Goal: Task Accomplishment & Management: Use online tool/utility

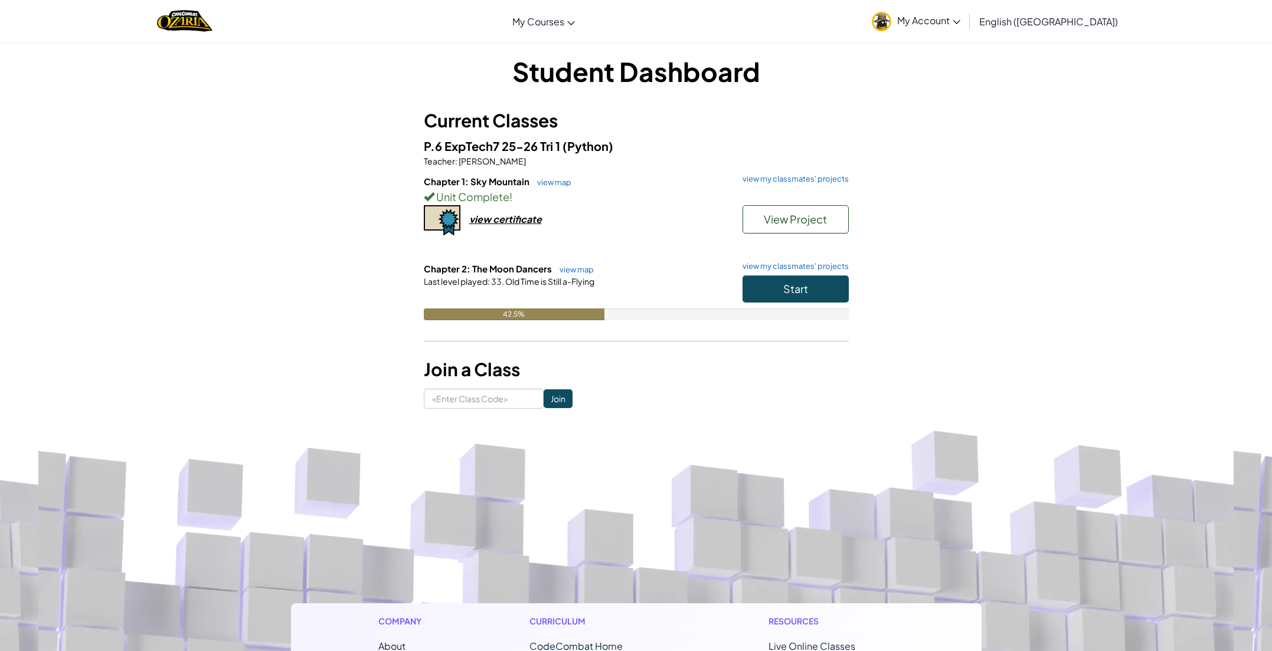
scroll to position [8, 0]
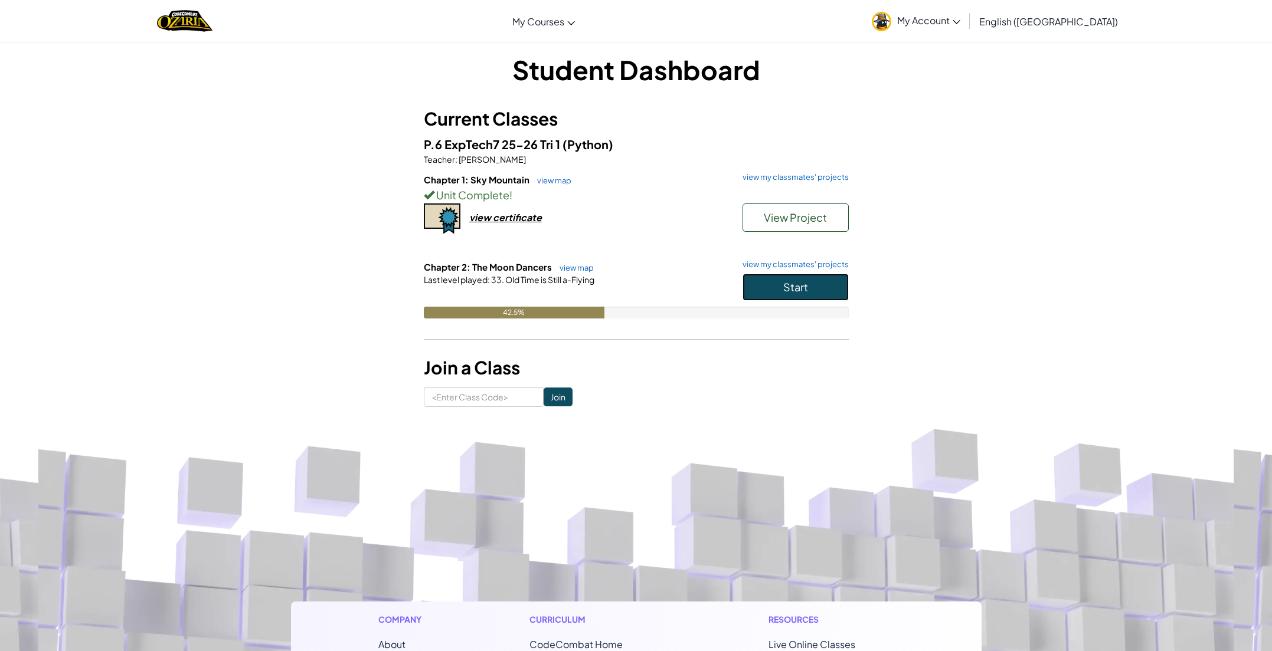
click at [785, 279] on button "Start" at bounding box center [795, 287] width 106 height 27
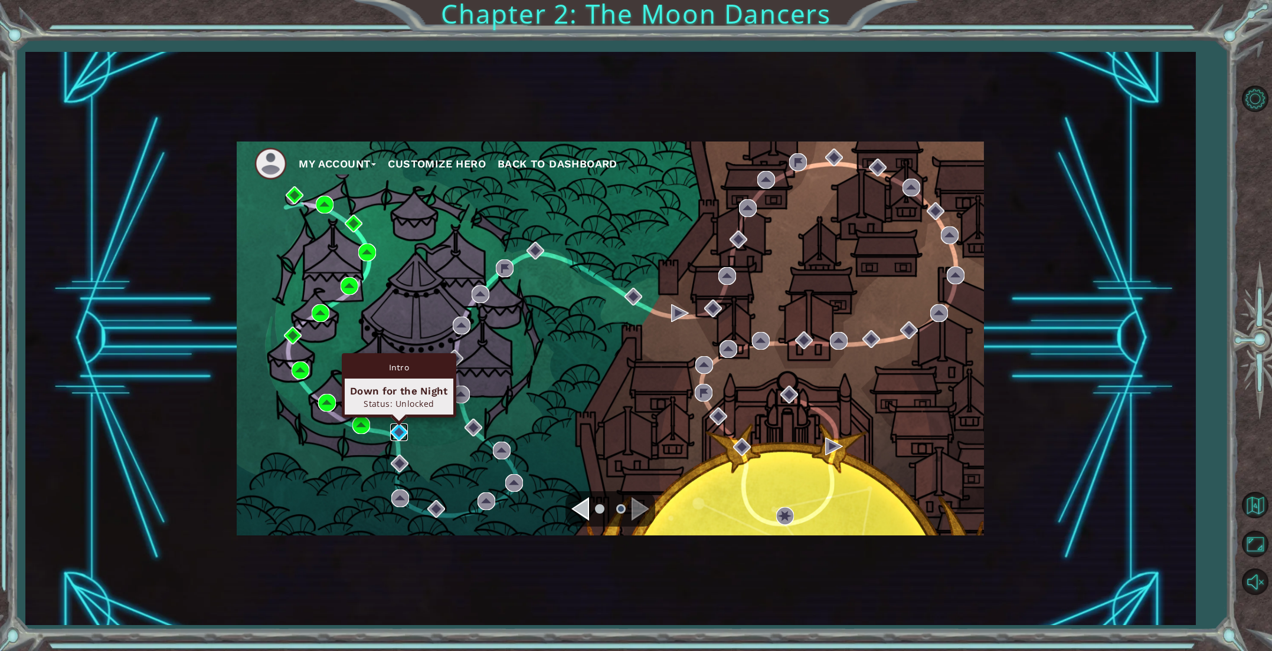
click at [401, 434] on img at bounding box center [399, 433] width 18 height 18
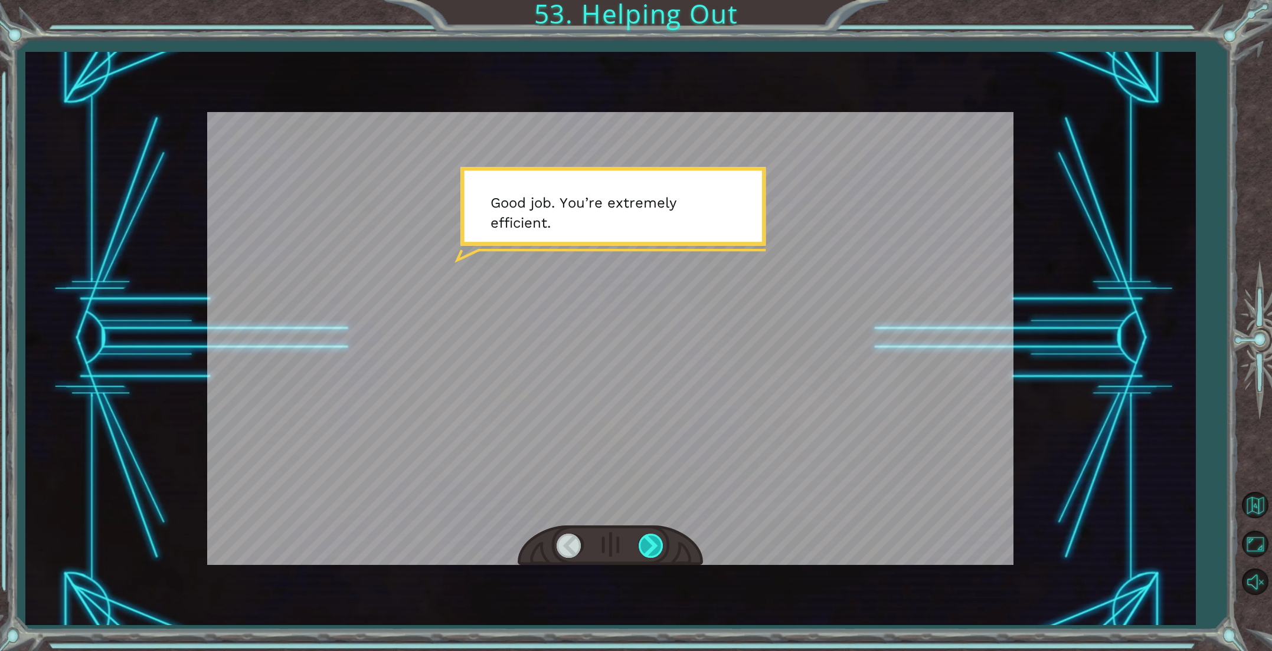
click at [654, 535] on div at bounding box center [651, 546] width 27 height 24
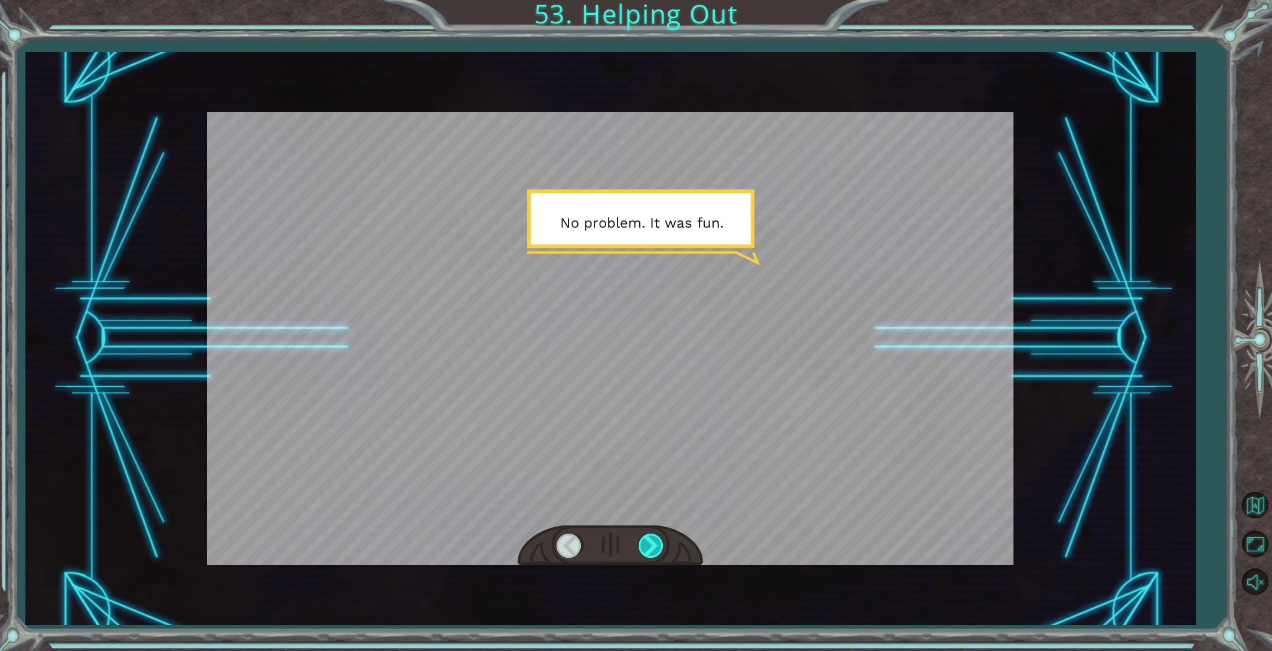
click at [654, 537] on div at bounding box center [651, 546] width 27 height 24
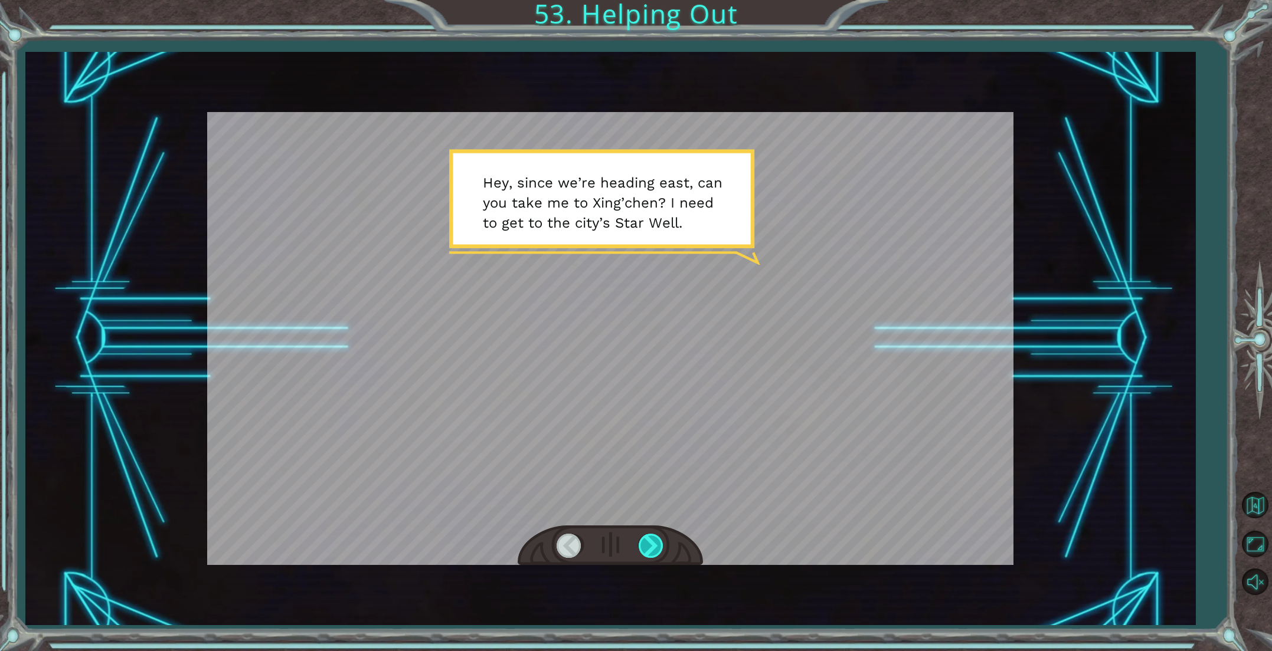
click at [654, 537] on div at bounding box center [651, 546] width 27 height 24
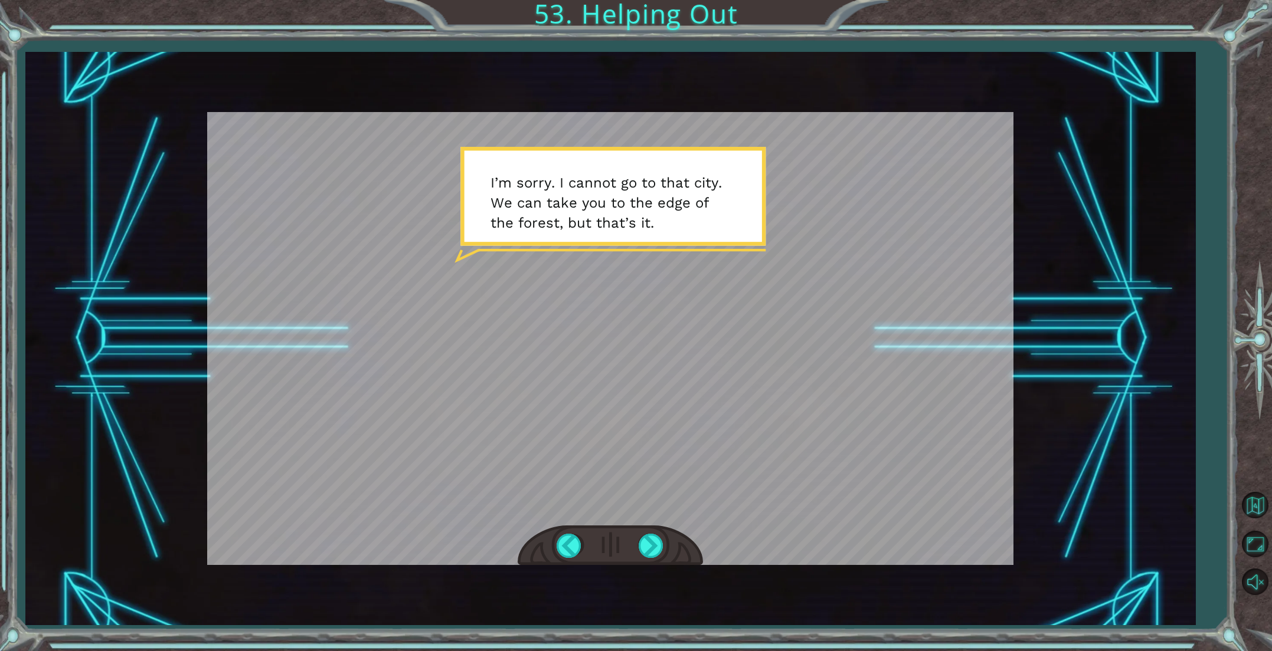
click at [636, 544] on div at bounding box center [609, 546] width 185 height 41
click at [647, 545] on div at bounding box center [651, 546] width 27 height 24
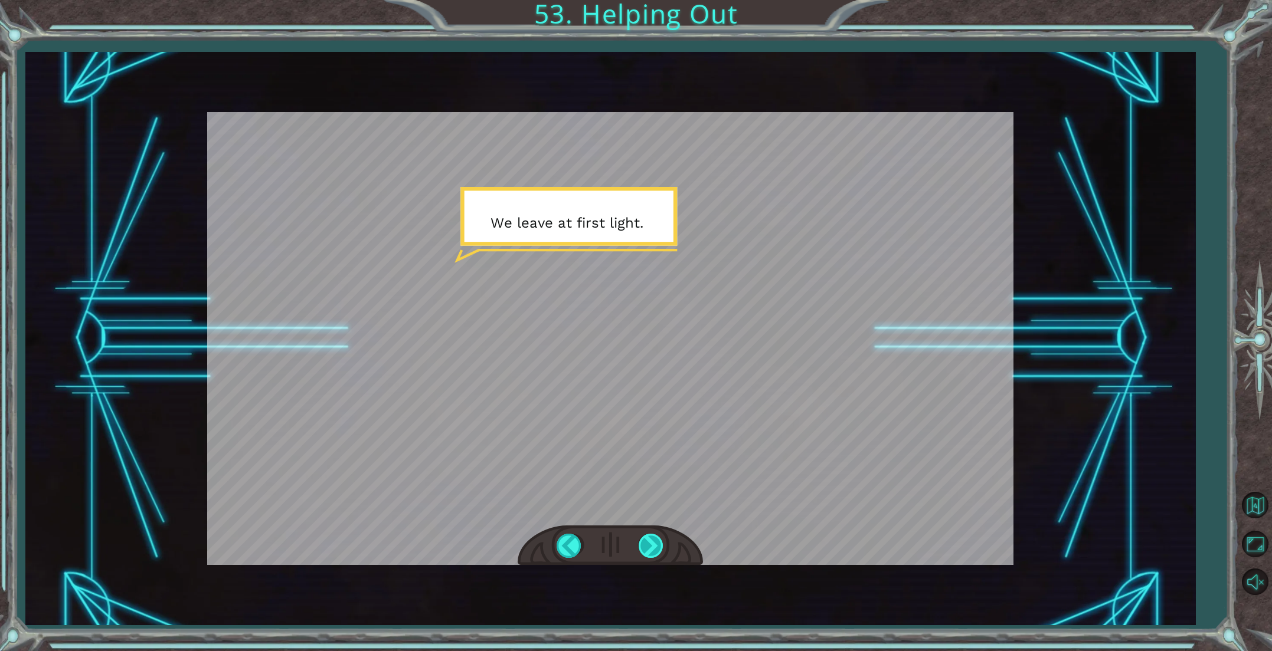
click at [656, 545] on div at bounding box center [651, 546] width 27 height 24
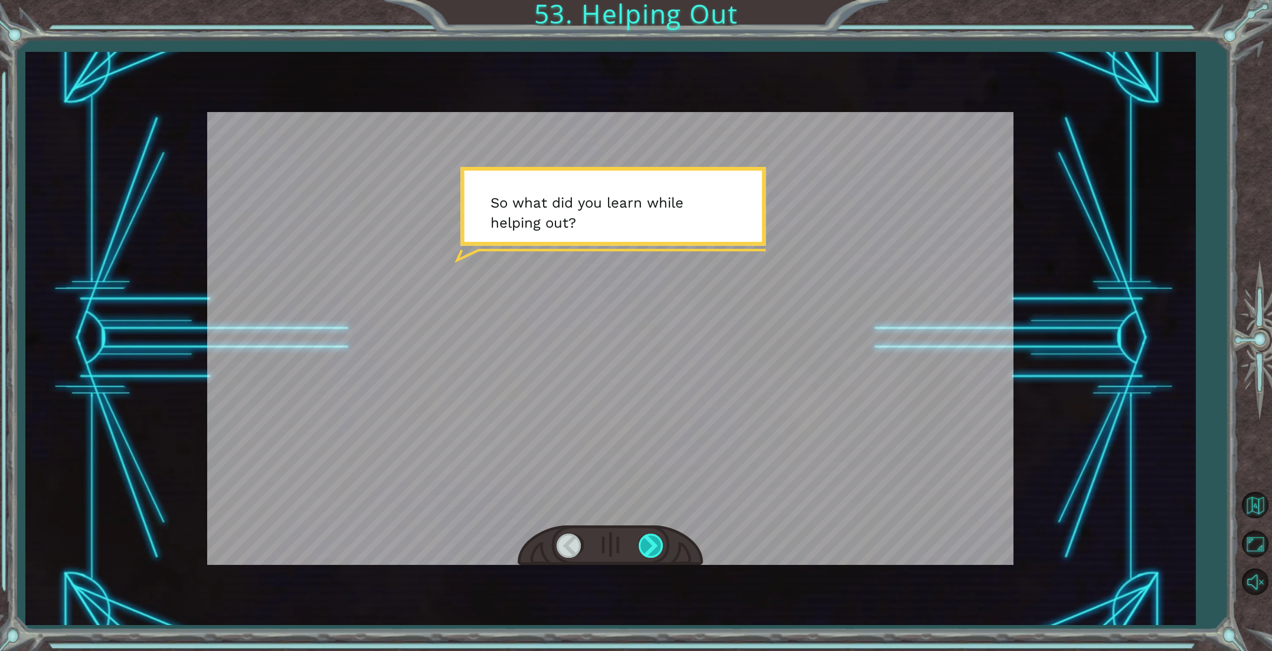
click at [655, 545] on div at bounding box center [651, 546] width 27 height 24
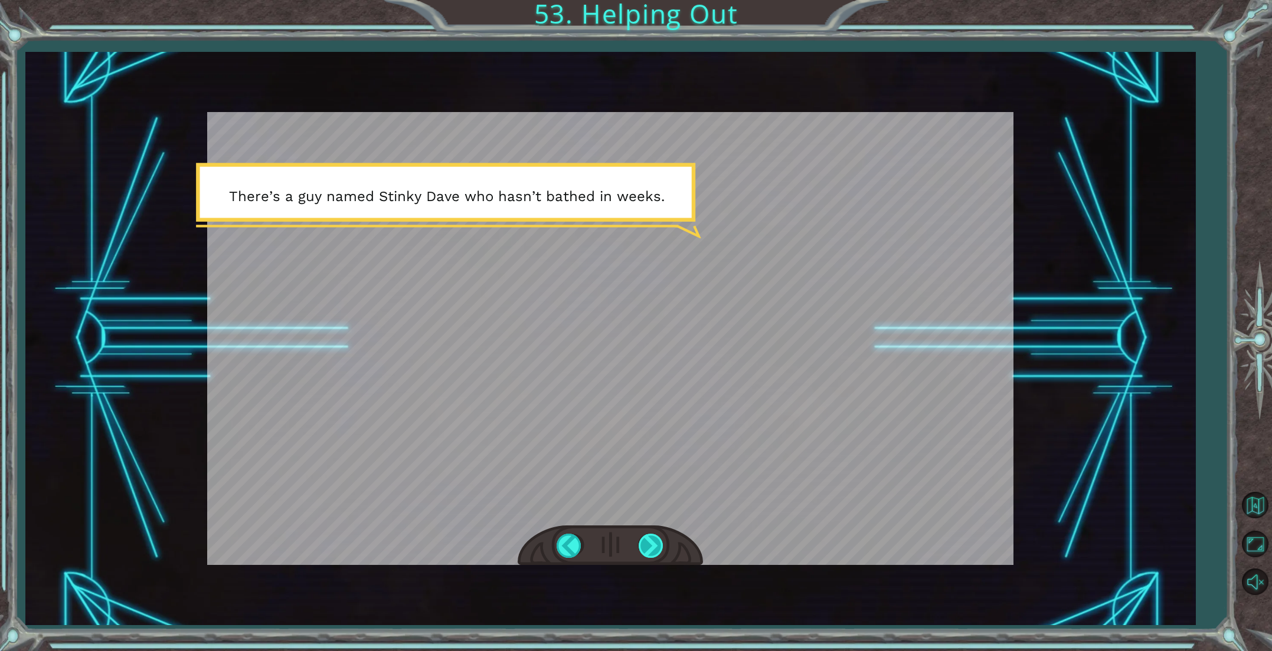
click at [657, 546] on div at bounding box center [651, 546] width 27 height 24
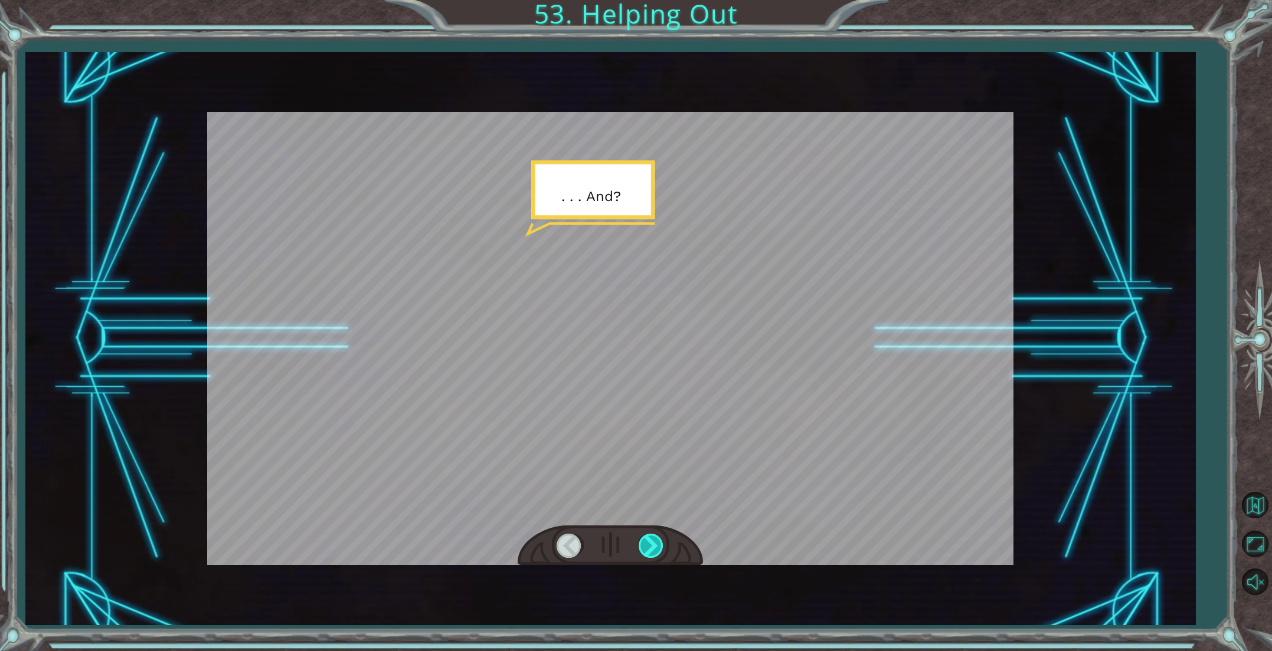
click at [657, 546] on div at bounding box center [651, 546] width 27 height 24
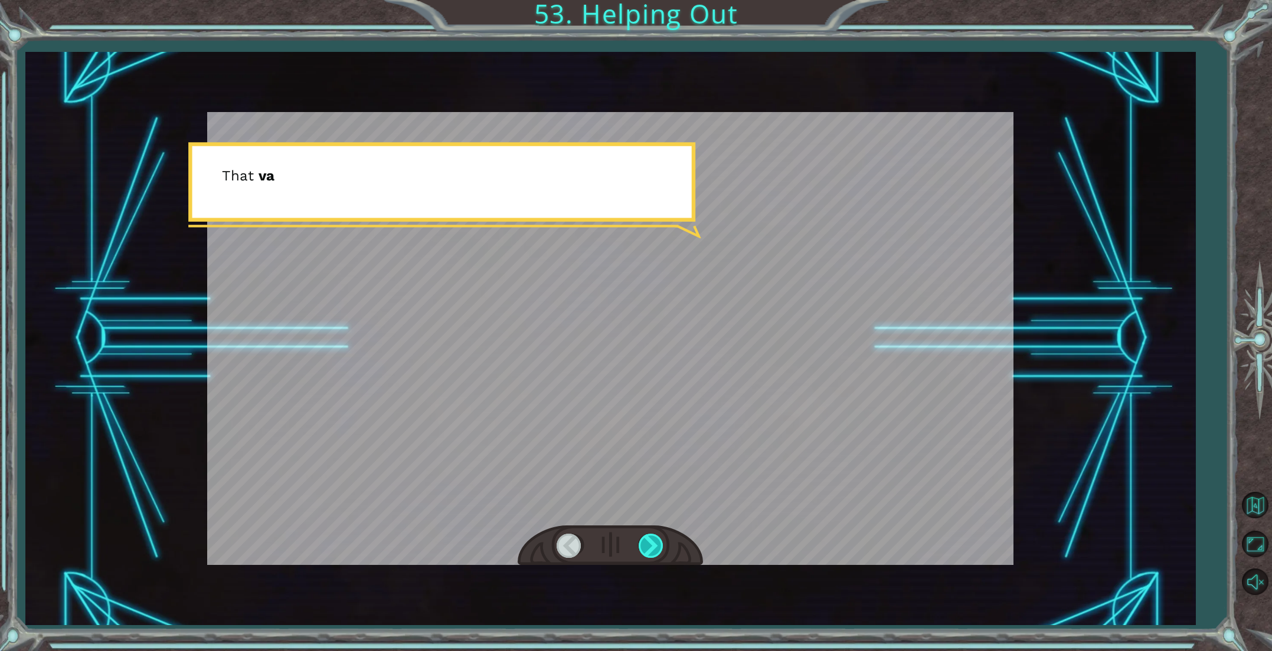
click at [657, 546] on div at bounding box center [651, 546] width 27 height 24
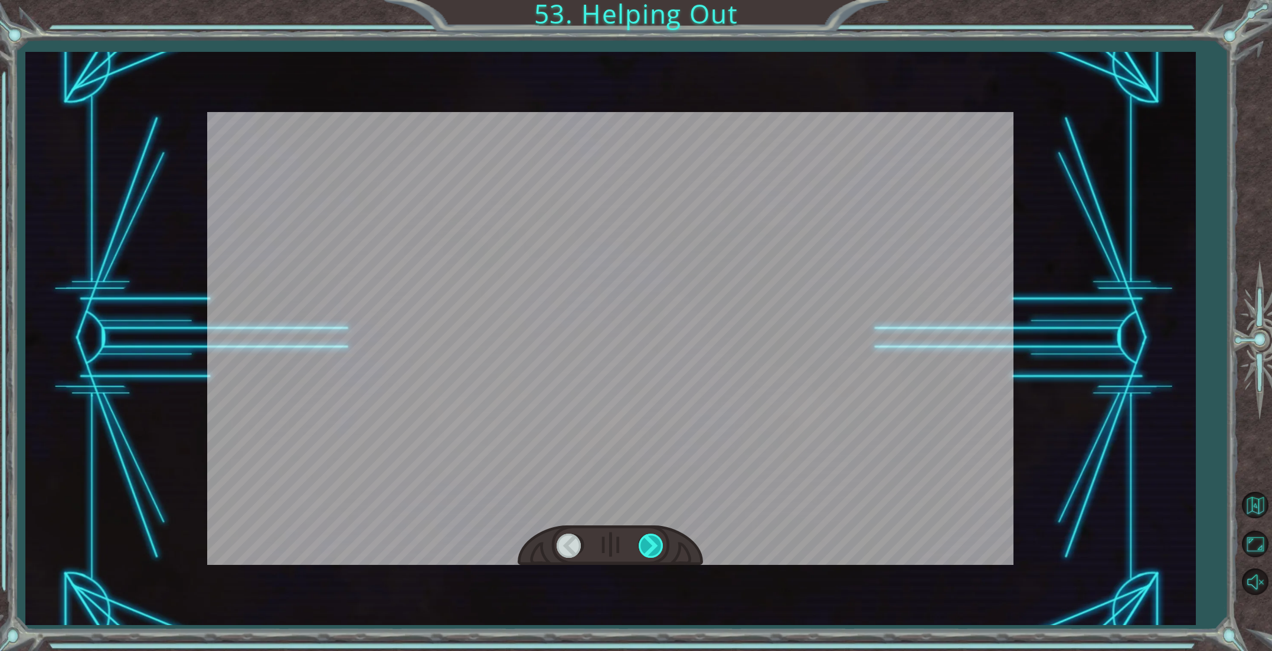
click at [657, 546] on div at bounding box center [651, 546] width 27 height 24
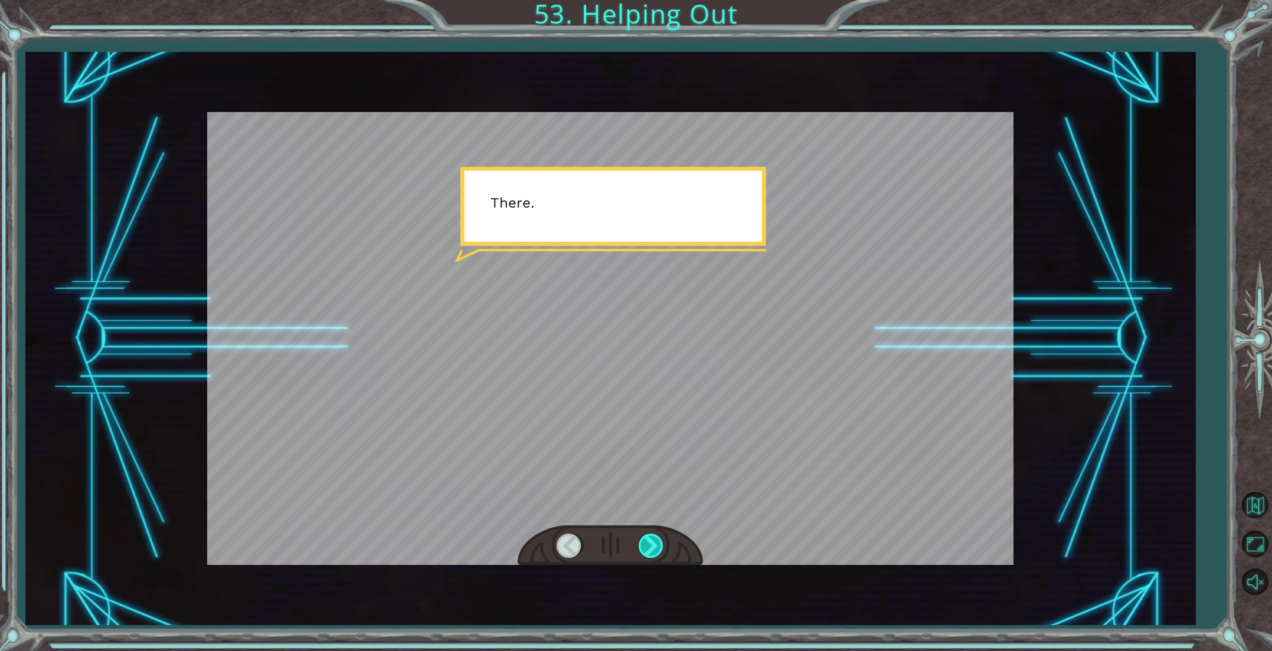
click at [657, 546] on div at bounding box center [651, 546] width 27 height 24
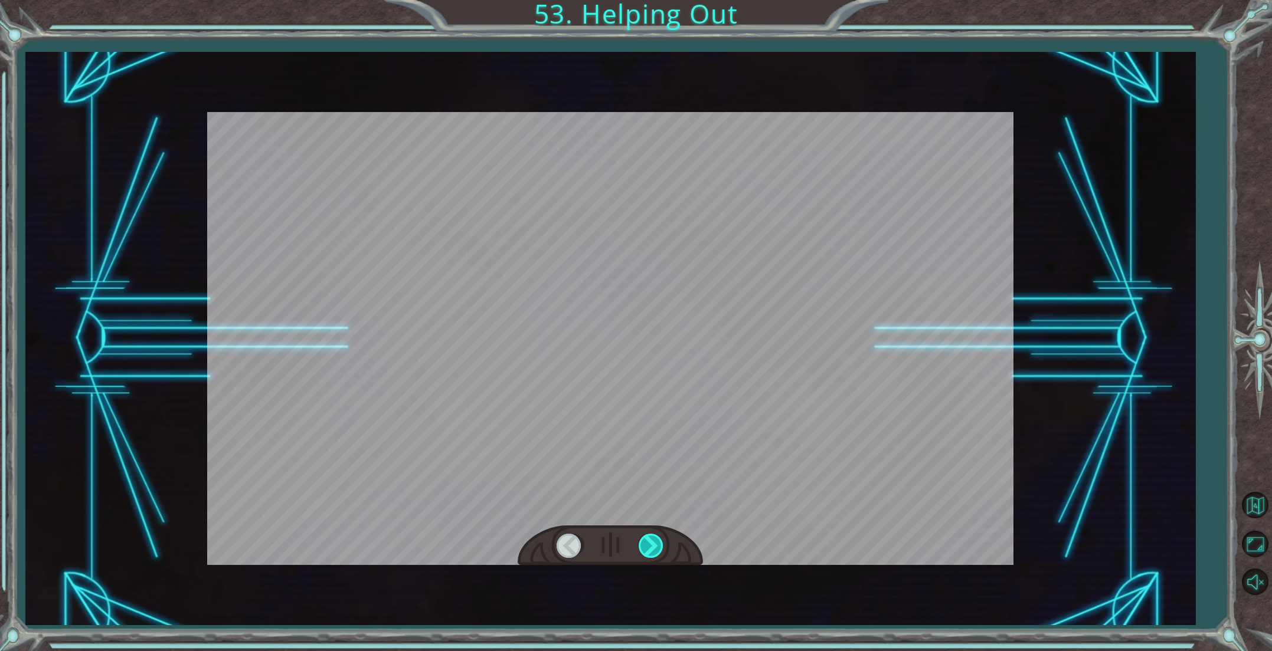
click at [657, 546] on div at bounding box center [651, 546] width 27 height 24
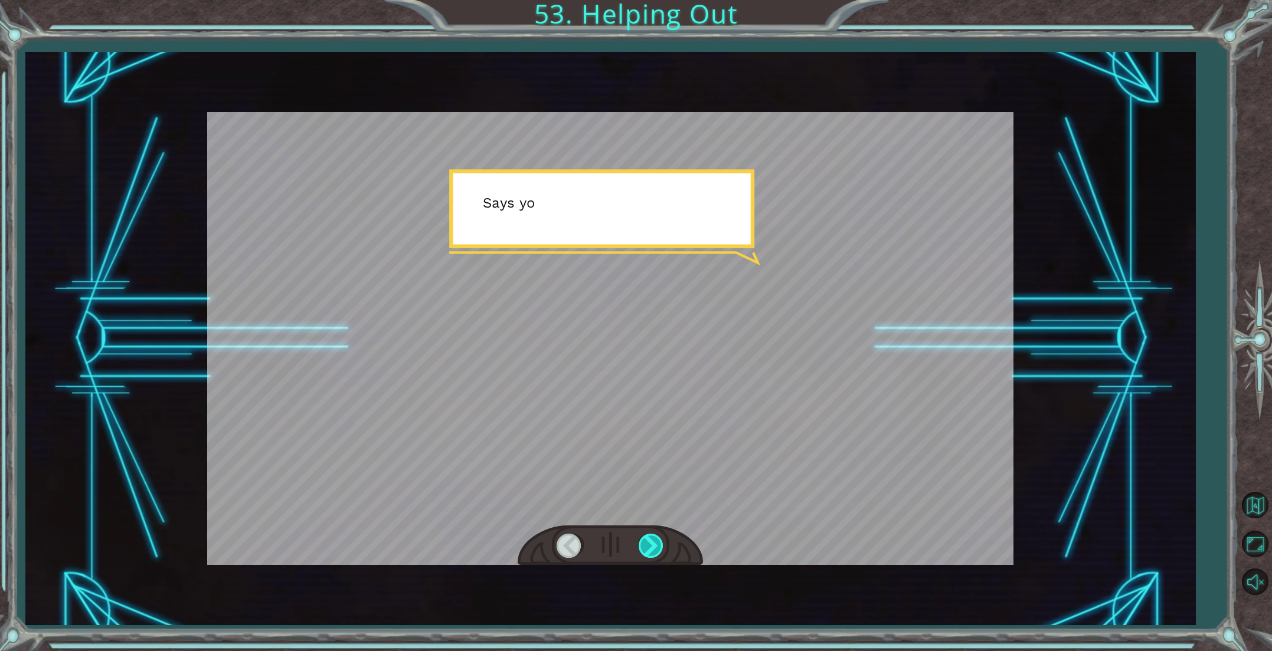
click at [657, 546] on div at bounding box center [651, 546] width 27 height 24
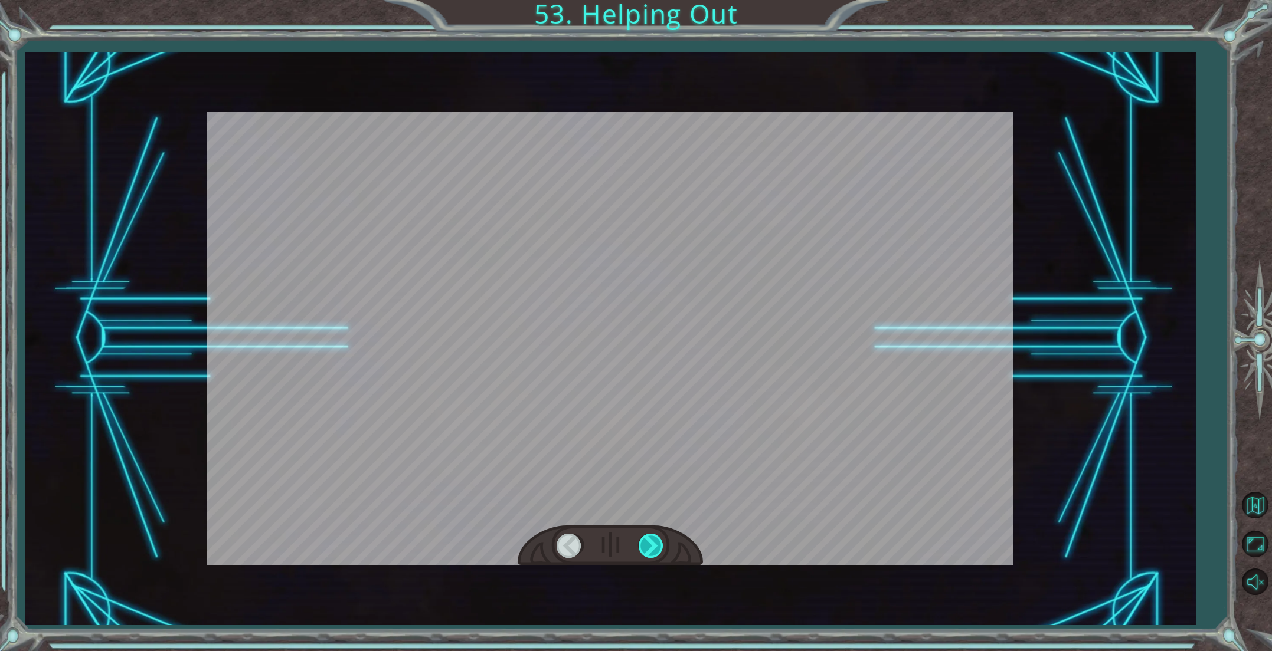
click at [657, 546] on div at bounding box center [651, 546] width 27 height 24
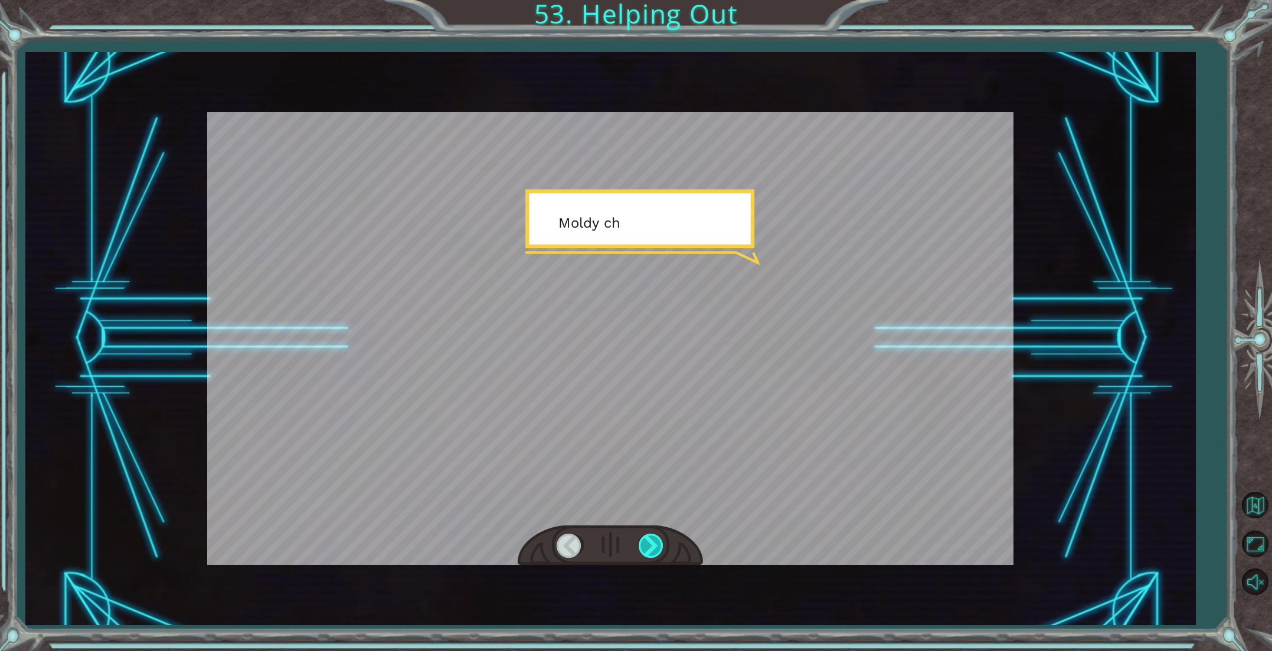
click at [657, 546] on div at bounding box center [651, 546] width 27 height 24
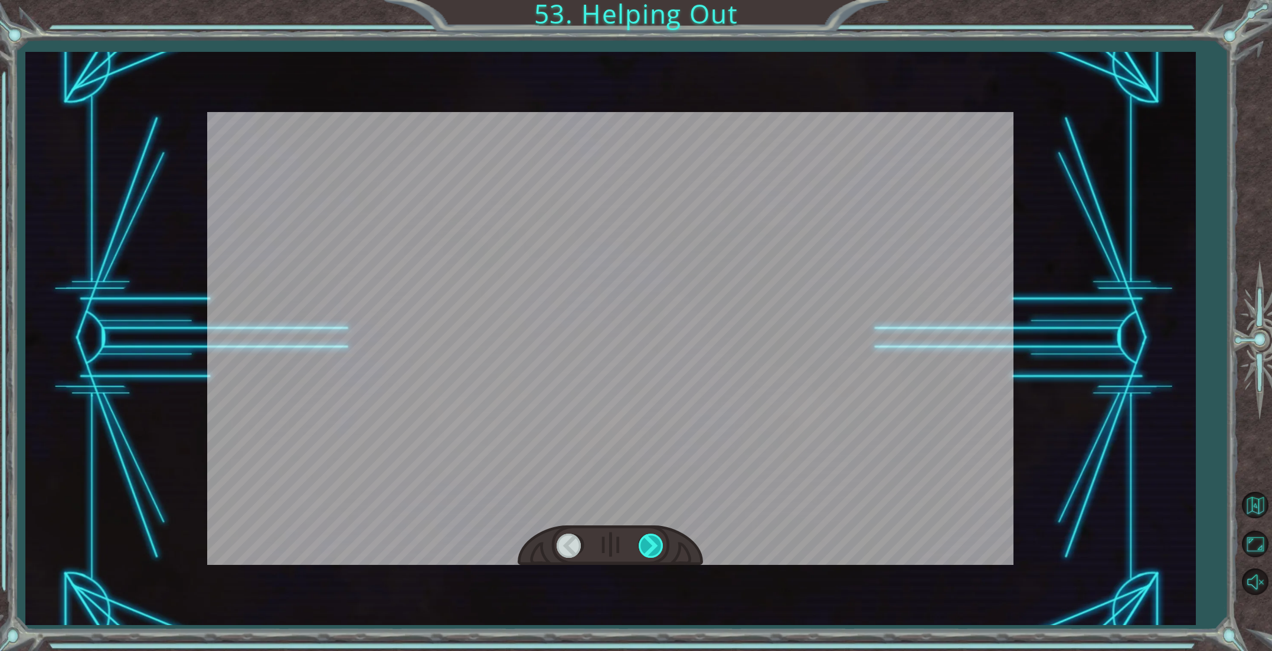
click at [657, 546] on div at bounding box center [651, 546] width 27 height 24
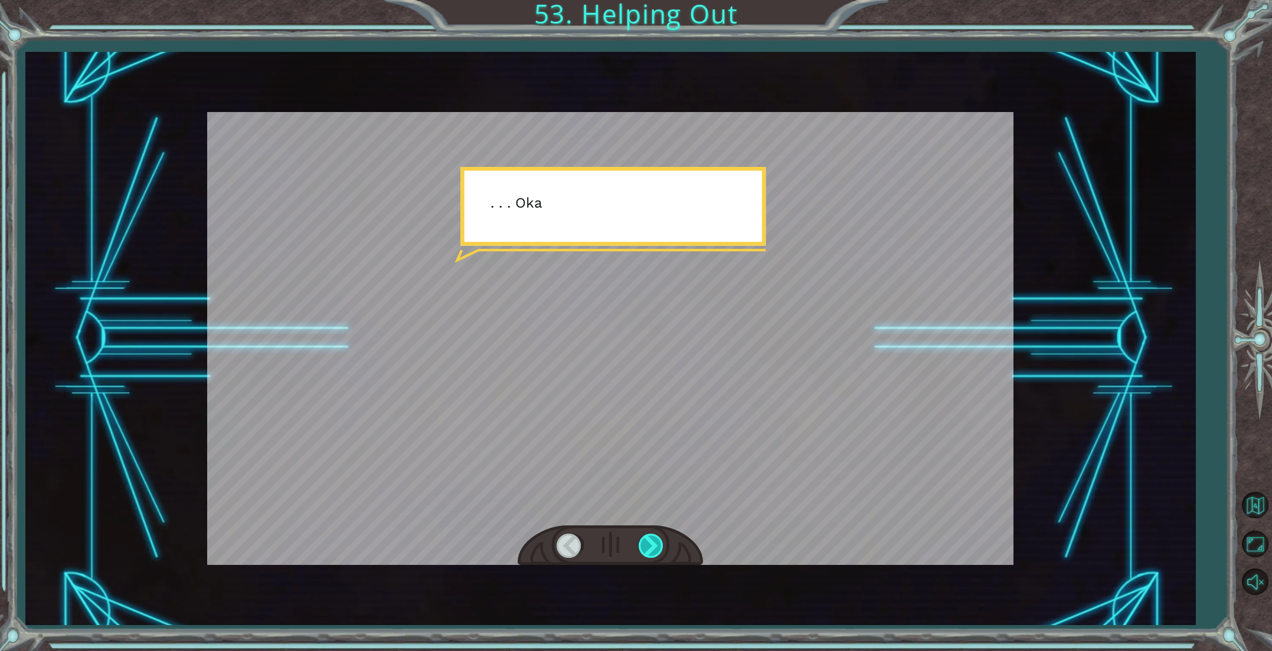
click at [657, 546] on div at bounding box center [651, 546] width 27 height 24
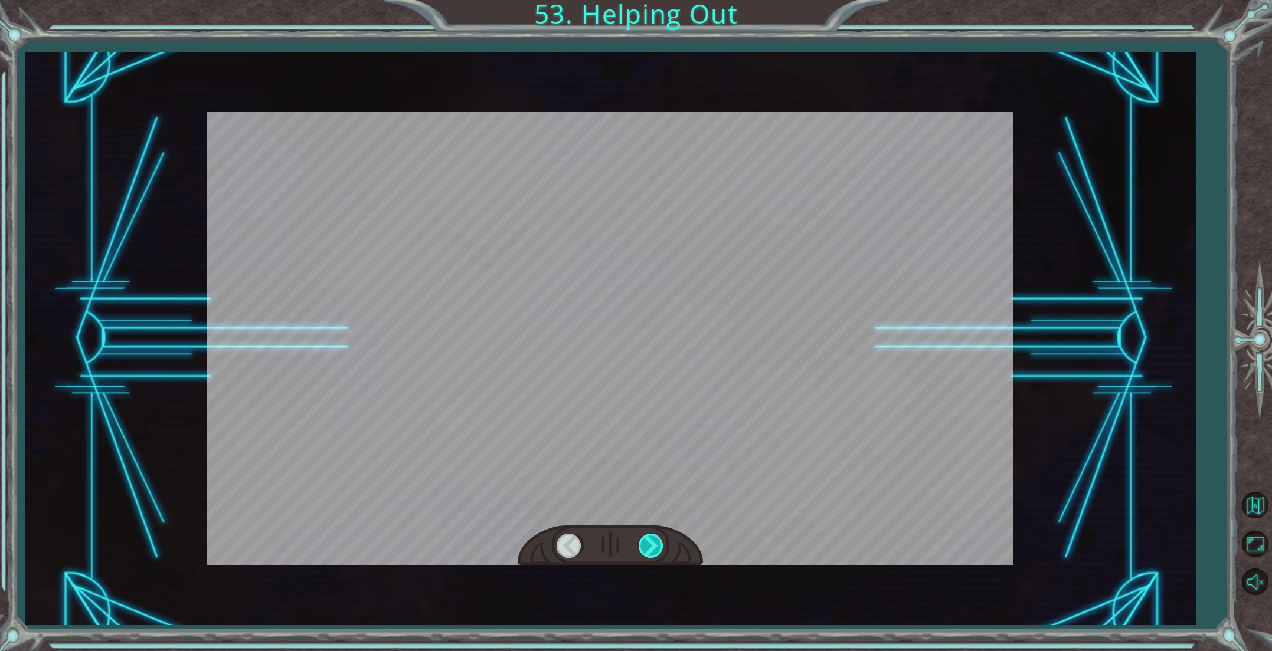
click at [657, 546] on div at bounding box center [651, 546] width 27 height 24
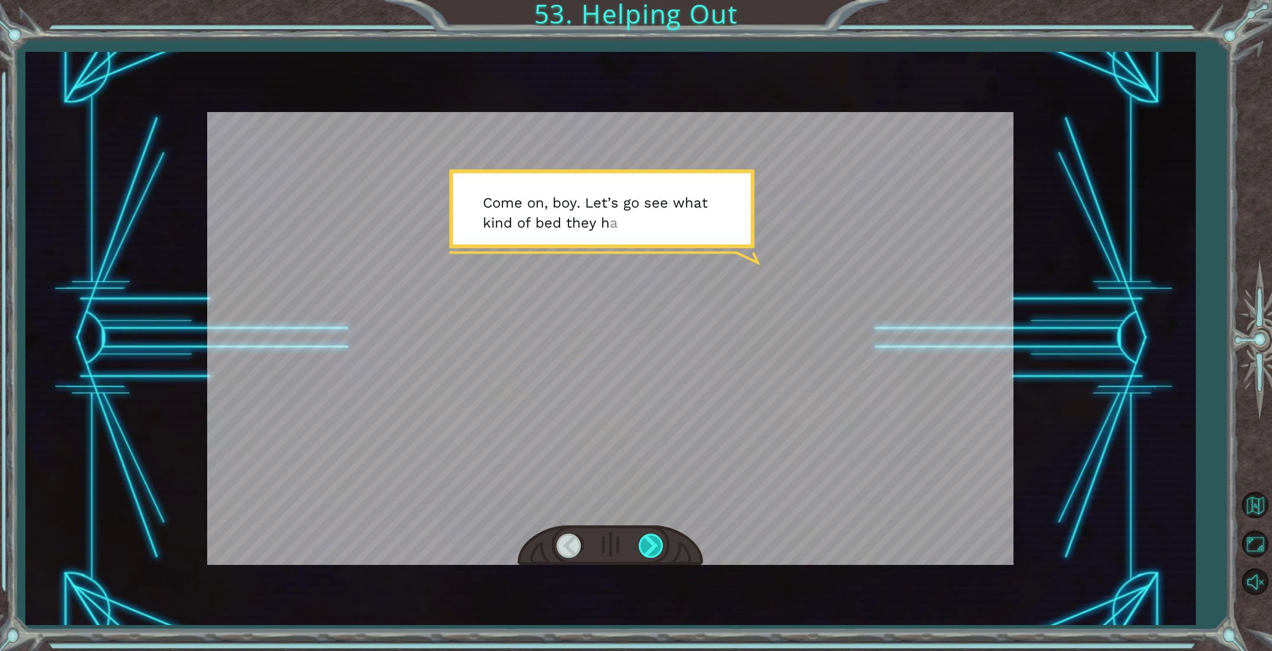
click at [658, 546] on div at bounding box center [651, 546] width 27 height 24
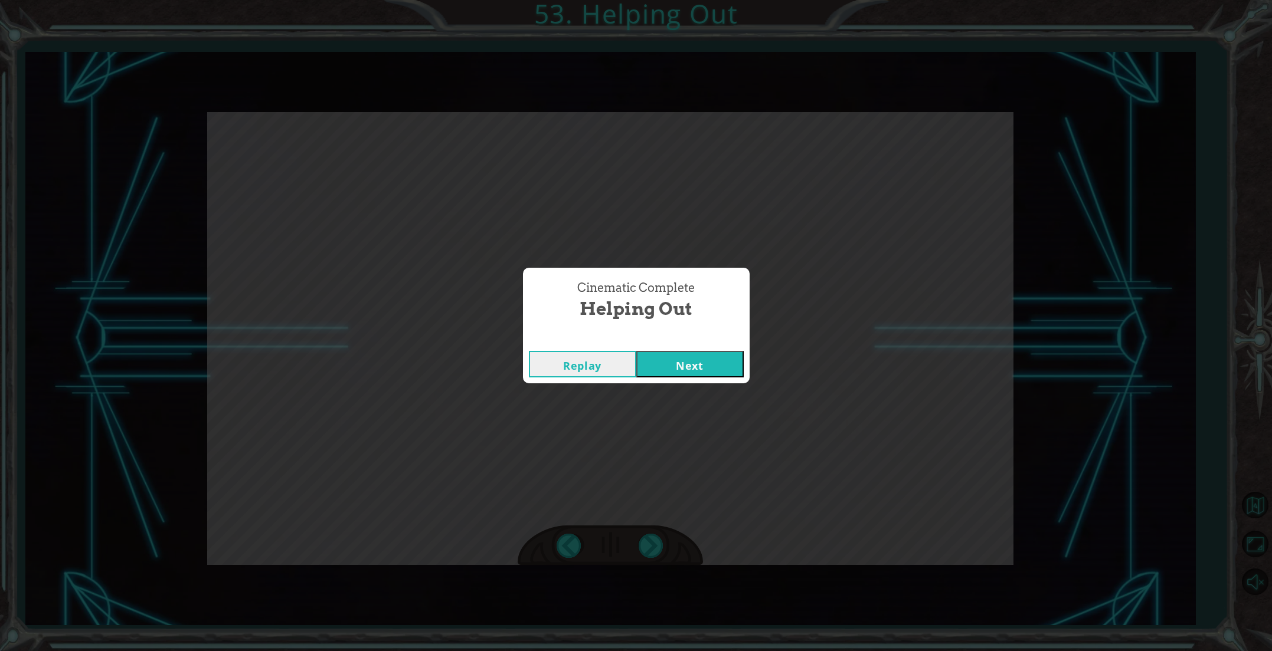
click at [687, 372] on button "Next" at bounding box center [689, 364] width 107 height 27
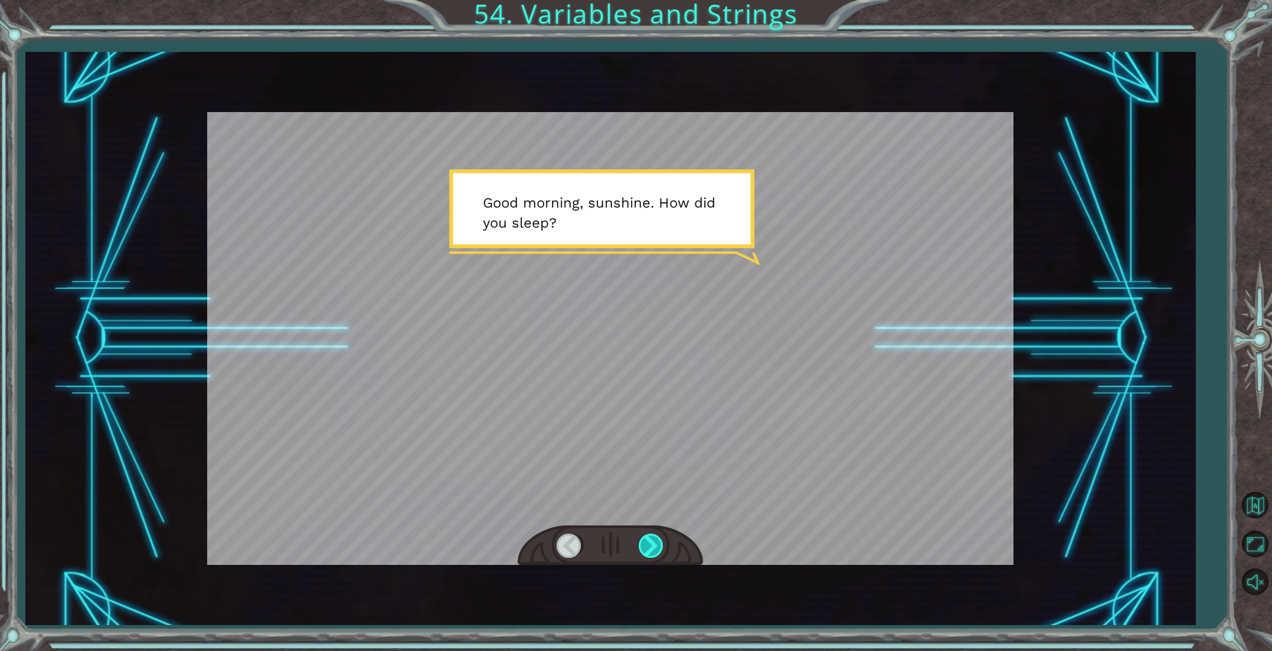
click at [657, 549] on div at bounding box center [651, 546] width 27 height 24
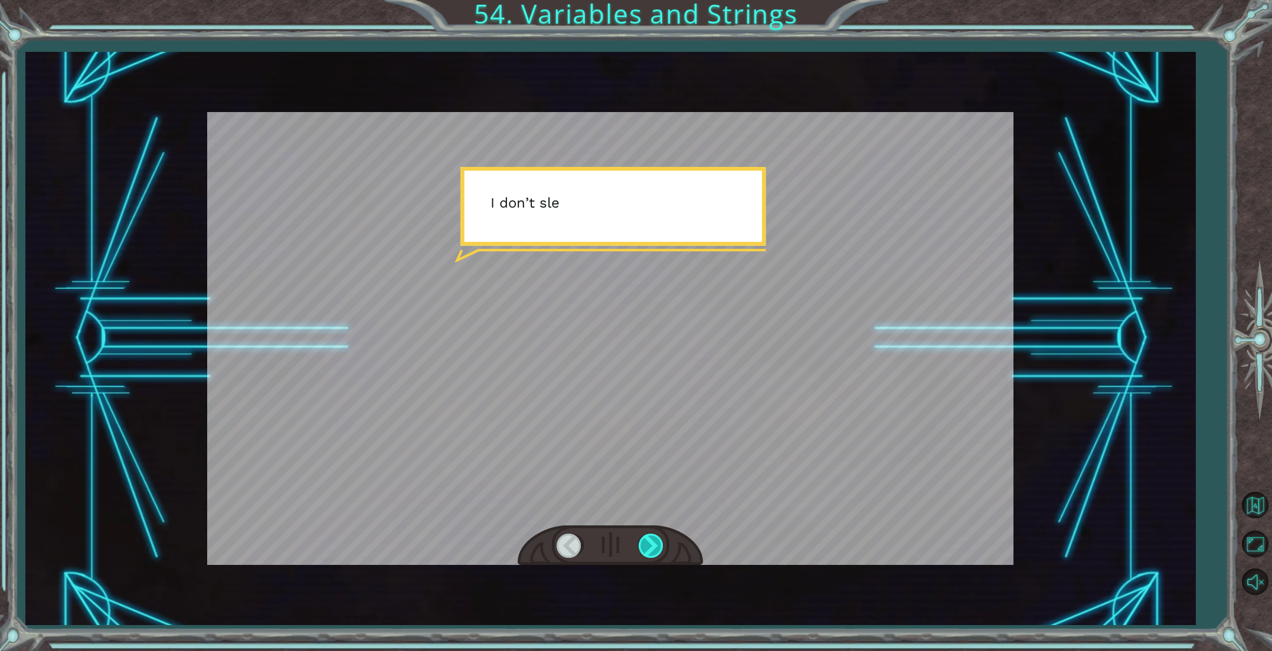
click at [657, 549] on div at bounding box center [651, 546] width 27 height 24
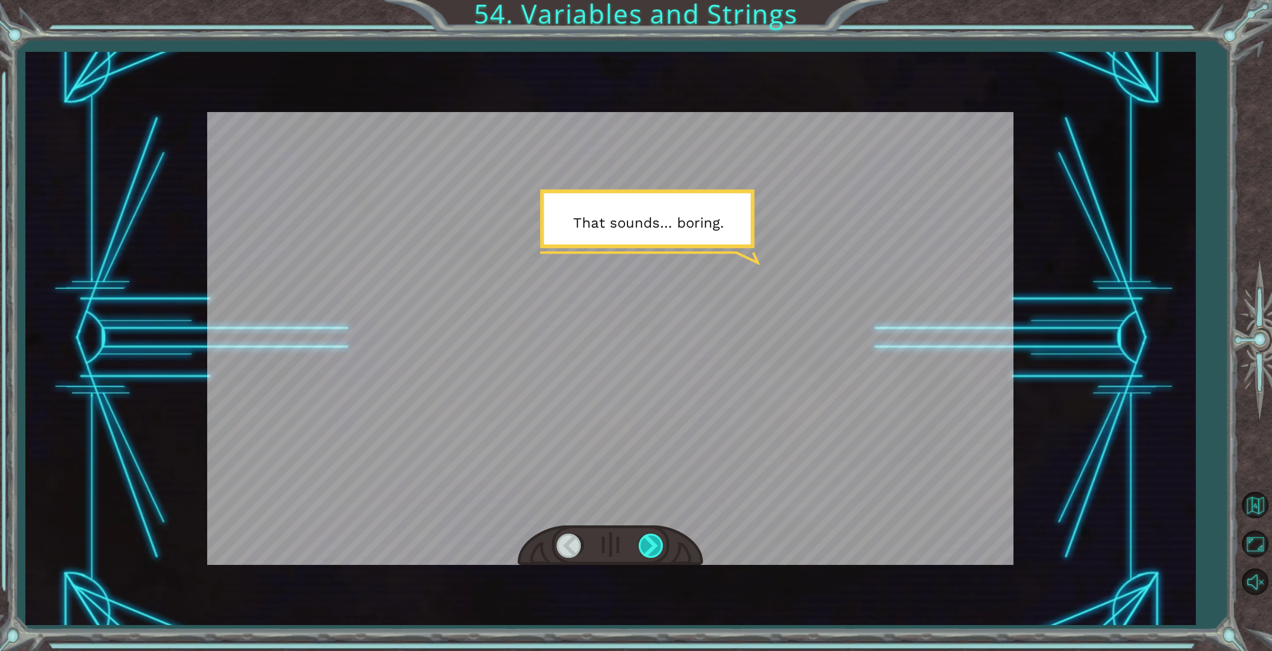
click at [657, 549] on div at bounding box center [651, 546] width 27 height 24
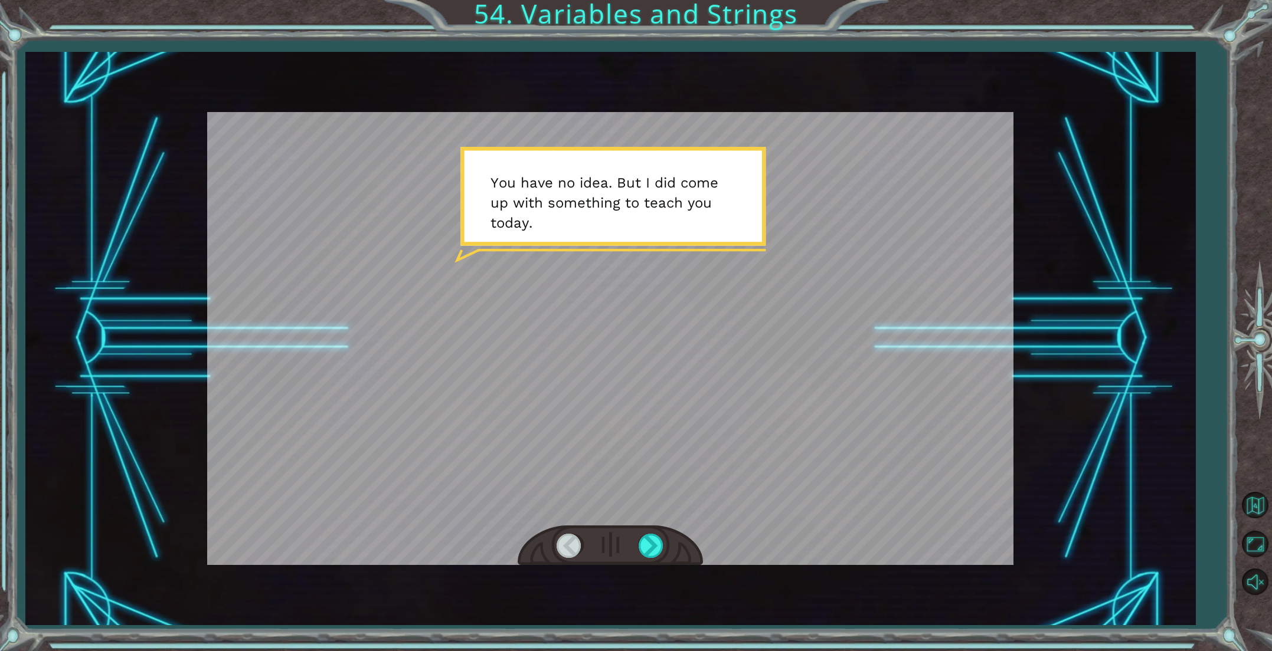
click at [572, 544] on div at bounding box center [569, 546] width 27 height 24
click at [639, 546] on div at bounding box center [651, 546] width 27 height 24
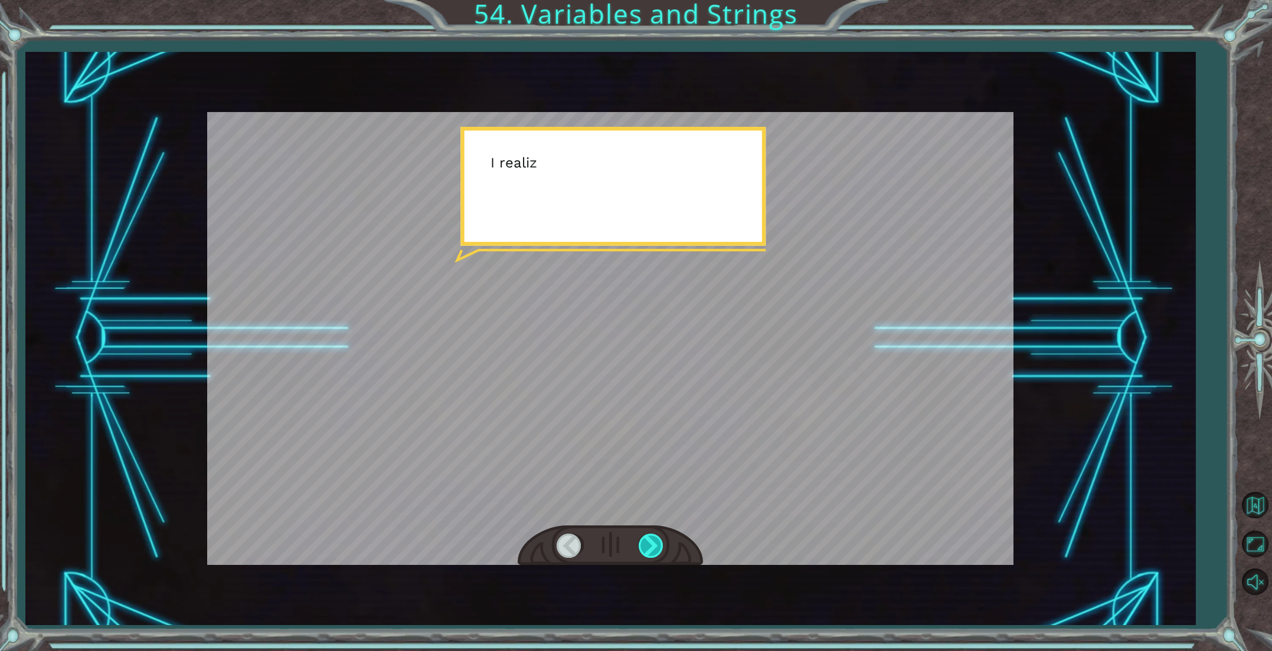
click at [654, 545] on div at bounding box center [651, 546] width 27 height 24
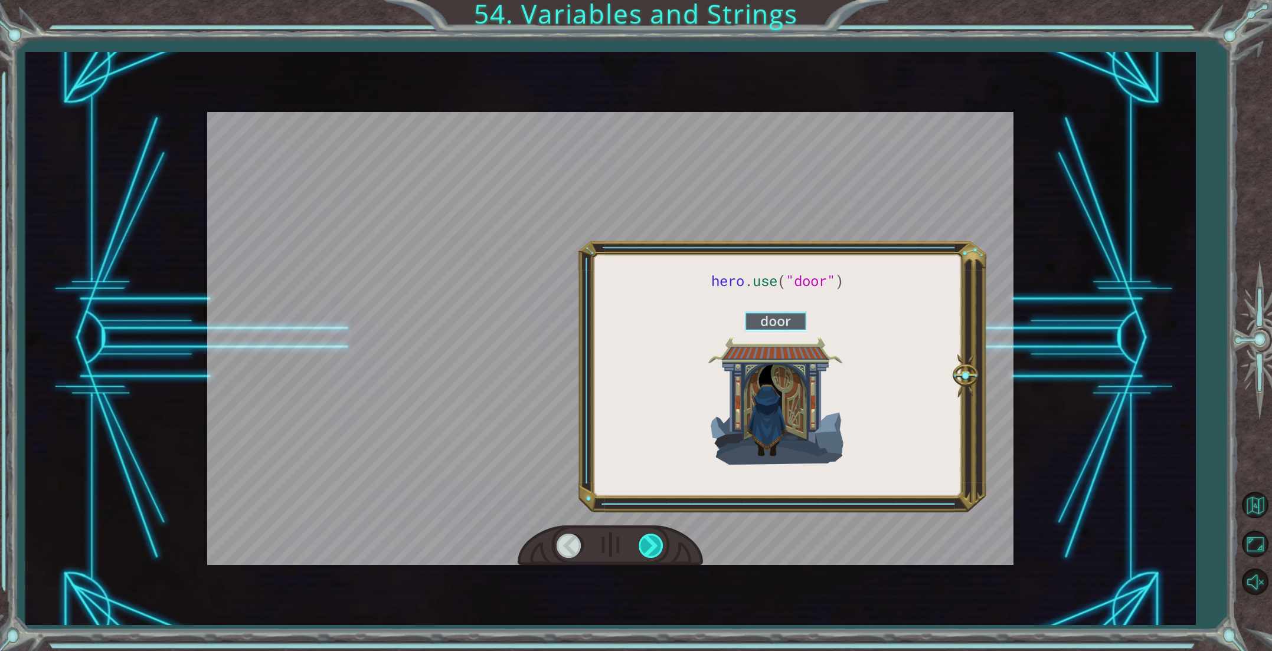
click at [654, 545] on div at bounding box center [651, 546] width 27 height 24
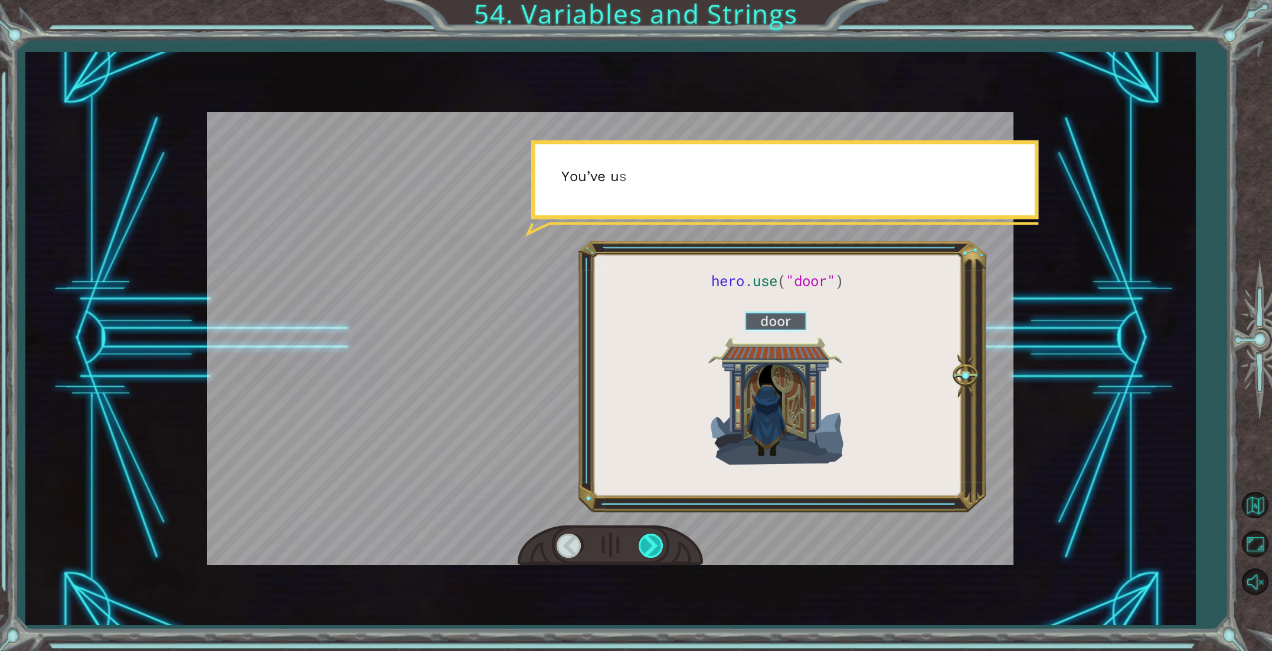
click at [654, 545] on div at bounding box center [651, 546] width 27 height 24
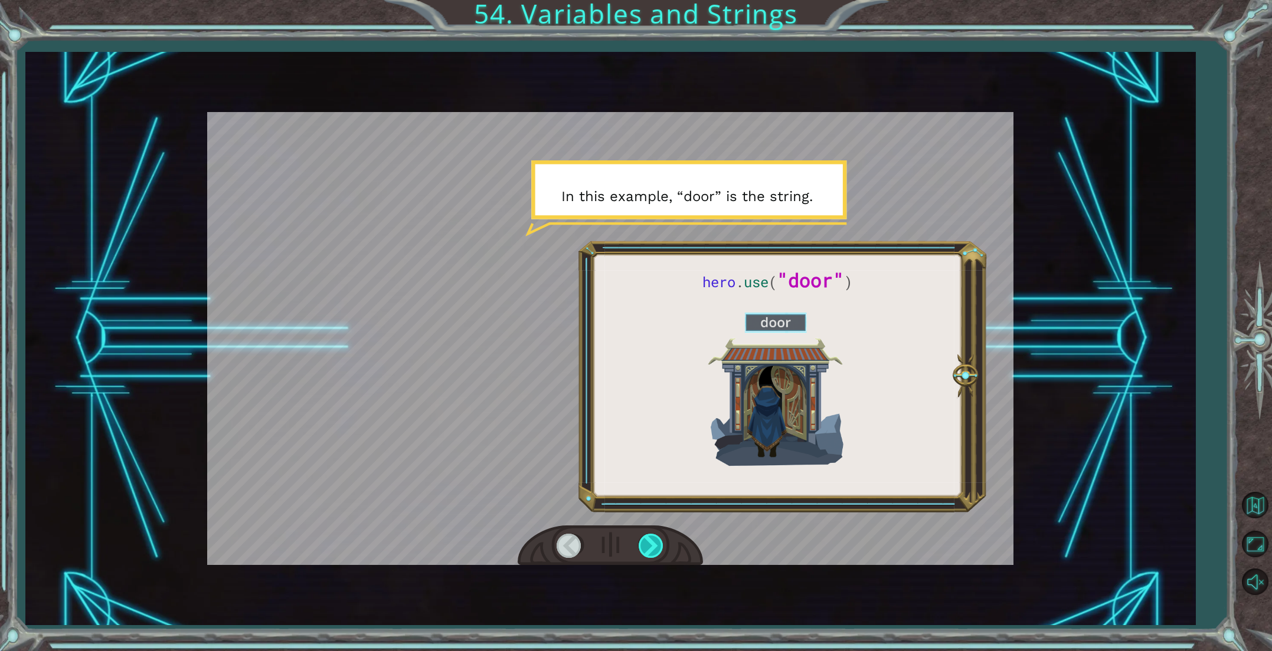
click at [654, 545] on div at bounding box center [651, 546] width 27 height 24
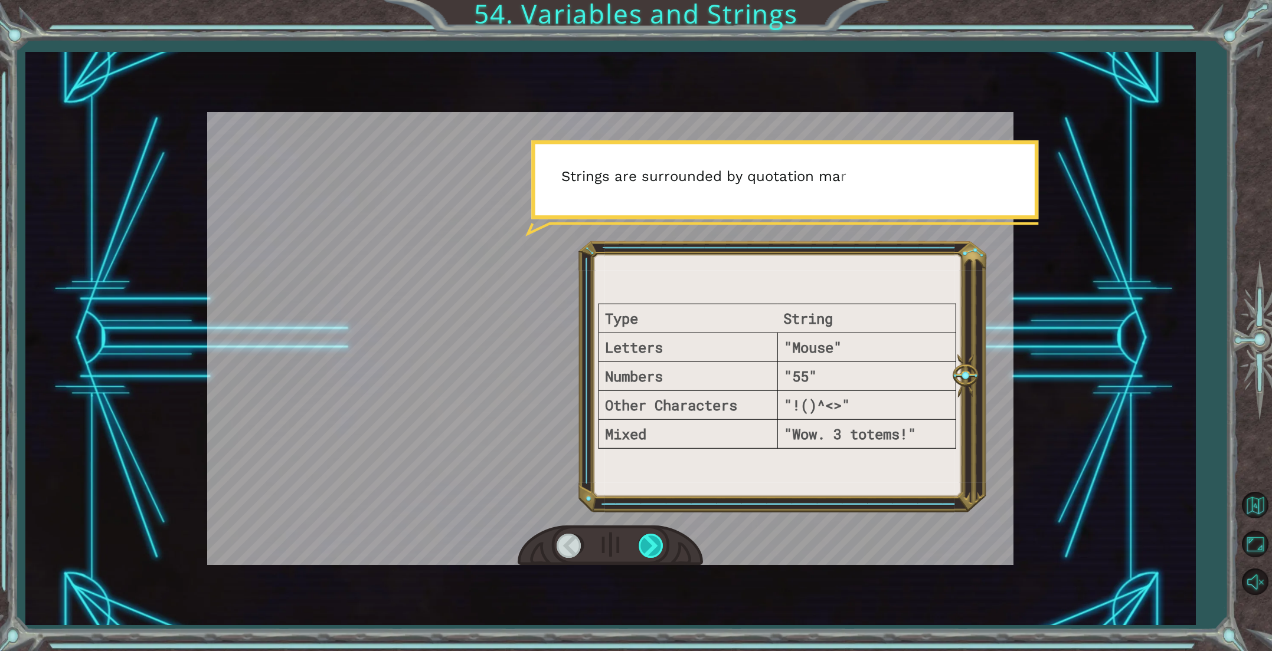
click at [654, 545] on div at bounding box center [651, 546] width 27 height 24
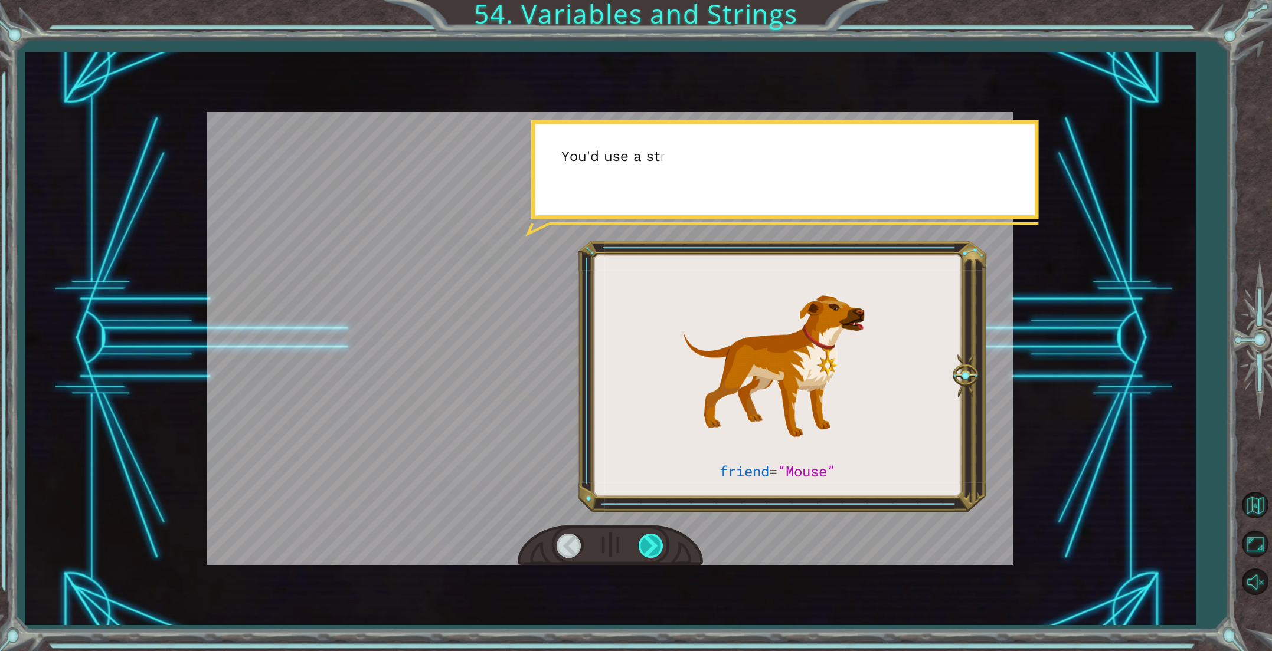
click at [654, 545] on div at bounding box center [651, 546] width 27 height 24
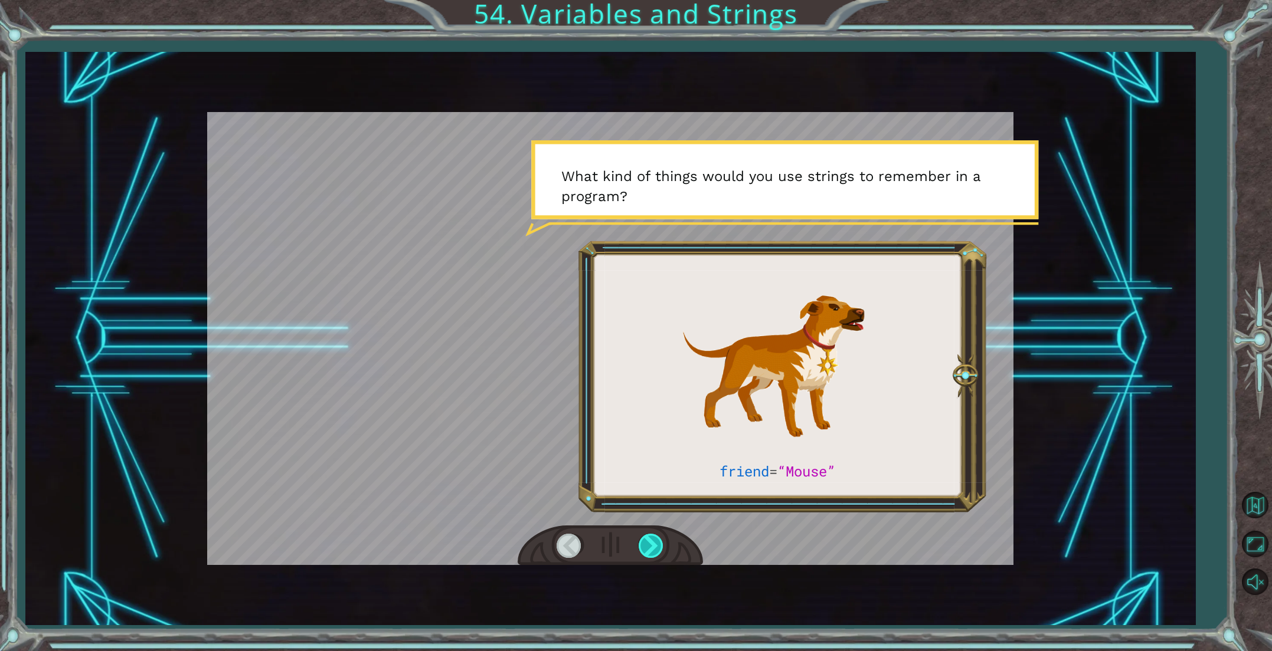
click at [654, 545] on div at bounding box center [651, 546] width 27 height 24
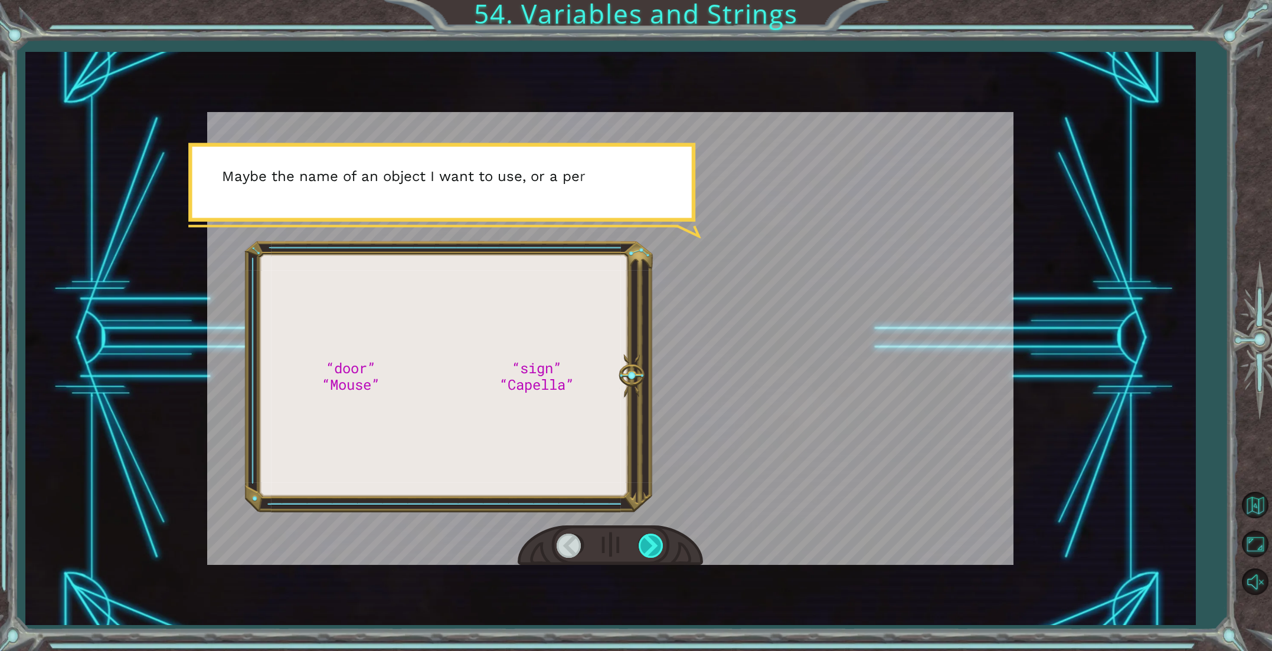
click at [654, 545] on div at bounding box center [651, 546] width 27 height 24
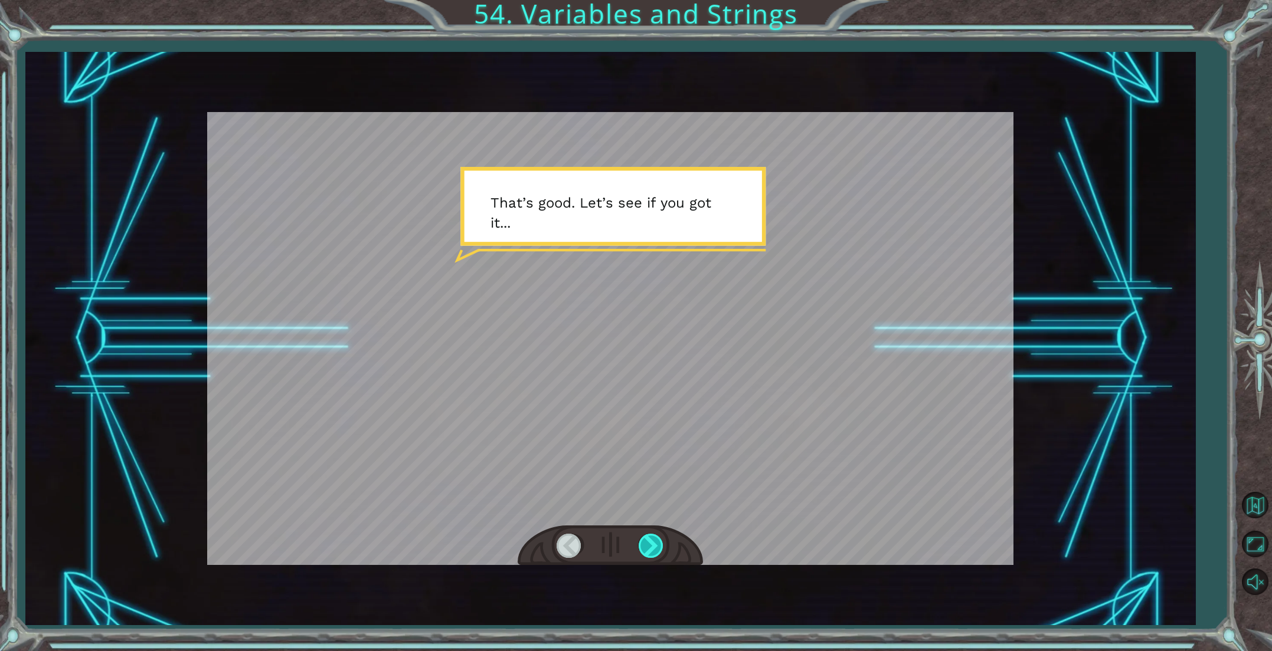
click at [654, 545] on div at bounding box center [651, 546] width 27 height 24
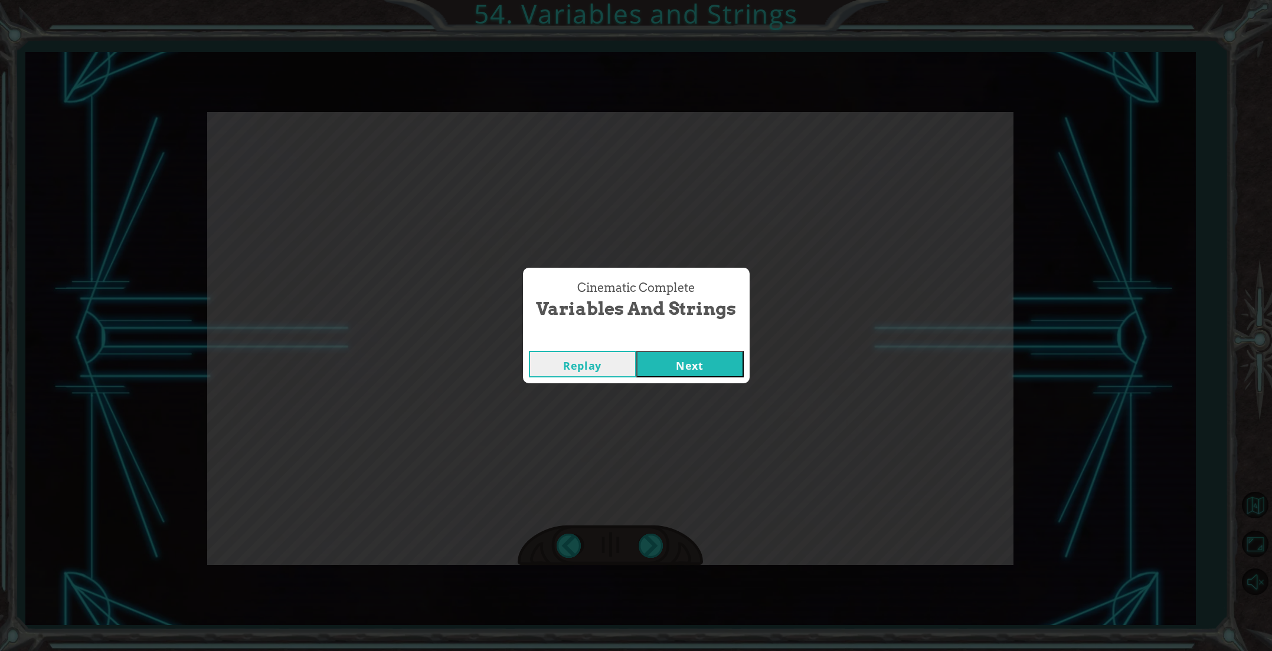
click at [673, 364] on button "Next" at bounding box center [689, 364] width 107 height 27
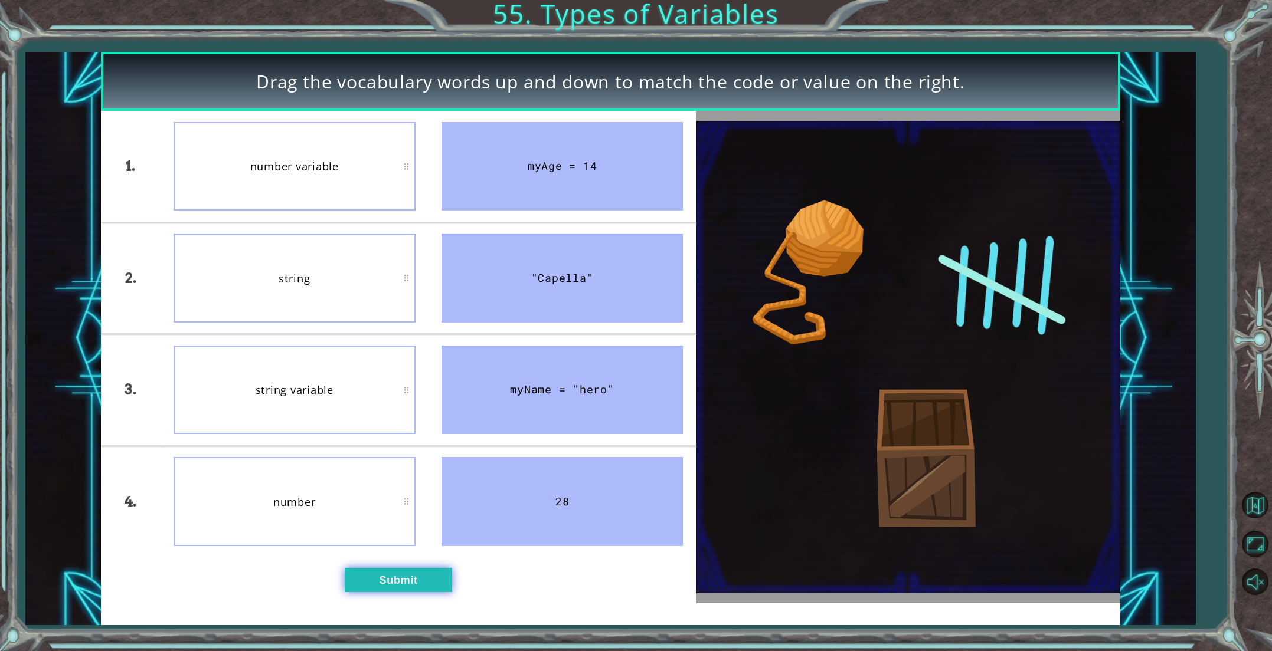
click at [388, 576] on button "Submit" at bounding box center [398, 580] width 107 height 24
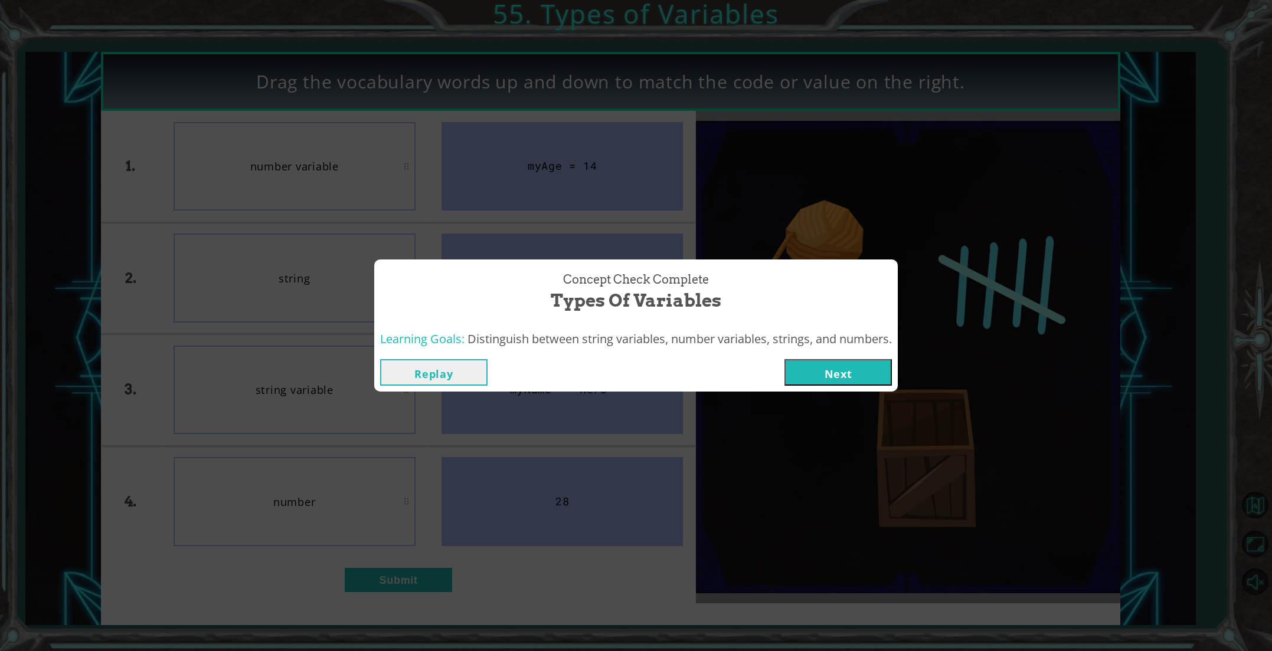
click at [827, 369] on button "Next" at bounding box center [837, 372] width 107 height 27
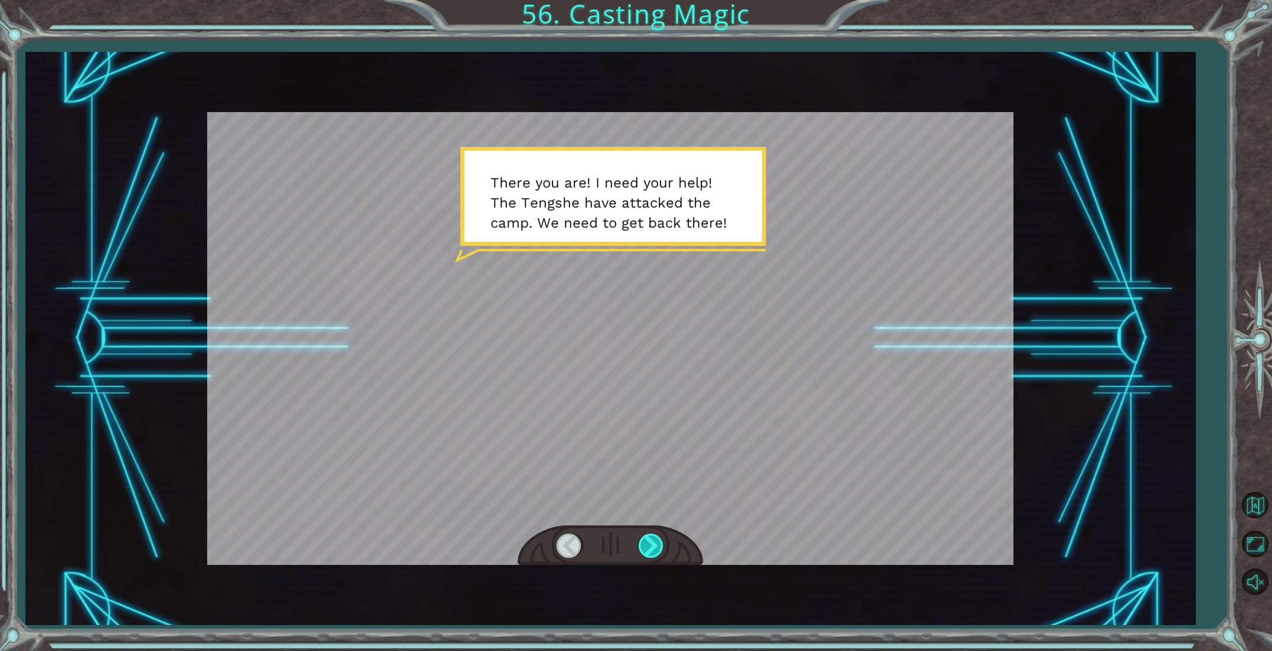
click at [653, 548] on div at bounding box center [651, 546] width 27 height 24
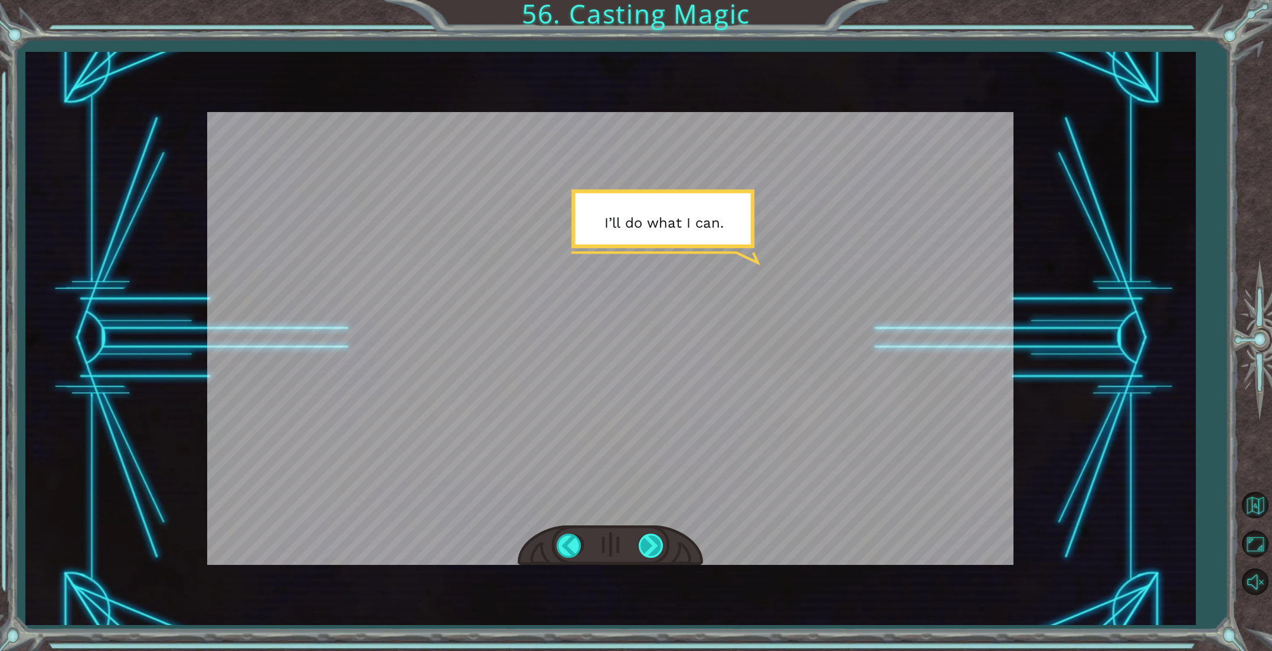
click at [653, 548] on div at bounding box center [651, 546] width 27 height 24
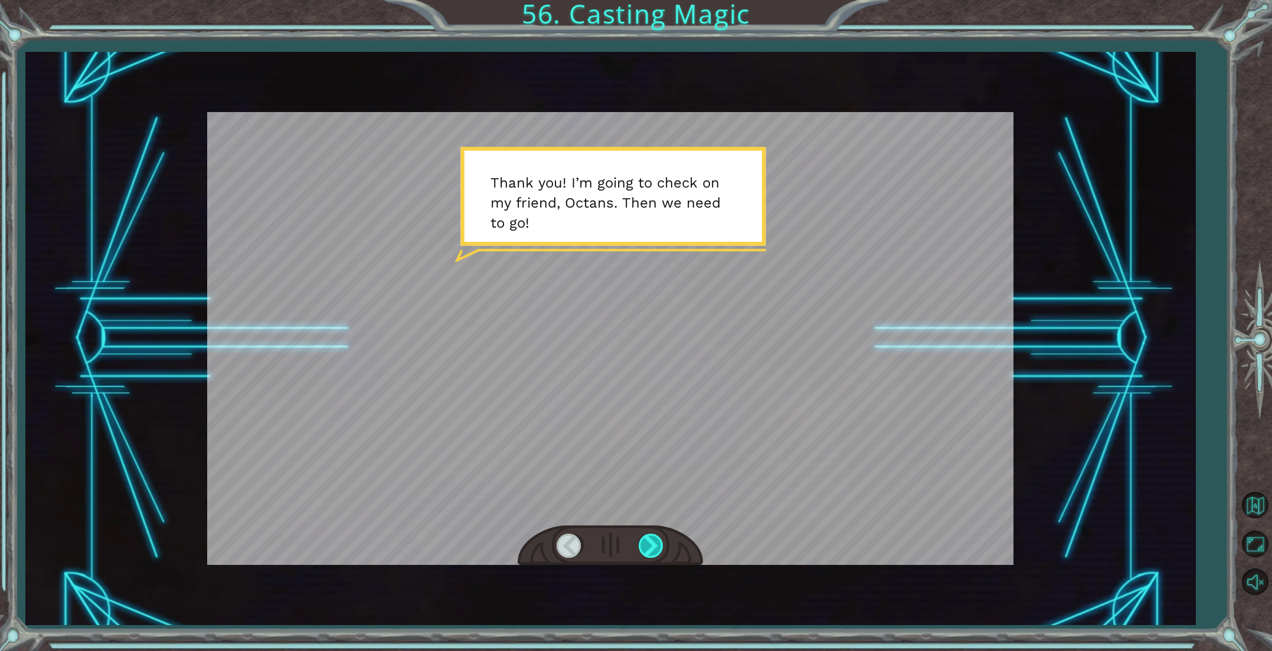
click at [653, 548] on div at bounding box center [651, 546] width 27 height 24
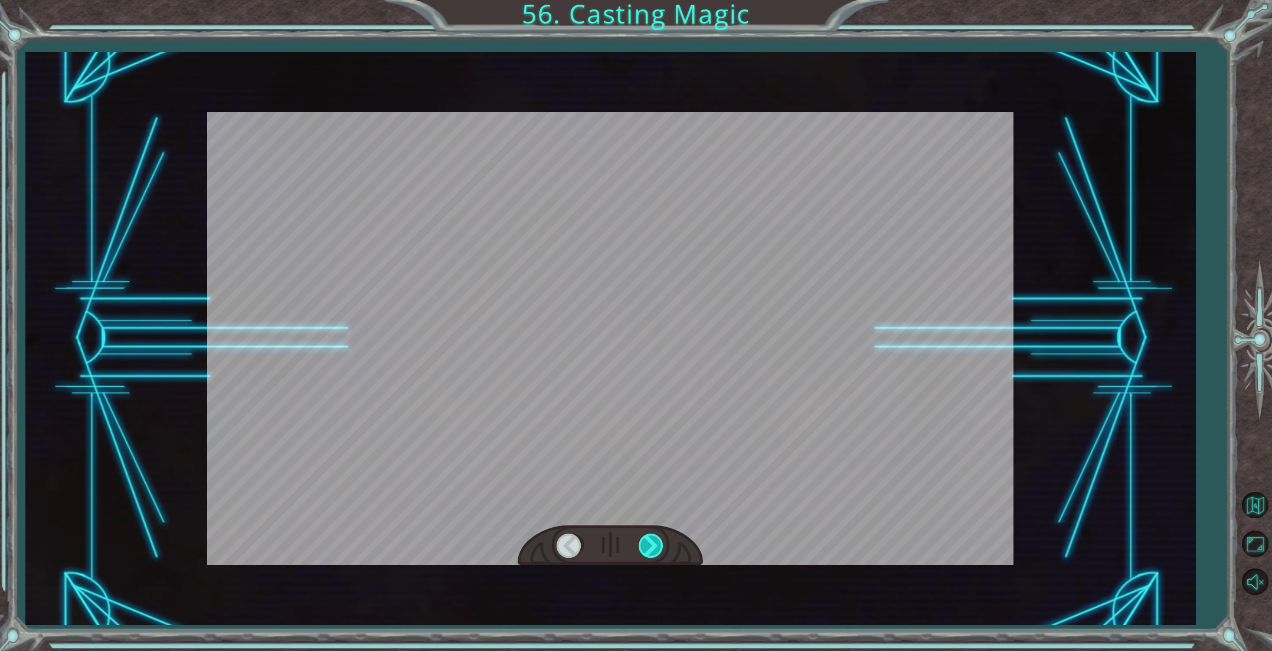
click at [653, 548] on div at bounding box center [651, 546] width 27 height 24
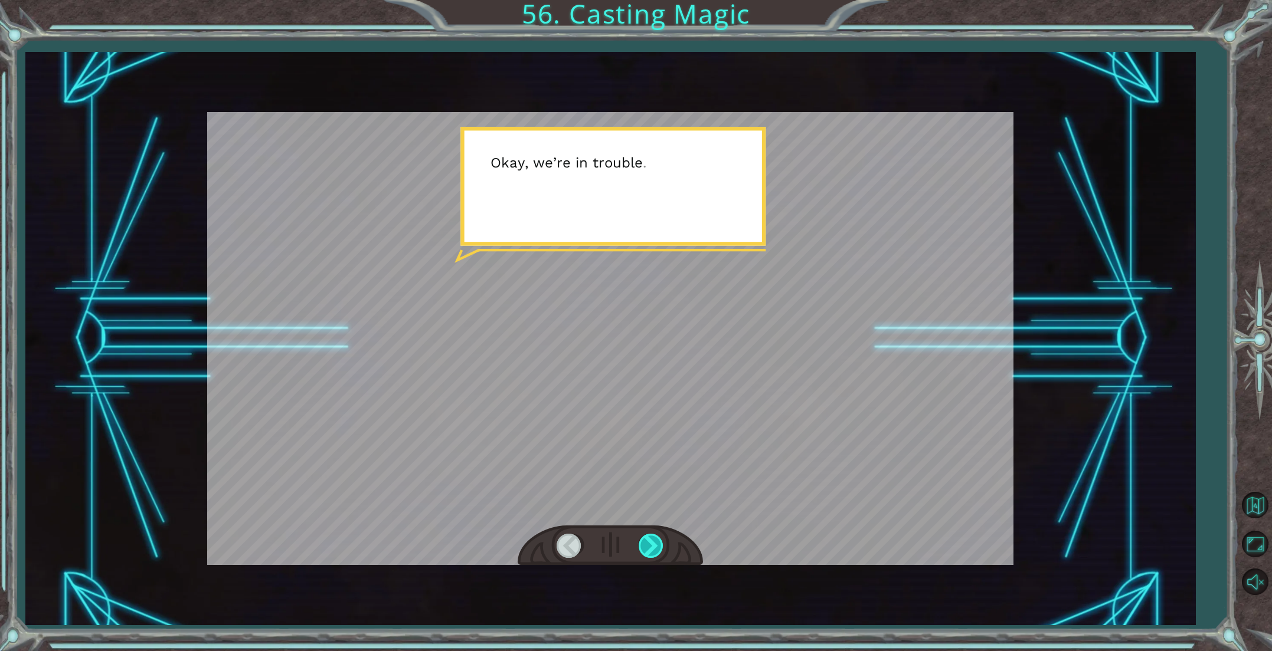
click at [653, 548] on div at bounding box center [651, 546] width 27 height 24
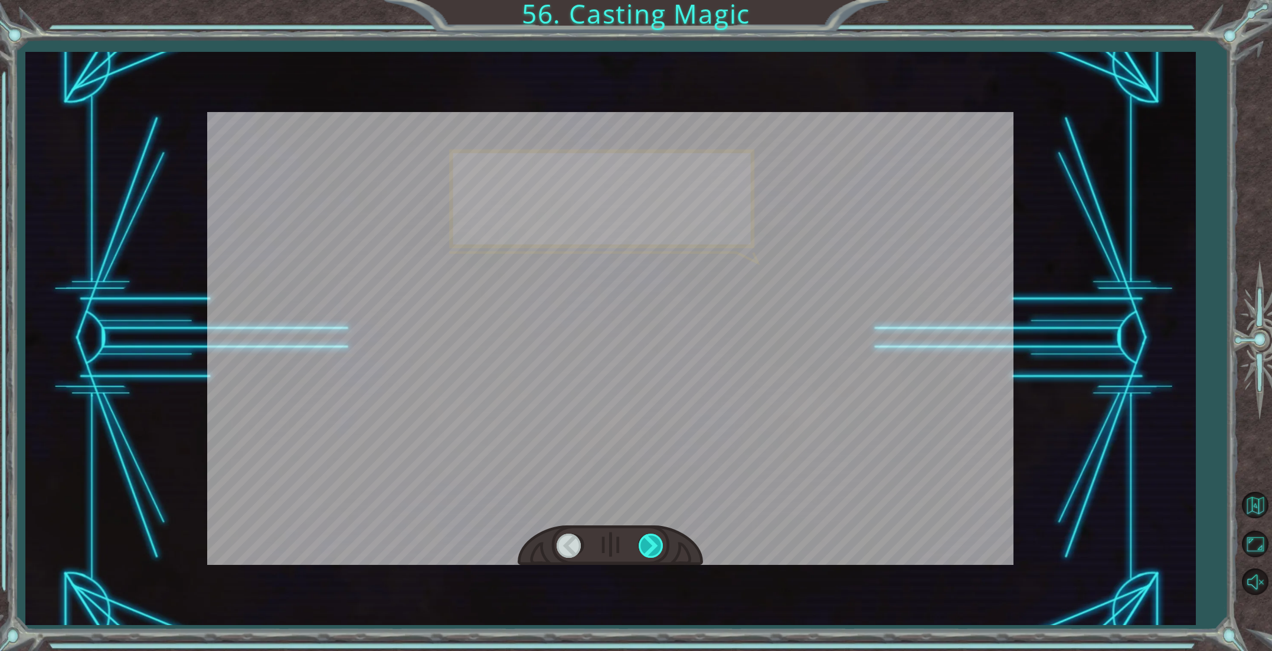
click at [653, 548] on div at bounding box center [651, 546] width 27 height 24
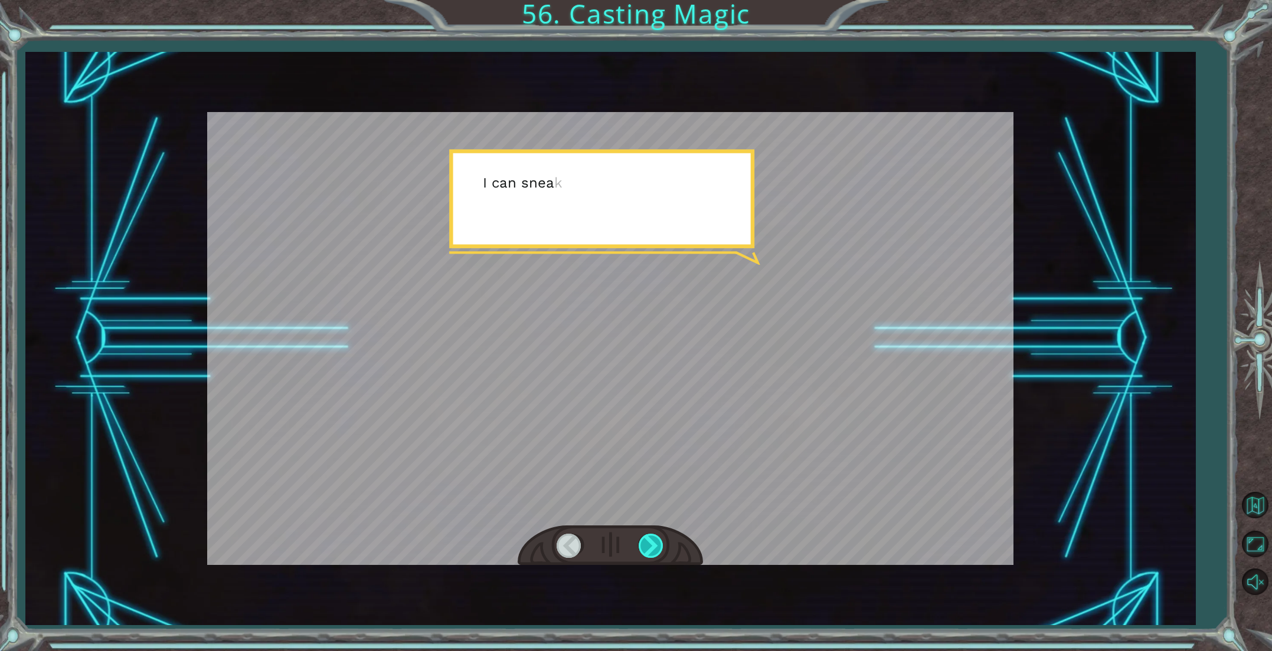
click at [653, 548] on div at bounding box center [651, 546] width 27 height 24
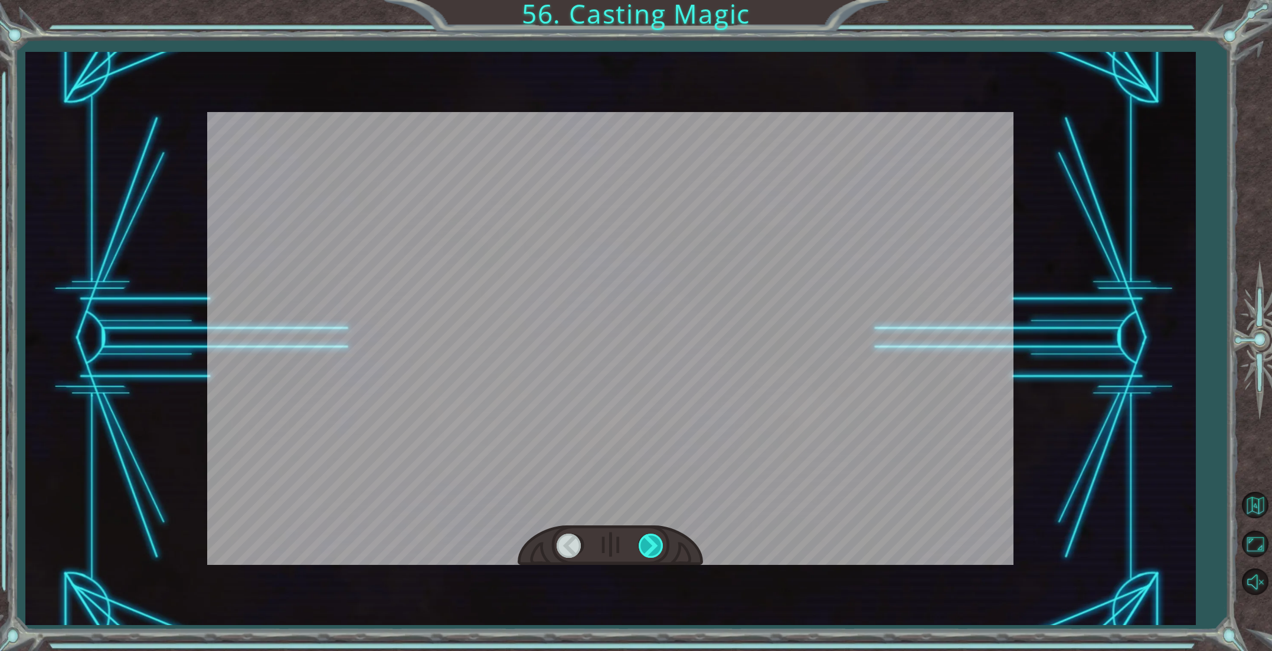
click at [653, 548] on div at bounding box center [651, 546] width 27 height 24
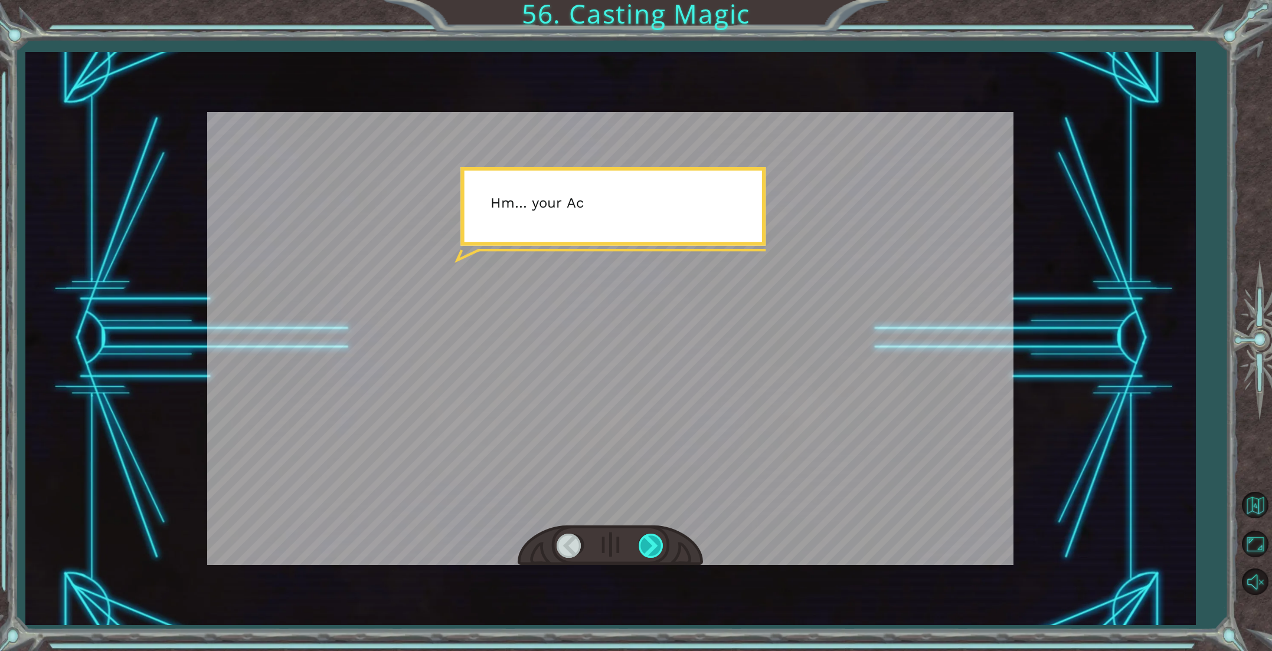
click at [653, 548] on div at bounding box center [651, 546] width 27 height 24
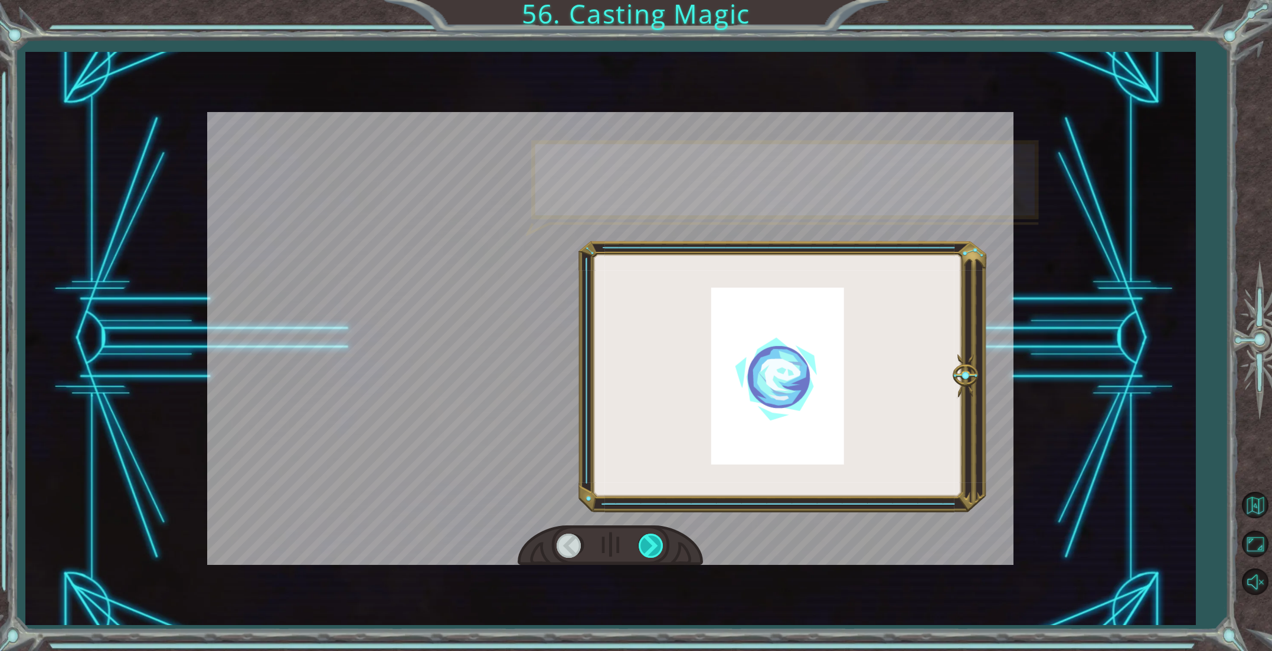
click at [652, 548] on div at bounding box center [651, 546] width 27 height 24
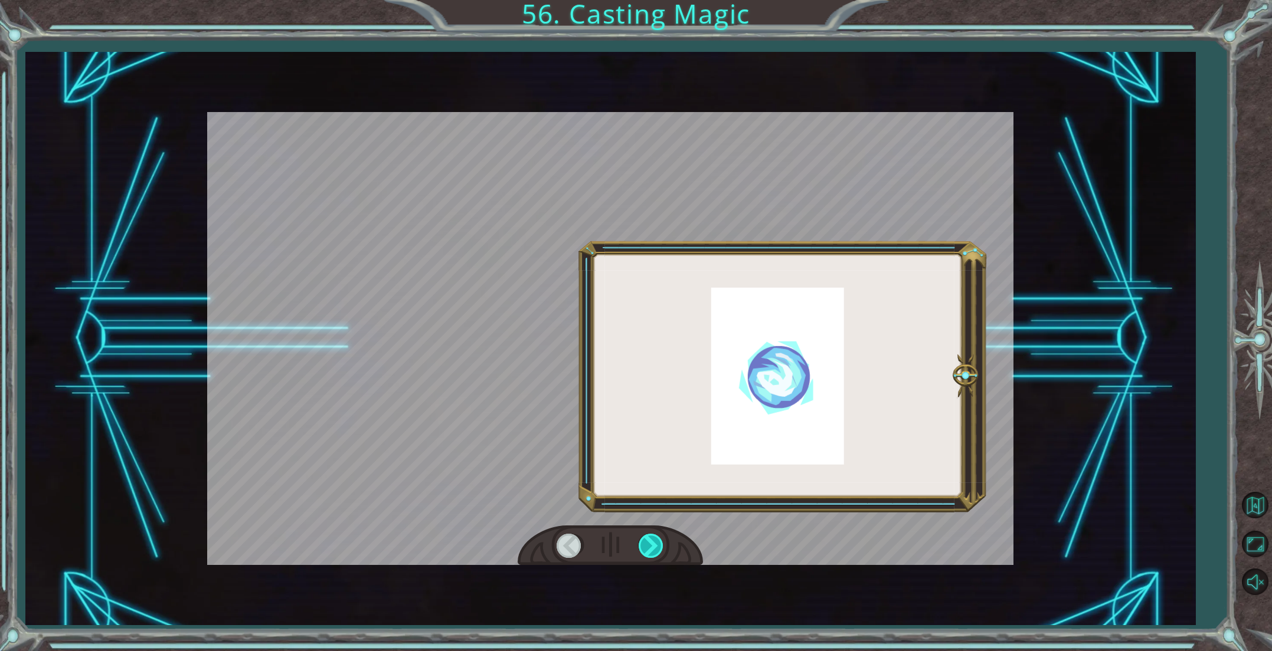
click at [653, 548] on div at bounding box center [651, 546] width 27 height 24
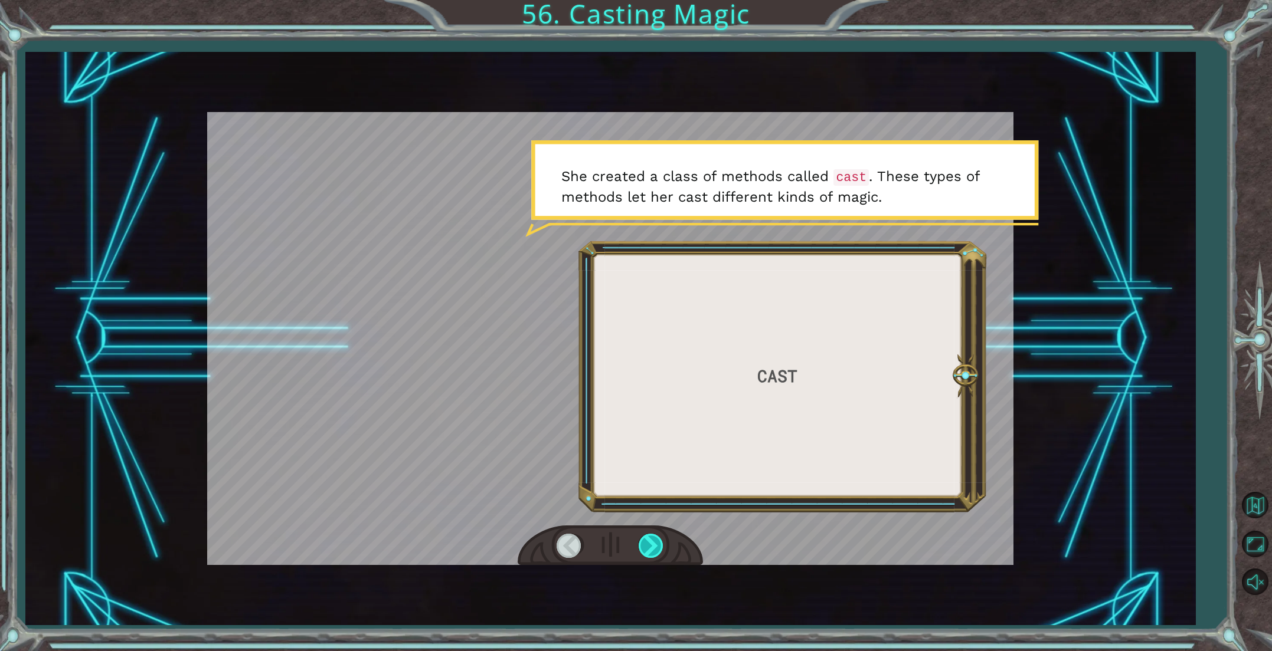
click at [653, 548] on div at bounding box center [651, 546] width 27 height 24
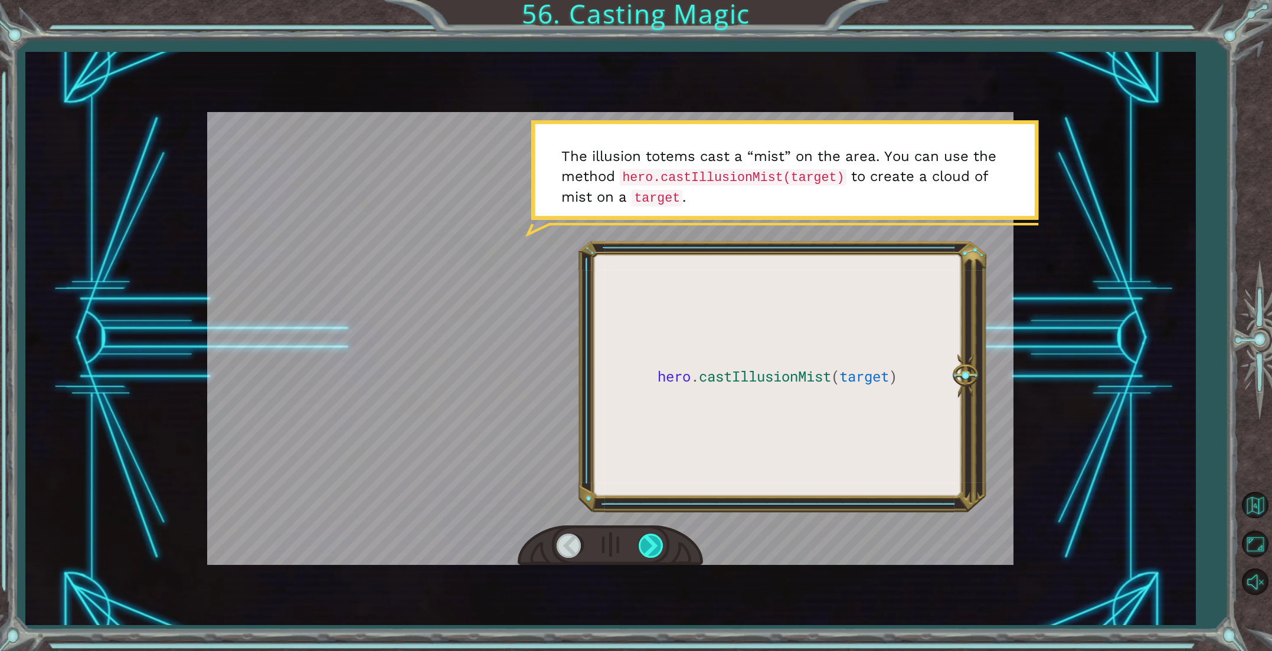
click at [653, 548] on div at bounding box center [651, 546] width 27 height 24
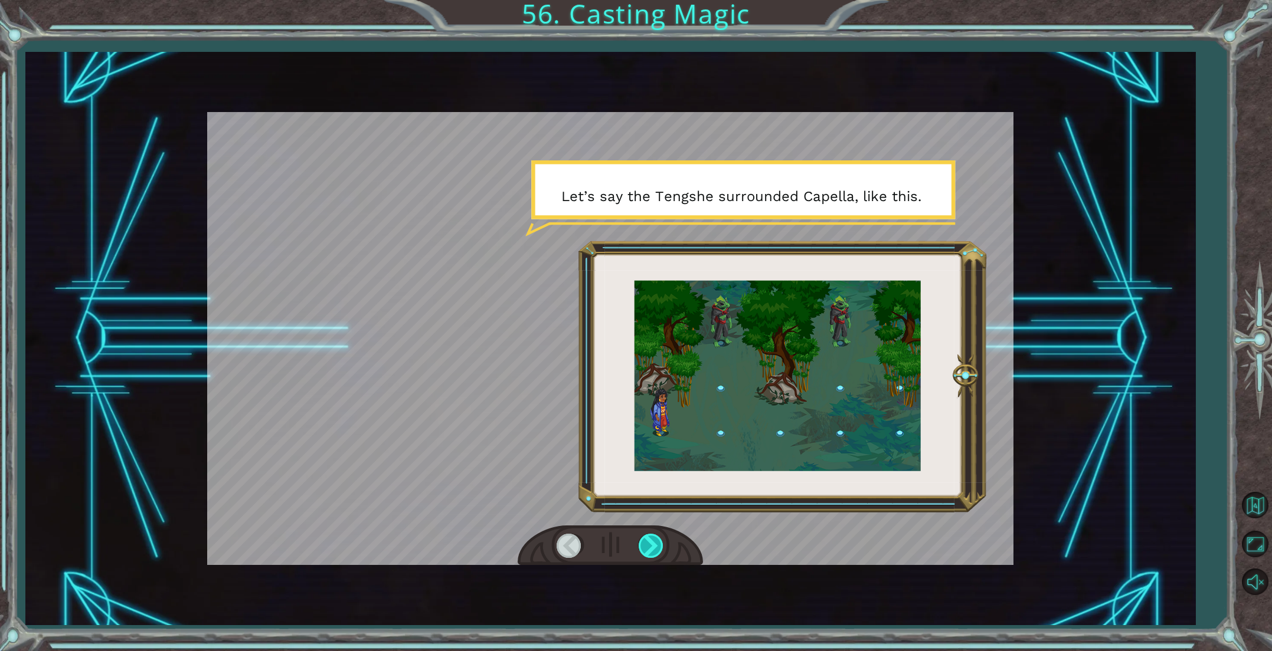
click at [653, 548] on div at bounding box center [651, 546] width 27 height 24
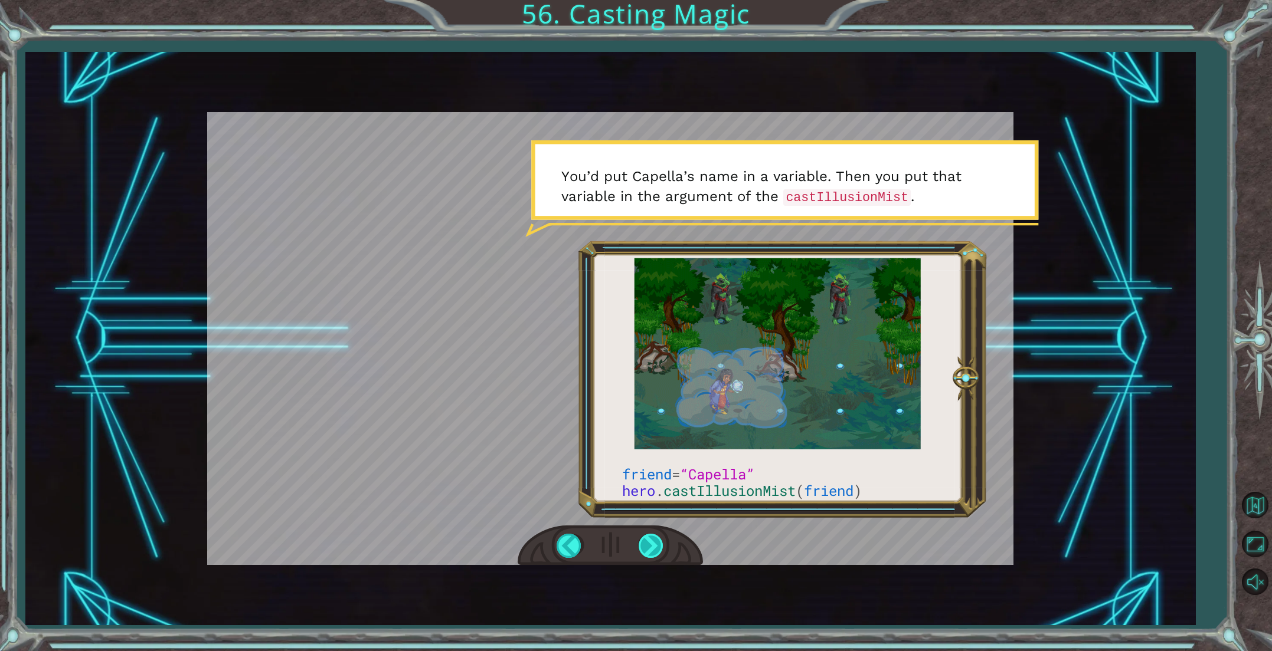
click at [653, 548] on div at bounding box center [651, 546] width 27 height 24
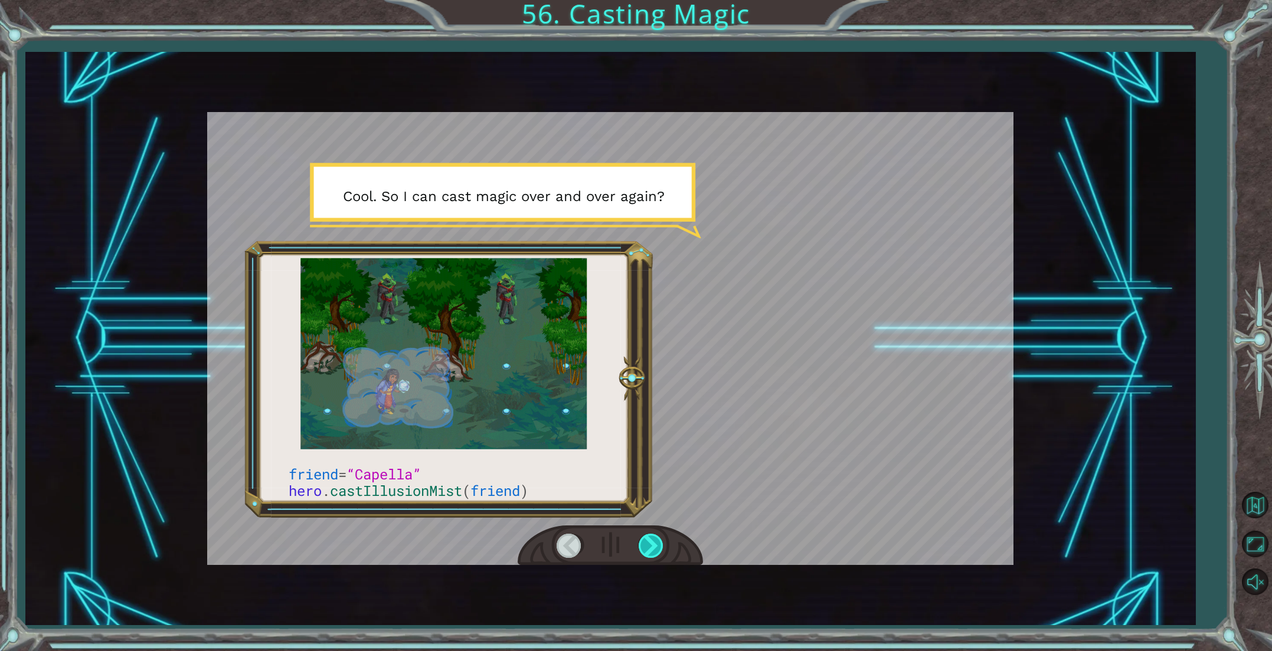
click at [653, 548] on div at bounding box center [651, 546] width 27 height 24
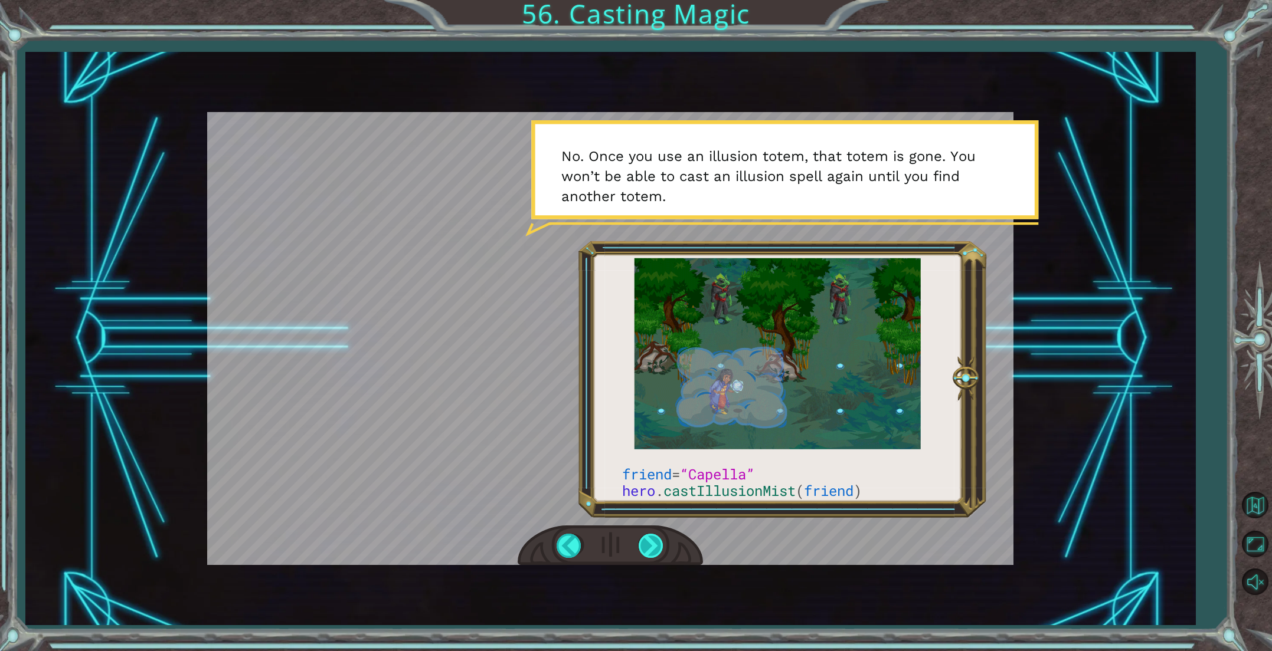
click at [653, 548] on div at bounding box center [651, 546] width 27 height 24
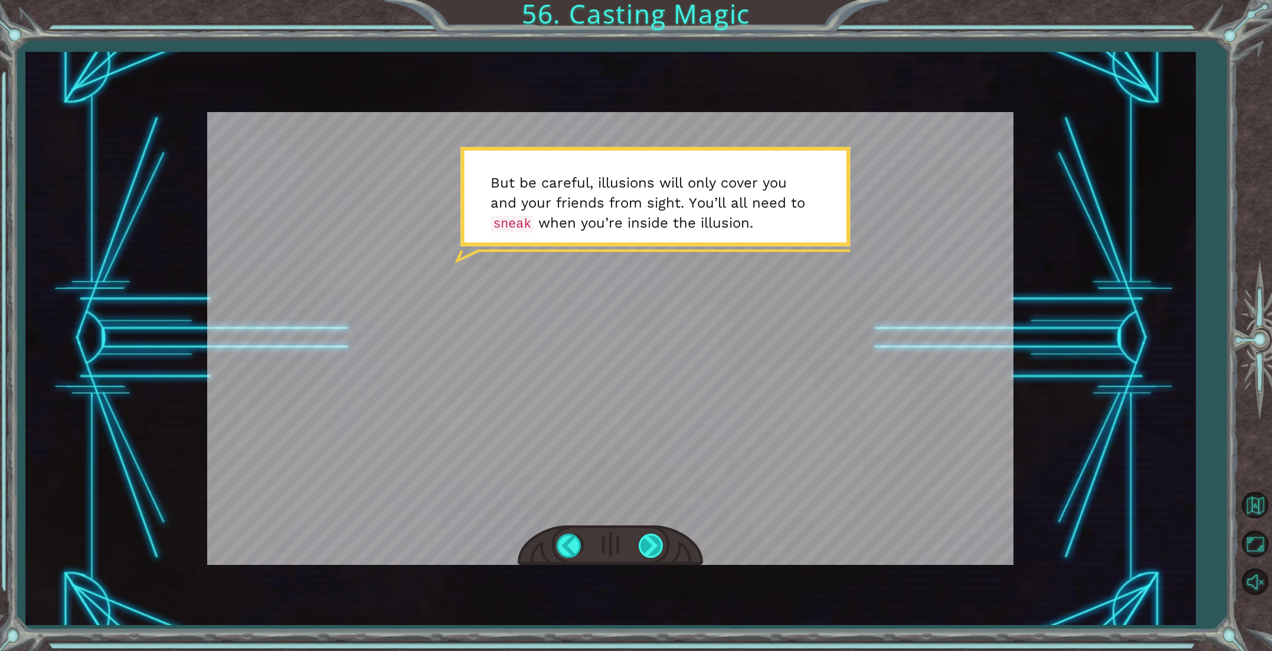
click at [653, 548] on div at bounding box center [651, 546] width 27 height 24
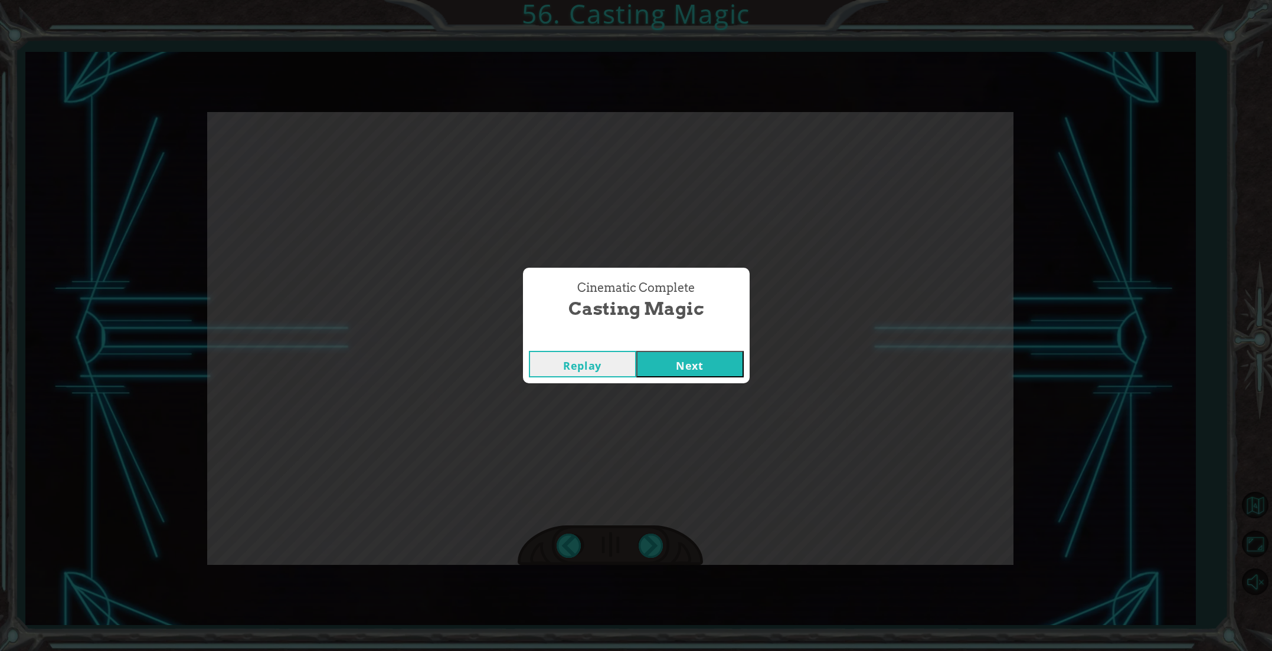
click at [681, 365] on button "Next" at bounding box center [689, 364] width 107 height 27
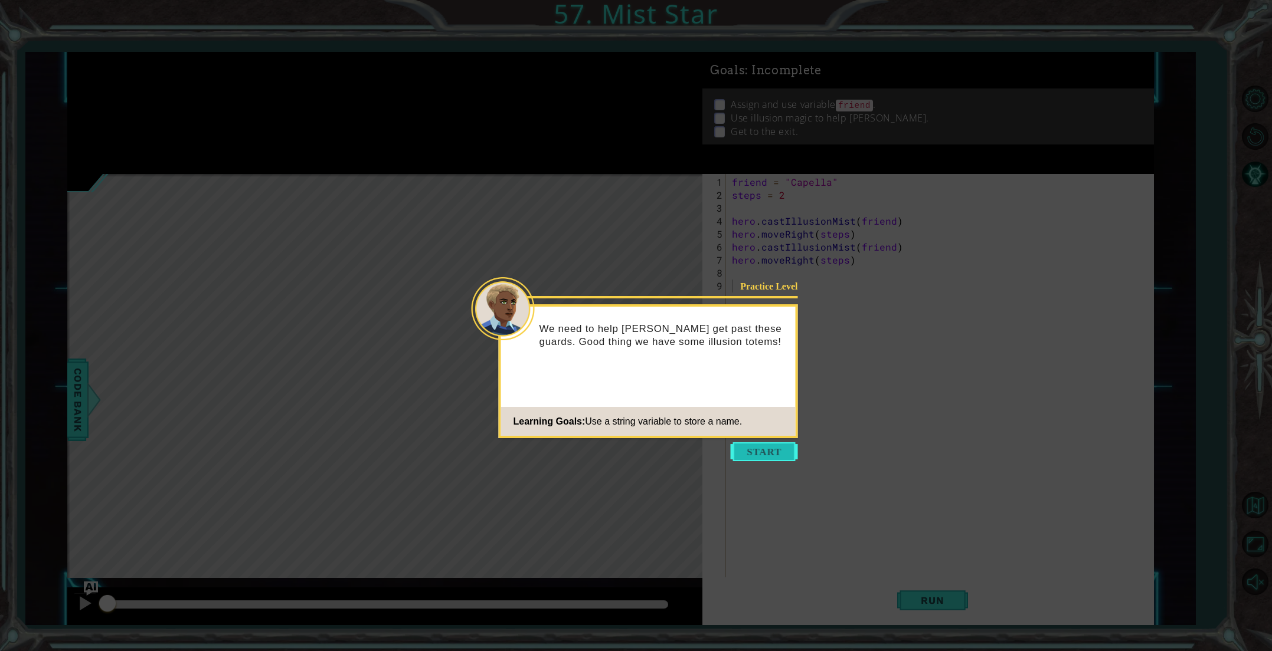
click at [777, 448] on button "Start" at bounding box center [763, 452] width 67 height 19
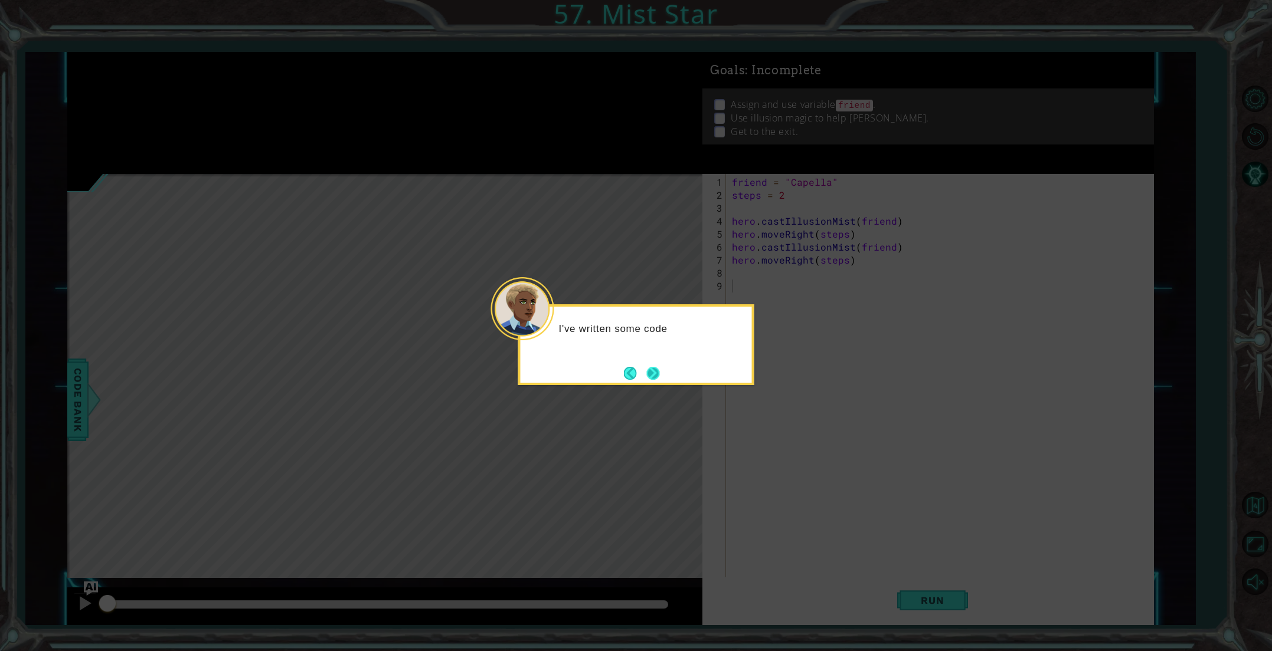
click at [656, 372] on button "Next" at bounding box center [652, 373] width 13 height 13
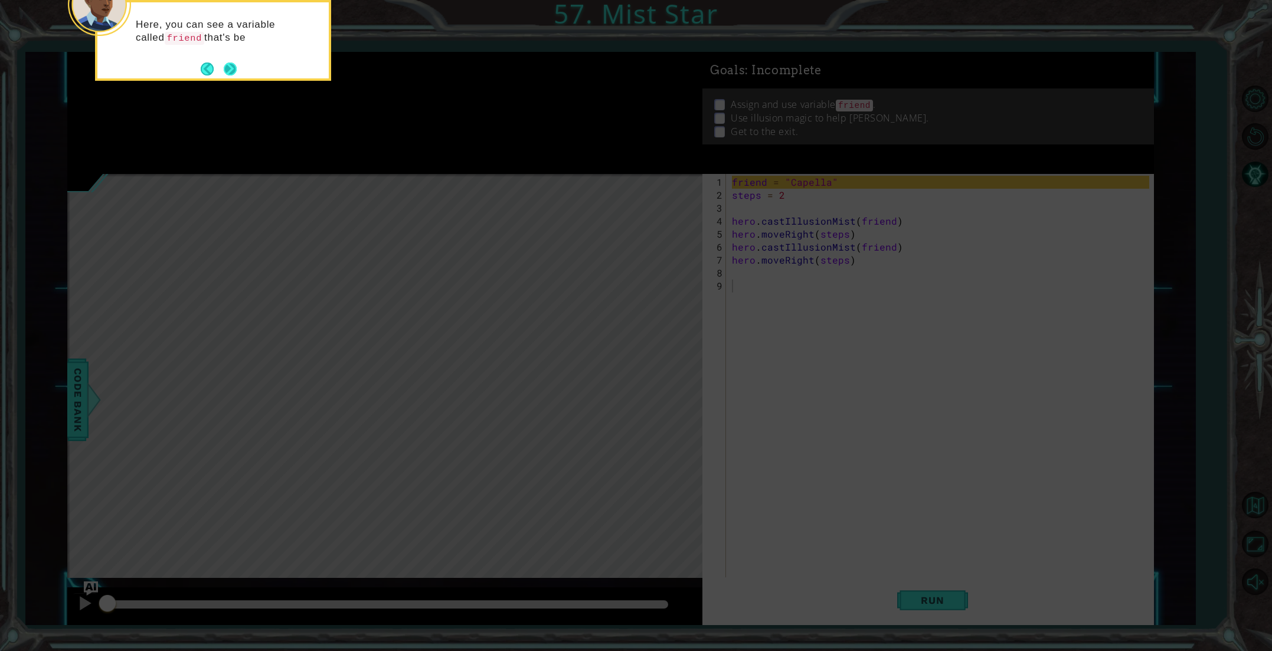
click at [224, 68] on button "Next" at bounding box center [230, 69] width 13 height 13
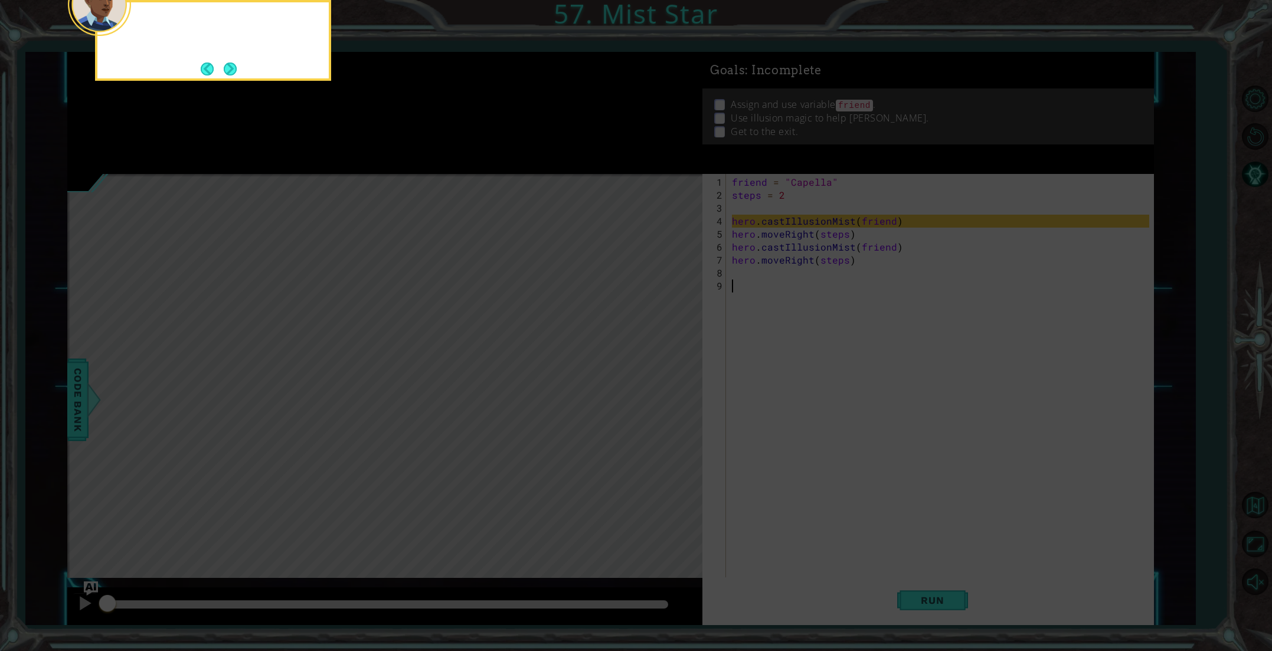
click at [229, 70] on button "Next" at bounding box center [230, 69] width 13 height 13
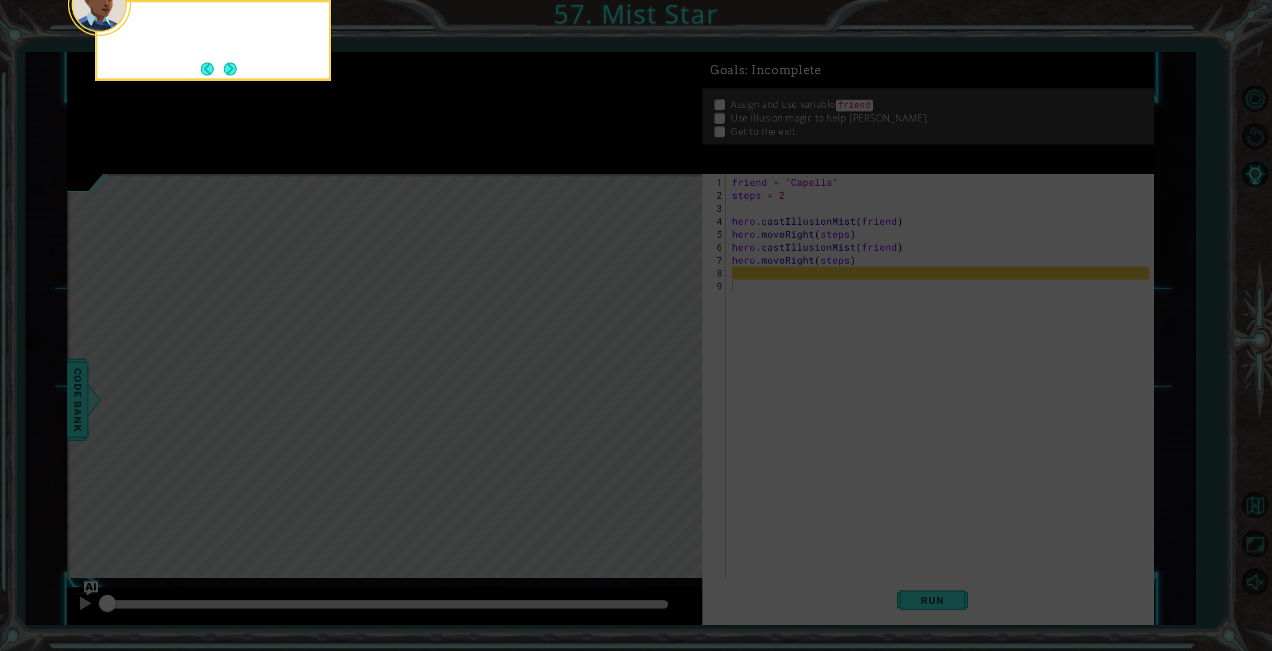
click at [229, 70] on button "Next" at bounding box center [230, 69] width 13 height 13
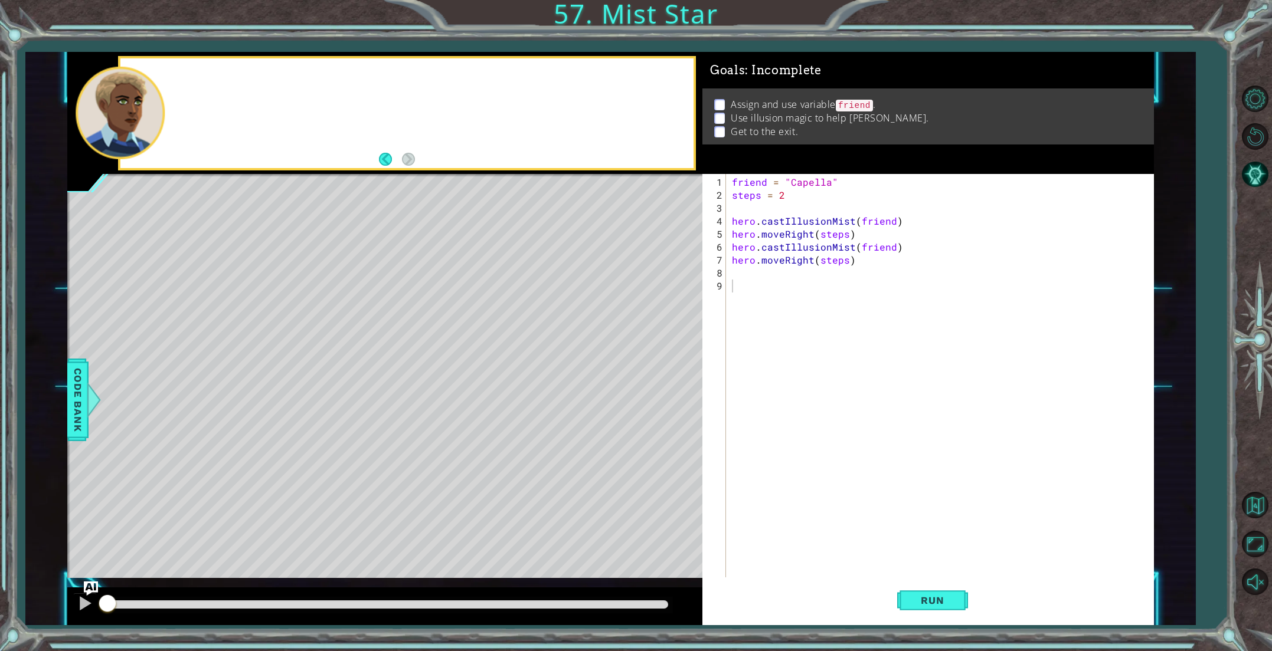
click at [229, 70] on div at bounding box center [406, 113] width 573 height 110
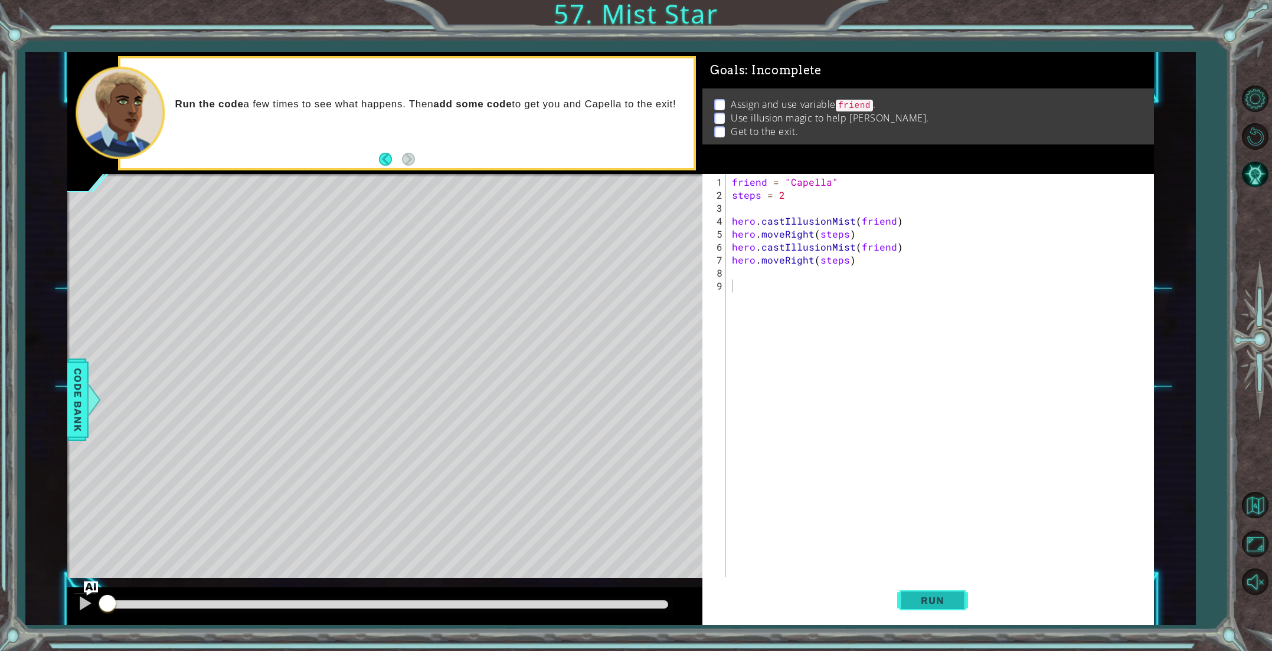
click at [918, 612] on button "Run" at bounding box center [932, 600] width 71 height 45
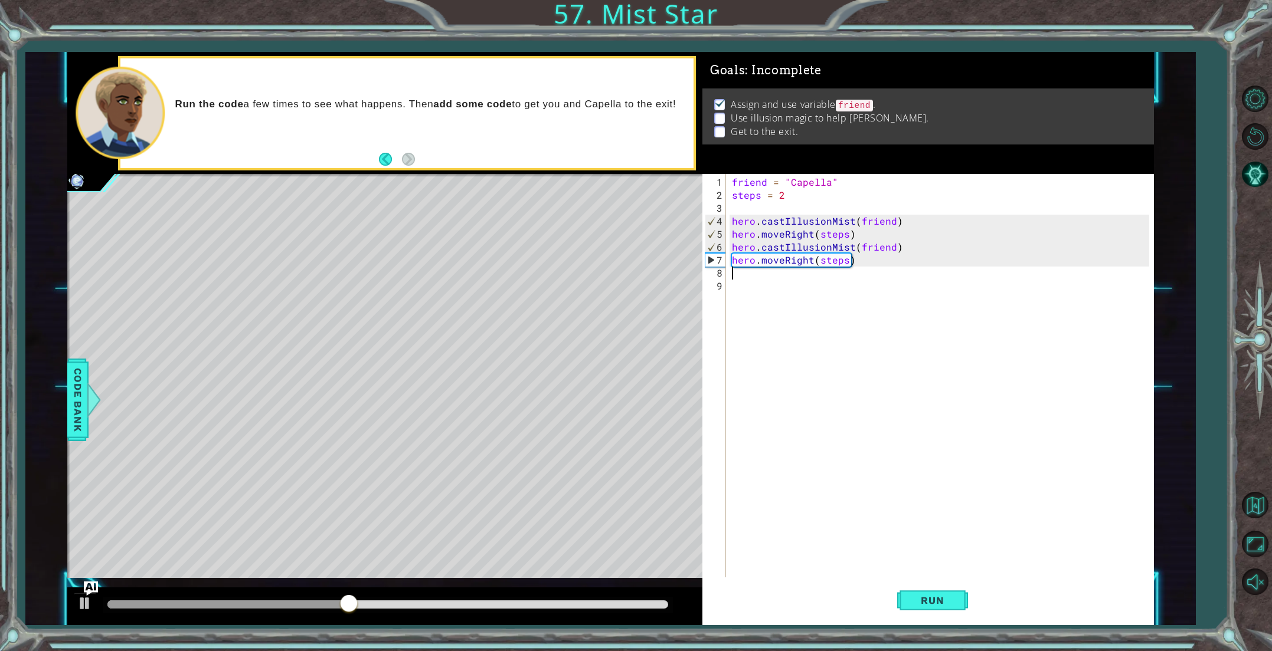
click at [739, 274] on div "friend = "Capella" steps = 2 hero . castIllusionMist ( friend ) hero . moveRigh…" at bounding box center [941, 396] width 425 height 441
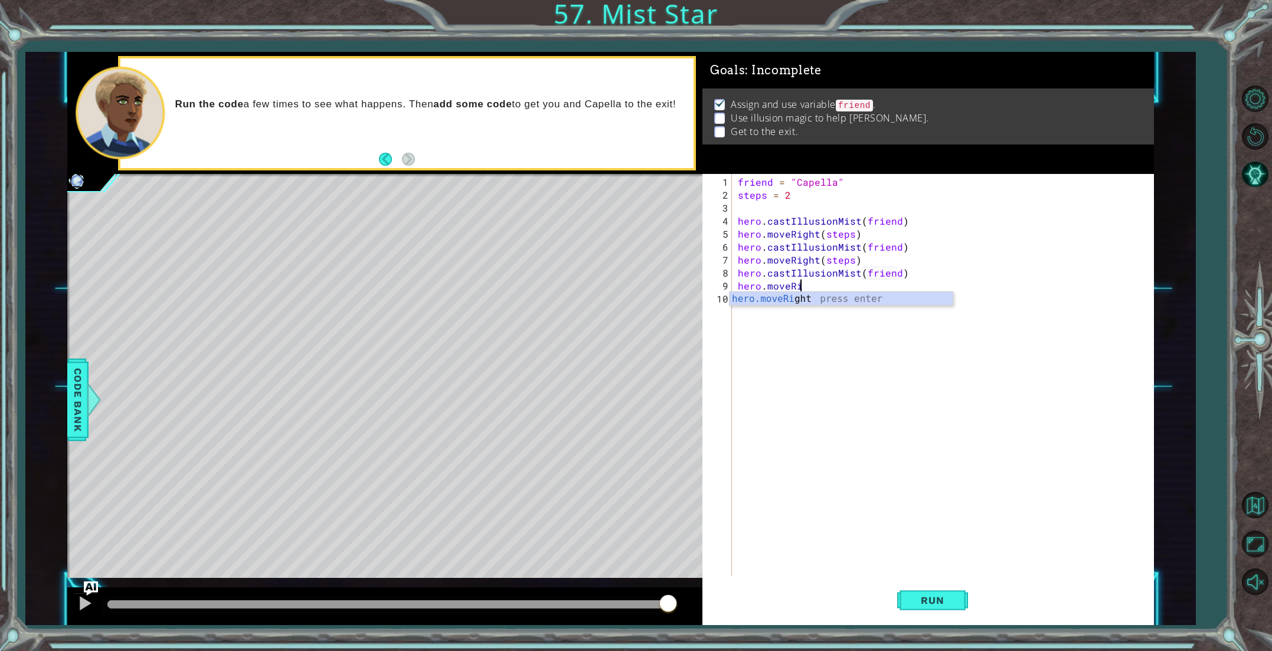
scroll to position [0, 4]
type textarea "hero.moveRight(steps)"
click at [959, 609] on button "Run" at bounding box center [932, 600] width 71 height 45
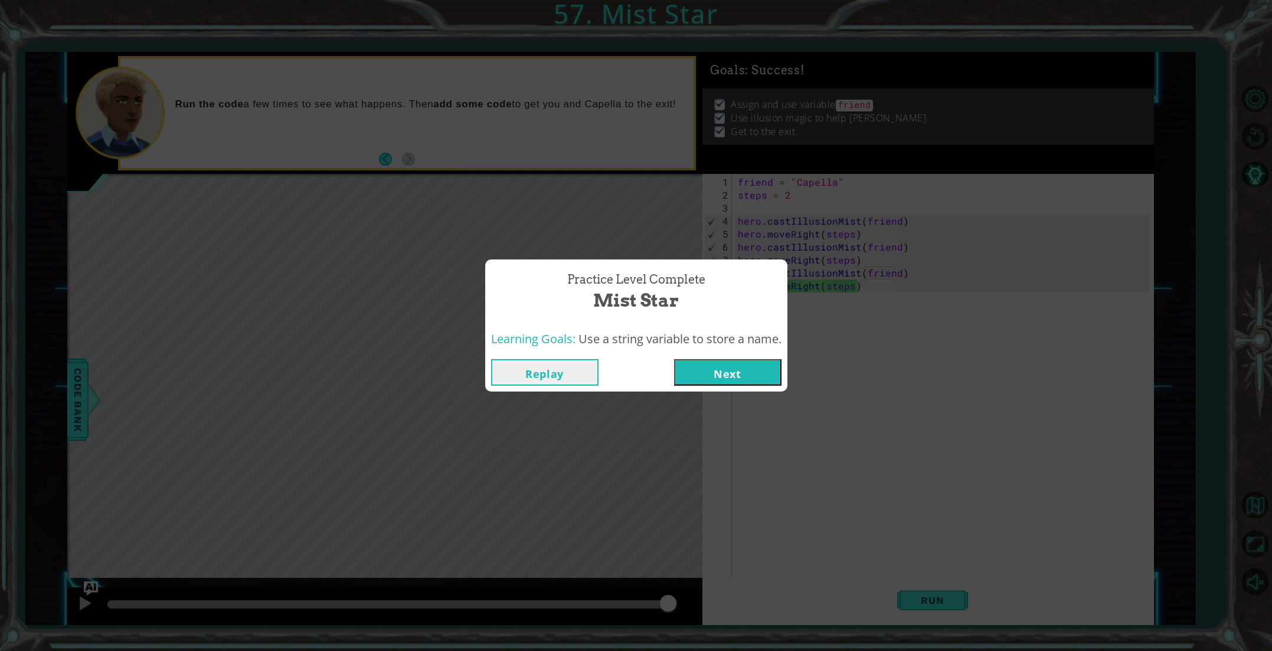
click at [717, 368] on button "Next" at bounding box center [727, 372] width 107 height 27
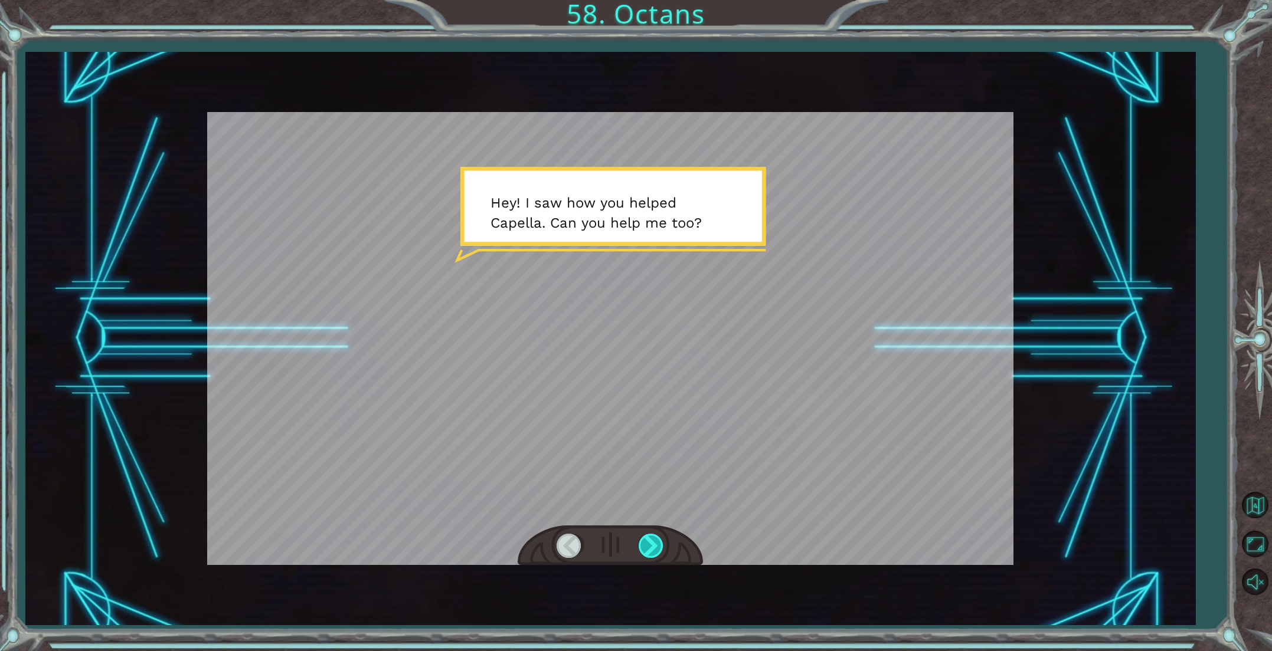
click at [651, 548] on div at bounding box center [651, 546] width 27 height 24
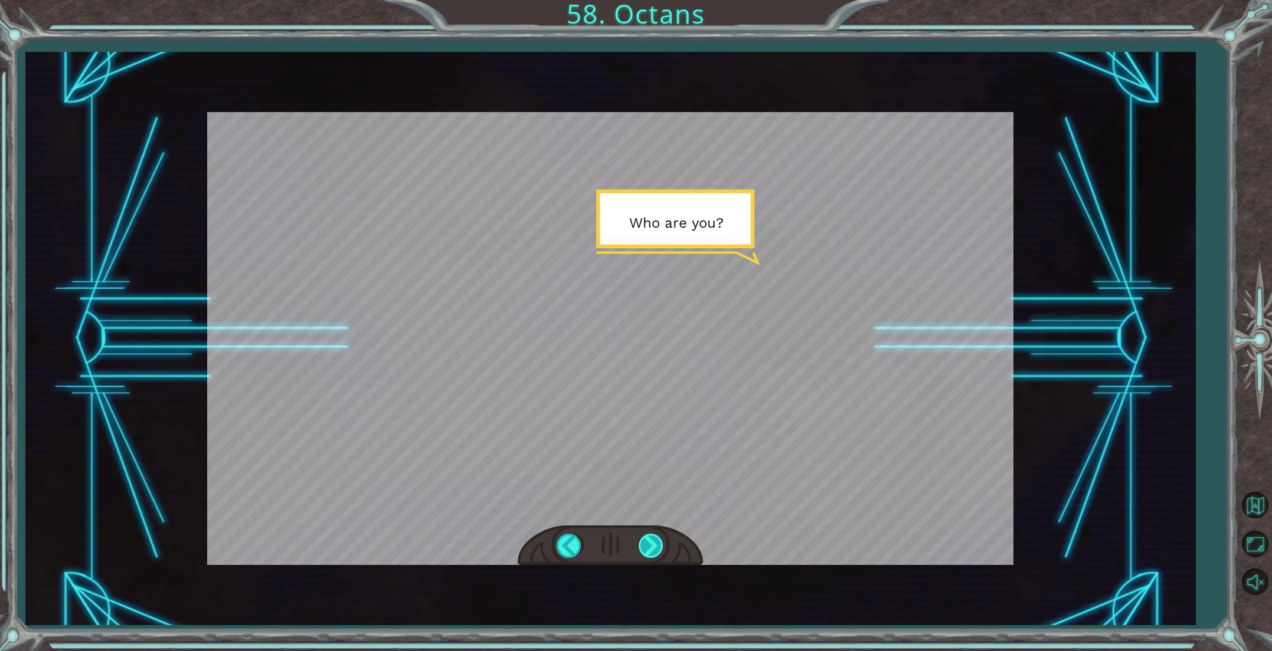
click at [651, 548] on div at bounding box center [651, 546] width 27 height 24
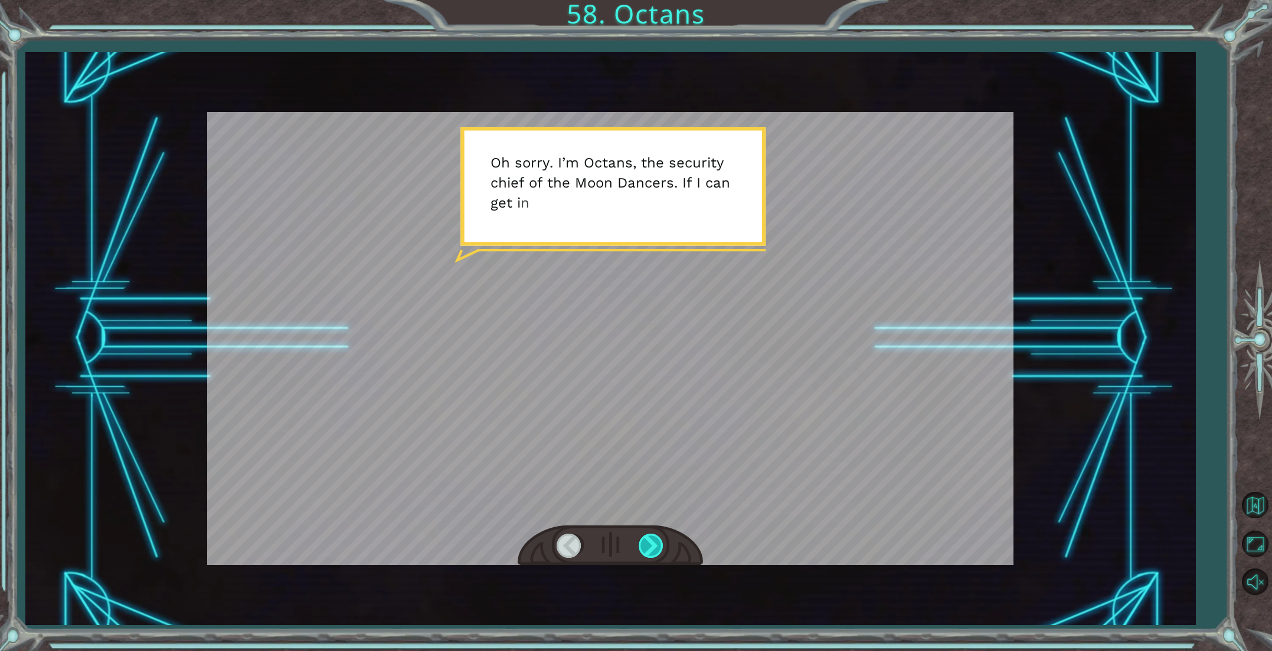
click at [651, 548] on div at bounding box center [651, 546] width 27 height 24
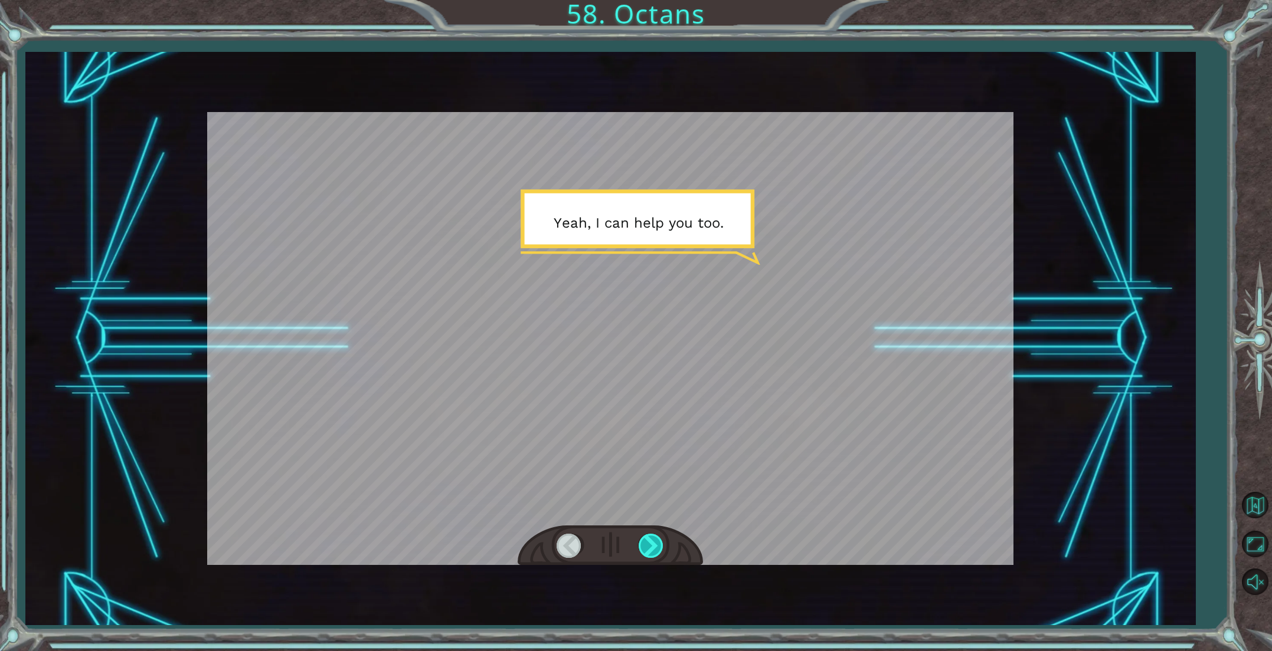
click at [651, 548] on div at bounding box center [651, 546] width 27 height 24
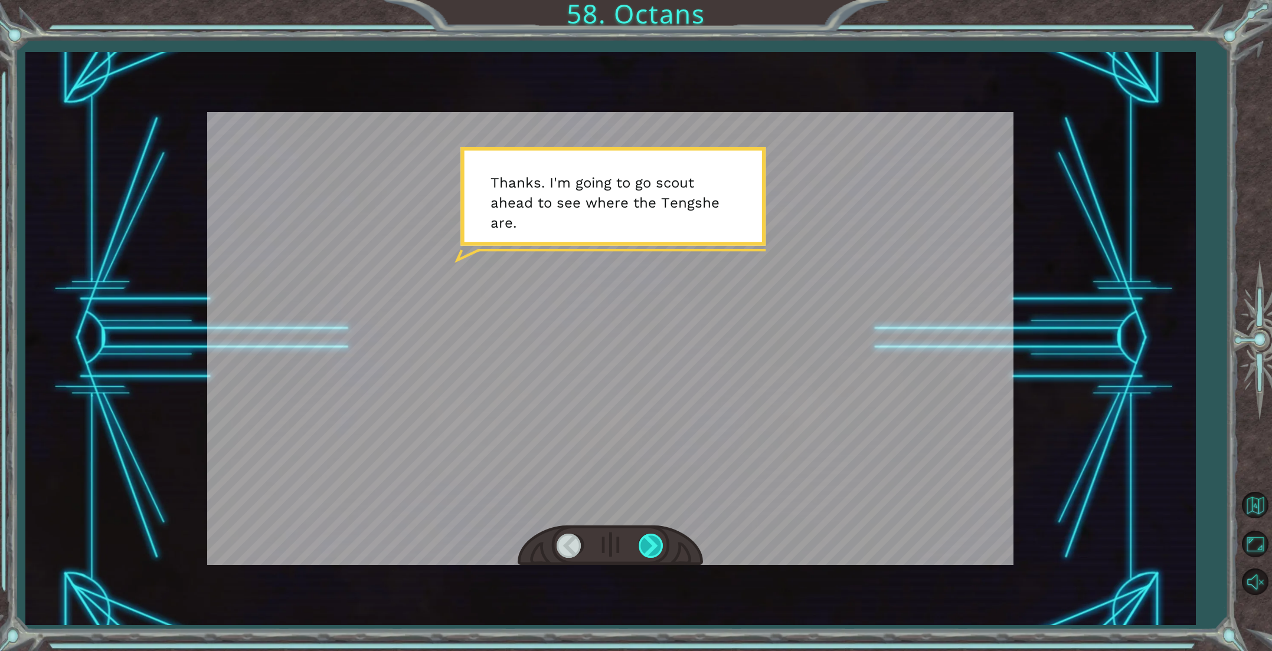
click at [651, 548] on div at bounding box center [651, 546] width 27 height 24
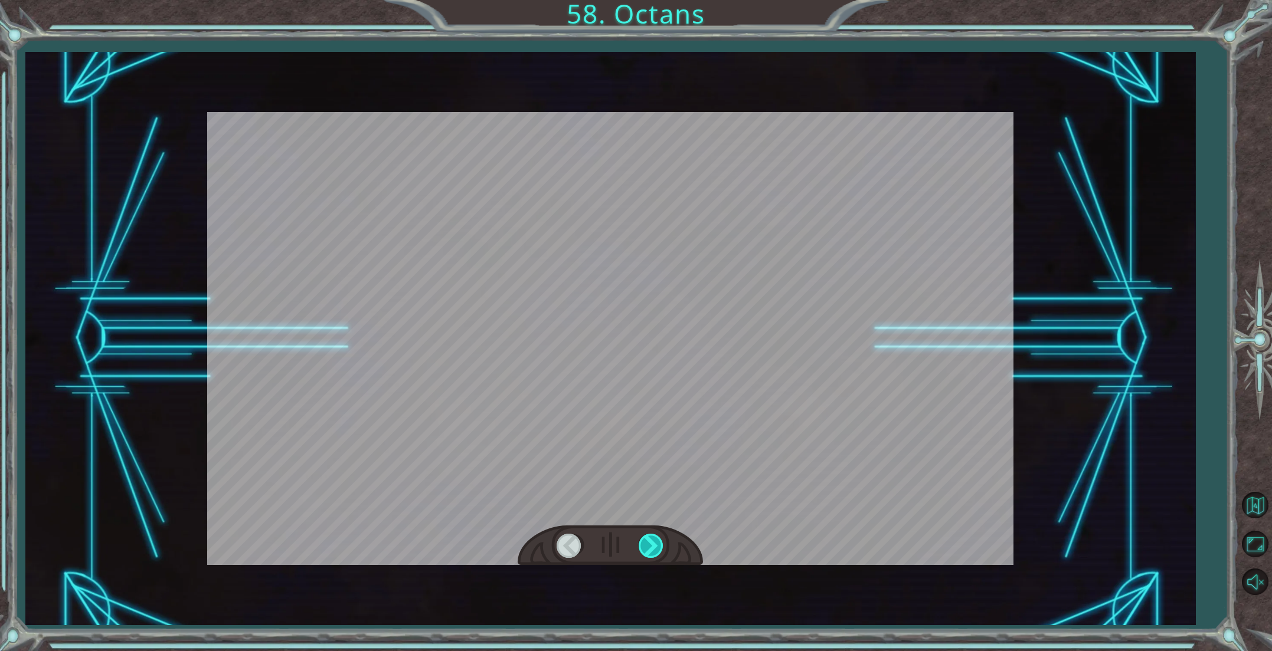
click at [651, 547] on div at bounding box center [651, 546] width 27 height 24
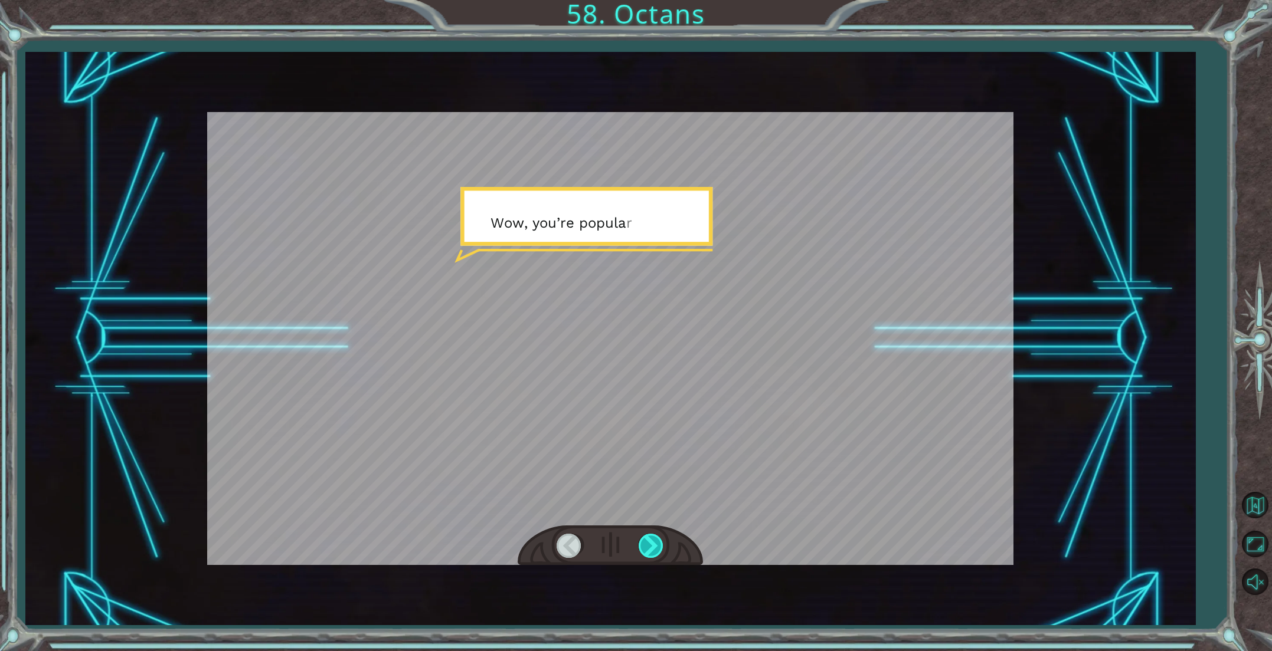
click at [651, 547] on div at bounding box center [651, 546] width 27 height 24
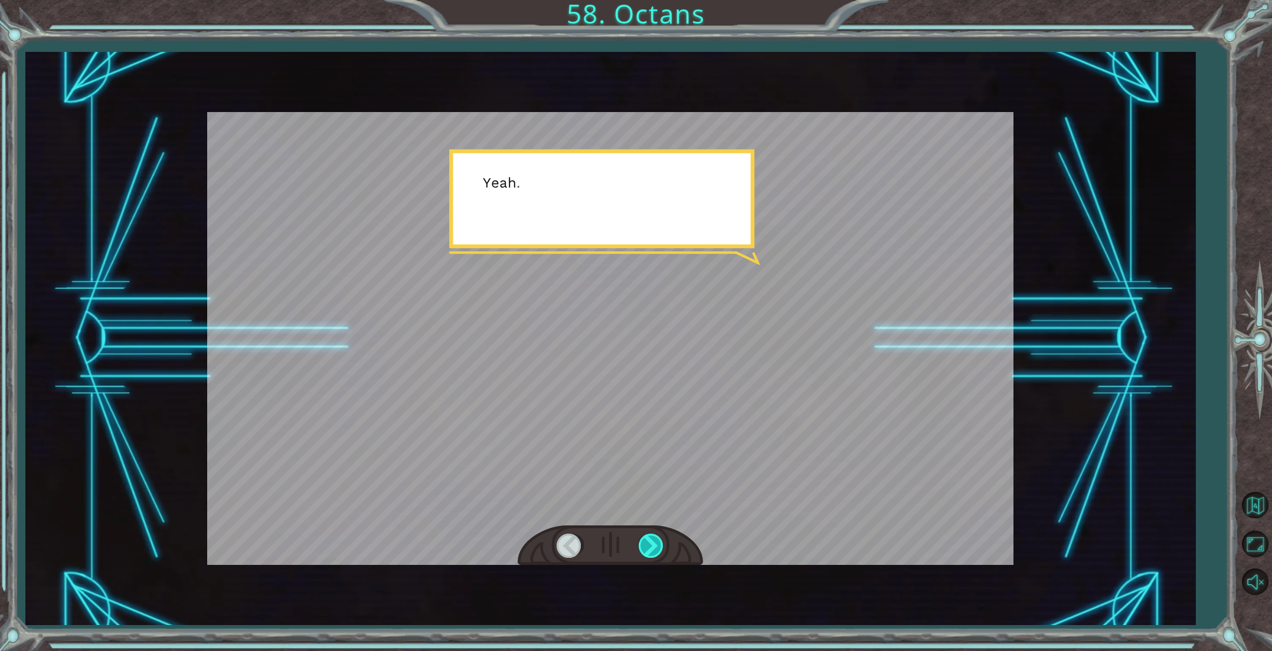
click at [651, 547] on div at bounding box center [651, 546] width 27 height 24
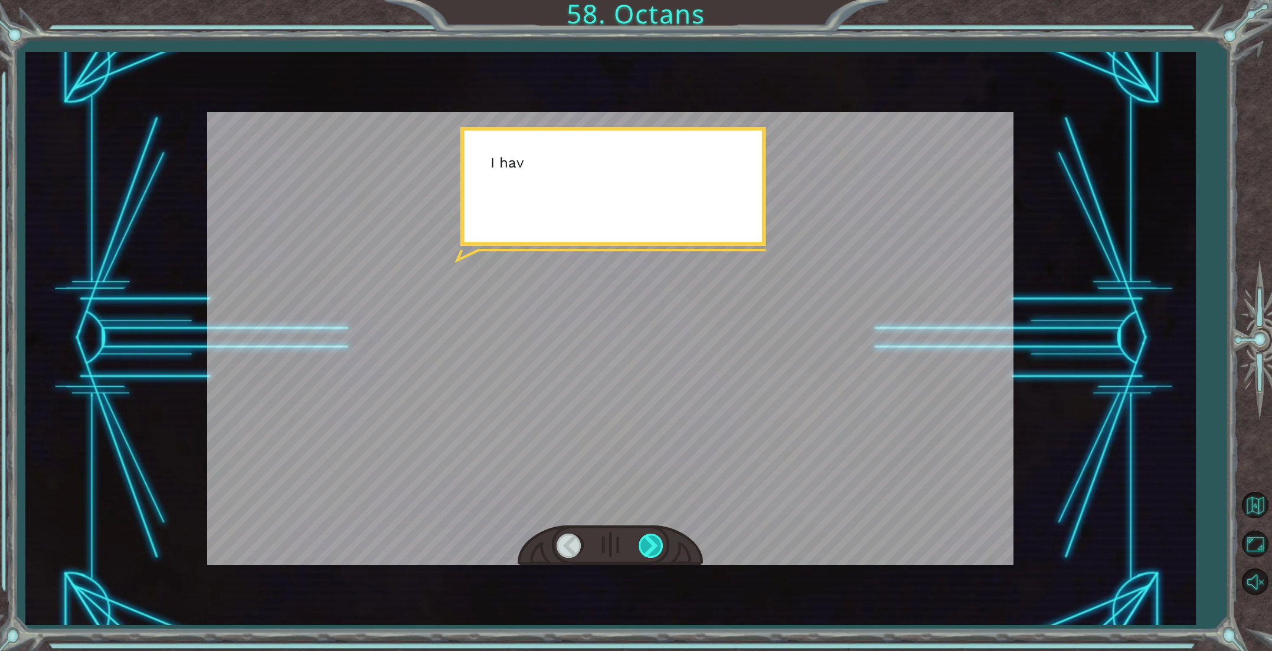
click at [651, 547] on div at bounding box center [651, 546] width 27 height 24
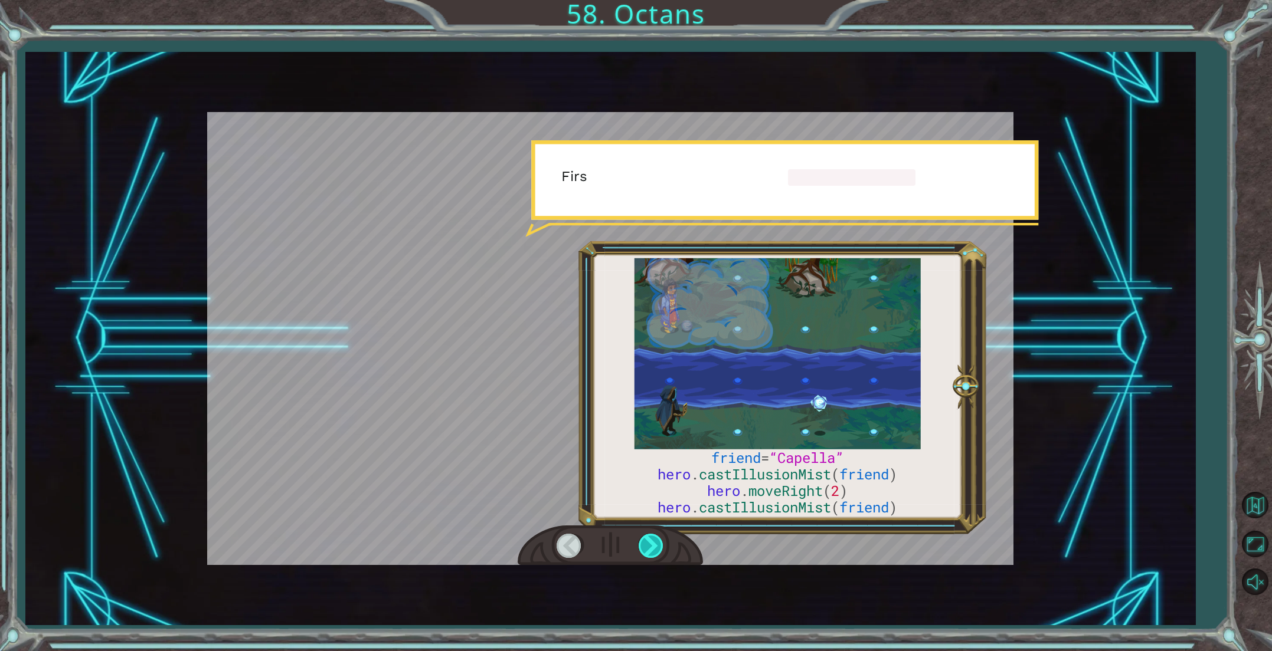
click at [651, 547] on div at bounding box center [651, 546] width 27 height 24
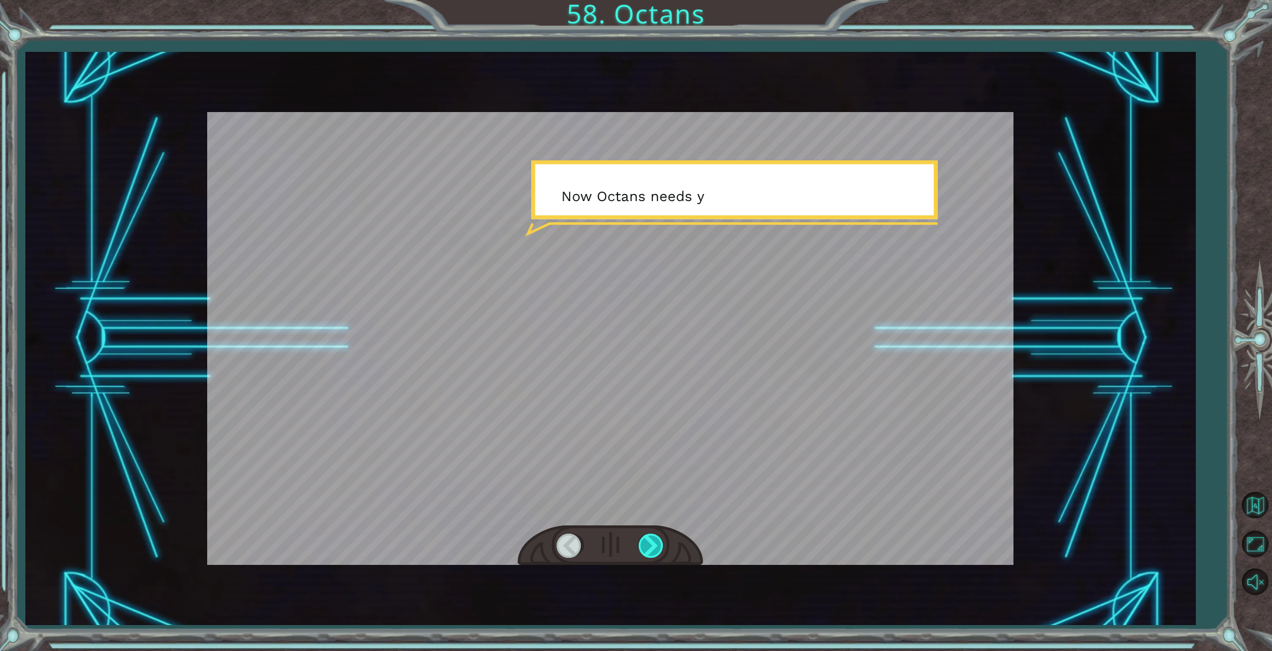
click at [651, 547] on div at bounding box center [651, 546] width 27 height 24
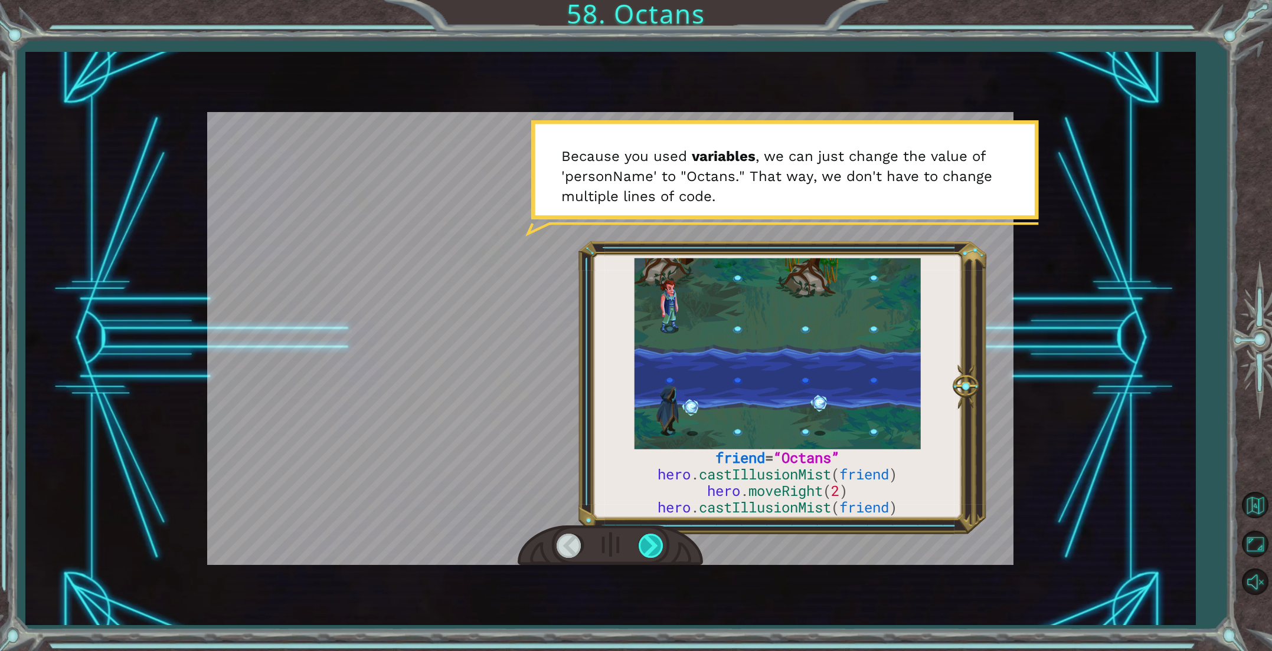
click at [651, 548] on div at bounding box center [651, 546] width 27 height 24
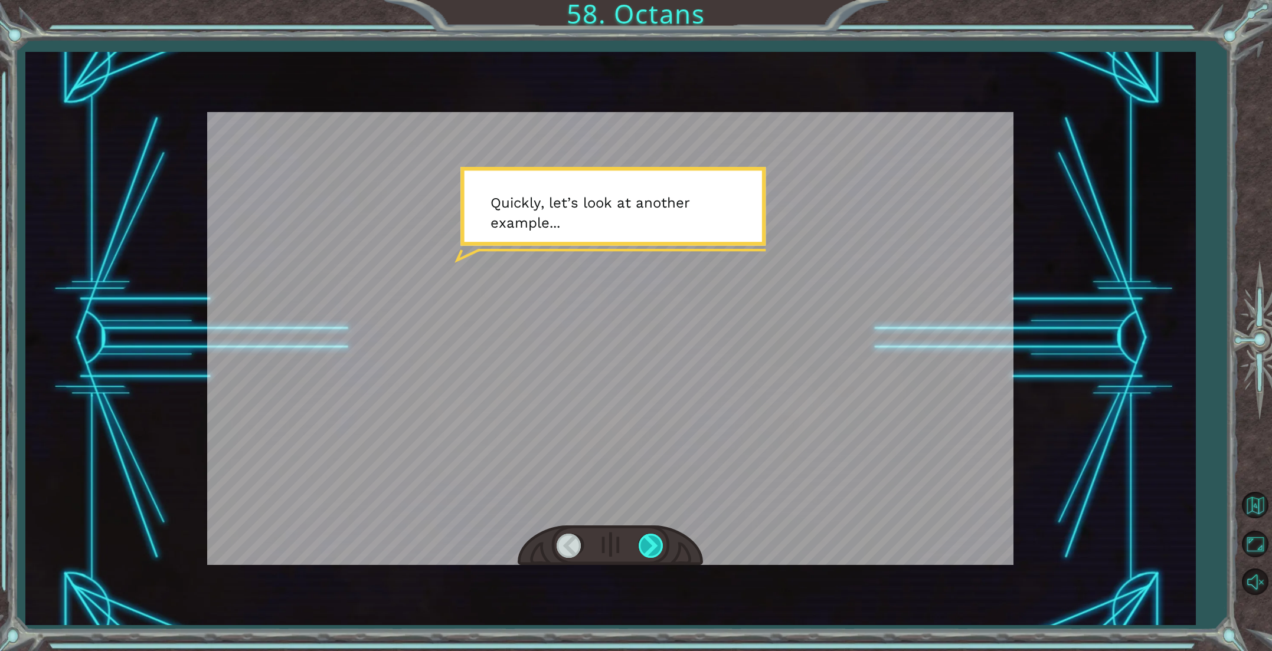
click at [651, 547] on div at bounding box center [651, 546] width 27 height 24
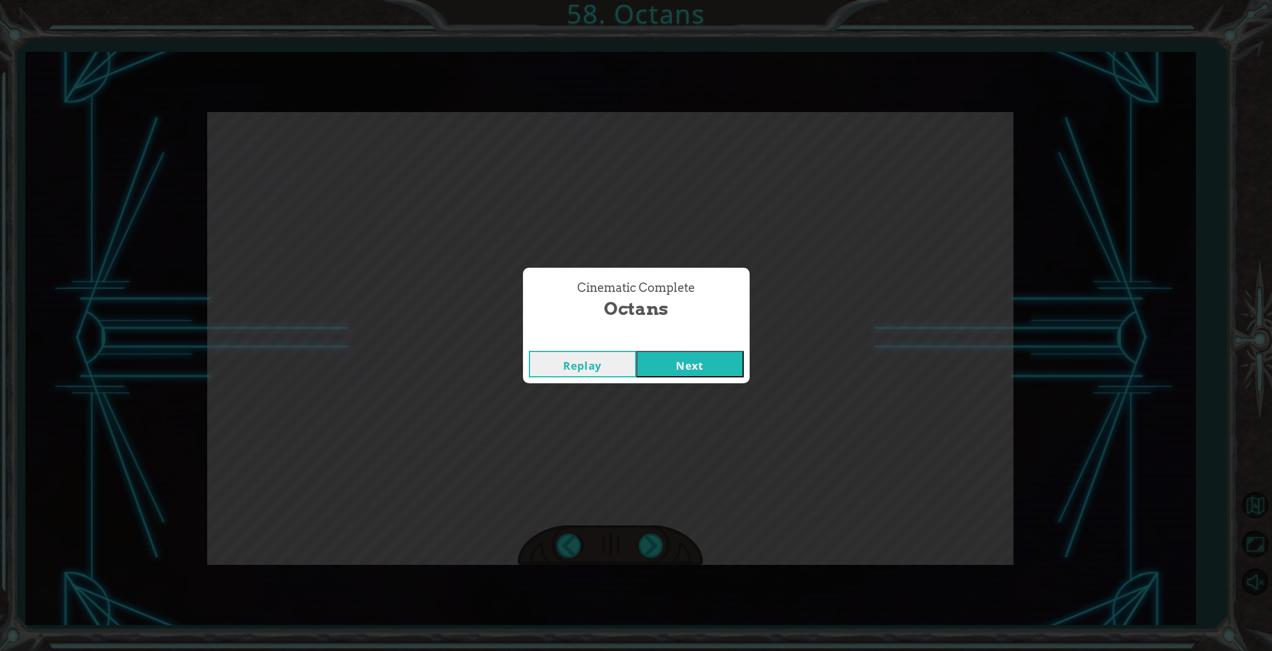
click at [694, 352] on button "Next" at bounding box center [689, 364] width 107 height 27
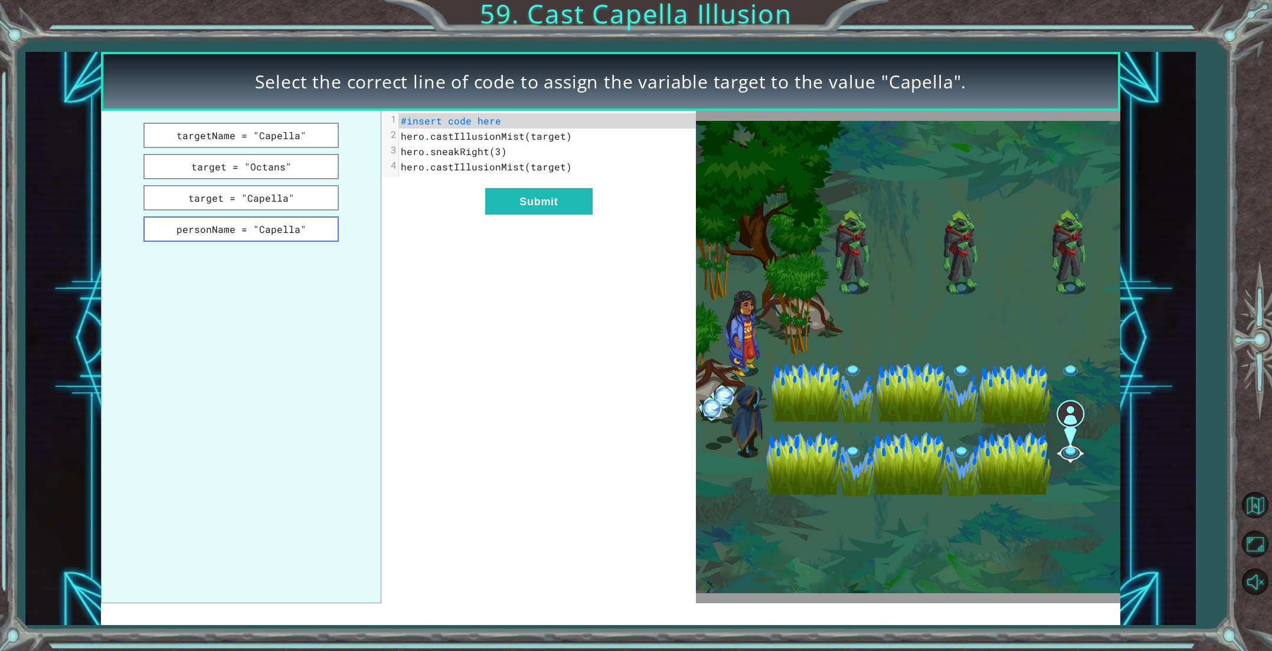
click at [283, 231] on button "personName = "Capella"" at bounding box center [240, 229] width 195 height 25
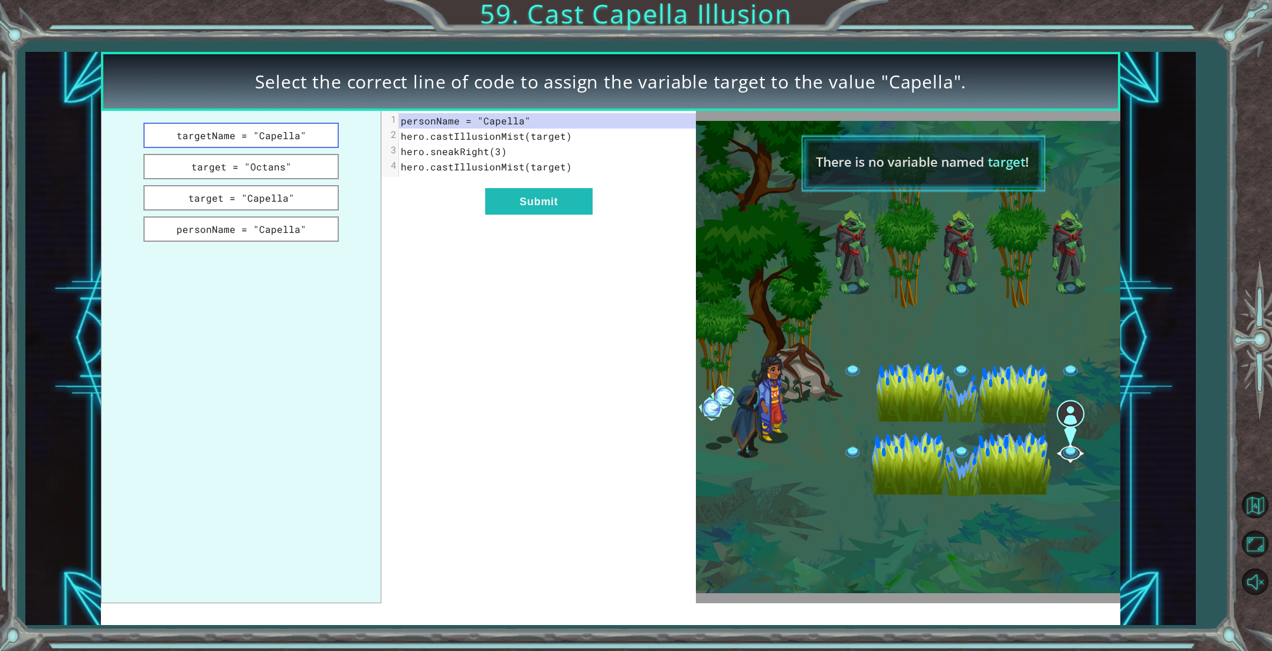
click at [197, 124] on button "targetName = "Capella"" at bounding box center [240, 135] width 195 height 25
click at [199, 135] on button "targetName = "Capella"" at bounding box center [240, 135] width 195 height 25
click at [235, 124] on button "targetName = "Capella"" at bounding box center [240, 135] width 195 height 25
click at [232, 139] on button "targetName = "Capella"" at bounding box center [240, 135] width 195 height 25
click at [228, 171] on button "target = "Octans"" at bounding box center [240, 166] width 195 height 25
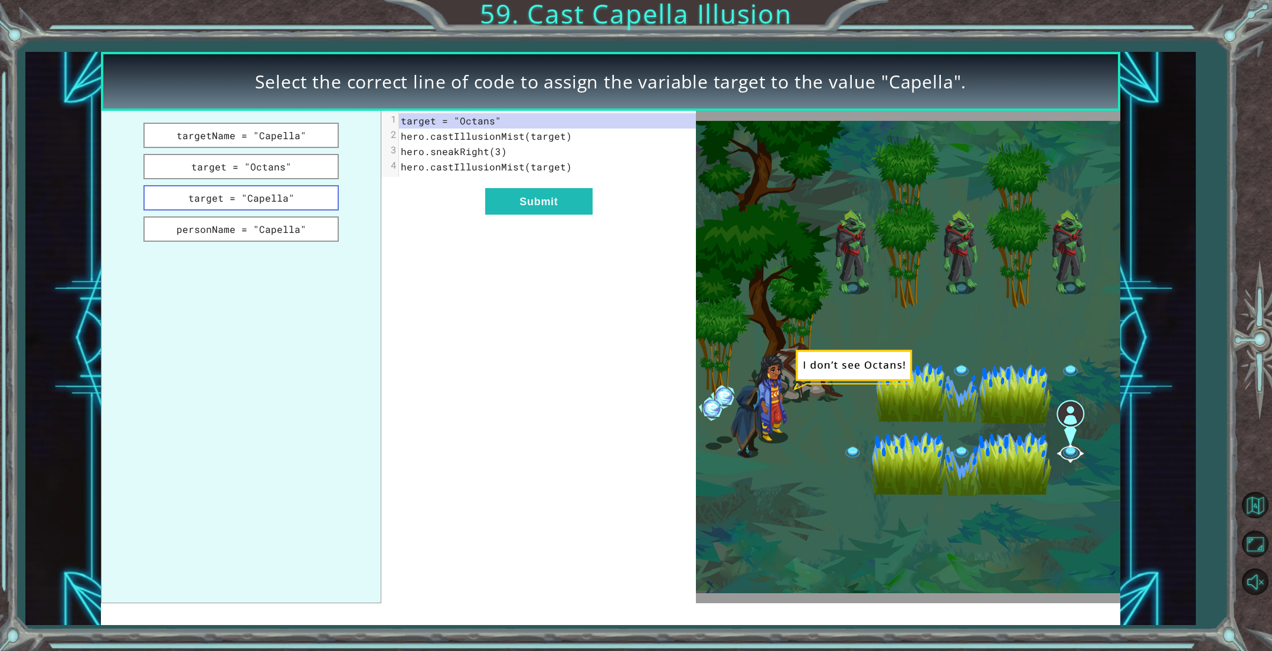
click at [229, 196] on button "target = "Capella"" at bounding box center [240, 197] width 195 height 25
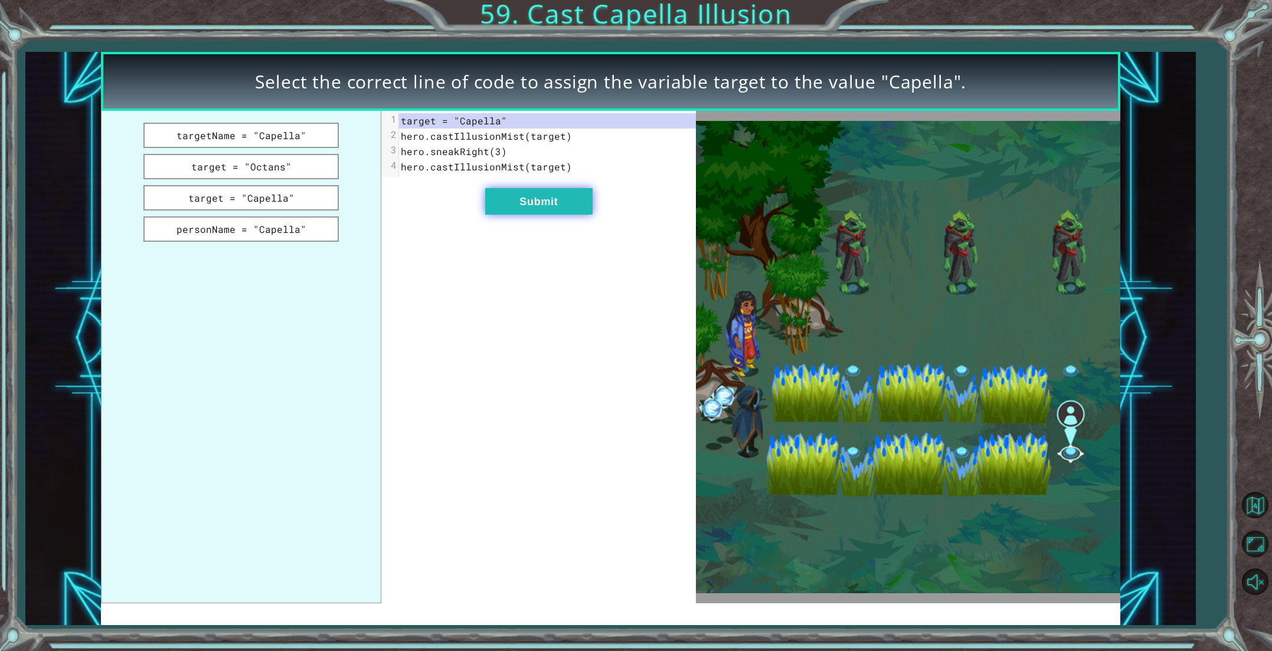
click at [513, 209] on button "Submit" at bounding box center [538, 201] width 107 height 27
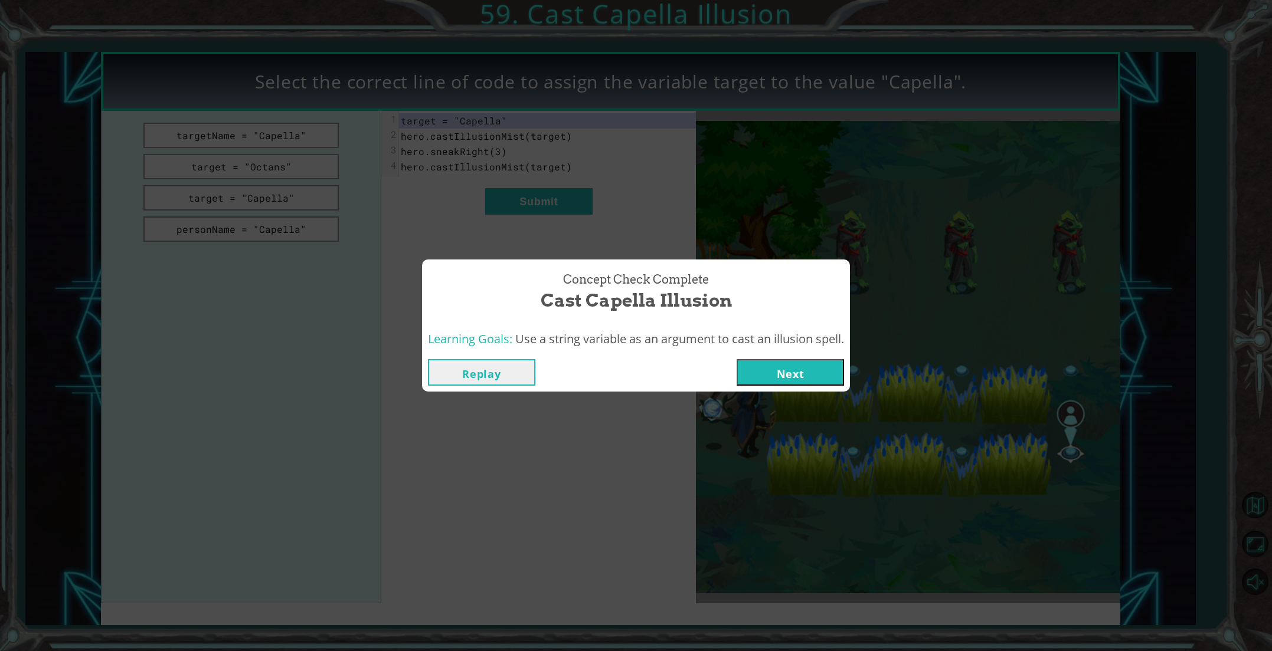
click at [771, 376] on button "Next" at bounding box center [789, 372] width 107 height 27
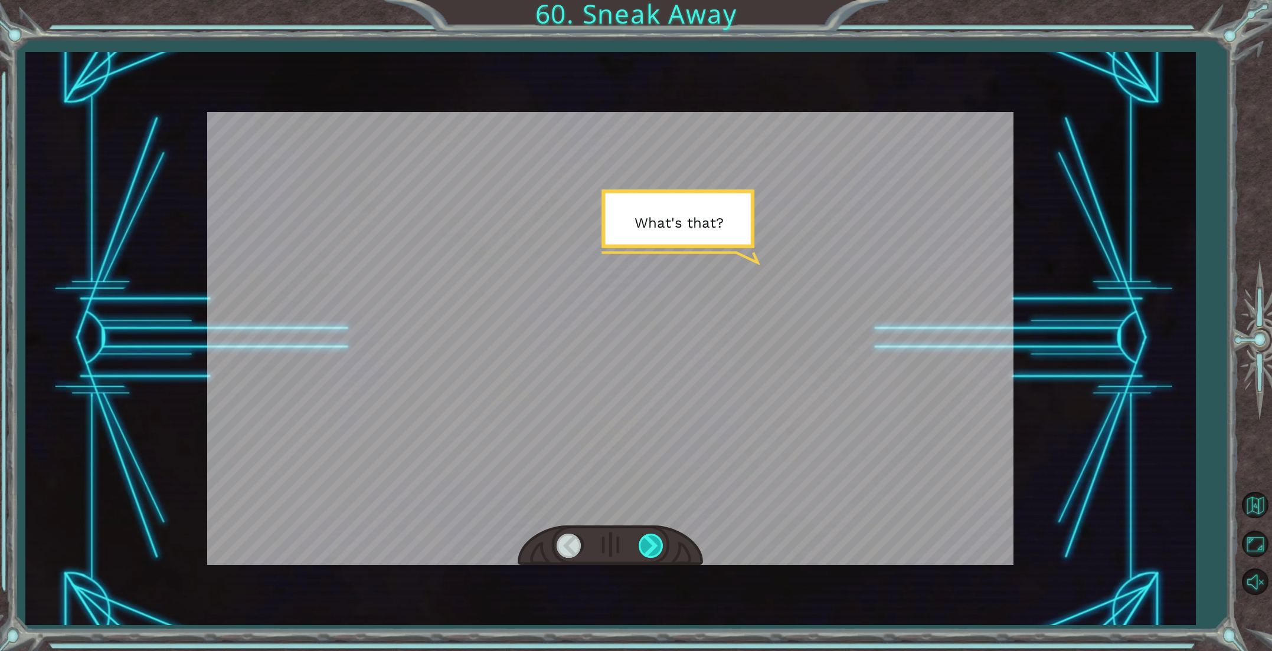
click at [663, 551] on div at bounding box center [651, 546] width 27 height 24
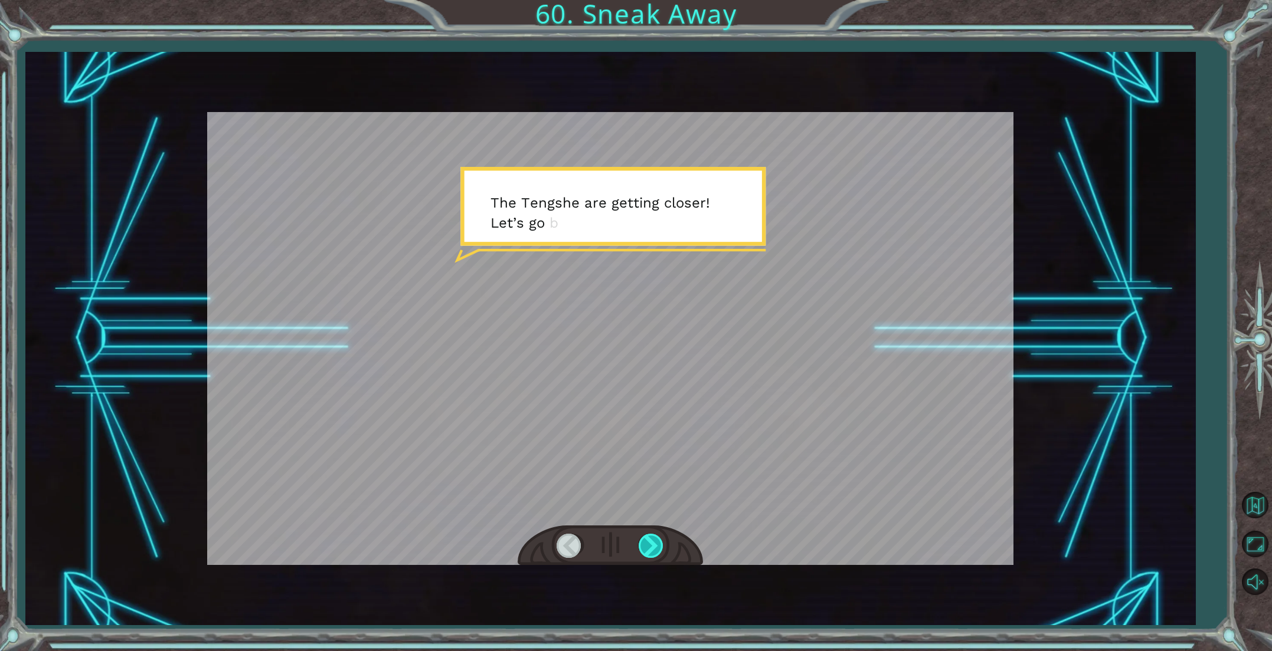
click at [660, 551] on div at bounding box center [651, 546] width 27 height 24
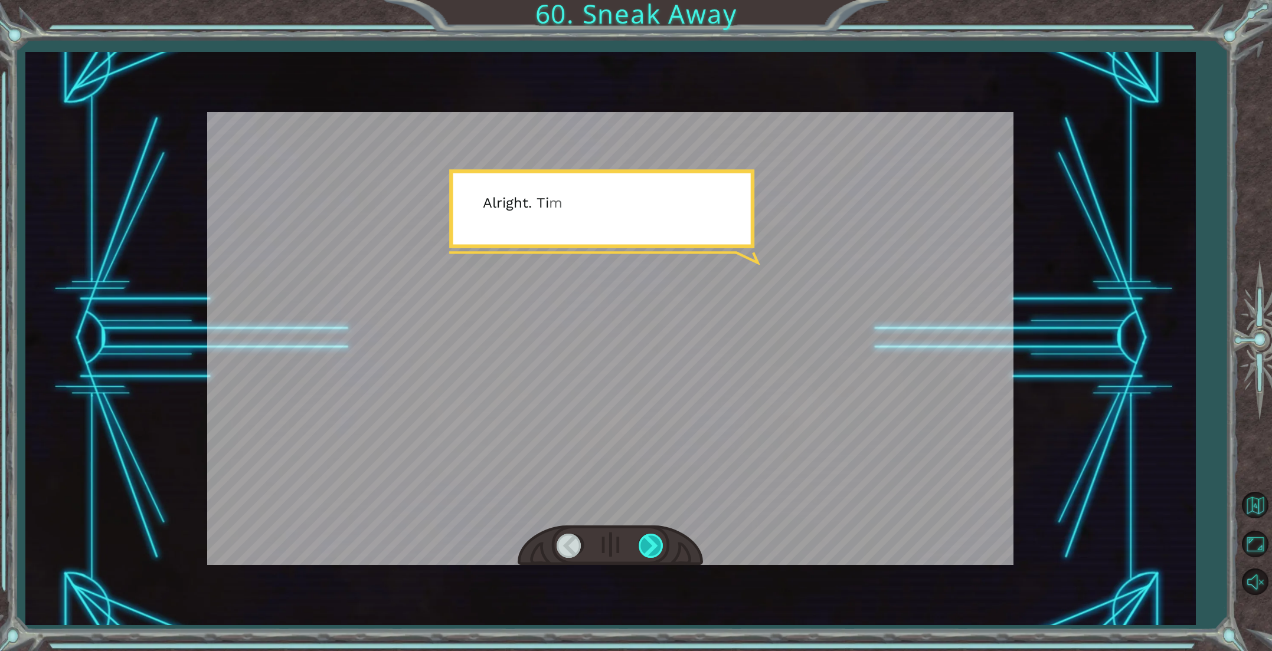
click at [656, 549] on div at bounding box center [651, 546] width 27 height 24
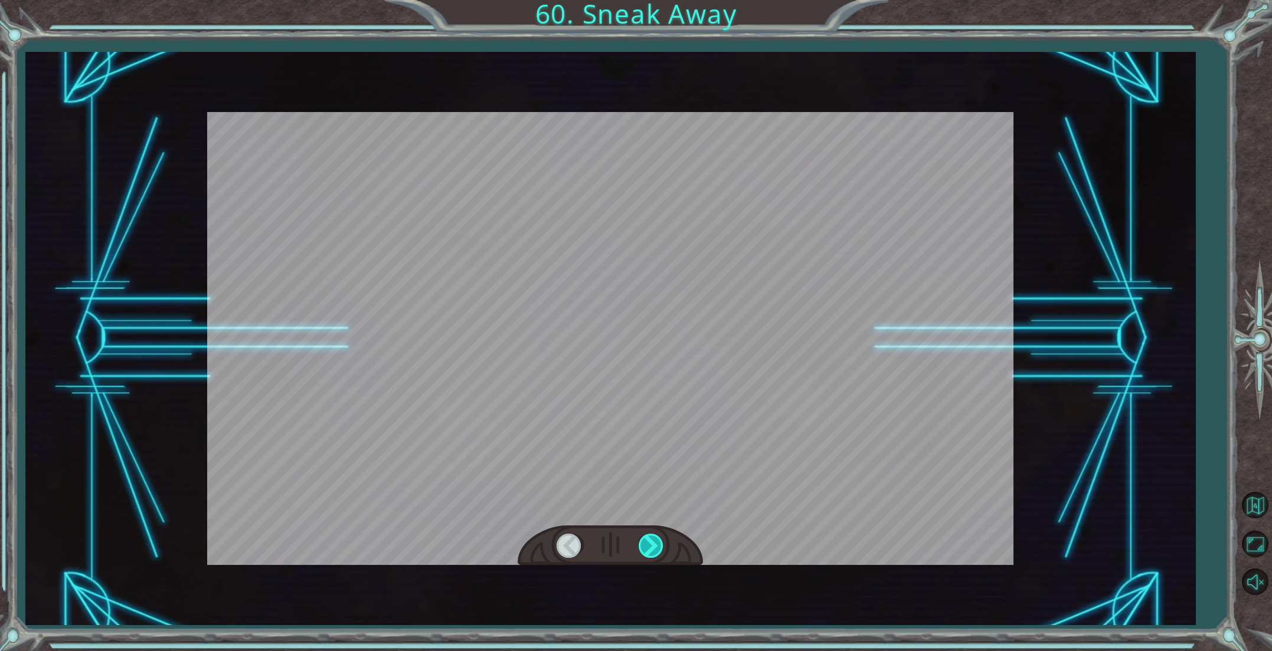
click at [656, 549] on div at bounding box center [651, 546] width 27 height 24
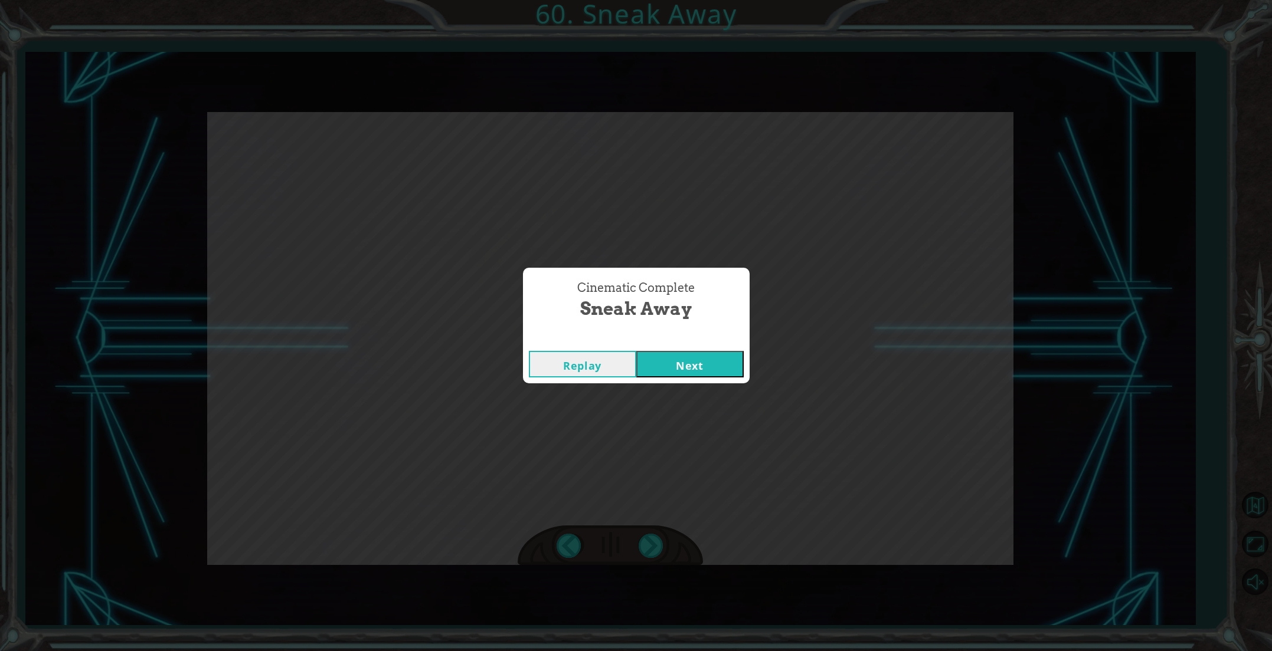
click at [707, 375] on button "Next" at bounding box center [689, 364] width 107 height 27
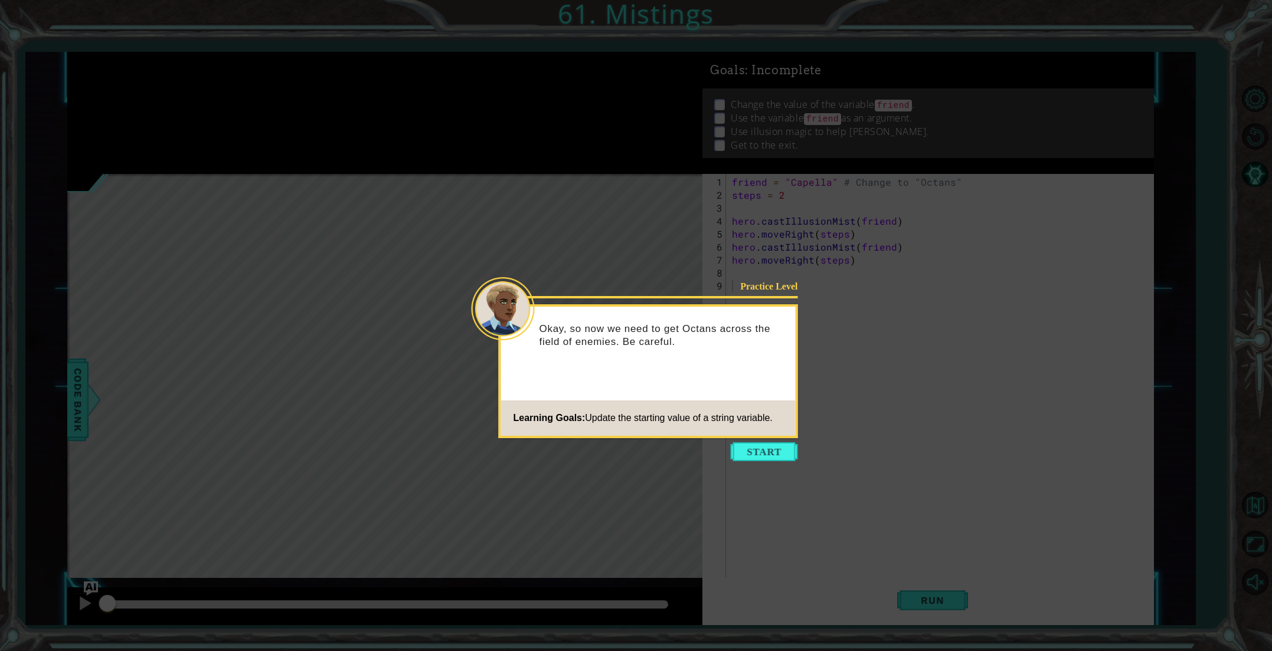
click at [765, 463] on icon at bounding box center [636, 325] width 1272 height 651
click at [766, 457] on button "Start" at bounding box center [763, 452] width 67 height 19
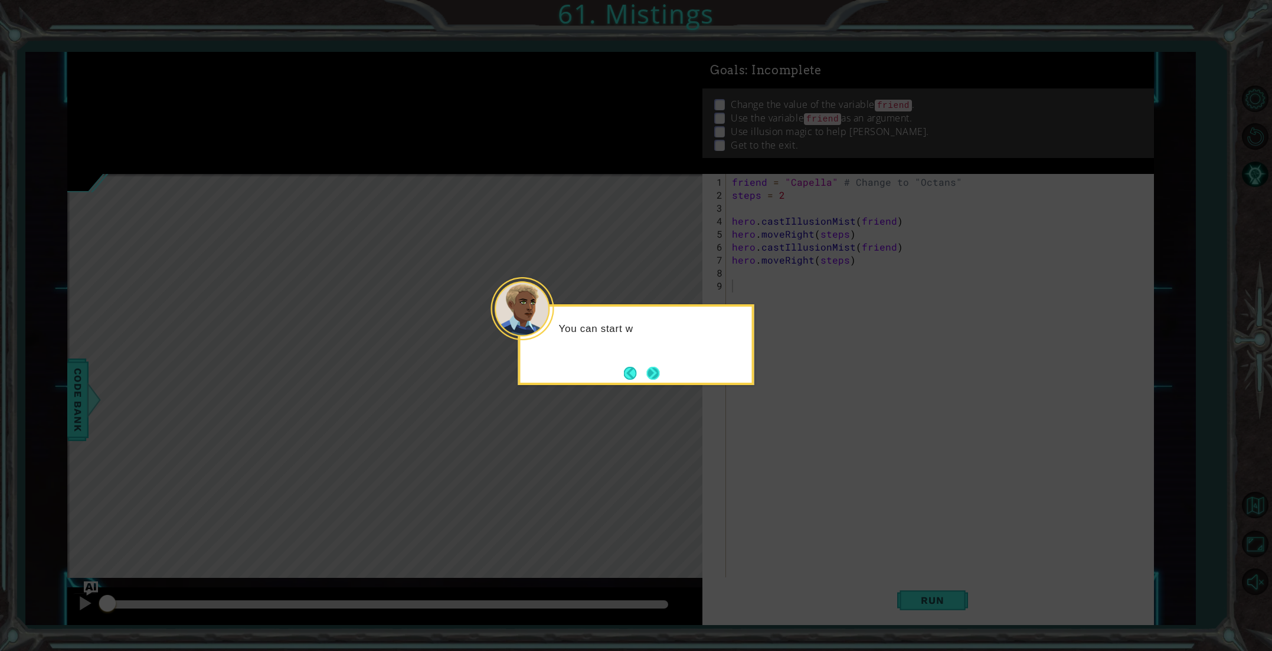
click at [658, 367] on button "Next" at bounding box center [652, 373] width 13 height 13
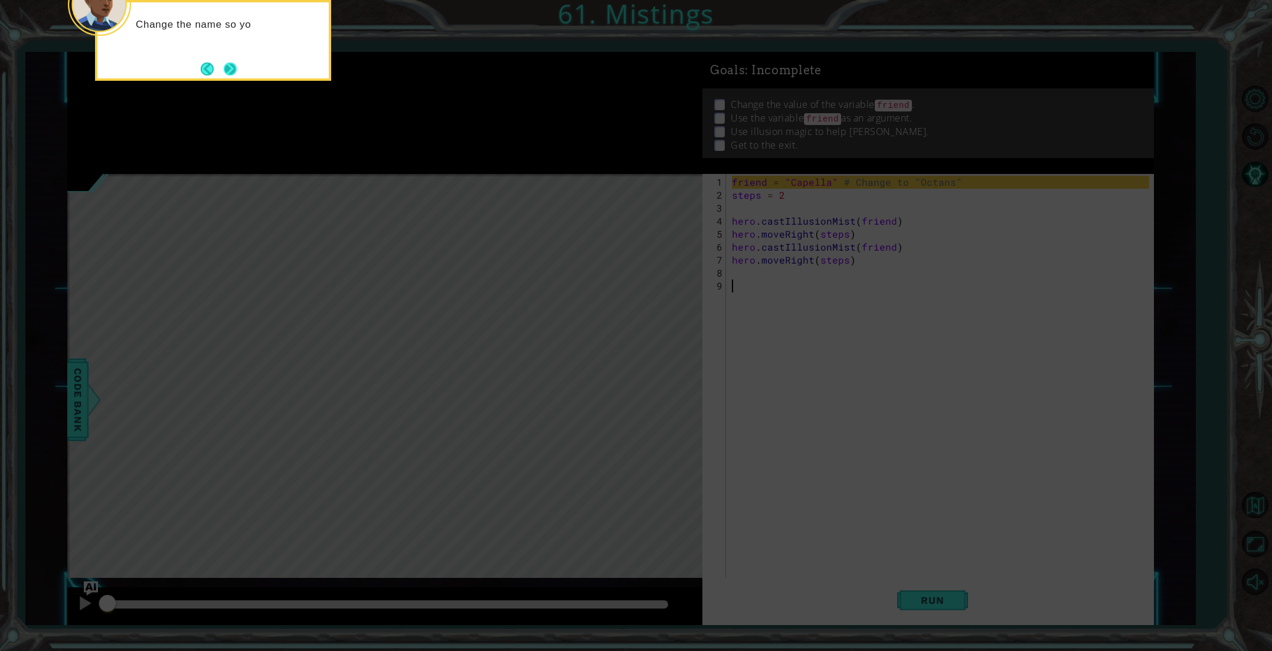
click at [236, 73] on button "Next" at bounding box center [230, 69] width 13 height 13
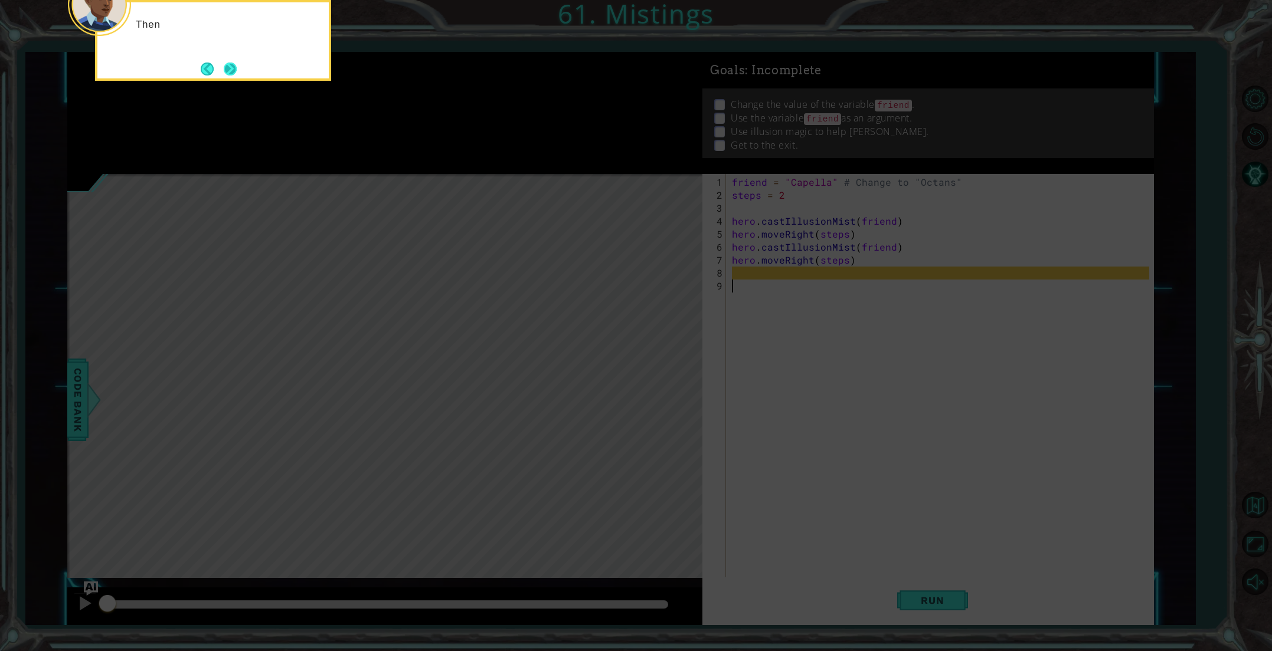
click at [230, 70] on button "Next" at bounding box center [230, 69] width 13 height 13
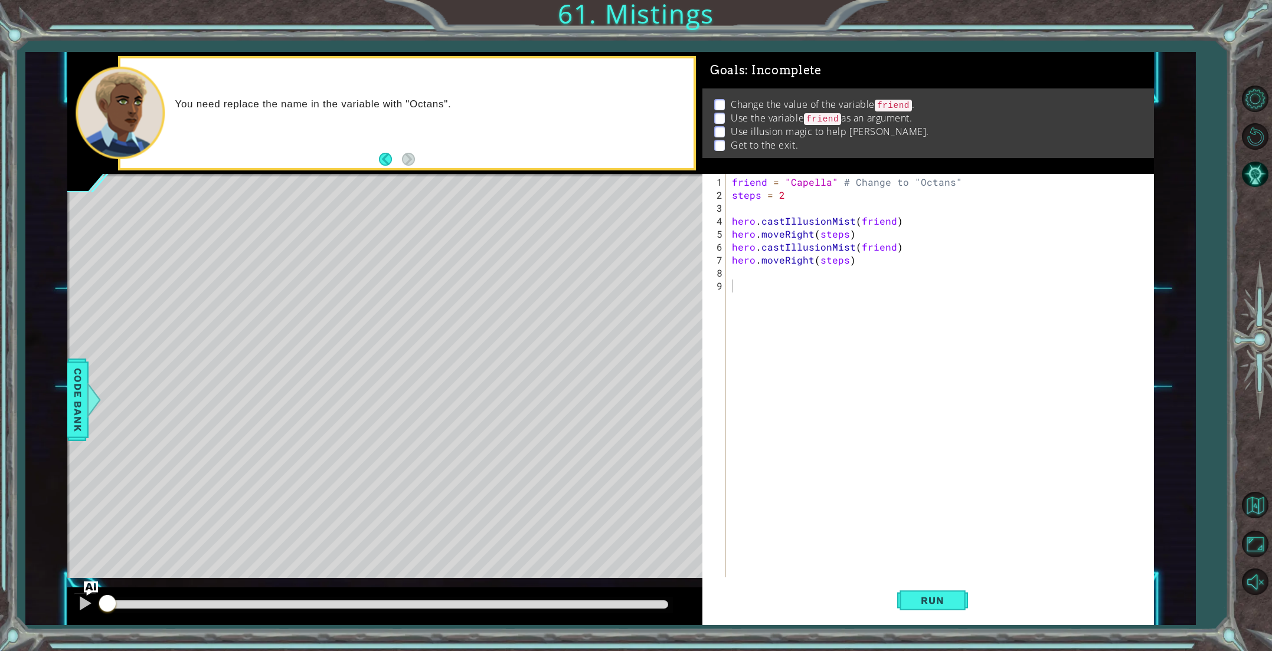
drag, startPoint x: 897, startPoint y: 592, endPoint x: 886, endPoint y: 589, distance: 12.3
click at [886, 589] on div "Run" at bounding box center [932, 600] width 451 height 45
click at [909, 595] on span "Run" at bounding box center [932, 601] width 47 height 12
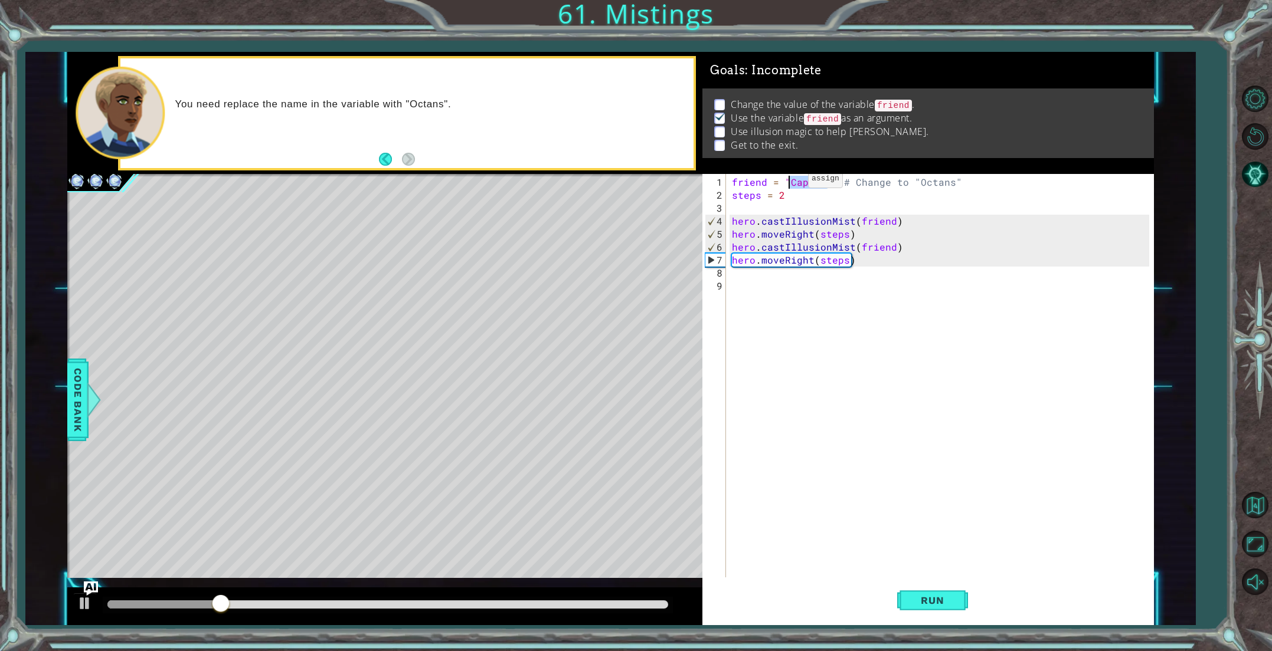
drag, startPoint x: 827, startPoint y: 183, endPoint x: 788, endPoint y: 184, distance: 38.9
click at [788, 184] on div "friend = "Capella" # Change to "Octans" steps = 2 hero . castIllusionMist ( fri…" at bounding box center [941, 396] width 425 height 441
type textarea "friend = "Octans" # Change to "Octans""
click at [949, 592] on button "Run" at bounding box center [932, 600] width 71 height 45
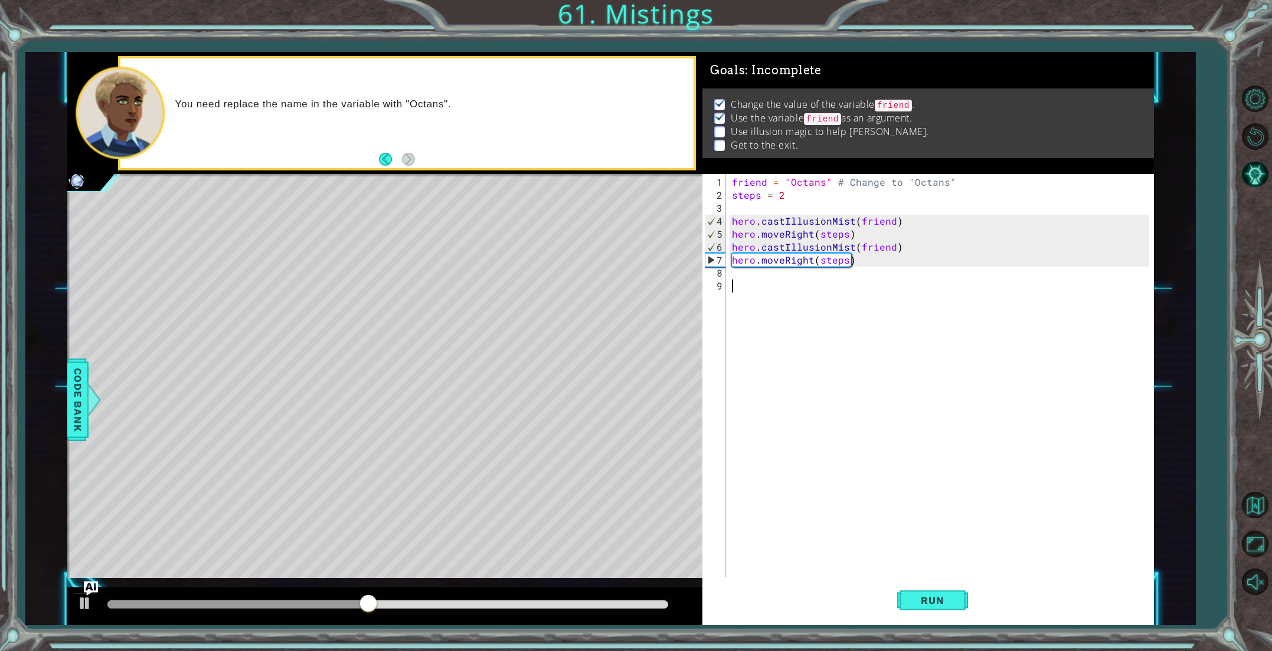
click at [762, 280] on div "friend = "Octans" # Change to "Octans" steps = 2 hero . castIllusionMist ( frie…" at bounding box center [941, 396] width 425 height 441
click at [757, 274] on div "friend = "Octans" # Change to "Octans" steps = 2 hero . castIllusionMist ( frie…" at bounding box center [941, 396] width 425 height 441
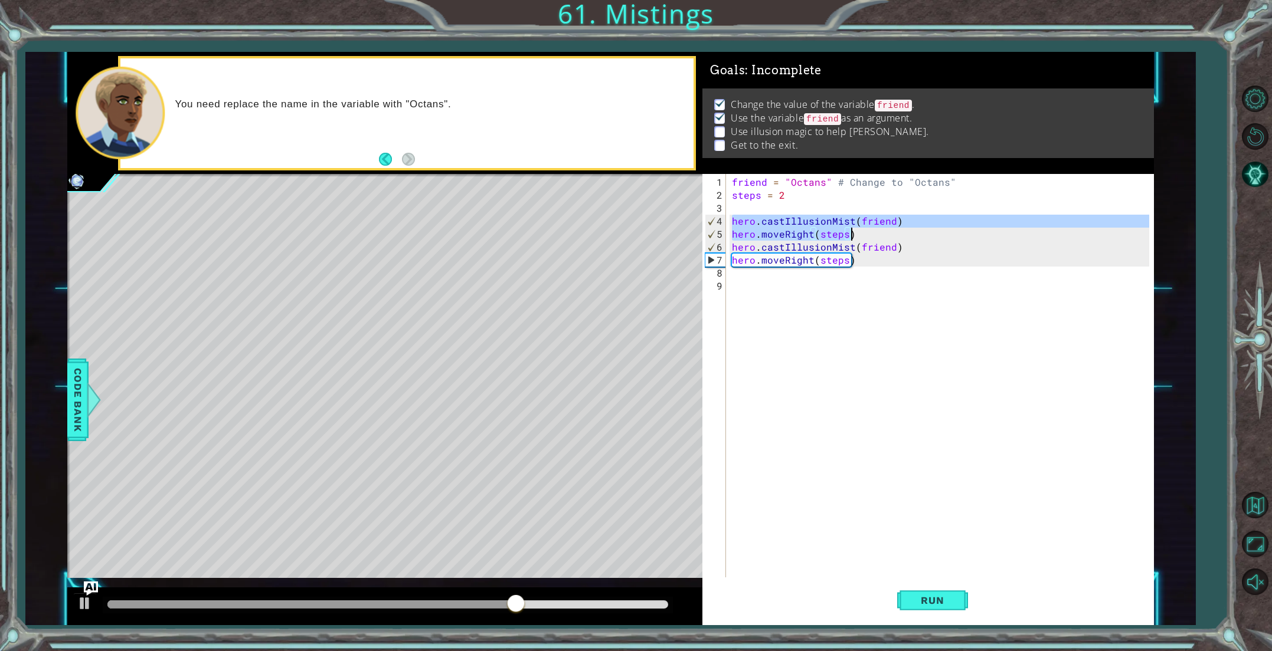
drag, startPoint x: 730, startPoint y: 217, endPoint x: 860, endPoint y: 232, distance: 130.1
click at [860, 232] on div "friend = "Octans" # Change to "Octans" steps = 2 hero . castIllusionMist ( frie…" at bounding box center [941, 396] width 425 height 441
type textarea "hero.castIllusionMist(friend) hero.moveRight(steps)"
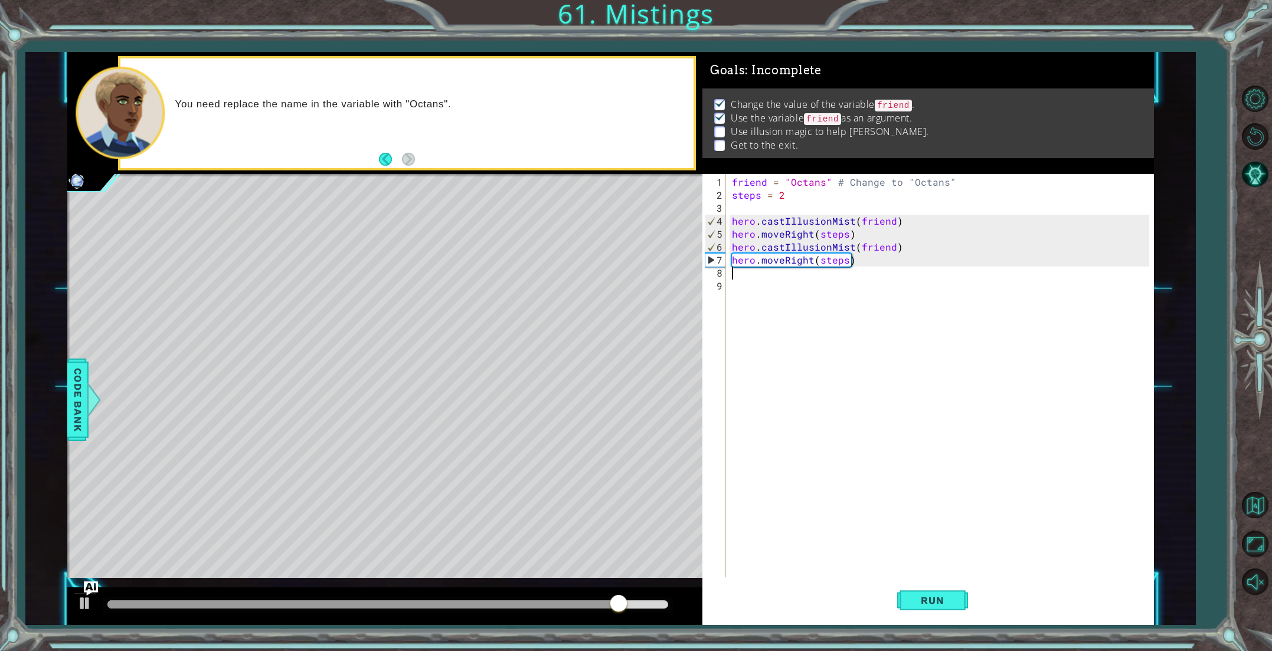
click at [739, 274] on div "friend = "Octans" # Change to "Octans" steps = 2 hero . castIllusionMist ( frie…" at bounding box center [941, 396] width 425 height 441
paste textarea "hero.moveRight(steps)"
type textarea "hero.moveRight(steps)"
click at [955, 598] on span "Run" at bounding box center [932, 601] width 47 height 12
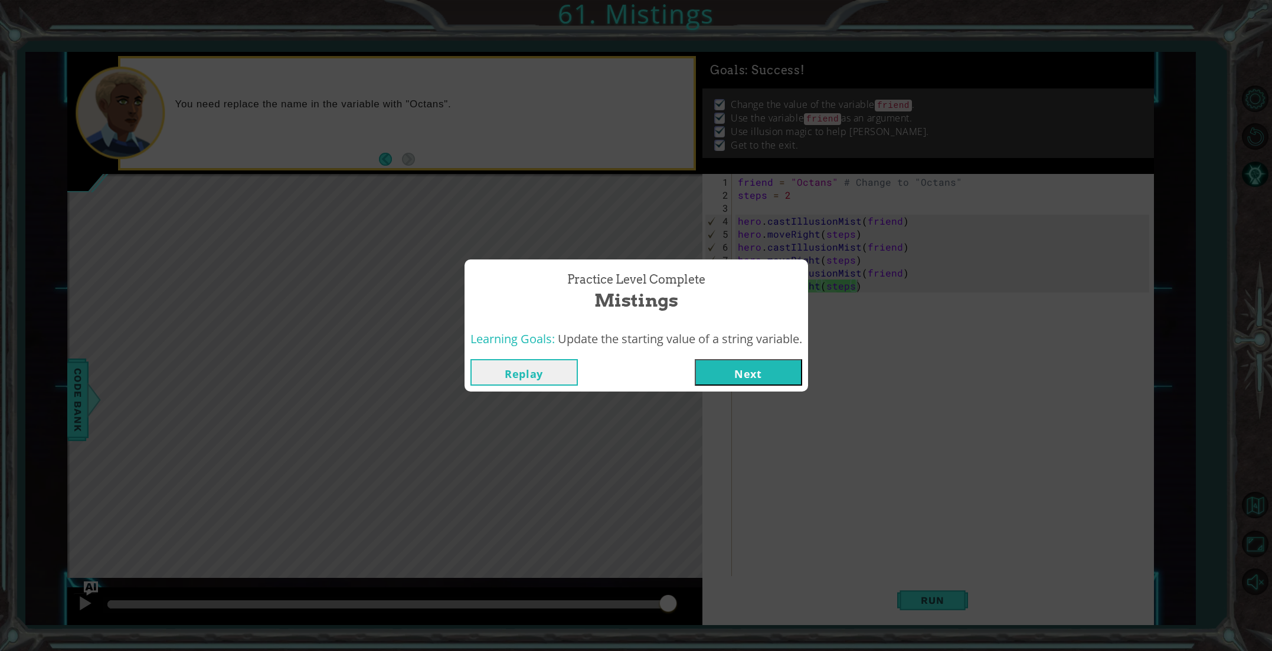
click at [794, 383] on button "Next" at bounding box center [747, 372] width 107 height 27
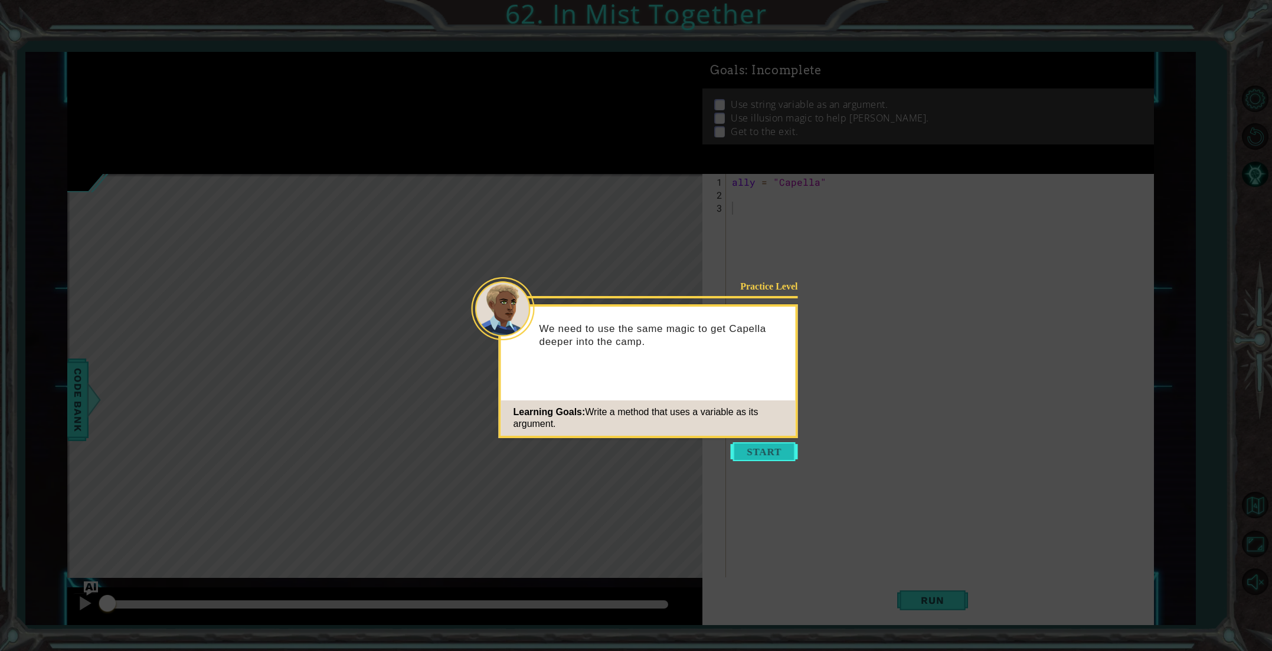
click at [761, 451] on button "Start" at bounding box center [763, 452] width 67 height 19
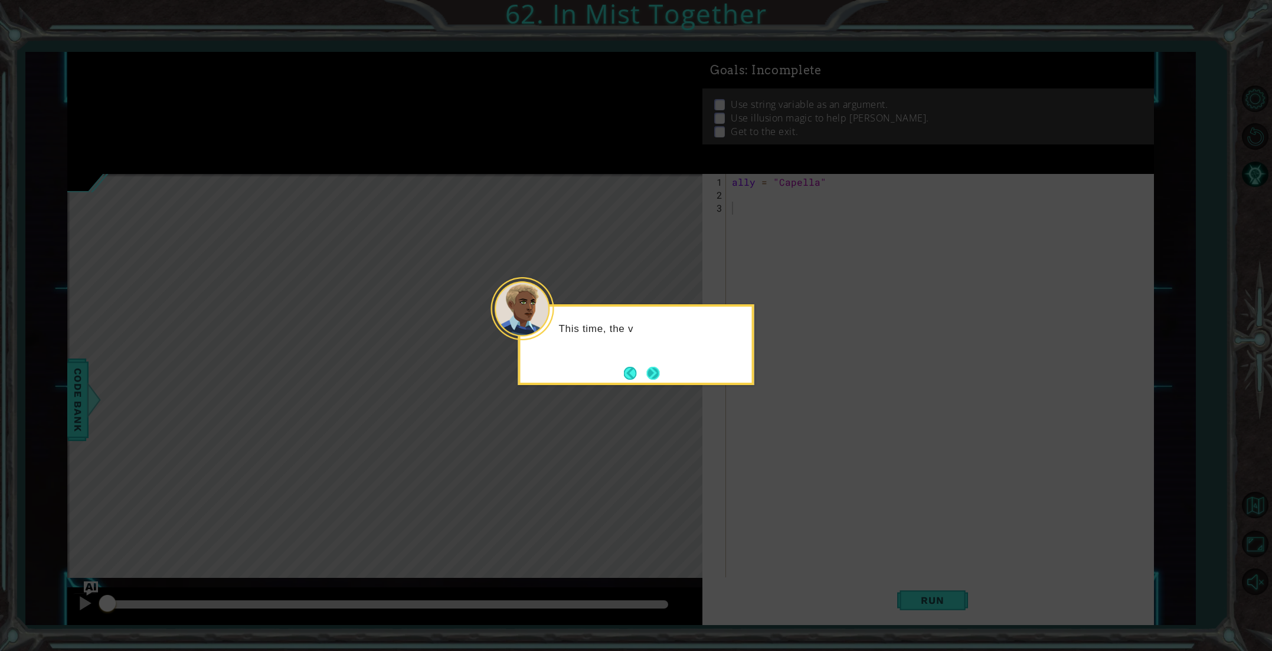
click at [653, 371] on button "Next" at bounding box center [652, 373] width 13 height 13
click at [653, 371] on button "Next" at bounding box center [653, 373] width 13 height 13
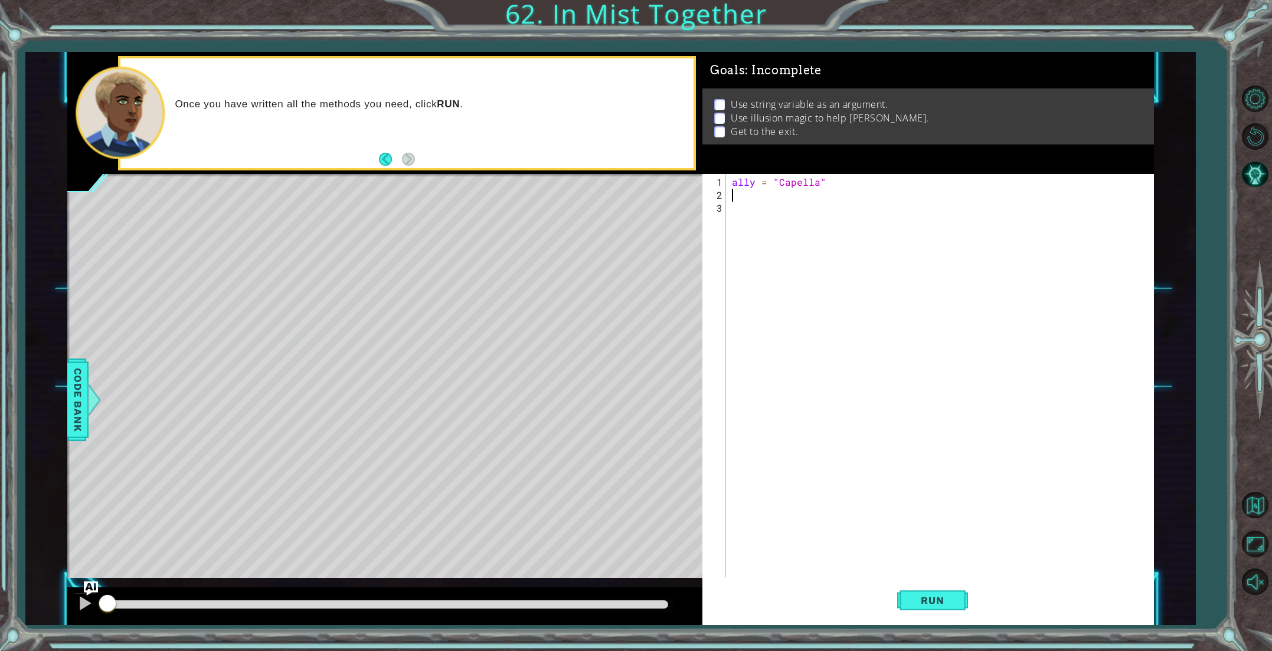
click at [732, 199] on div "ally = "Capella"" at bounding box center [941, 396] width 425 height 441
click at [935, 592] on button "Run" at bounding box center [932, 600] width 71 height 45
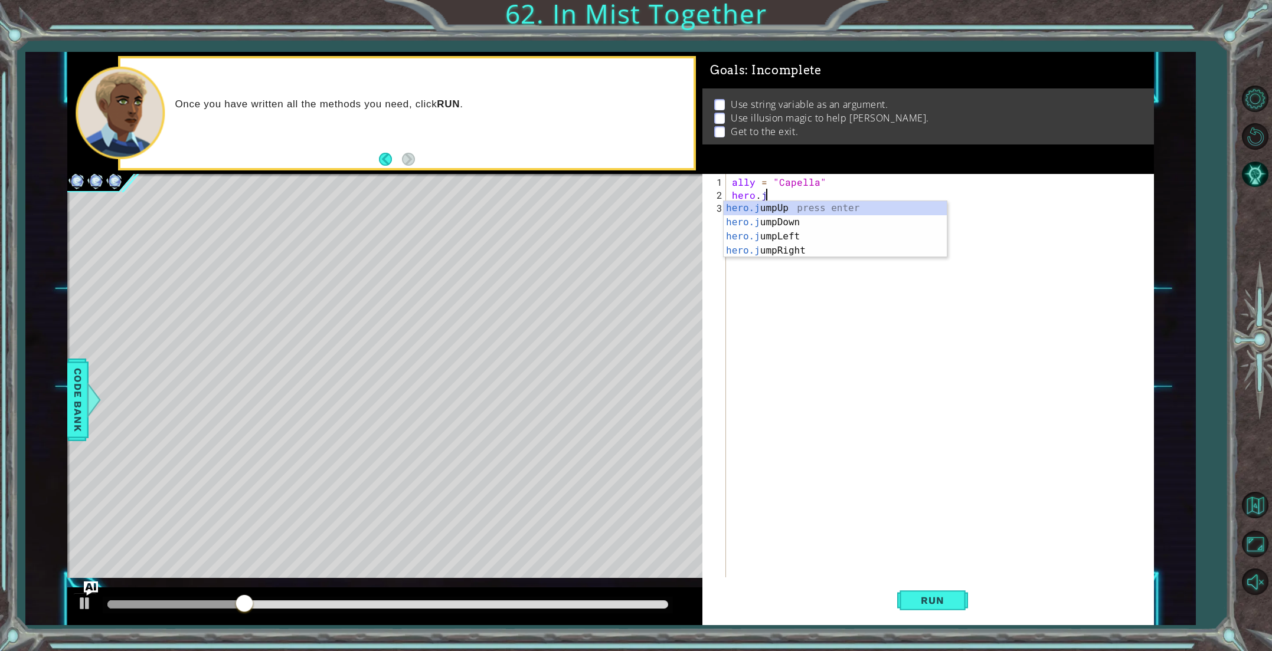
scroll to position [0, 1]
click at [86, 376] on span "Code Bank" at bounding box center [77, 400] width 19 height 72
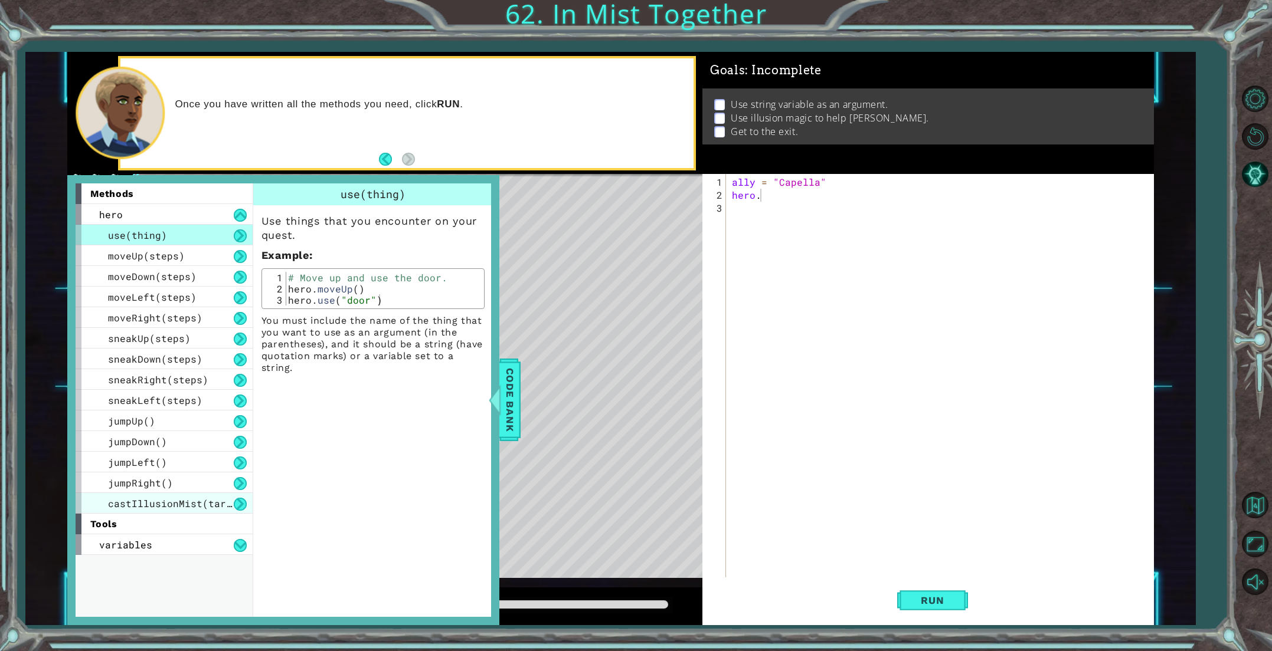
click at [169, 498] on span "castIllusionMist(target)" at bounding box center [179, 503] width 142 height 12
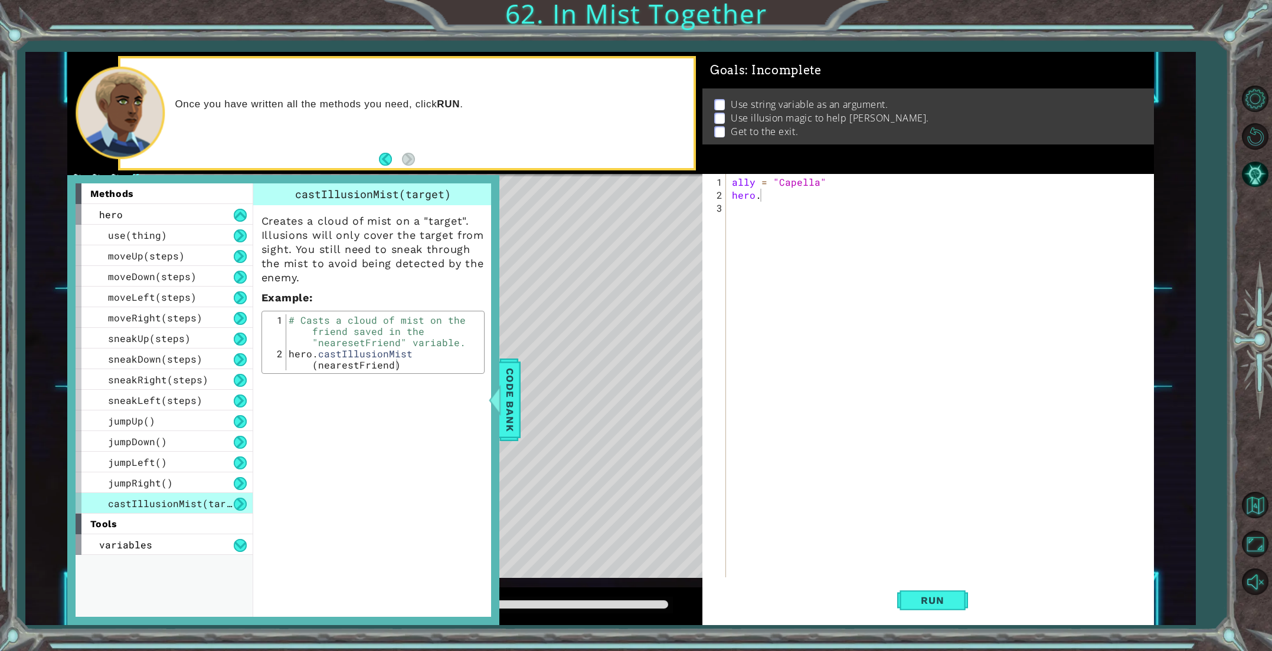
click at [497, 372] on div "methods hero use(thing) moveUp(steps) moveDown(steps) moveLeft(steps) moveRight…" at bounding box center [283, 400] width 432 height 450
click at [506, 375] on span "Code Bank" at bounding box center [509, 400] width 19 height 72
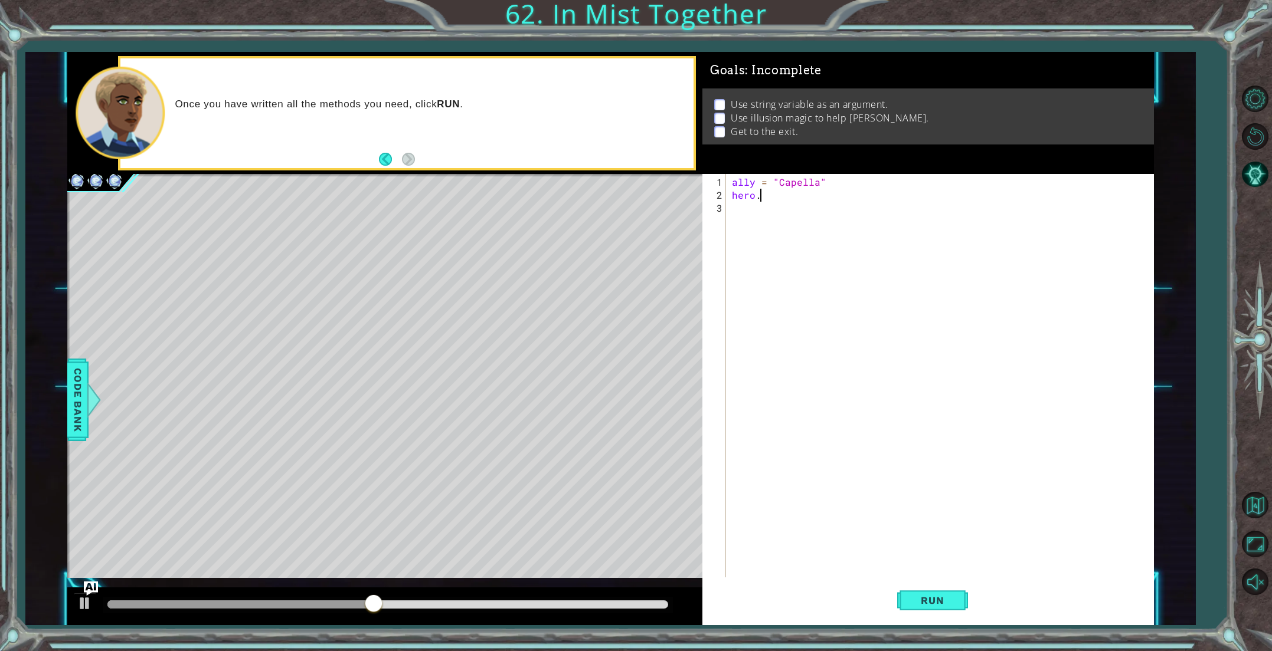
click at [770, 196] on div "ally = "Capella" hero ." at bounding box center [941, 396] width 425 height 441
click at [777, 210] on div "hero.c astIllusionMist press enter" at bounding box center [834, 222] width 223 height 42
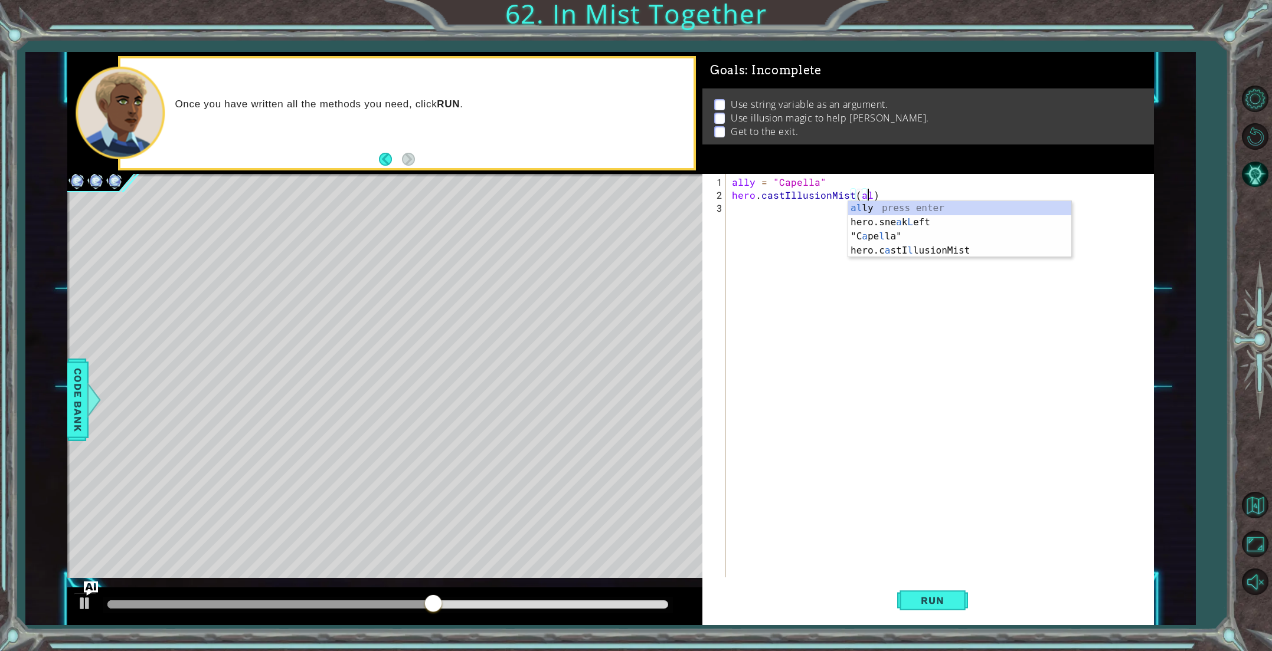
scroll to position [0, 9]
type textarea "hero.castIllusionMist(ally)"
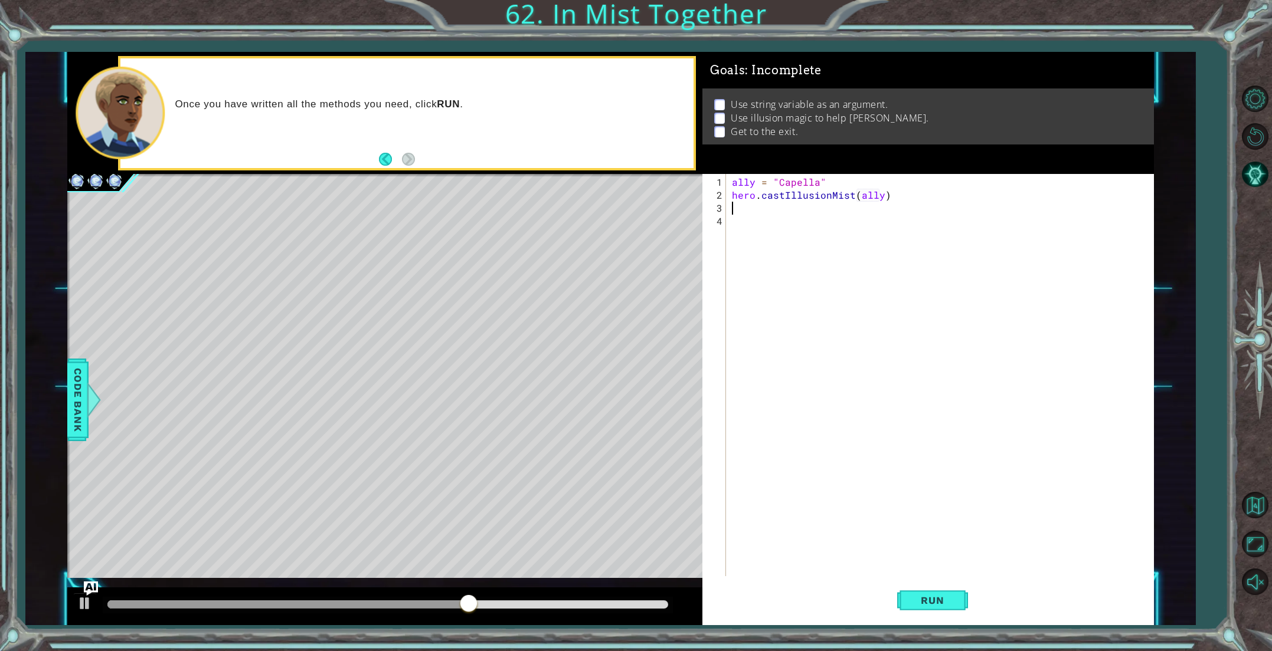
scroll to position [0, 0]
click at [731, 194] on div "ally = "Capella" hero . castIllusionMist ( ally )" at bounding box center [941, 390] width 425 height 428
type textarea "hero.castIllusionMist(ally)"
click at [742, 195] on div "ally = "Capella" hero . castIllusionMist ( ally )" at bounding box center [941, 390] width 425 height 428
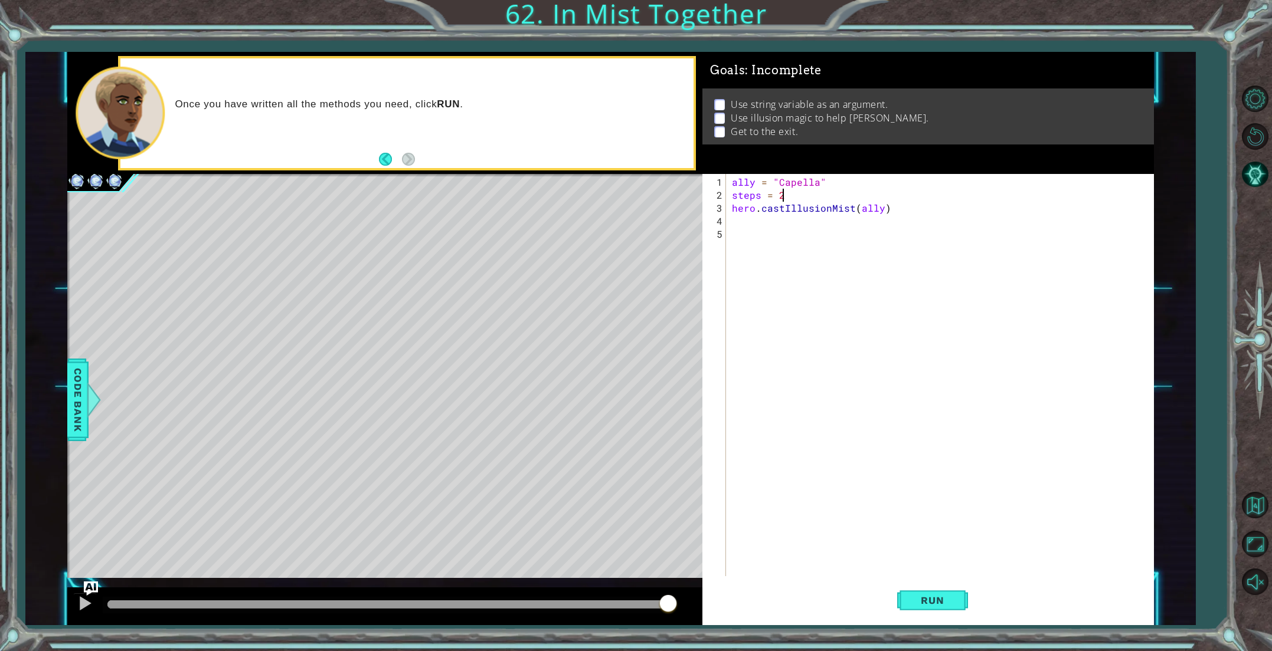
click at [733, 208] on div "ally = "Capella" steps = 2 hero . castIllusionMist ( ally )" at bounding box center [941, 390] width 425 height 428
type textarea "hero.castIllusionMist(ally)"
click at [755, 247] on div "ally = "Capella" steps = 2 hero . castIllusionMist ( ally )" at bounding box center [941, 390] width 425 height 428
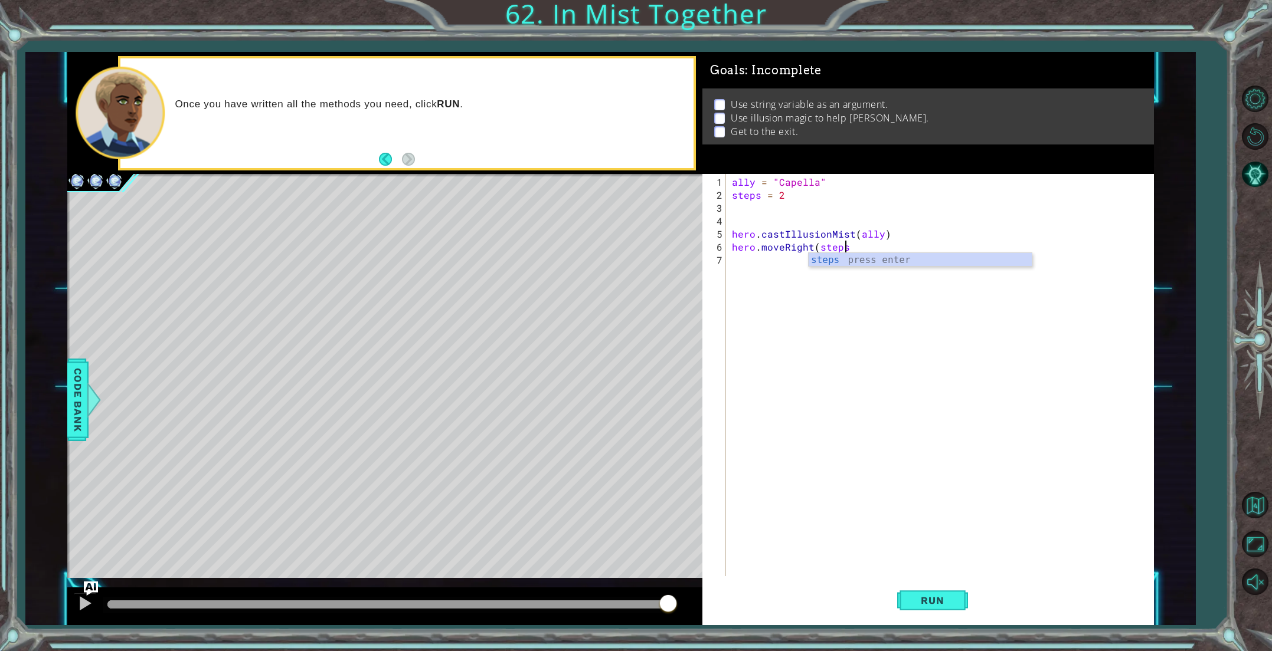
scroll to position [0, 6]
click at [931, 591] on button "Run" at bounding box center [932, 600] width 71 height 45
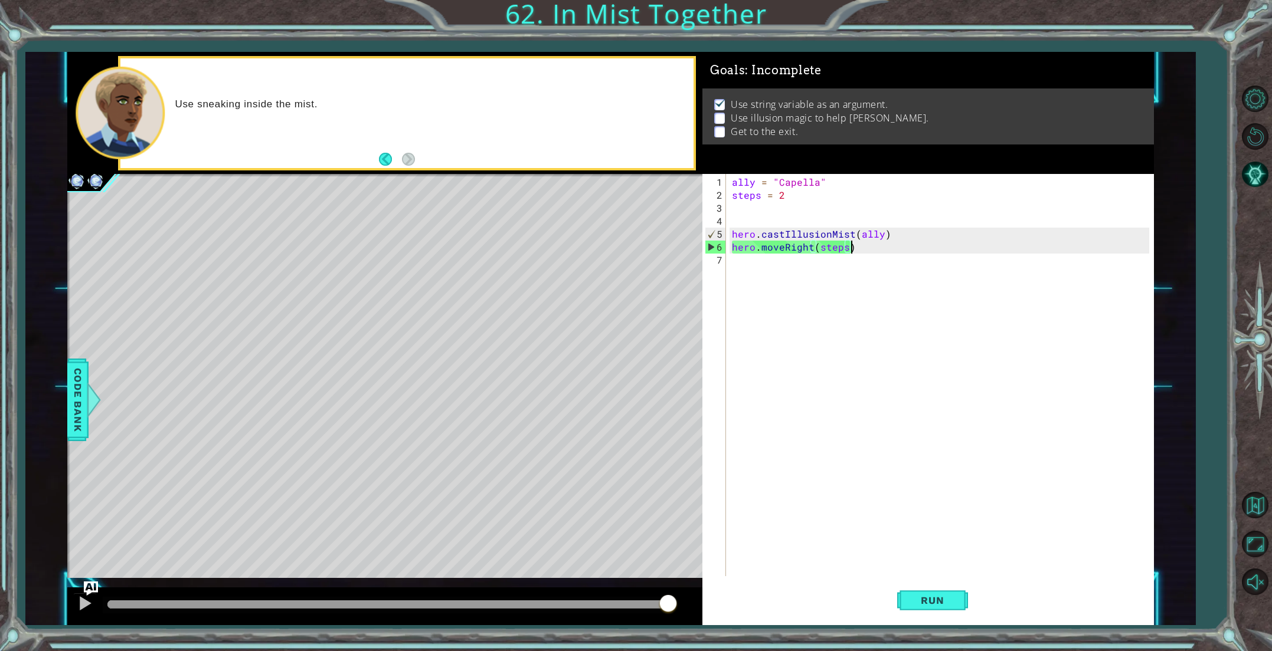
click at [785, 247] on div "ally = "Capella" steps = 2 hero . castIllusionMist ( ally ) hero . moveRight ( …" at bounding box center [941, 390] width 425 height 428
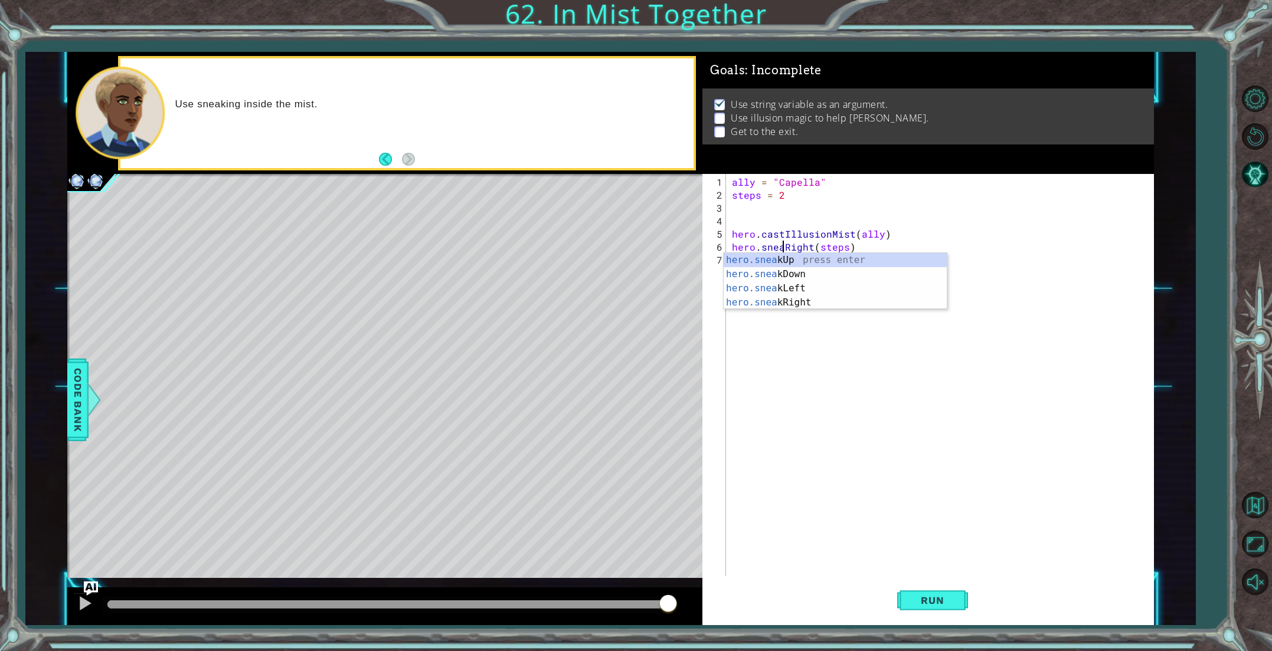
scroll to position [0, 3]
click at [788, 307] on div "hero.sneak Up press enter hero.sneak Down press enter hero.sneak Left press ent…" at bounding box center [834, 295] width 223 height 85
drag, startPoint x: 834, startPoint y: 250, endPoint x: 818, endPoint y: 251, distance: 15.4
click at [818, 251] on div "ally = "Capella" steps = 2 hero . castIllusionMist ( ally ) hero . sneakRight (…" at bounding box center [941, 390] width 425 height 428
click at [953, 604] on span "Run" at bounding box center [932, 601] width 47 height 12
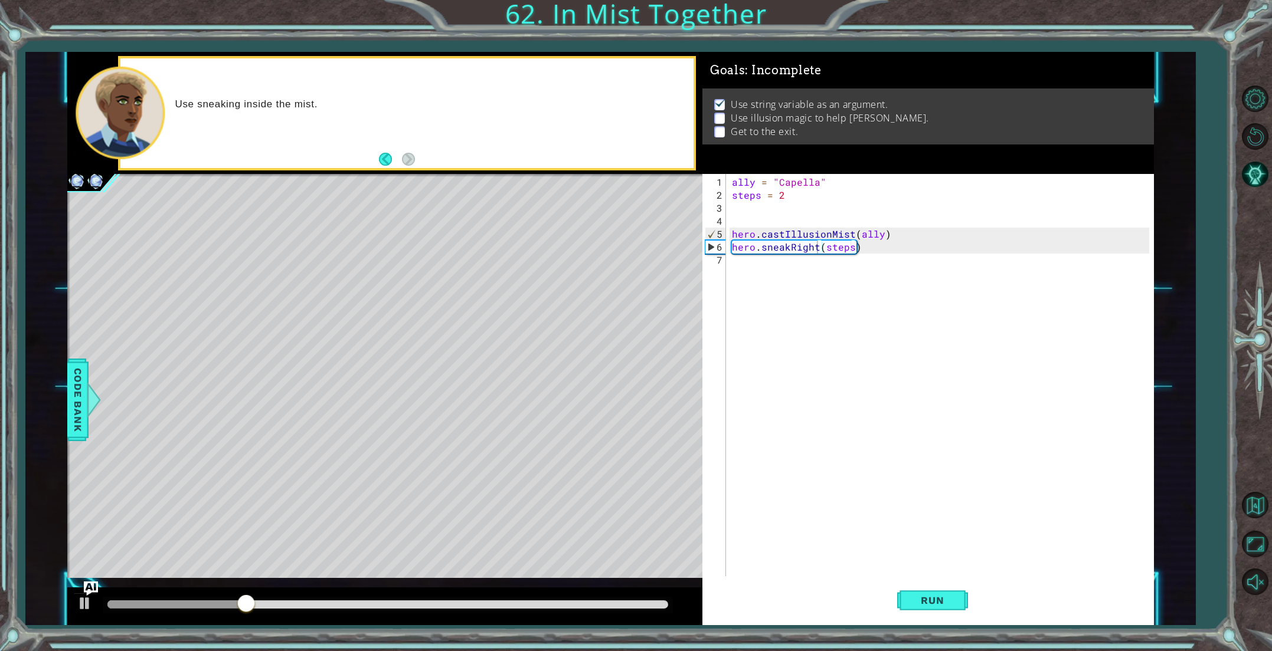
drag, startPoint x: 732, startPoint y: 231, endPoint x: 741, endPoint y: 232, distance: 8.9
click at [747, 235] on div "hero.sneakRight(steps) 1 2 3 4 5 6 7 ally = "Capella" steps = 2 hero . castIllu…" at bounding box center [925, 375] width 447 height 402
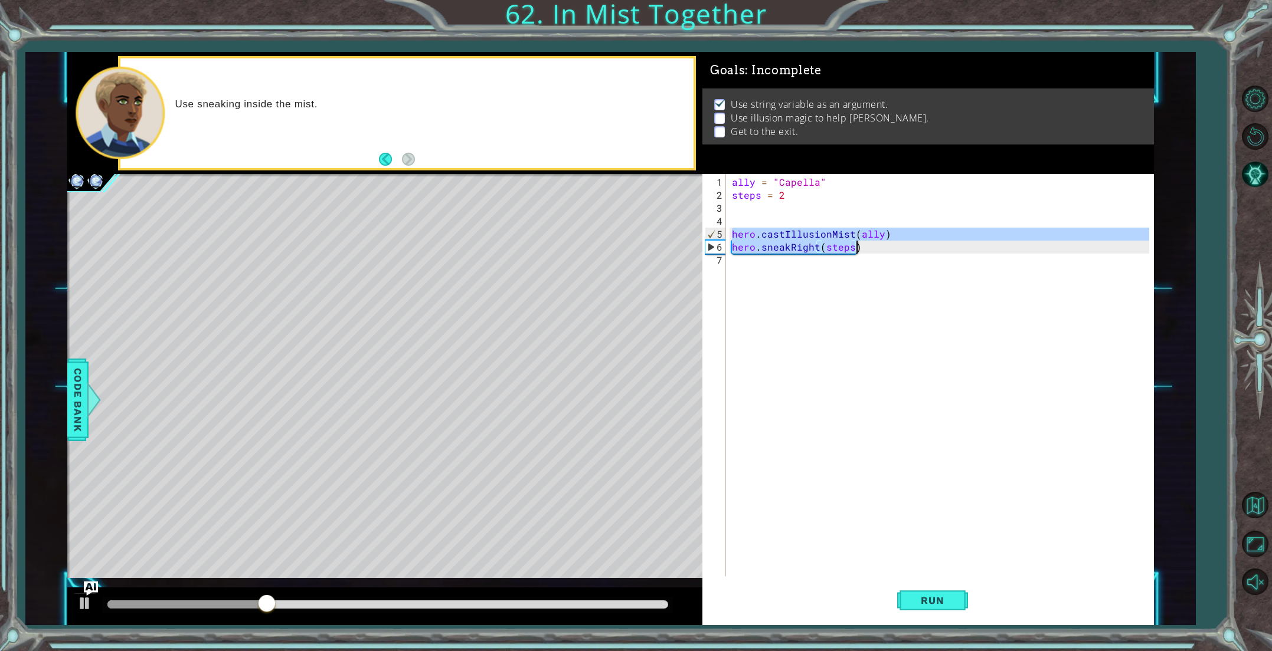
drag, startPoint x: 730, startPoint y: 232, endPoint x: 869, endPoint y: 243, distance: 139.7
click at [869, 243] on div "ally = "Capella" steps = 2 hero . castIllusionMist ( ally ) hero . sneakRight (…" at bounding box center [941, 390] width 425 height 428
click at [81, 397] on span "Code Bank" at bounding box center [77, 400] width 19 height 72
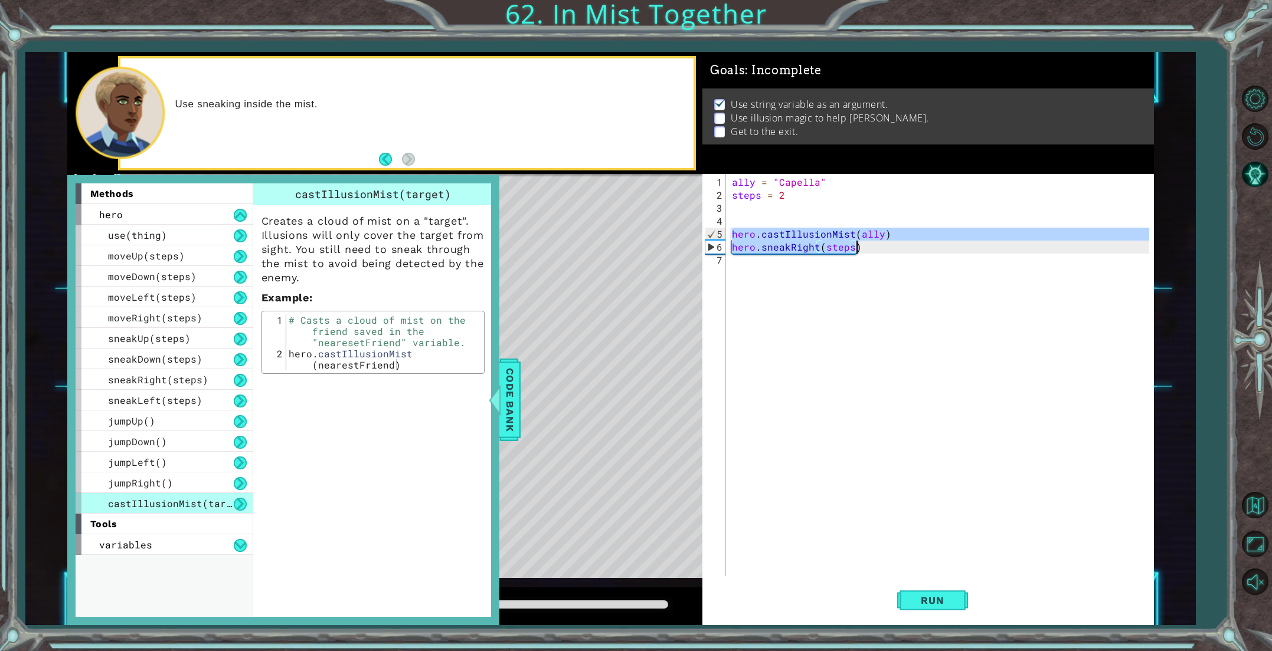
paste textarea "move"
type textarea "hero.moveRight(steps)"
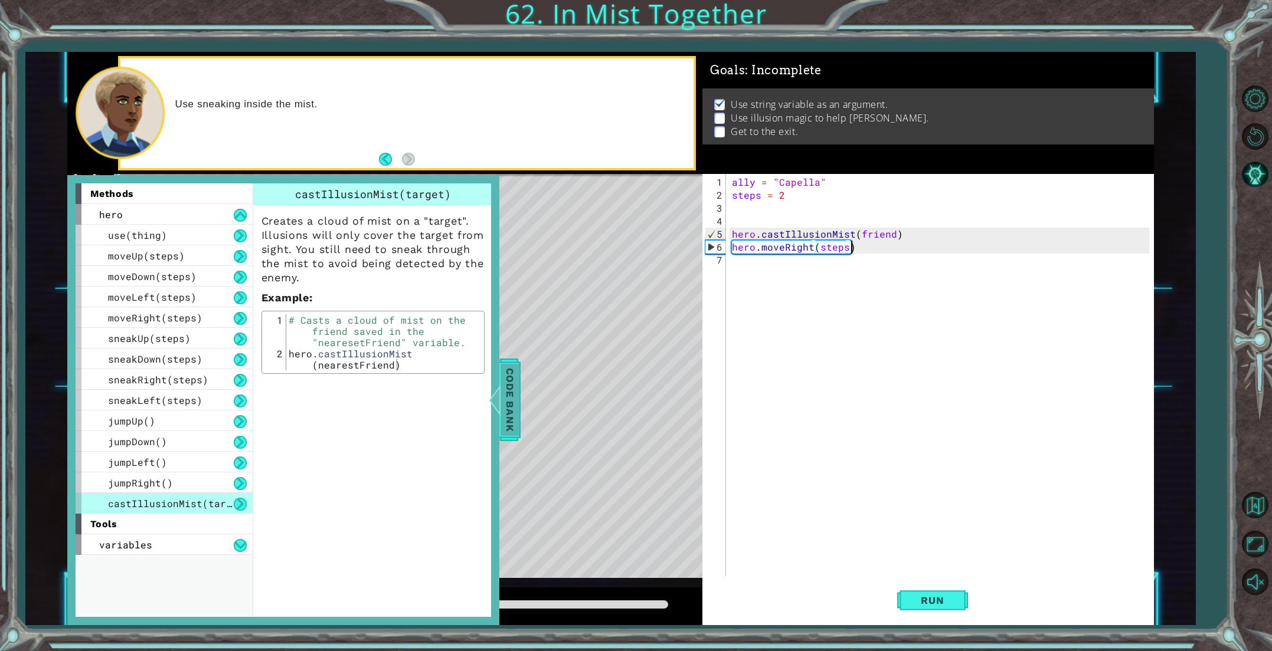
click at [516, 404] on span "Code Bank" at bounding box center [509, 400] width 19 height 72
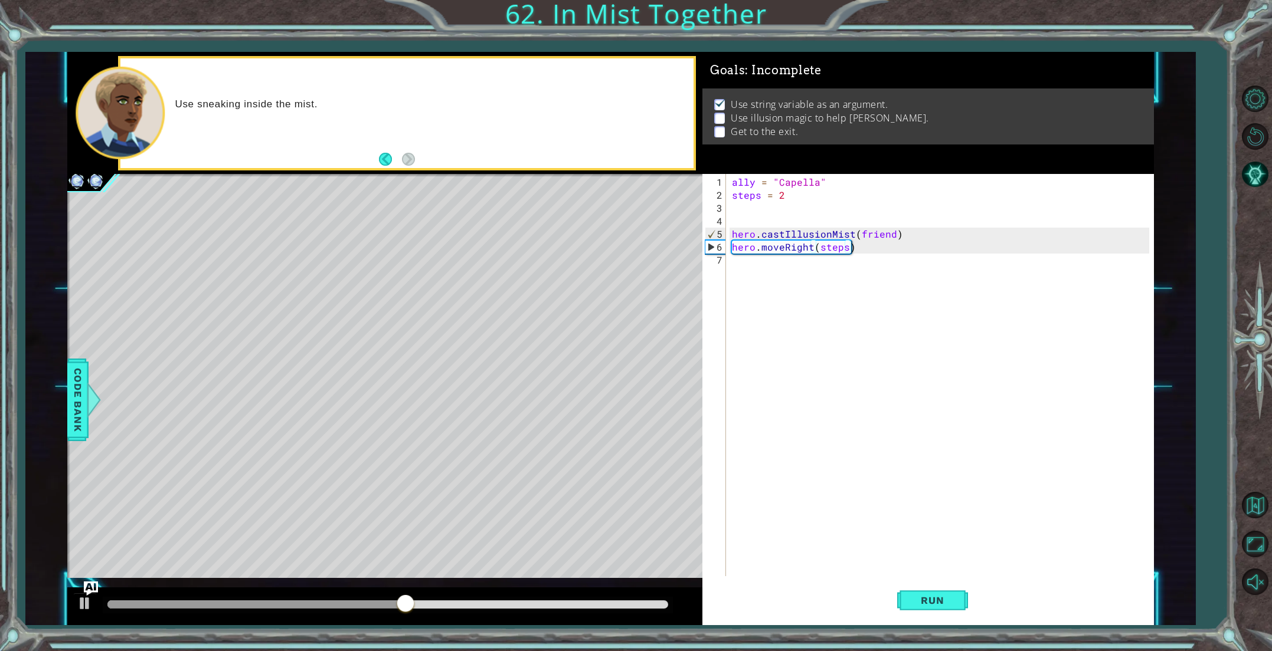
scroll to position [0, 0]
paste textarea "hero.moveRight(steps)"
type textarea "hero.moveRight(steps)"
paste textarea "hero.moveRight(steps)"
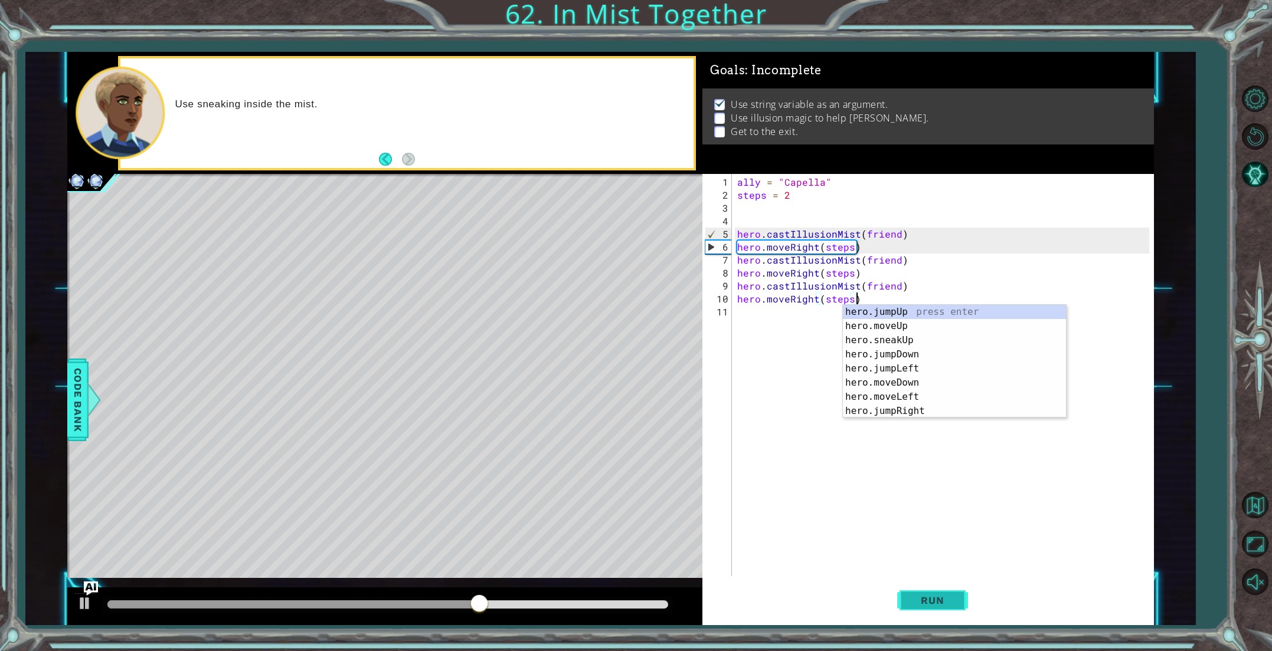
click at [912, 607] on button "Run" at bounding box center [932, 600] width 71 height 45
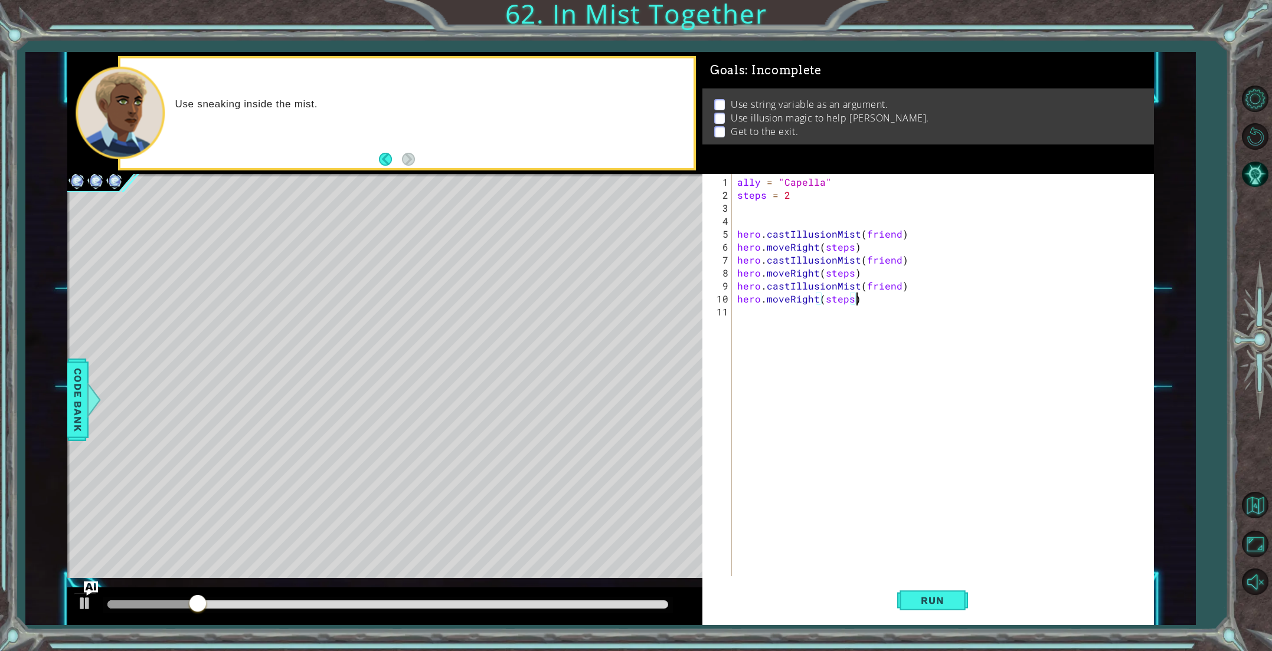
scroll to position [0, 6]
drag, startPoint x: 897, startPoint y: 289, endPoint x: 864, endPoint y: 288, distance: 33.0
click at [864, 288] on div "ally = "Capella" steps = 2 hero . castIllusionMist ( friend ) hero . moveRight …" at bounding box center [945, 390] width 420 height 428
drag, startPoint x: 897, startPoint y: 261, endPoint x: 863, endPoint y: 262, distance: 34.8
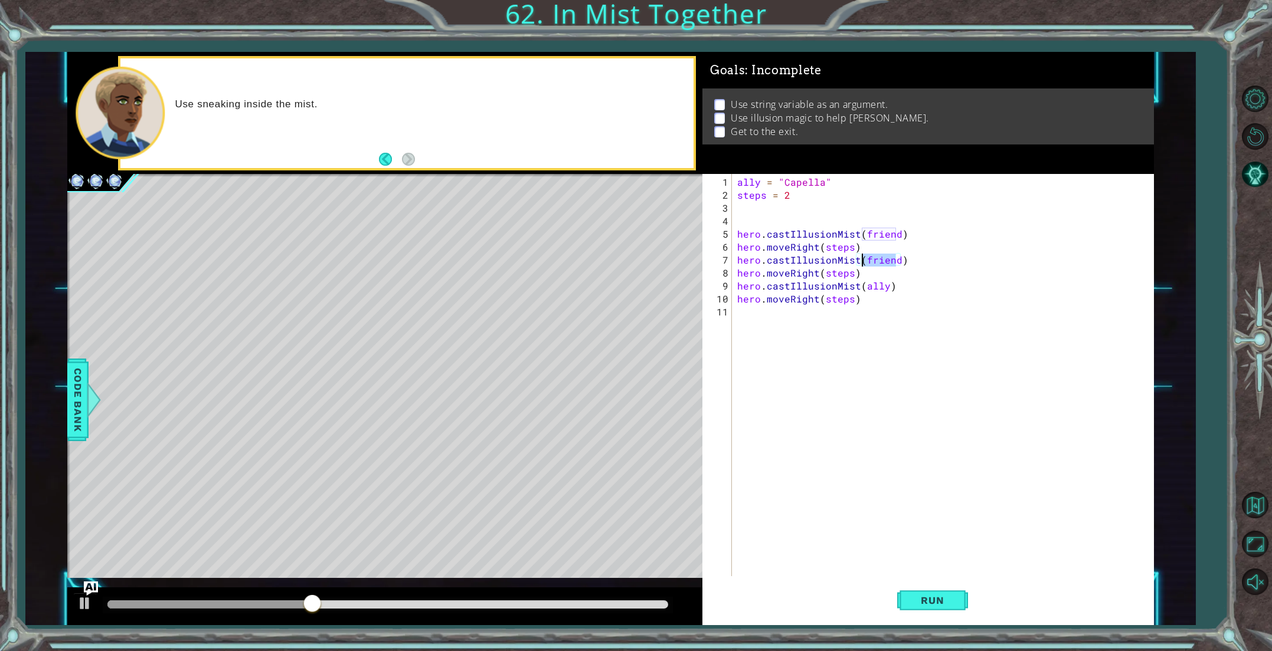
click at [863, 262] on div "ally = "Capella" steps = 2 hero . castIllusionMist ( friend ) hero . moveRight …" at bounding box center [945, 390] width 420 height 428
drag, startPoint x: 896, startPoint y: 233, endPoint x: 861, endPoint y: 231, distance: 34.9
click at [861, 231] on div "ally = "Capella" steps = 2 hero . castIllusionMist ( friend ) hero . moveRight …" at bounding box center [945, 390] width 420 height 428
click at [916, 594] on button "Run" at bounding box center [932, 600] width 71 height 45
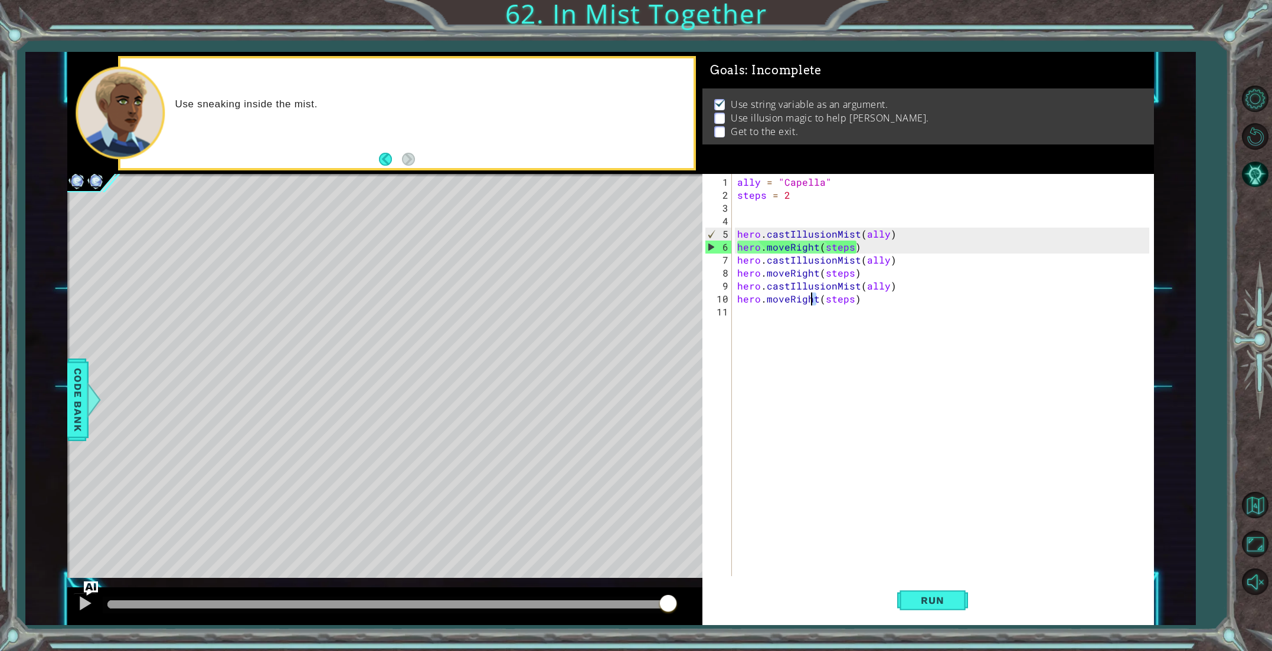
click at [817, 302] on div "ally = "Capella" steps = 2 hero . castIllusionMist ( ally ) hero . moveRight ( …" at bounding box center [945, 390] width 420 height 428
drag, startPoint x: 788, startPoint y: 301, endPoint x: 768, endPoint y: 303, distance: 20.1
click at [768, 303] on div "ally = "Capella" steps = 2 hero . castIllusionMist ( ally ) hero . moveRight ( …" at bounding box center [945, 390] width 420 height 428
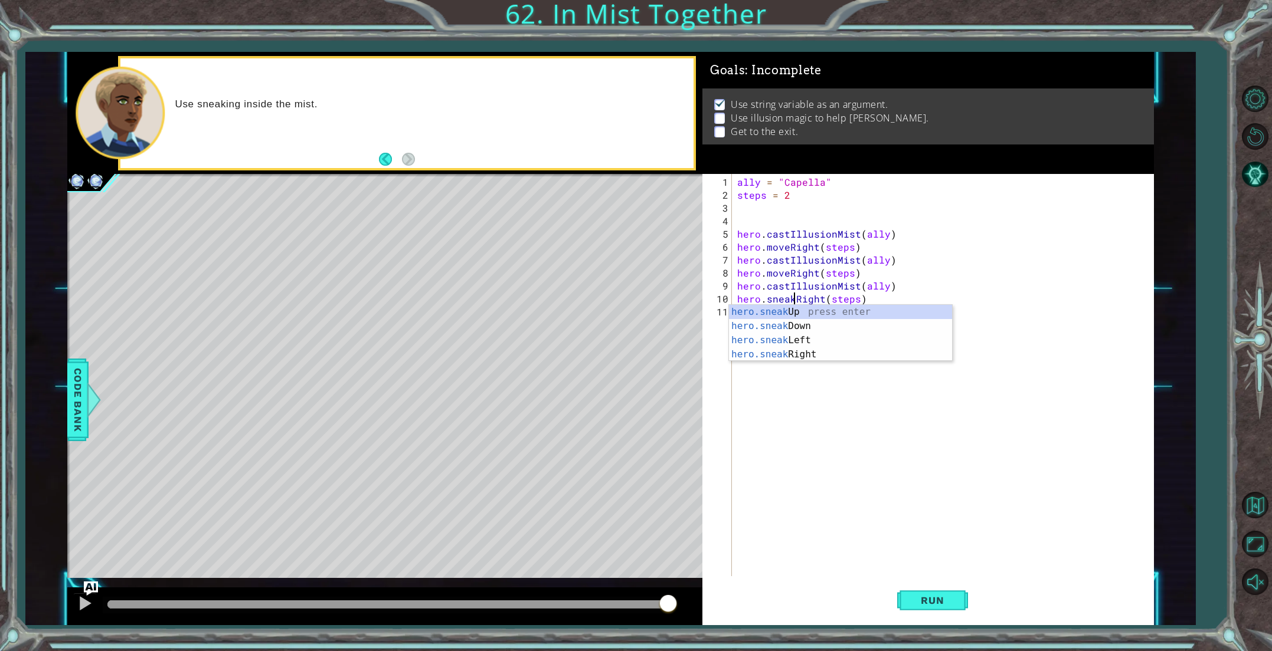
scroll to position [0, 3]
click at [788, 272] on div "ally = "Capella" steps = 2 hero . castIllusionMist ( ally ) hero . moveRight ( …" at bounding box center [945, 390] width 420 height 428
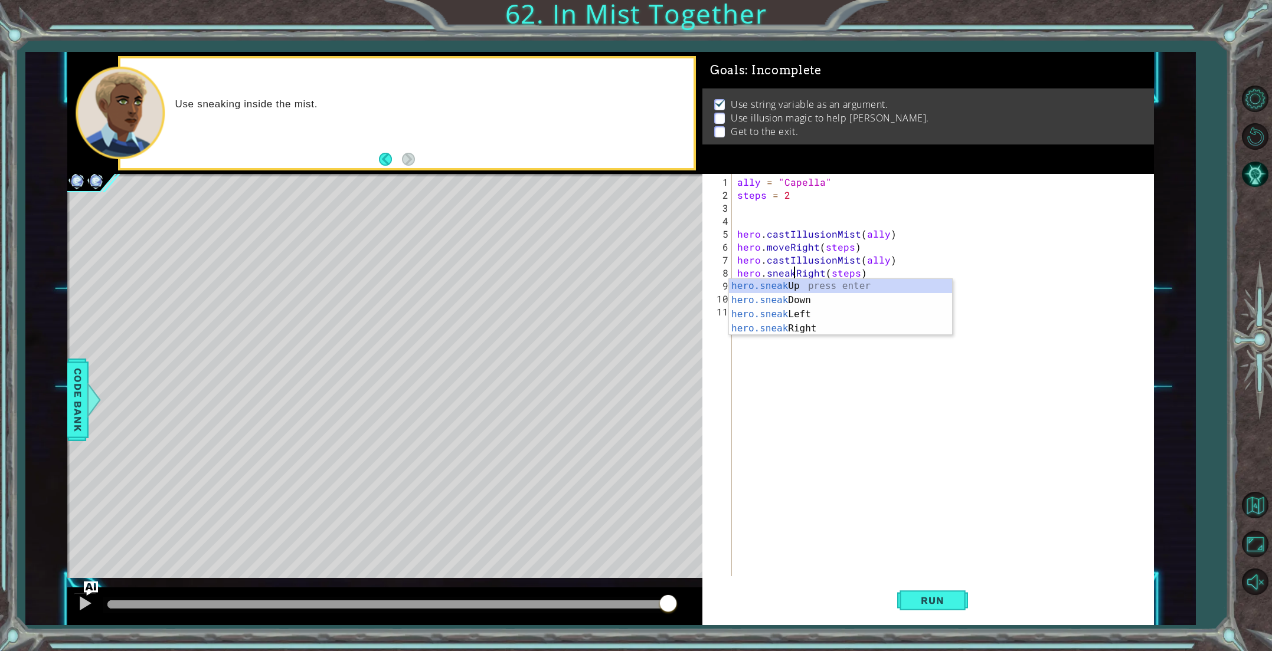
click at [787, 247] on div "ally = "Capella" steps = 2 hero . castIllusionMist ( ally ) hero . moveRight ( …" at bounding box center [945, 390] width 420 height 428
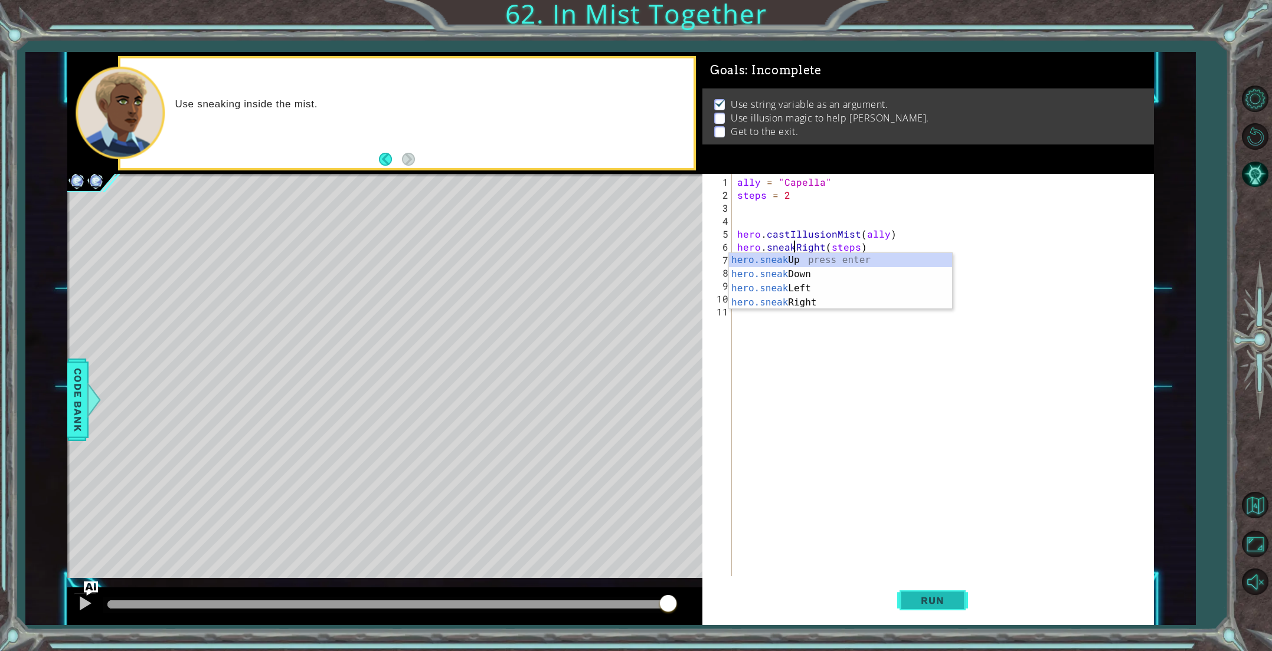
type textarea "hero.sneakRight(steps)"
click at [941, 602] on span "Run" at bounding box center [932, 601] width 47 height 12
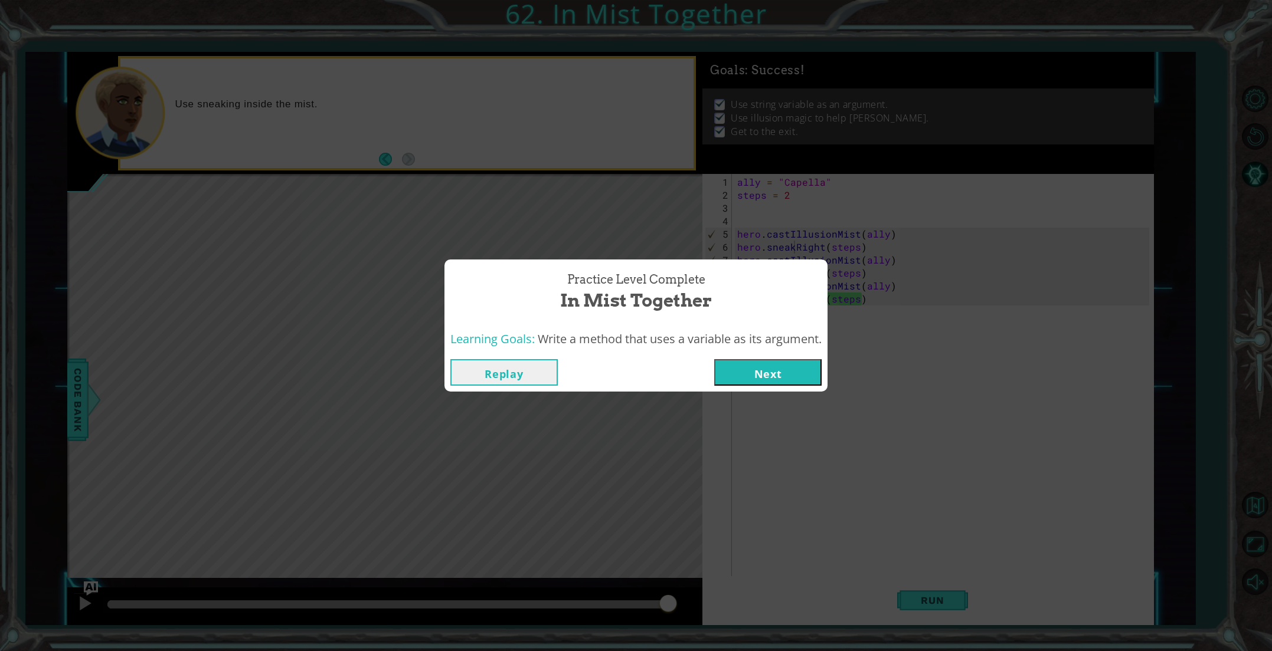
click at [748, 377] on button "Next" at bounding box center [767, 372] width 107 height 27
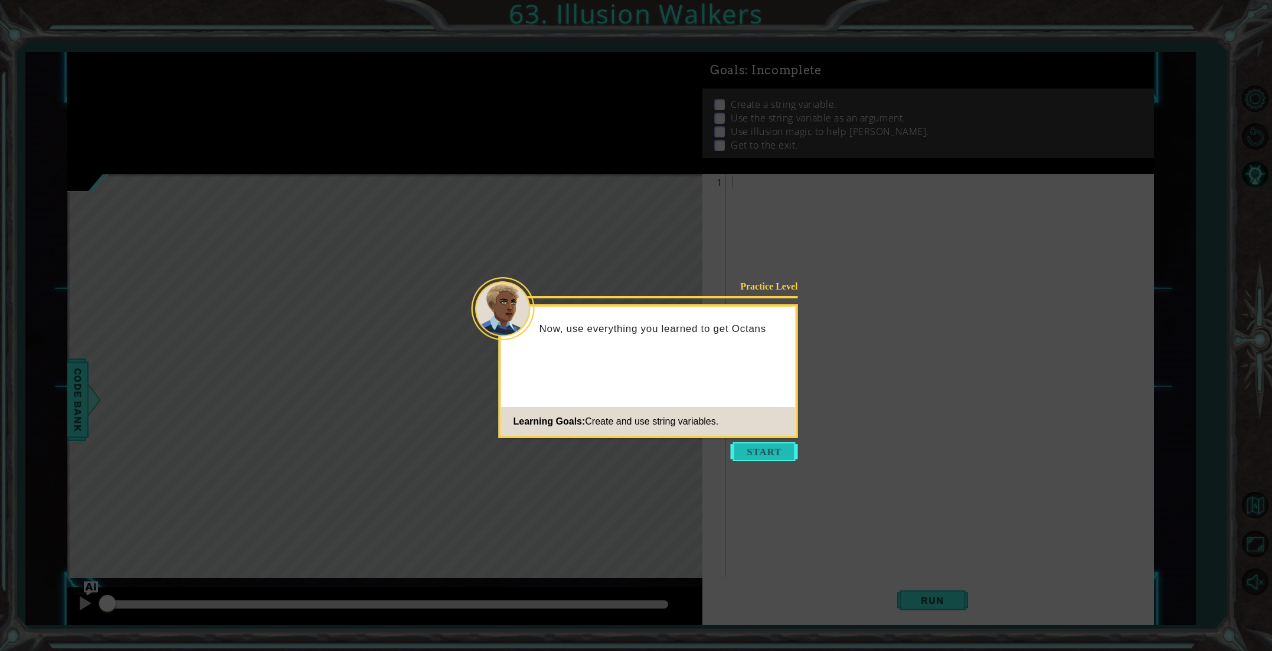
click at [753, 456] on button "Start" at bounding box center [763, 452] width 67 height 19
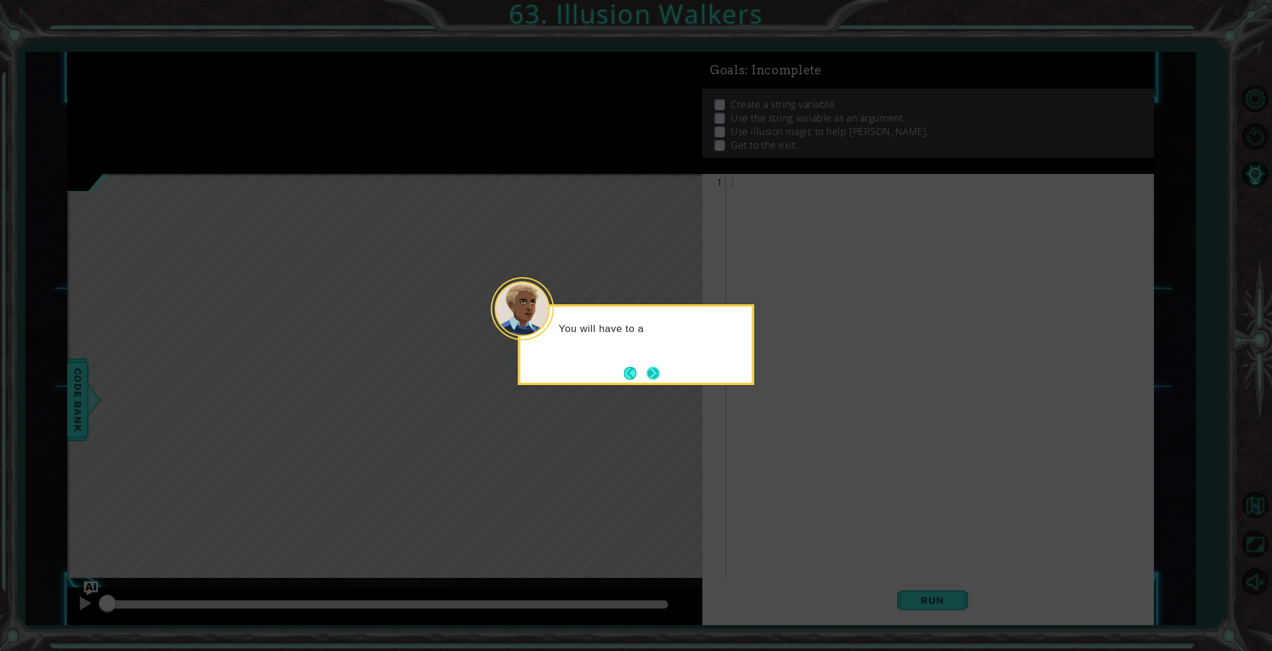
click at [650, 375] on button "Next" at bounding box center [653, 373] width 13 height 13
click at [650, 375] on button "Next" at bounding box center [653, 373] width 14 height 14
click at [650, 375] on button "Next" at bounding box center [653, 373] width 13 height 13
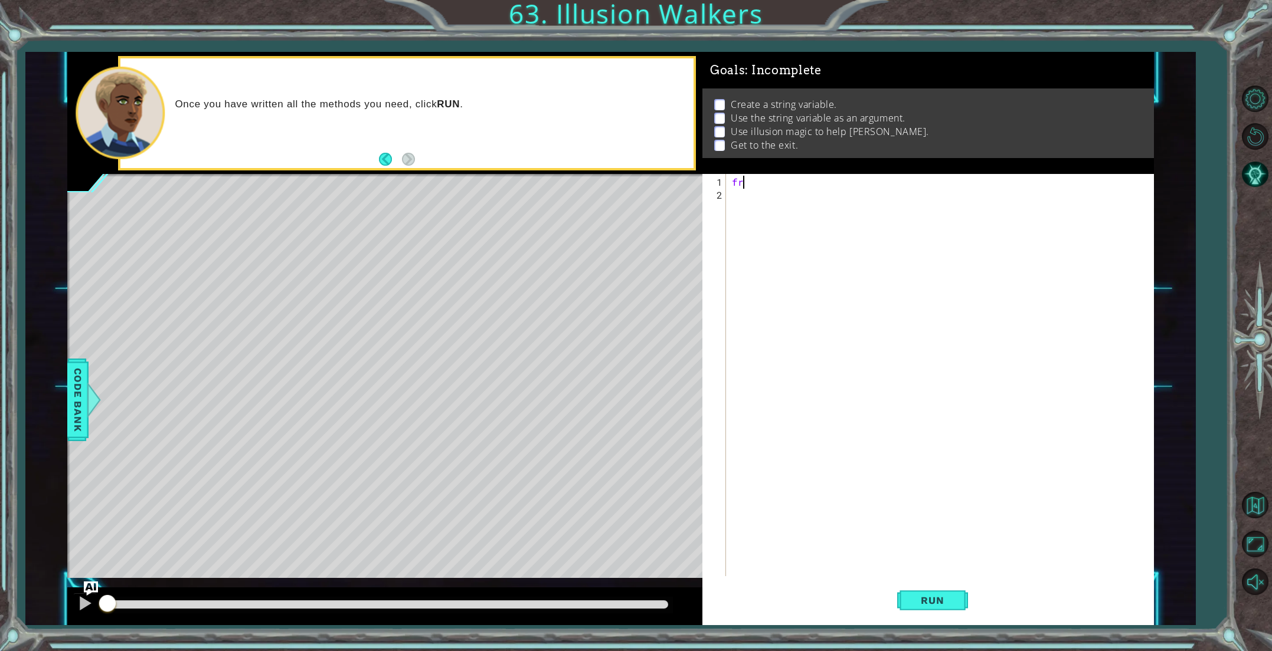
type textarea "f"
click at [74, 394] on span "Code Bank" at bounding box center [77, 400] width 19 height 72
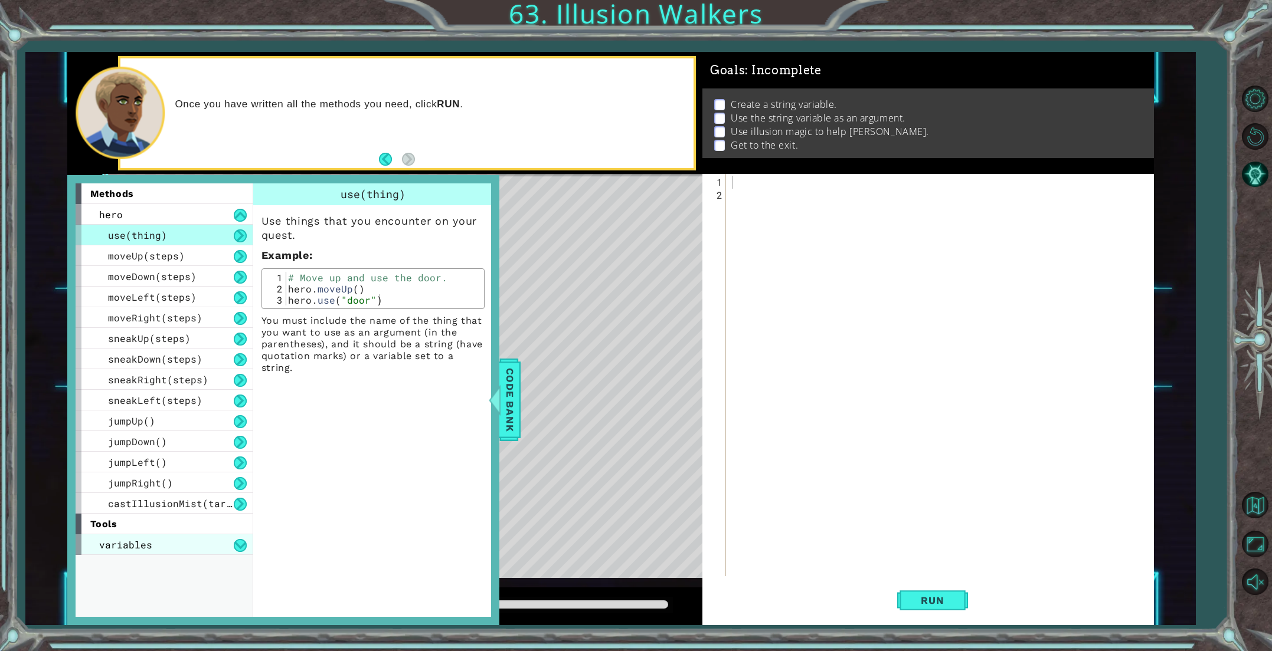
click at [149, 545] on span "variables" at bounding box center [125, 545] width 53 height 12
click at [150, 570] on span "assignment" at bounding box center [137, 565] width 59 height 12
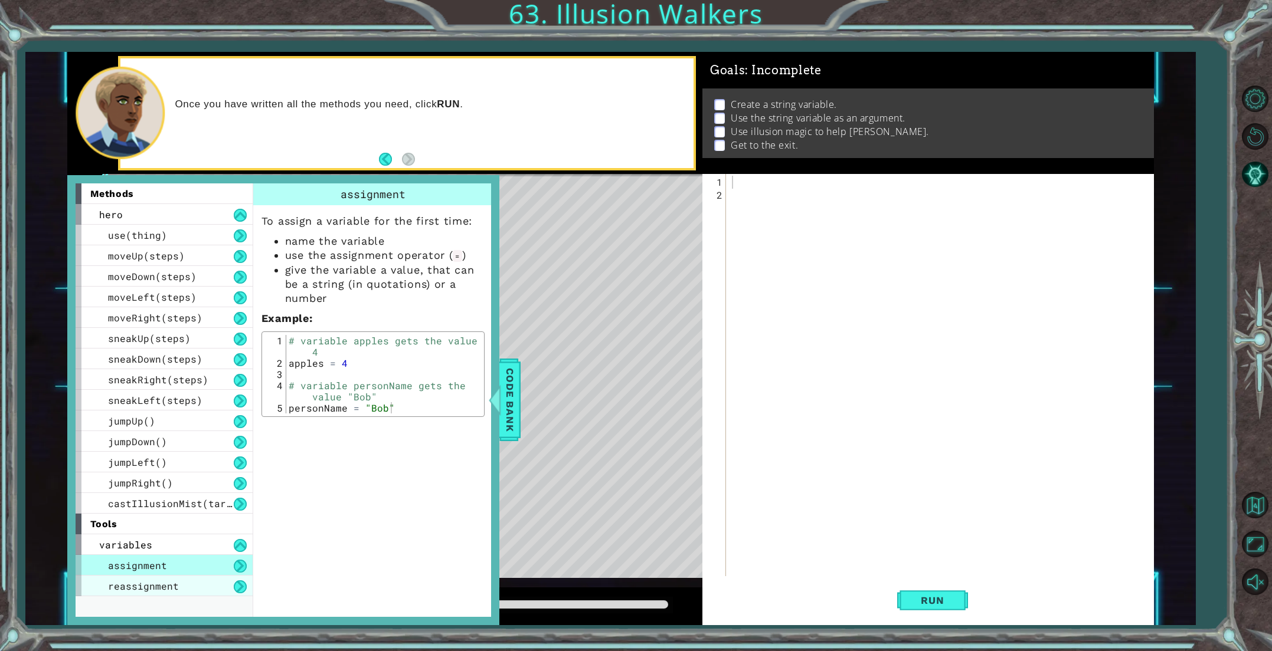
click at [128, 585] on span "reassignment" at bounding box center [143, 586] width 71 height 12
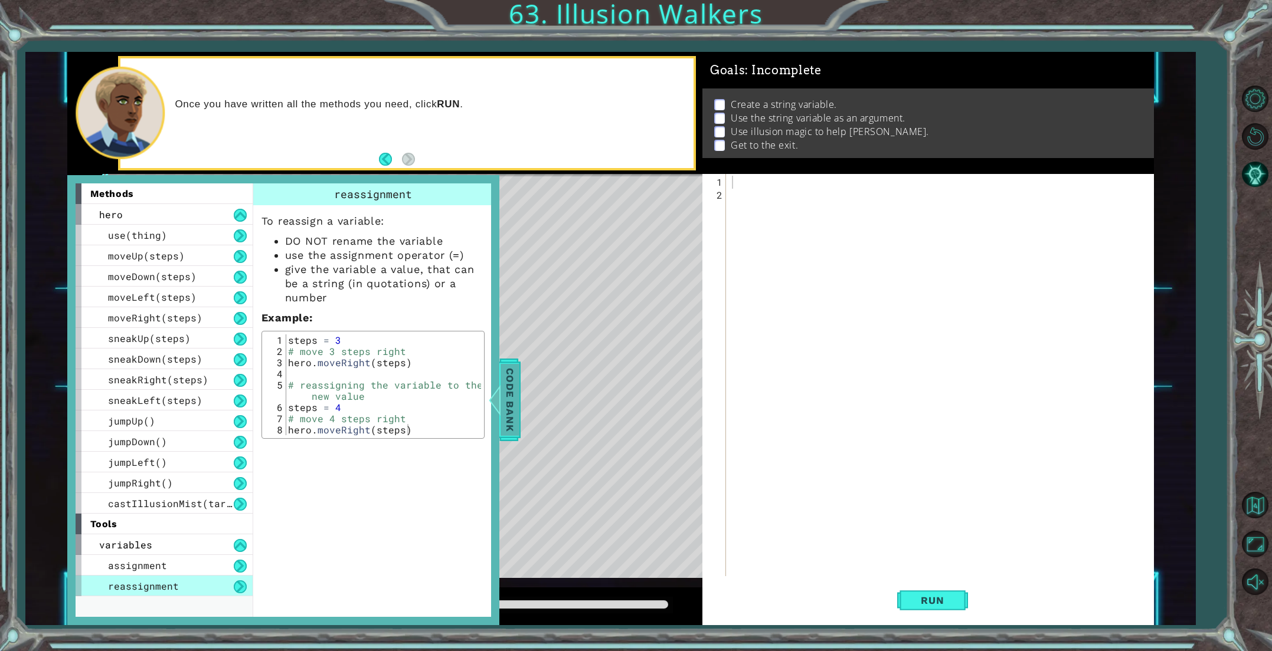
click at [504, 387] on span "Code Bank" at bounding box center [509, 400] width 19 height 72
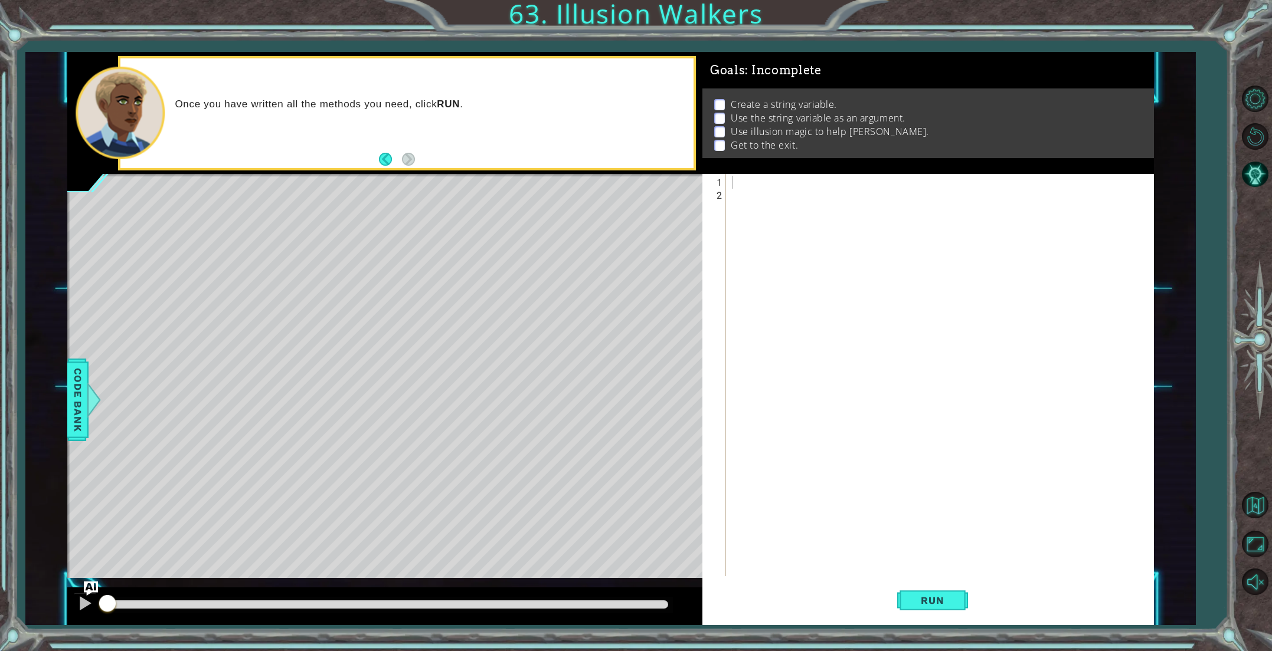
drag, startPoint x: 756, startPoint y: 172, endPoint x: 748, endPoint y: 179, distance: 10.9
click at [748, 178] on div "Goals : Incomplete Create a string variable. Use the string variable as an argu…" at bounding box center [927, 339] width 451 height 574
click at [748, 179] on div at bounding box center [941, 390] width 425 height 428
click at [926, 598] on span "Run" at bounding box center [932, 601] width 47 height 12
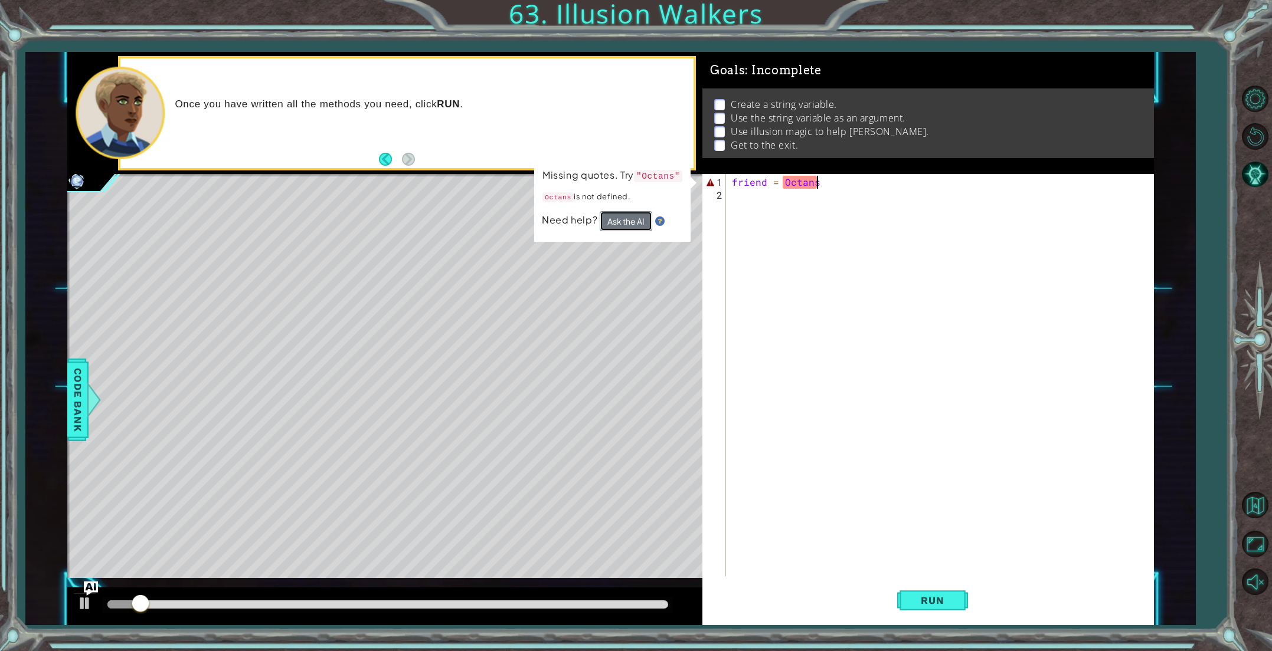
click at [630, 222] on button "Ask the AI" at bounding box center [625, 221] width 53 height 20
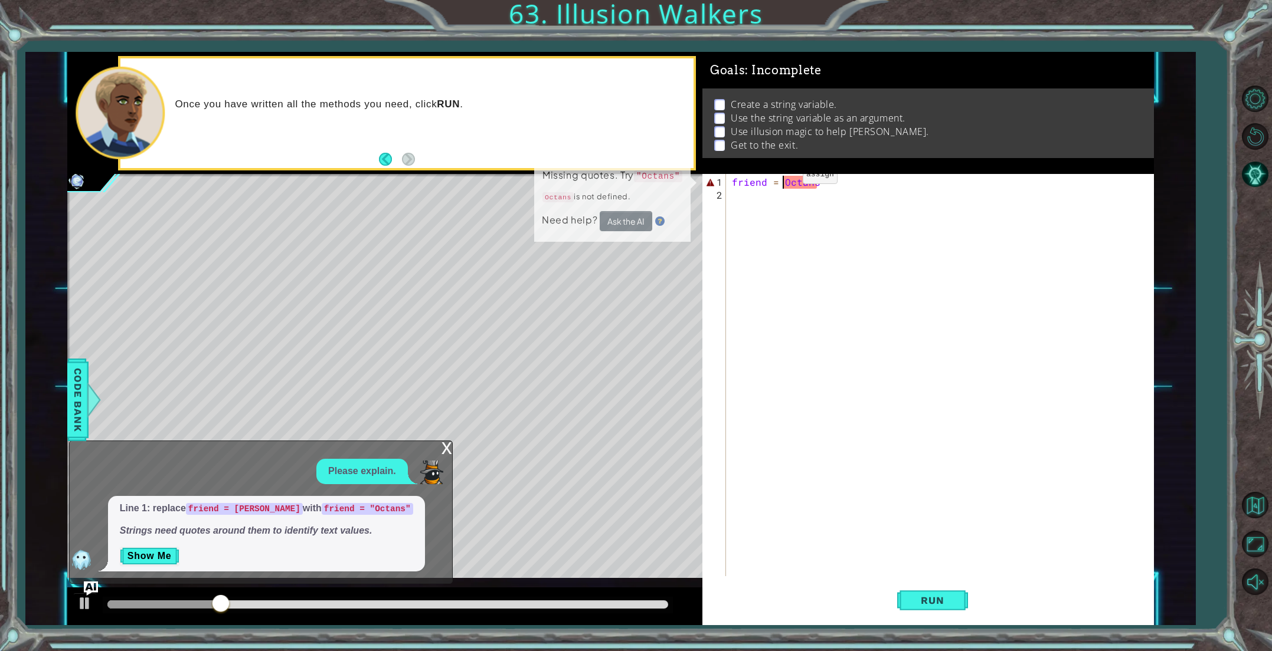
click at [782, 179] on div "friend = [PERSON_NAME]" at bounding box center [941, 390] width 425 height 428
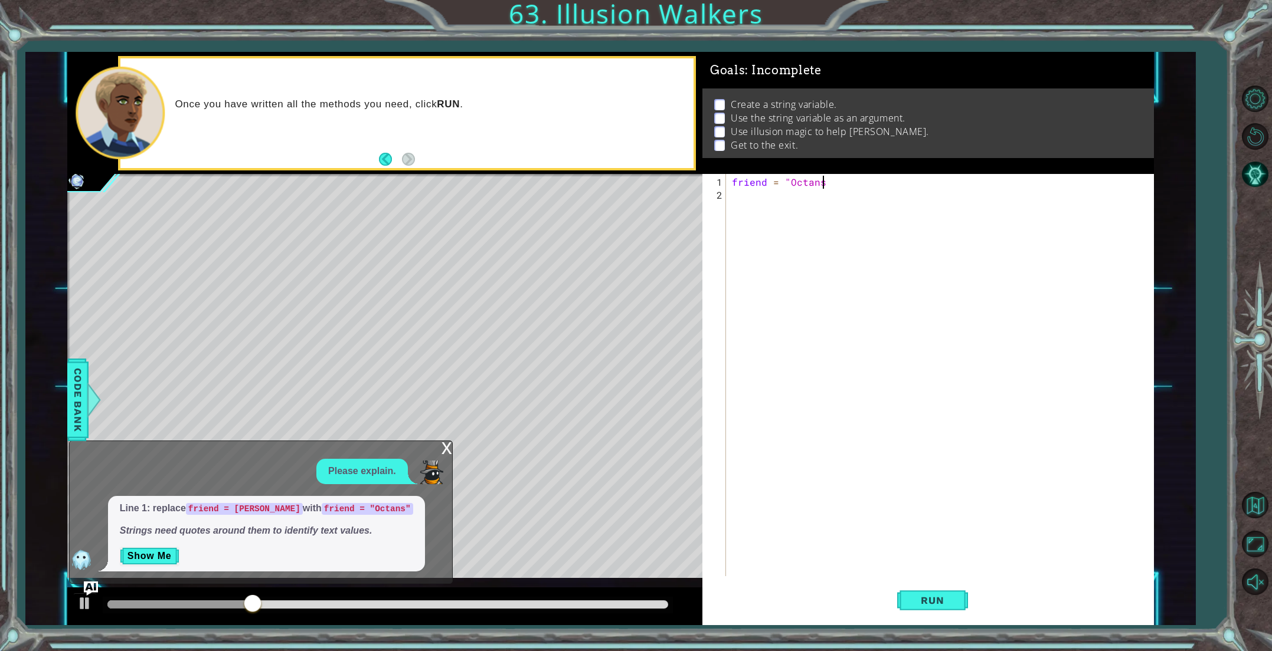
click at [824, 182] on div "friend = "Octans" at bounding box center [941, 390] width 425 height 428
type textarea "friend = "Octans""
click at [927, 599] on span "Run" at bounding box center [932, 601] width 47 height 12
click at [446, 453] on div "x" at bounding box center [446, 447] width 11 height 12
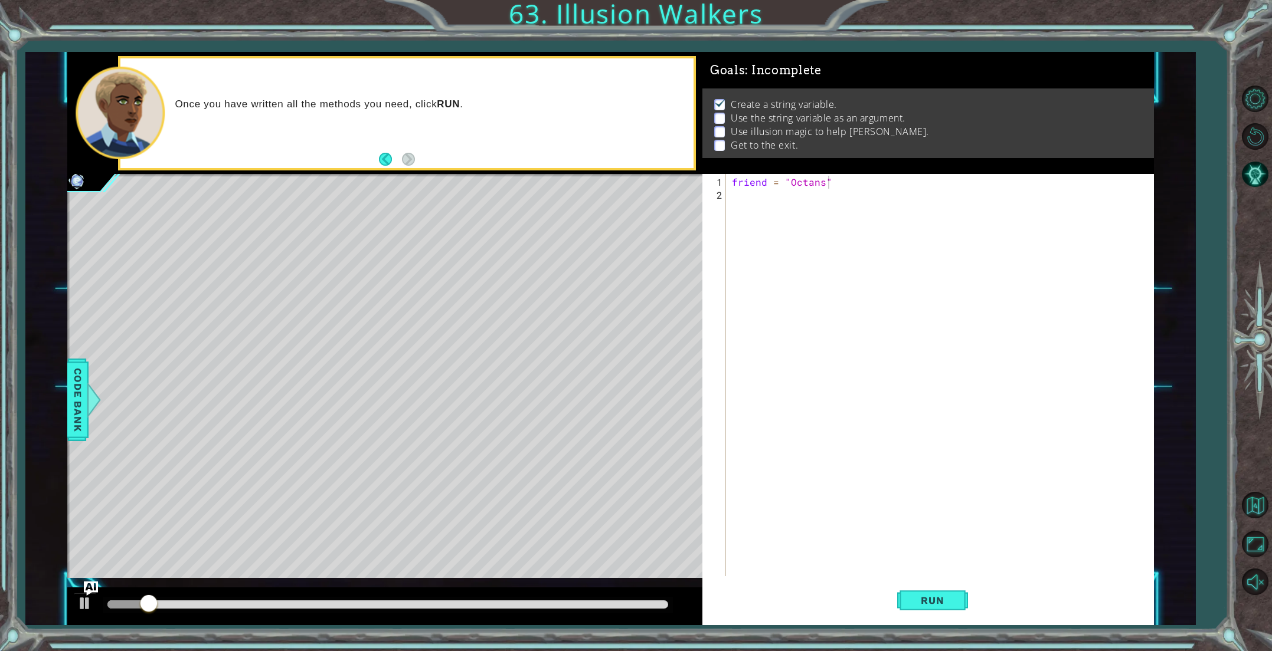
scroll to position [0, 0]
click at [758, 195] on div "friend = "Octans"" at bounding box center [941, 390] width 425 height 428
type textarea "steps = 2"
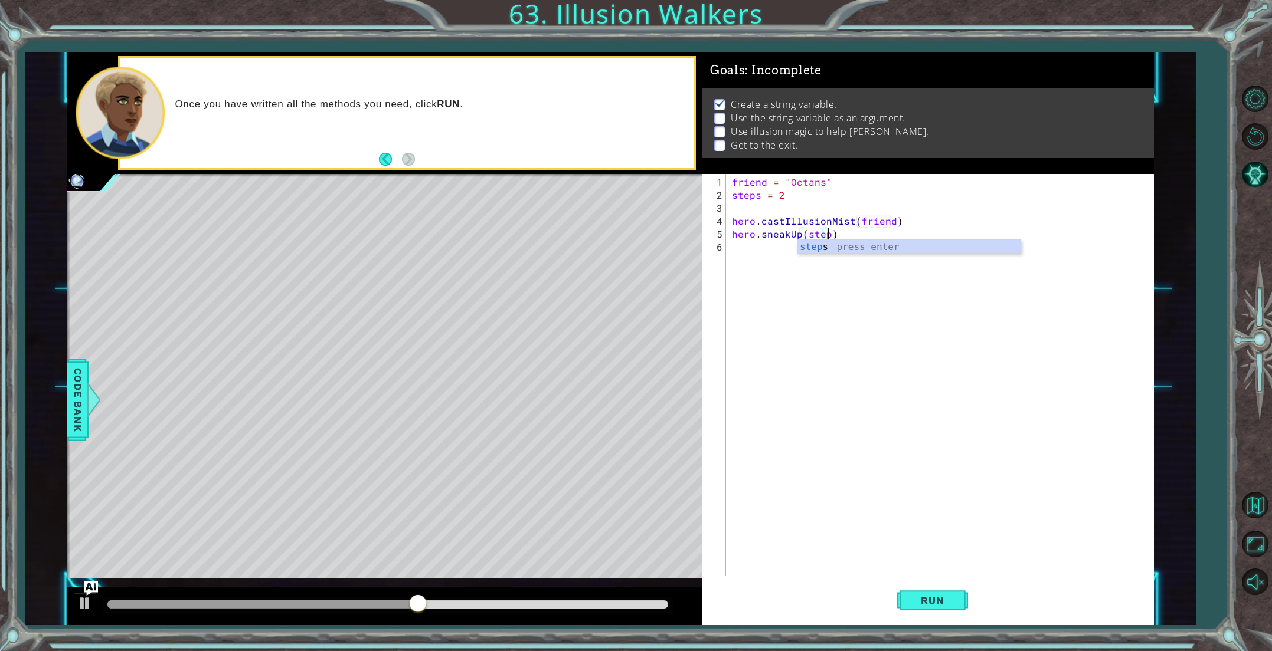
scroll to position [0, 6]
click at [931, 597] on span "Run" at bounding box center [932, 601] width 47 height 12
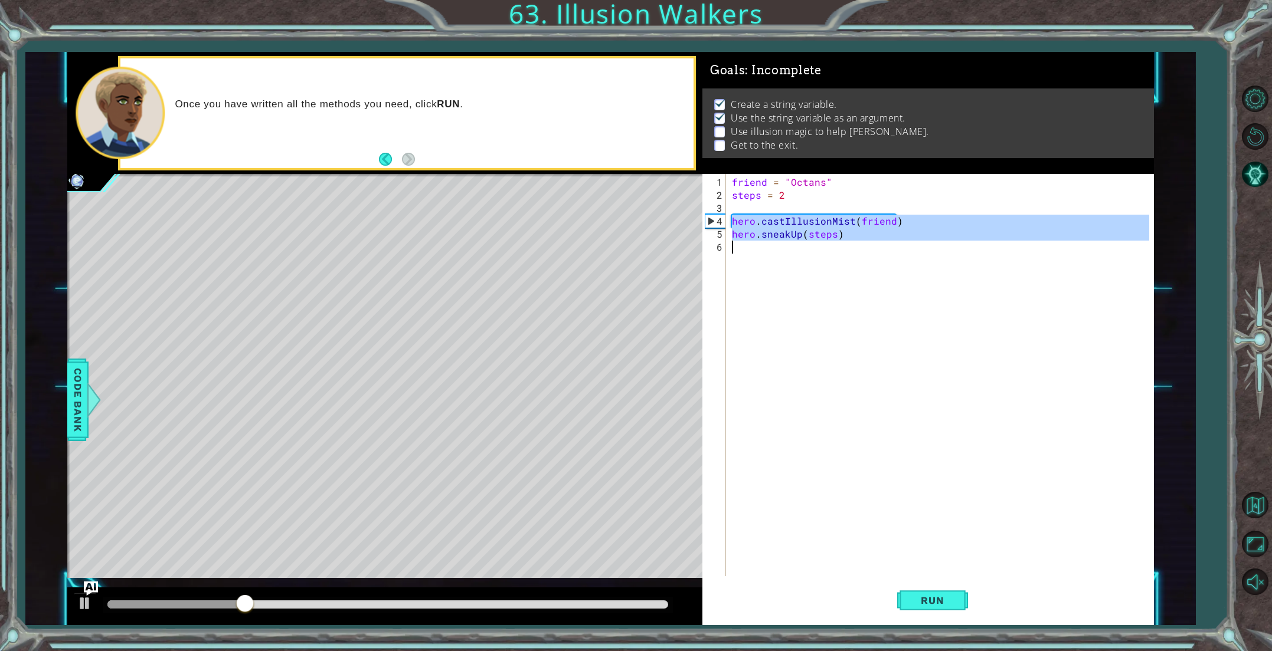
drag, startPoint x: 731, startPoint y: 224, endPoint x: 853, endPoint y: 243, distance: 123.6
click at [853, 243] on div "friend = "Octans" steps = 2 hero . castIllusionMist ( friend ) hero . sneakUp (…" at bounding box center [941, 390] width 425 height 428
type textarea "hero.sneakUp(steps)"
paste textarea "Code Area"
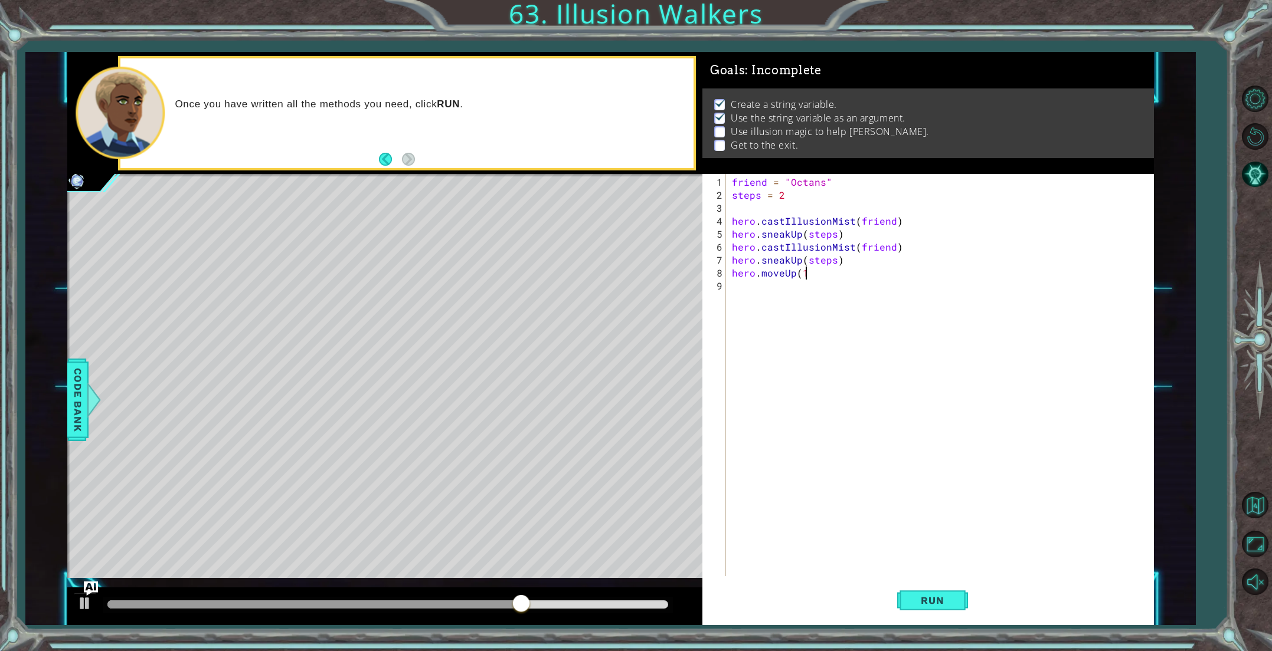
scroll to position [0, 4]
type textarea "hero.moveUp(1)"
click at [939, 600] on span "Run" at bounding box center [932, 601] width 47 height 12
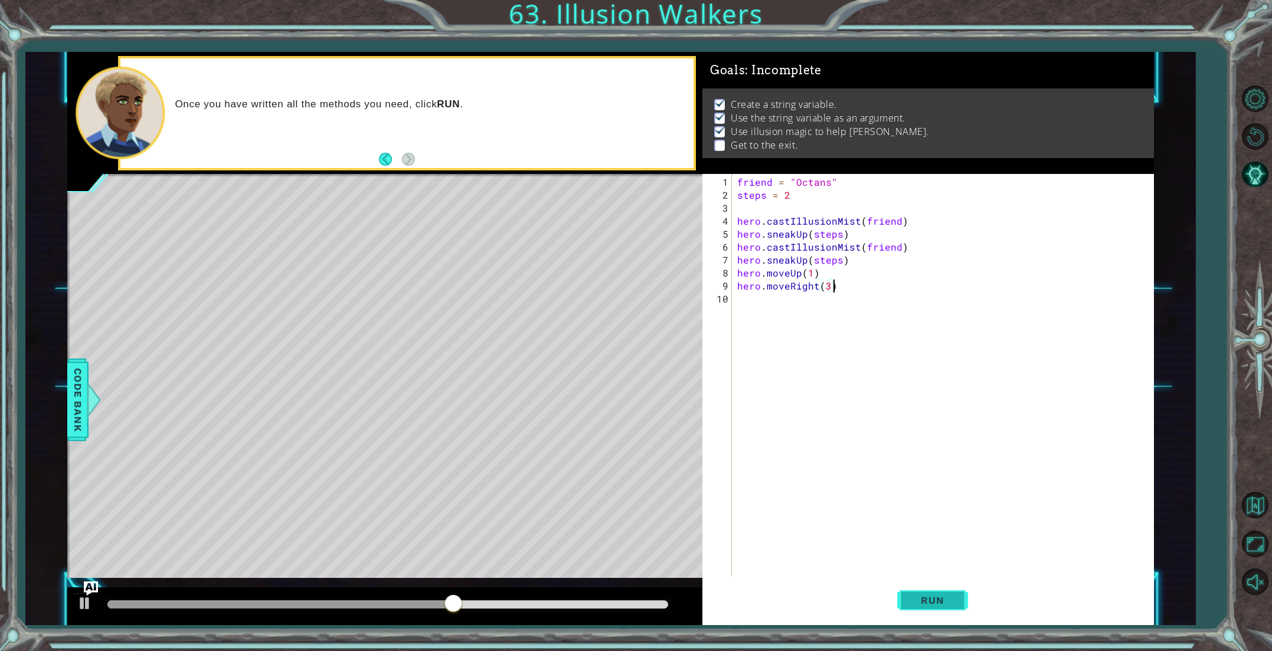
type textarea "hero.moveRight(3)"
click at [922, 610] on button "Run" at bounding box center [932, 600] width 71 height 45
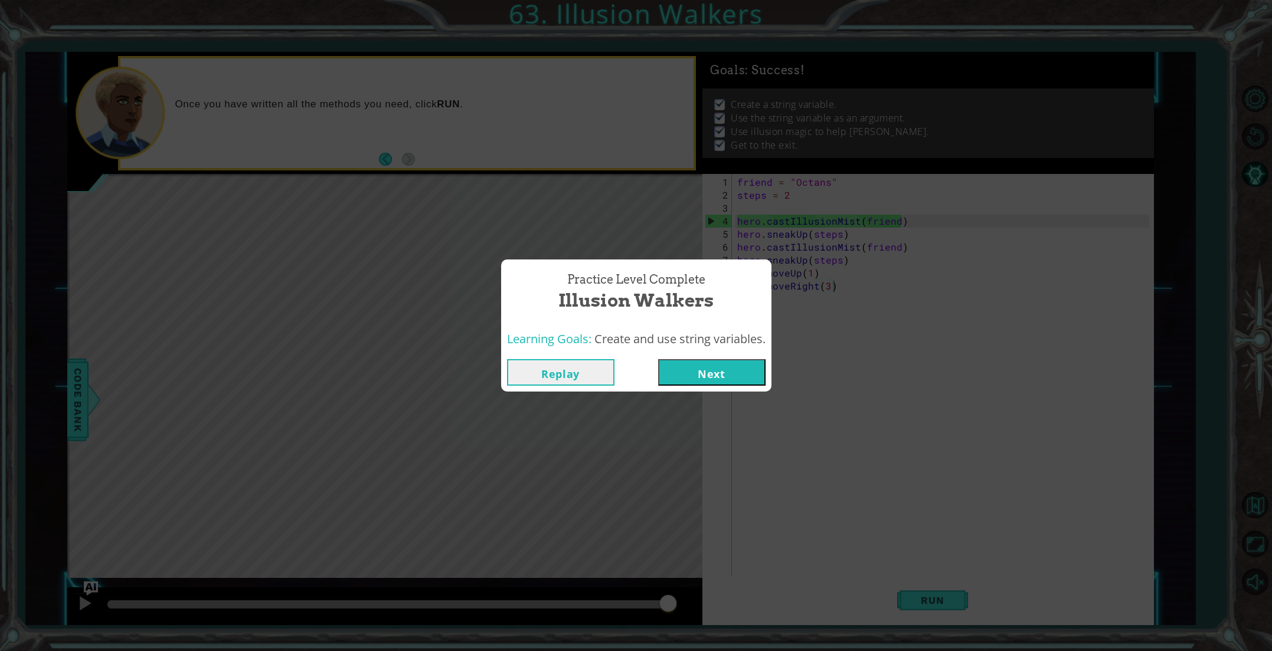
click at [689, 382] on button "Next" at bounding box center [711, 372] width 107 height 27
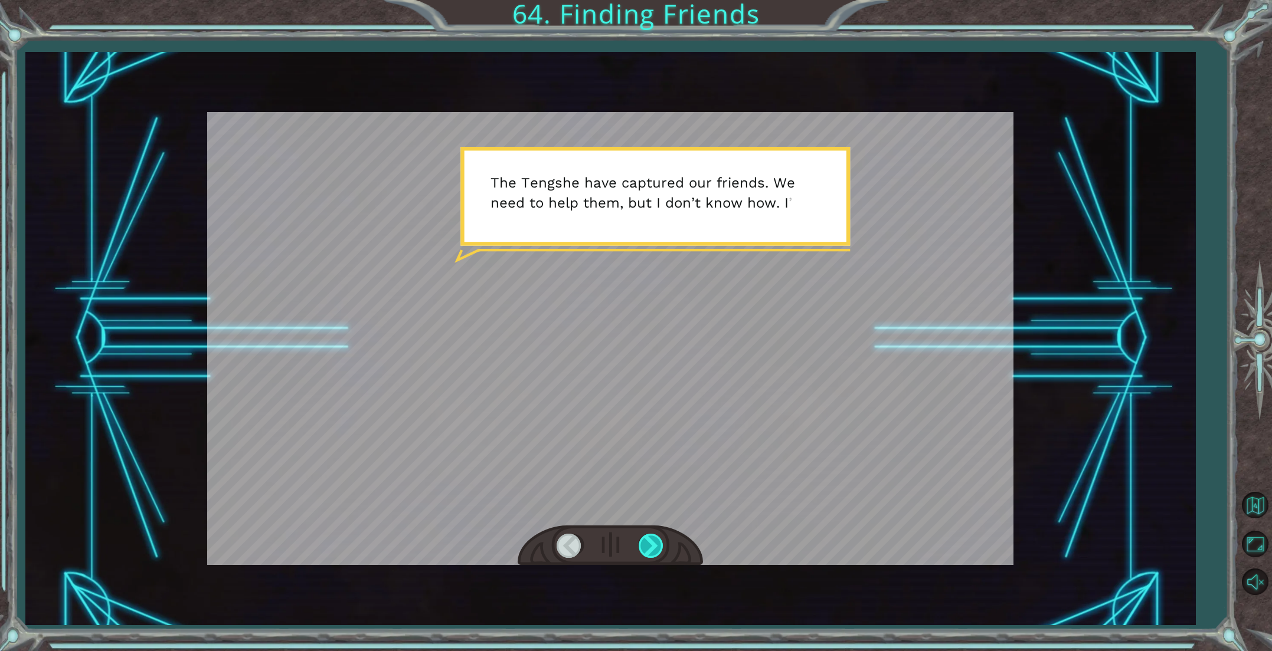
click at [651, 542] on div at bounding box center [651, 546] width 27 height 24
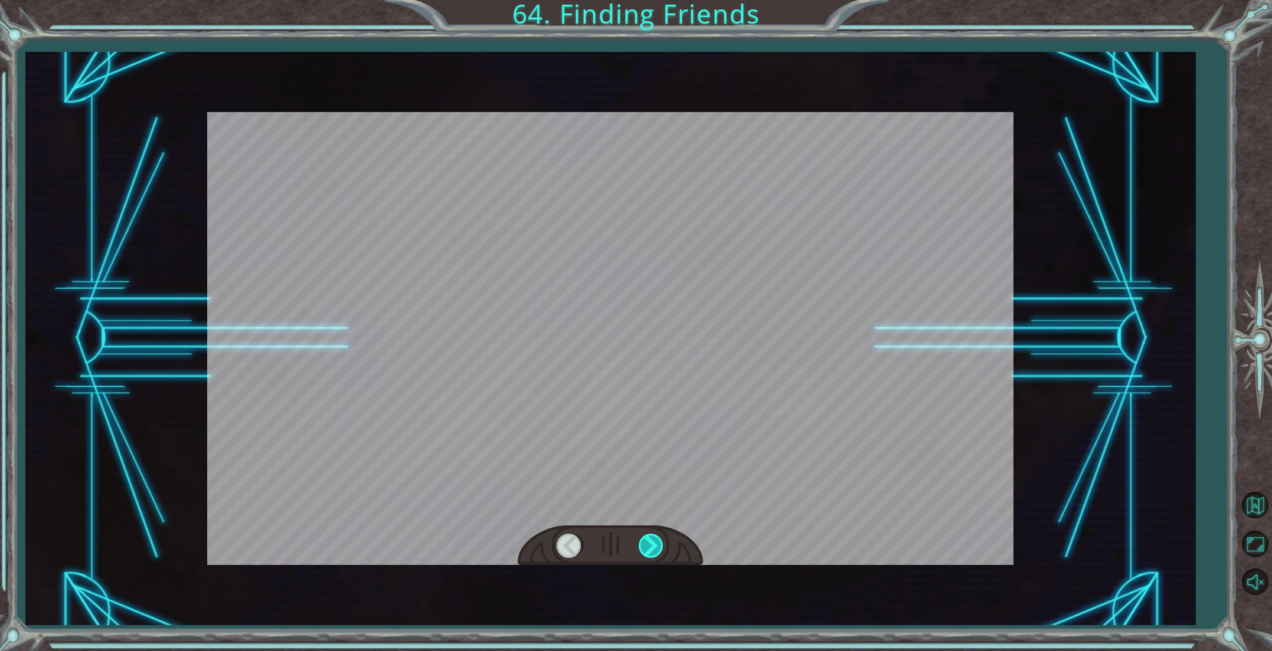
click at [650, 542] on div at bounding box center [651, 546] width 27 height 24
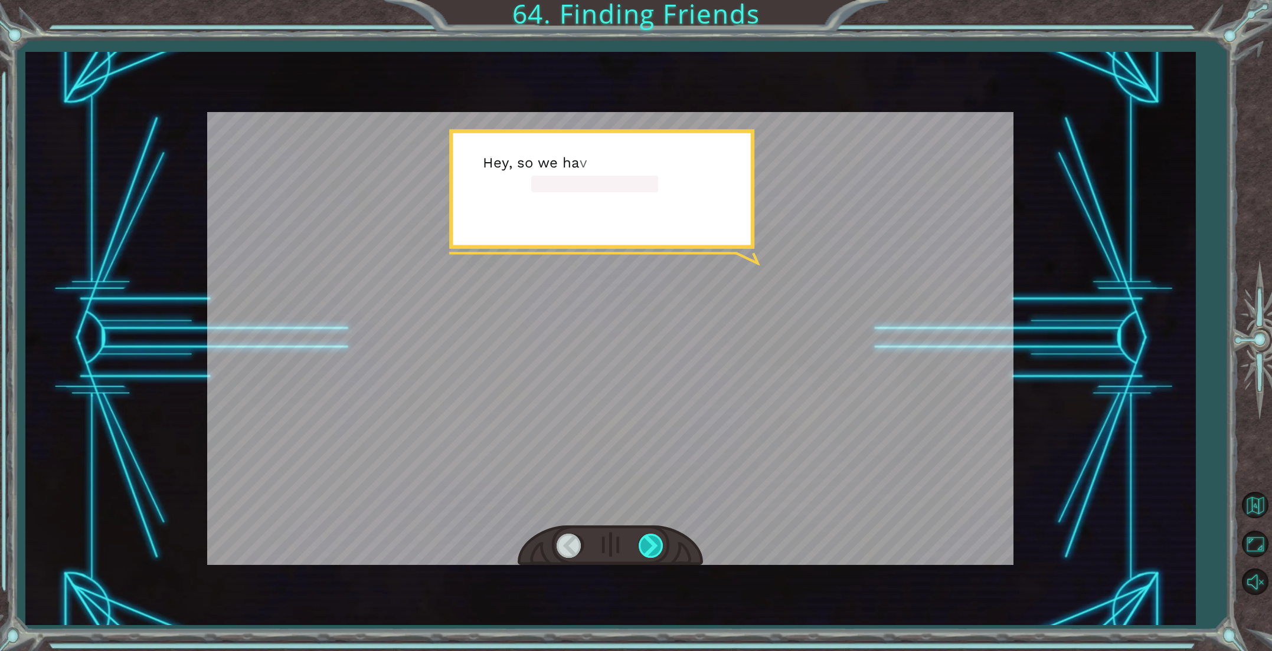
click at [653, 542] on div at bounding box center [651, 546] width 27 height 24
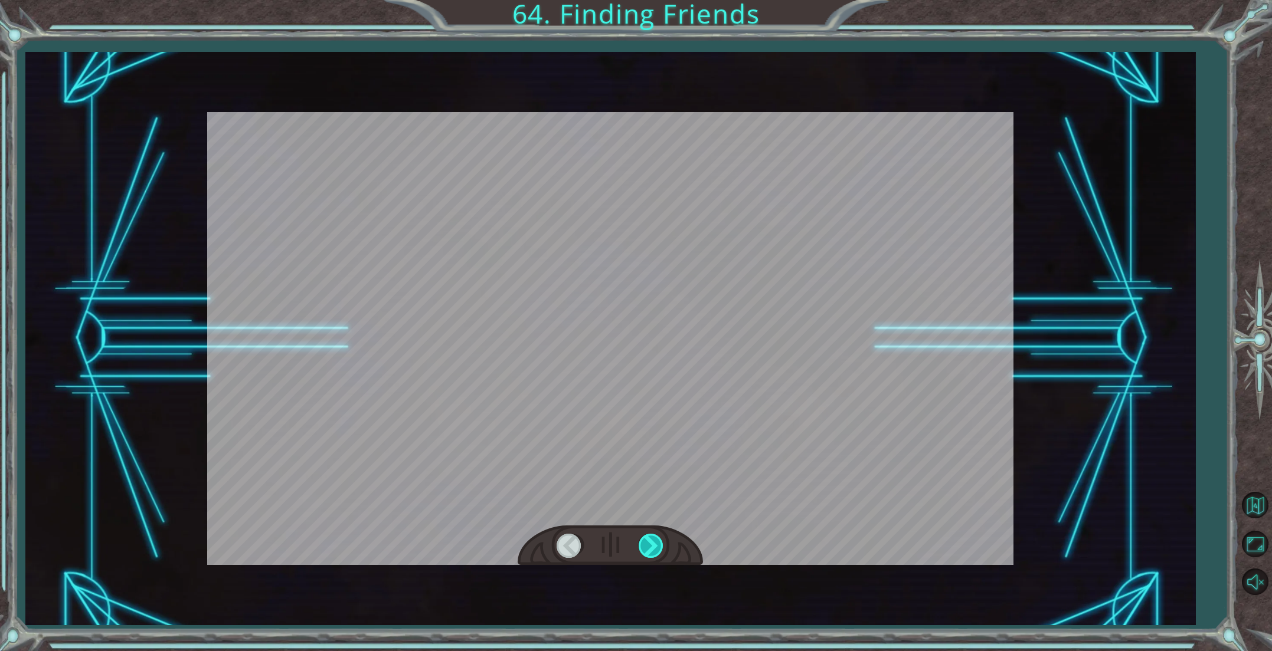
click at [653, 542] on div at bounding box center [651, 546] width 27 height 24
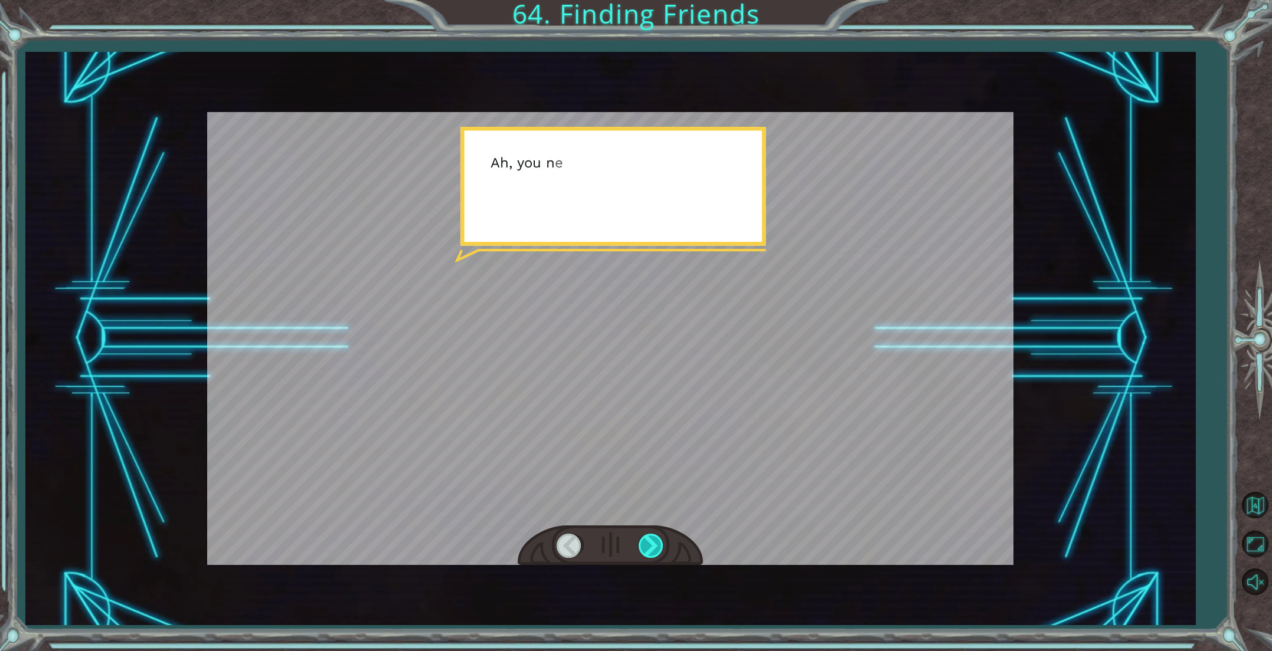
click at [653, 542] on div at bounding box center [651, 546] width 27 height 24
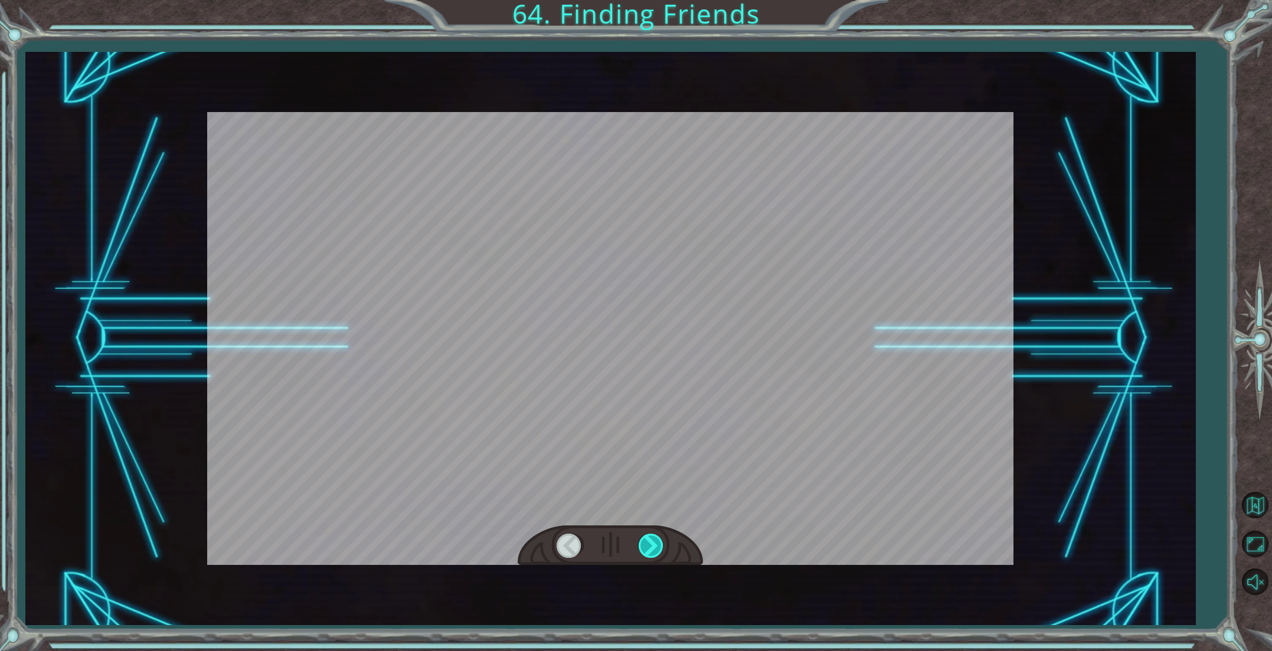
click at [653, 542] on div at bounding box center [651, 546] width 27 height 24
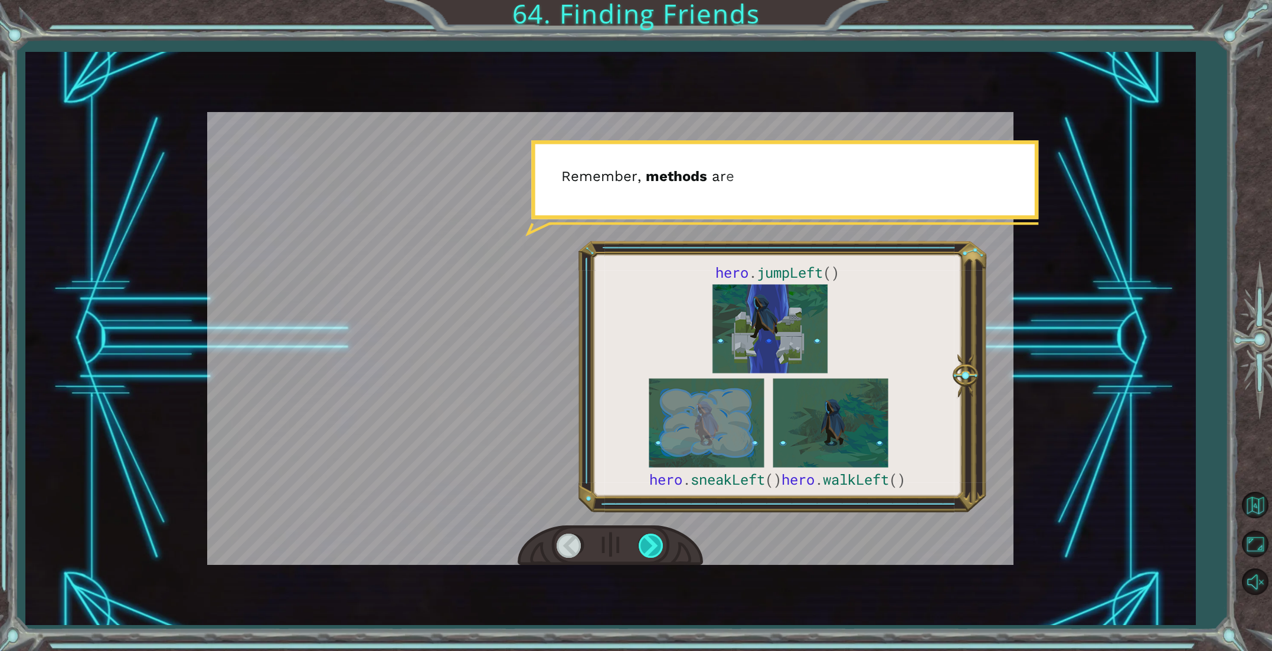
click at [653, 542] on div at bounding box center [651, 546] width 27 height 24
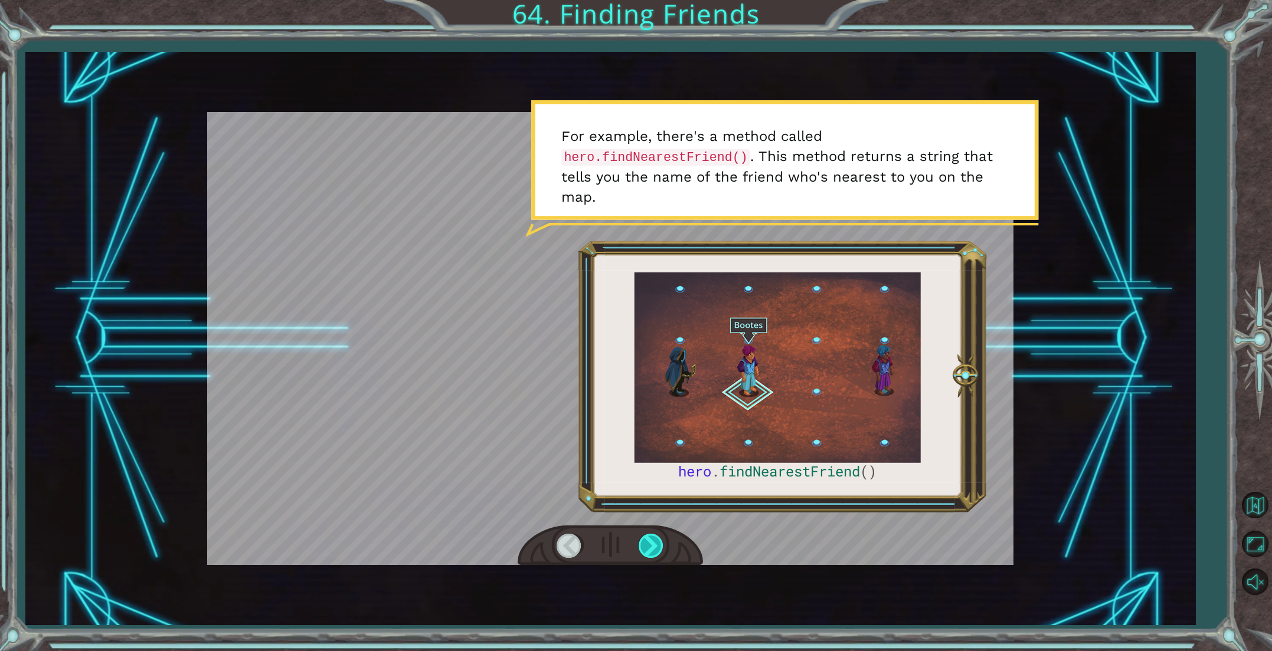
click at [653, 542] on div at bounding box center [651, 546] width 27 height 24
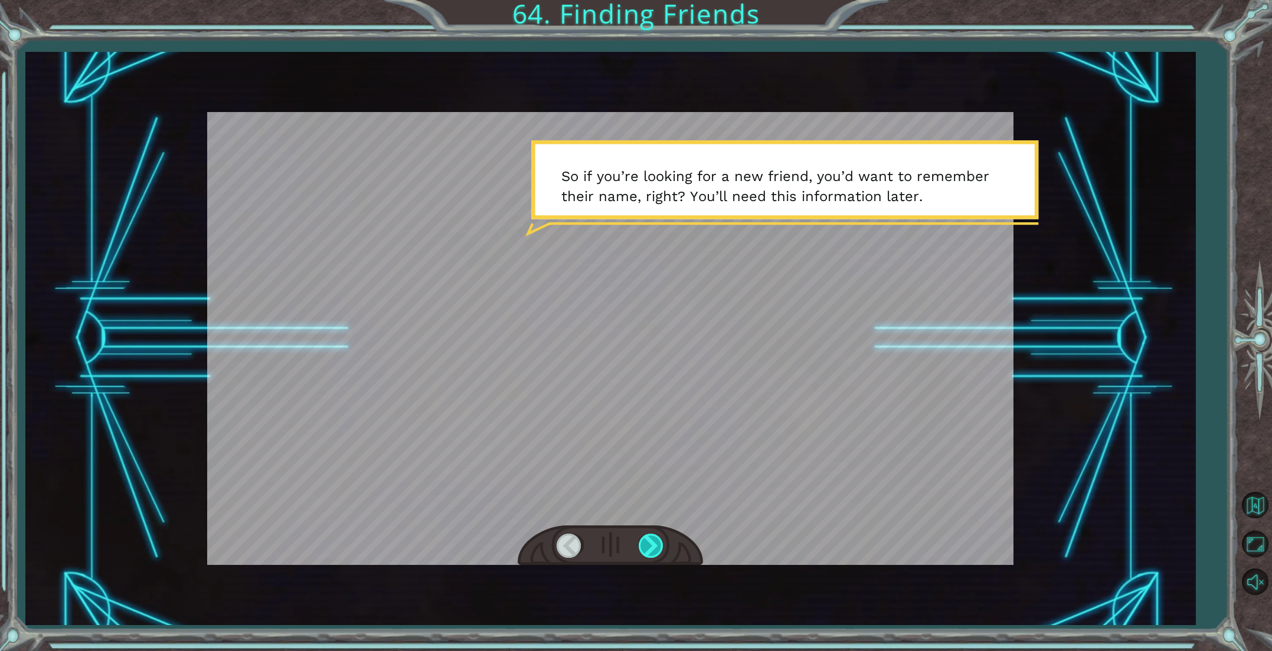
click at [653, 542] on div at bounding box center [651, 546] width 27 height 24
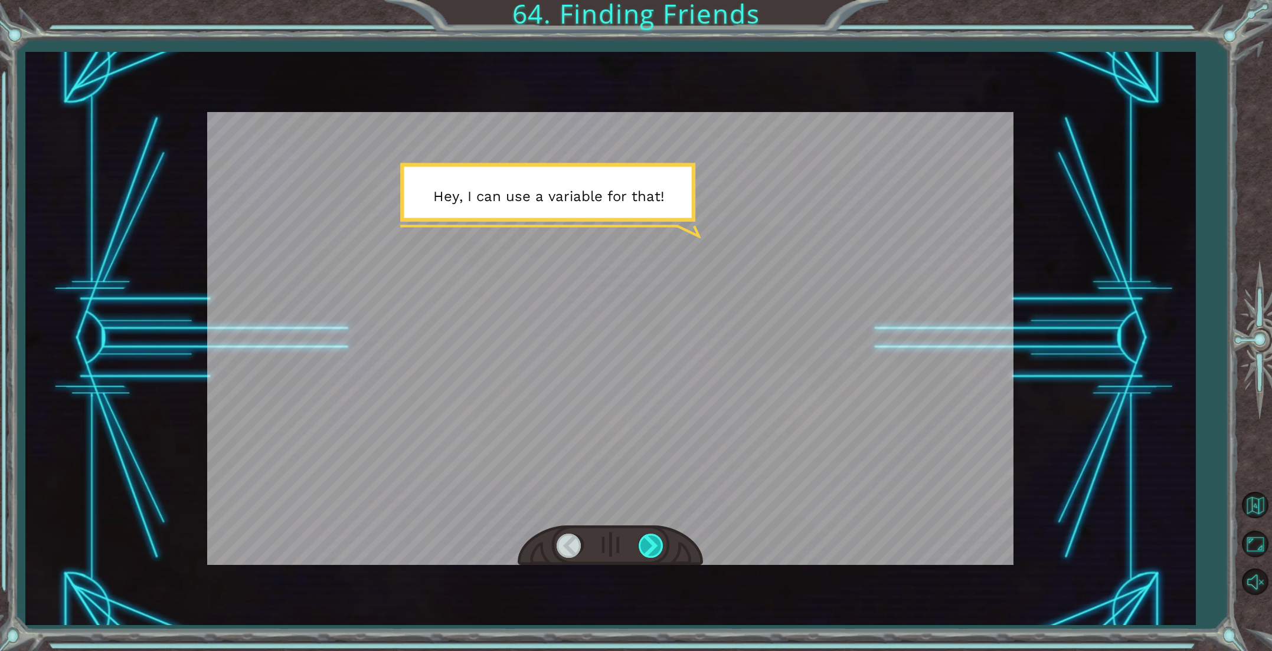
click at [653, 541] on div at bounding box center [651, 546] width 27 height 24
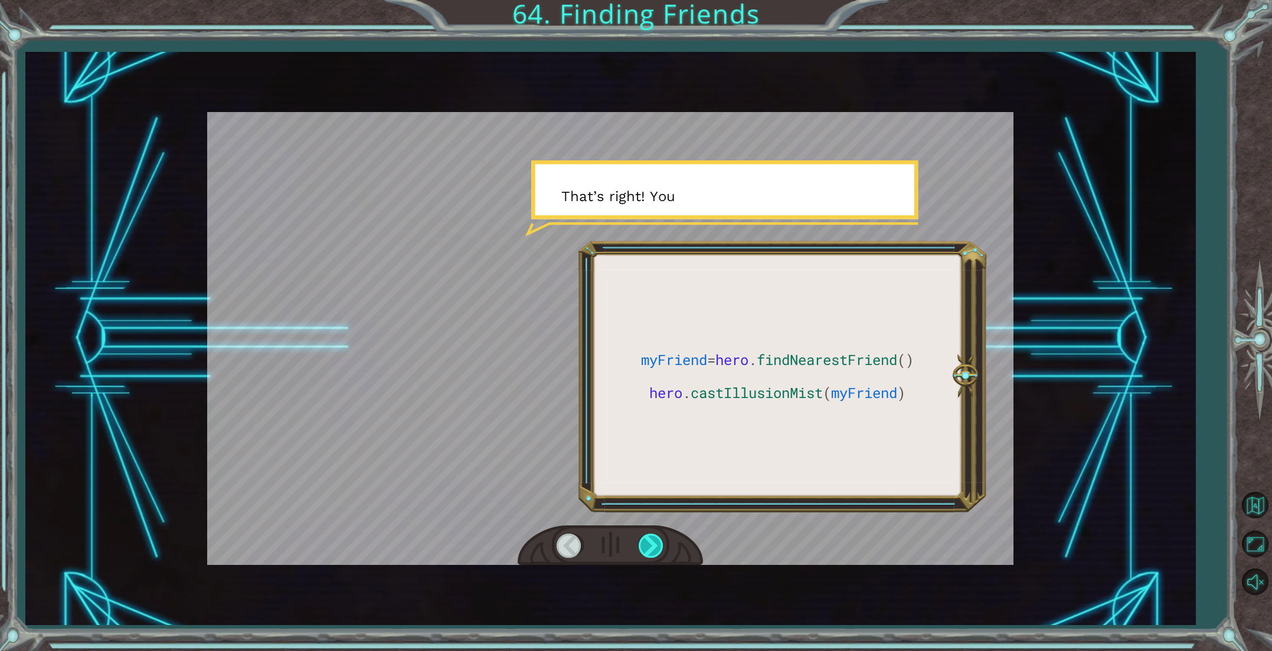
click at [653, 541] on div at bounding box center [651, 546] width 27 height 24
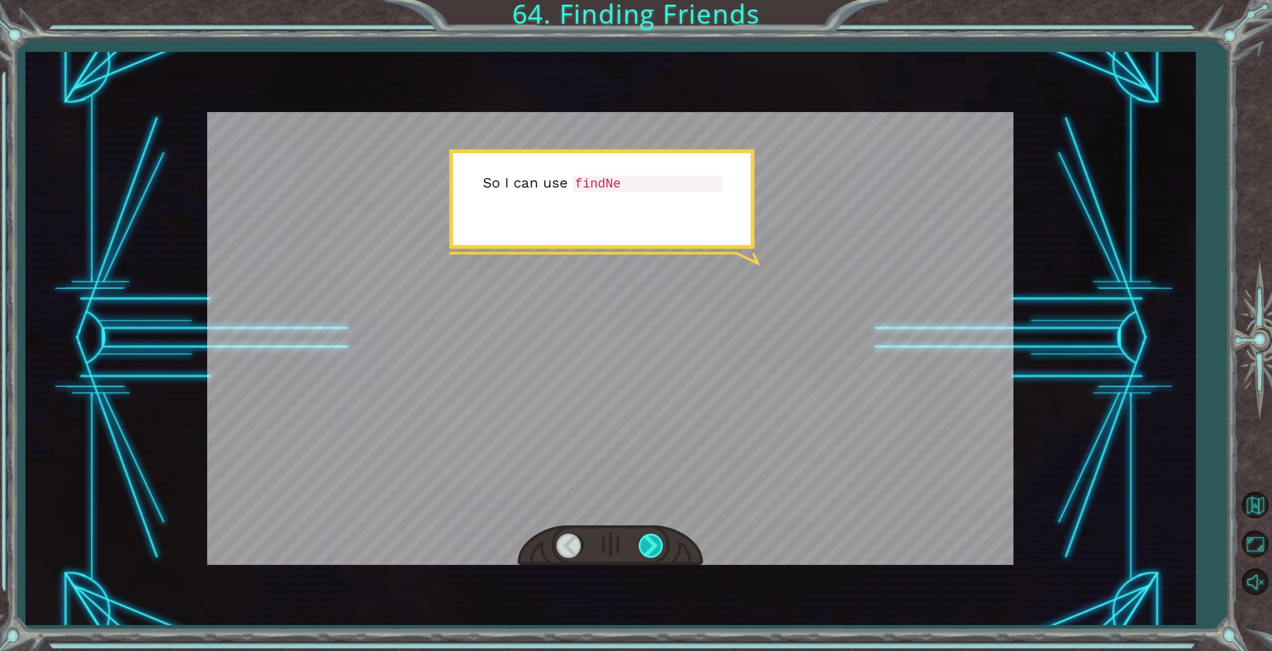
click at [653, 540] on div at bounding box center [651, 546] width 27 height 24
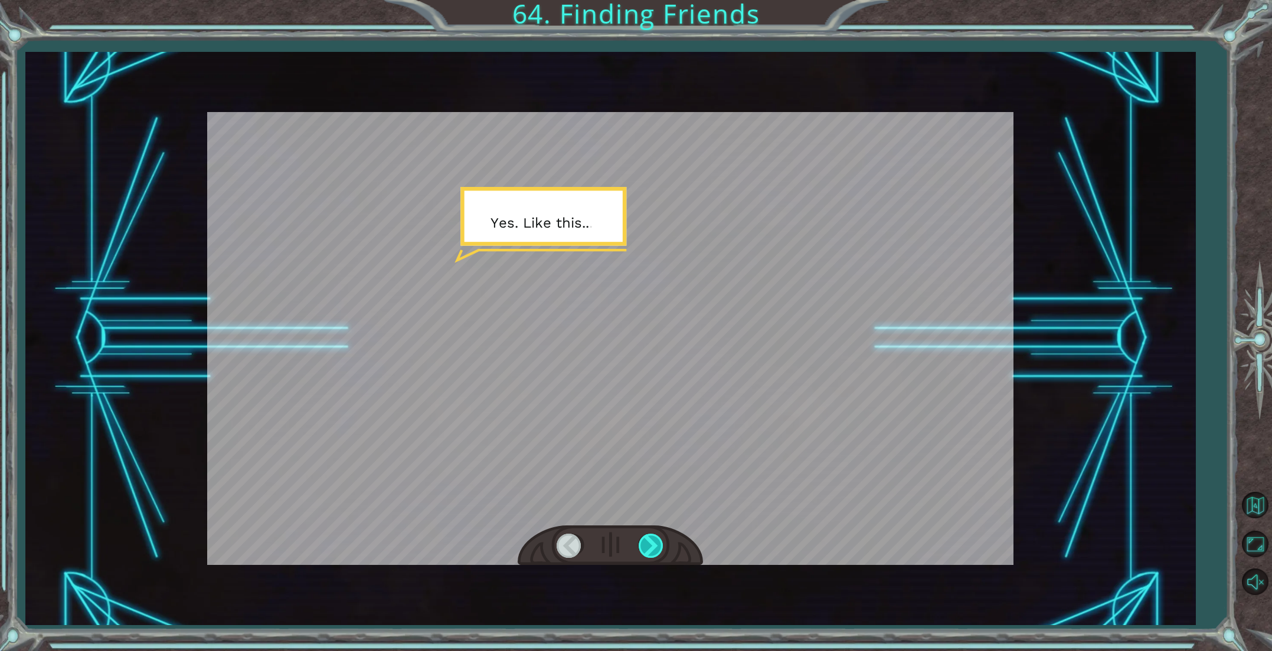
click at [653, 541] on div at bounding box center [651, 546] width 27 height 24
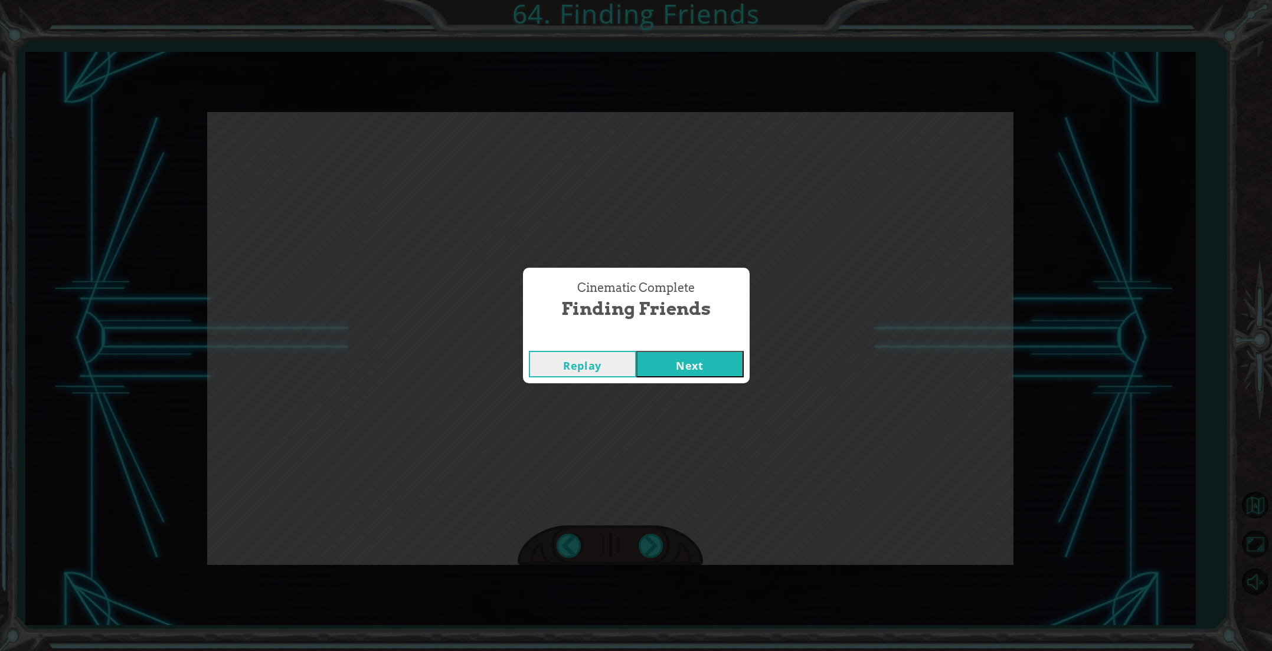
click at [687, 370] on button "Next" at bounding box center [689, 364] width 107 height 27
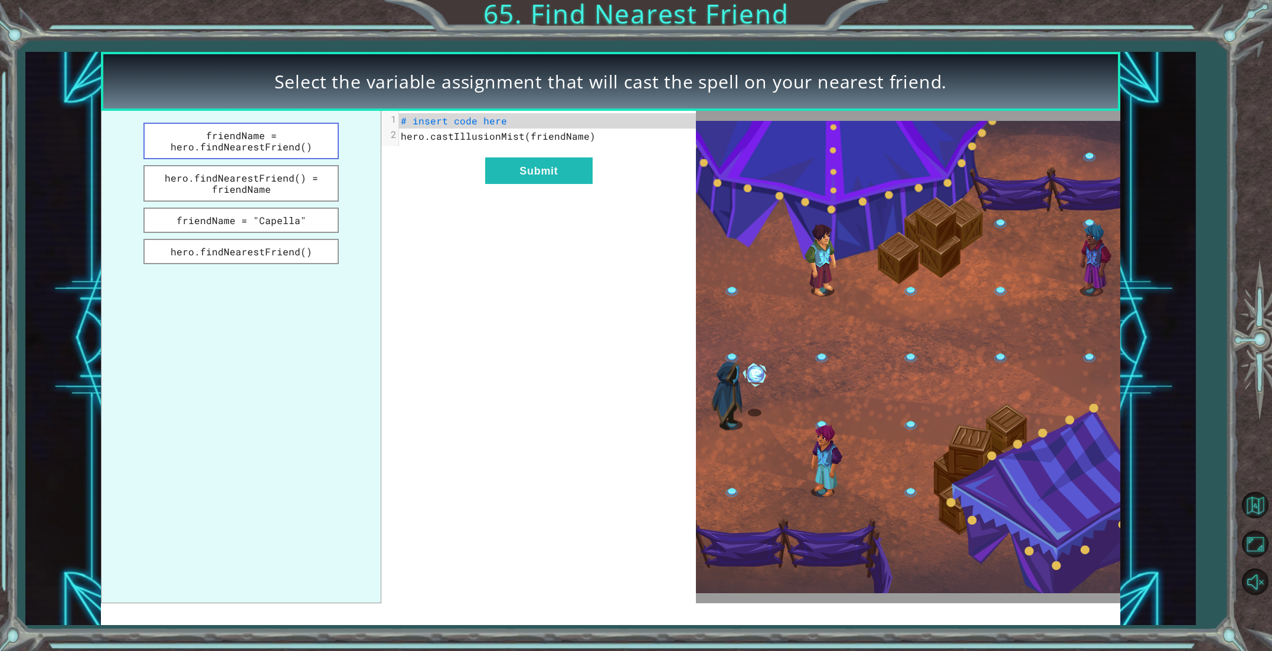
click at [265, 156] on button "friendName = hero.findNearestFriend()" at bounding box center [240, 141] width 195 height 37
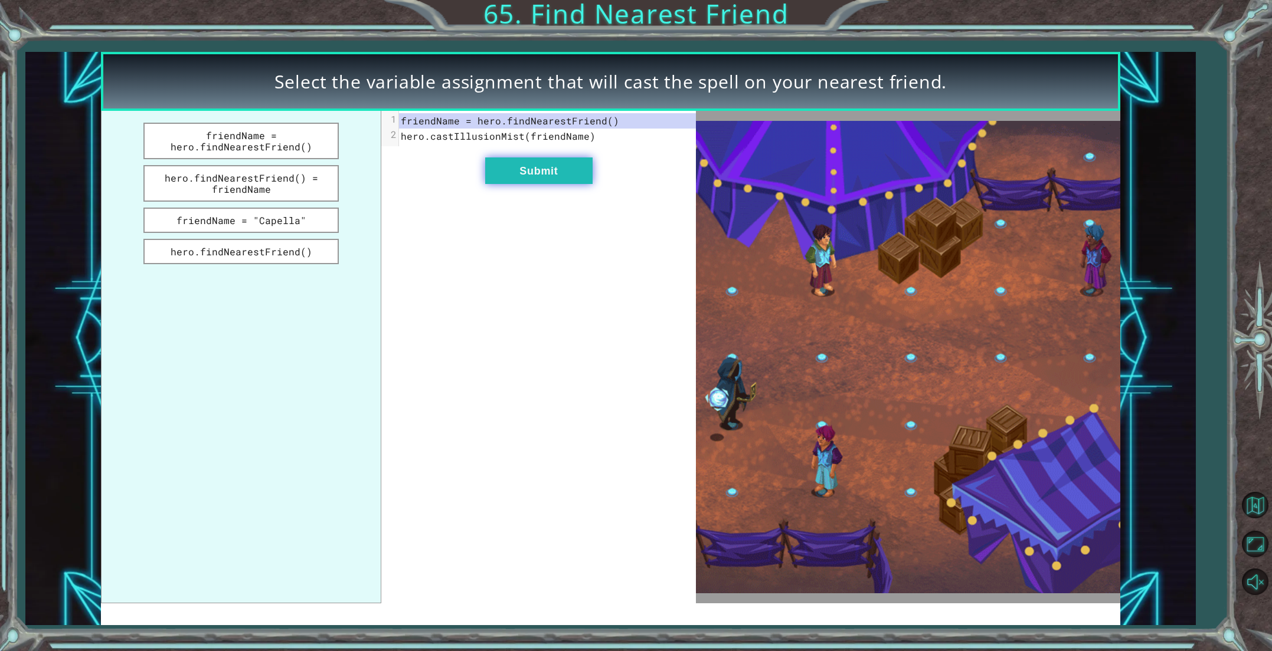
click at [542, 177] on button "Submit" at bounding box center [538, 171] width 107 height 27
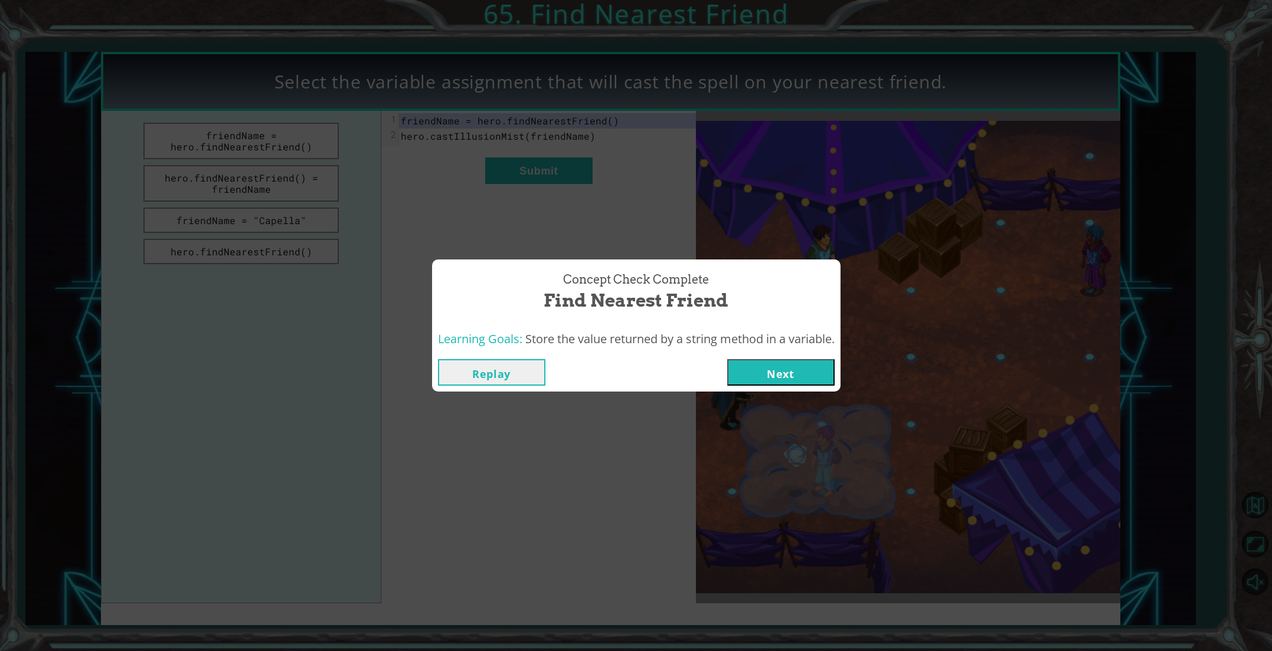
click at [764, 378] on button "Next" at bounding box center [780, 372] width 107 height 27
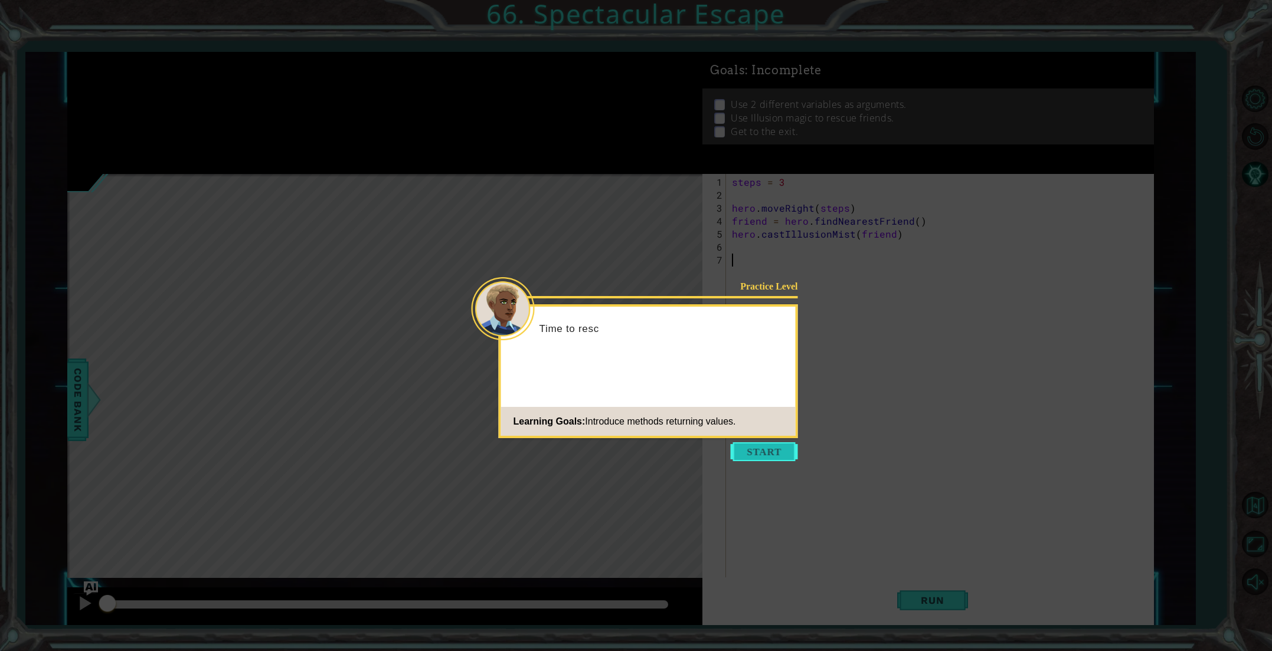
click at [754, 456] on button "Start" at bounding box center [763, 452] width 67 height 19
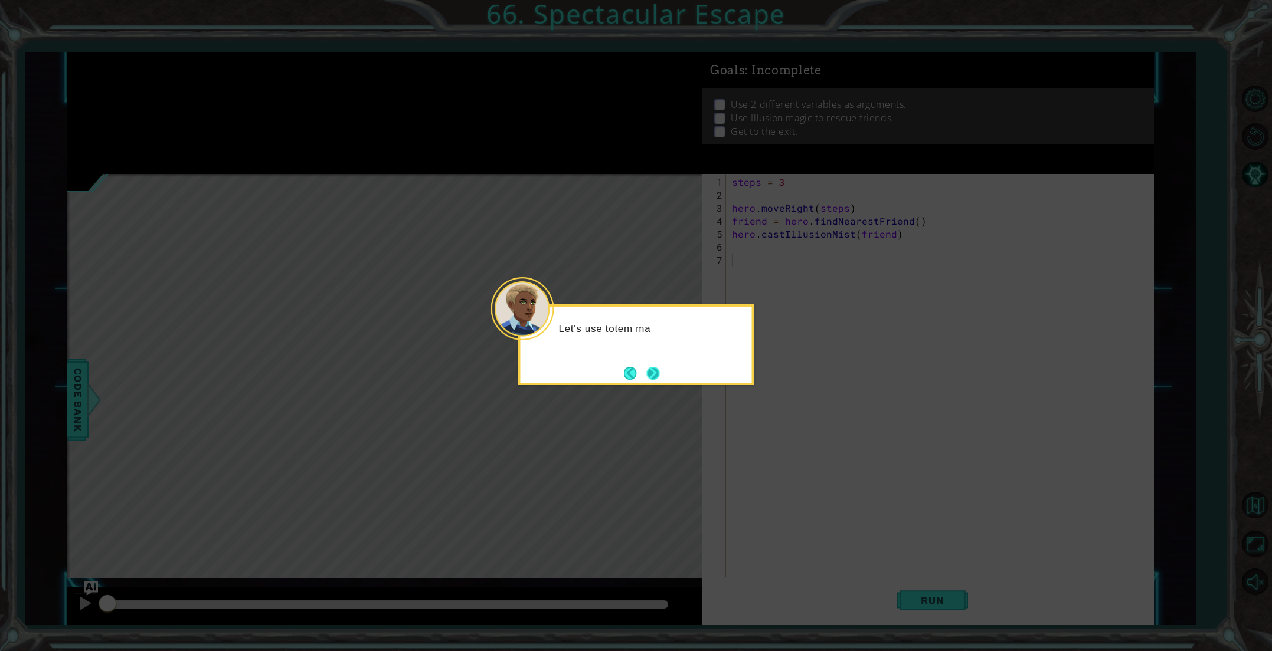
click at [660, 369] on button "Next" at bounding box center [653, 373] width 13 height 13
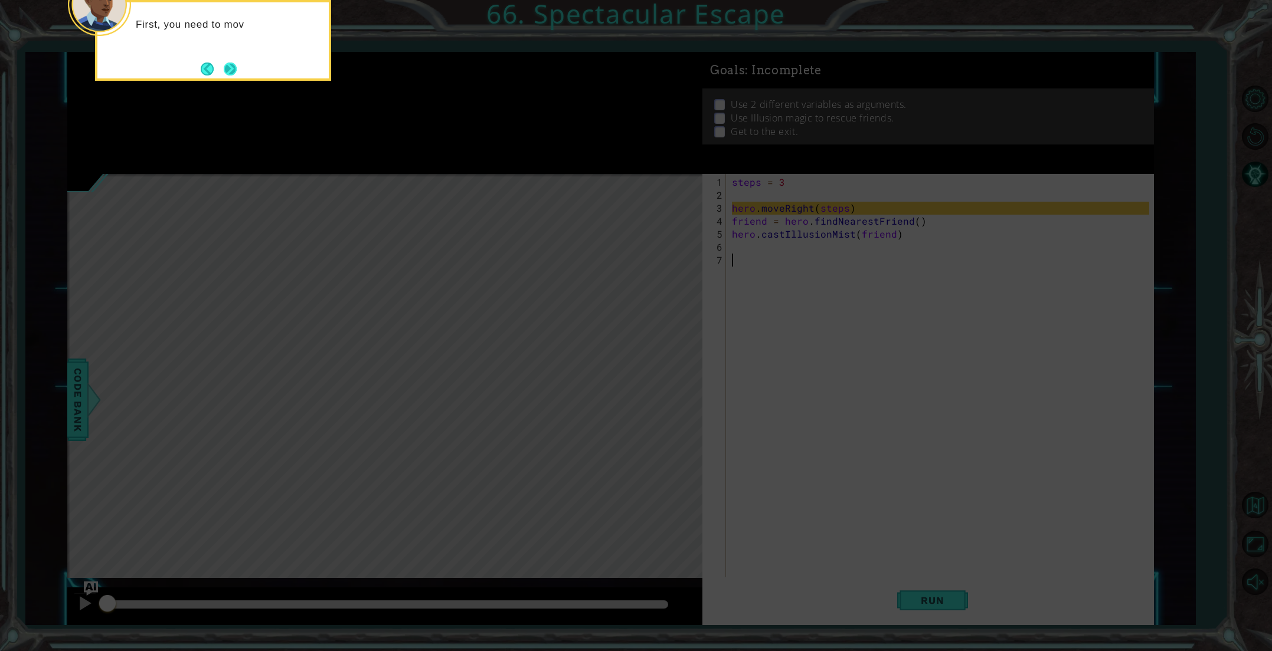
click at [232, 68] on button "Next" at bounding box center [230, 69] width 13 height 13
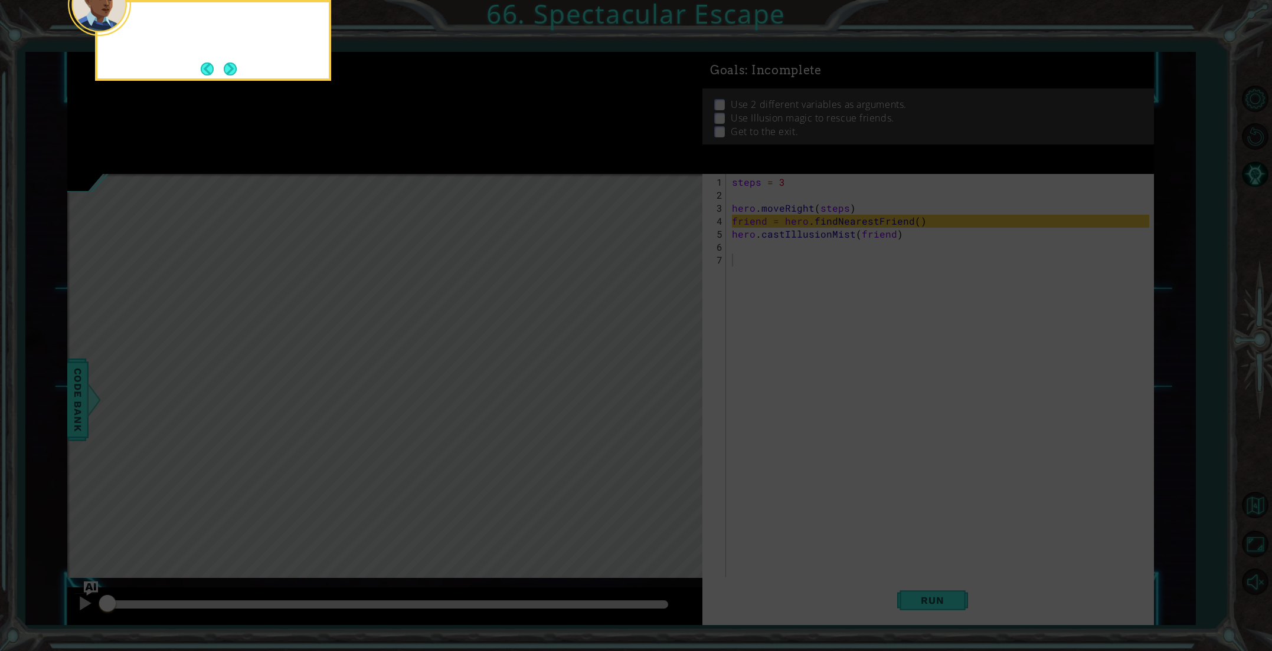
click at [232, 68] on button "Next" at bounding box center [230, 69] width 13 height 13
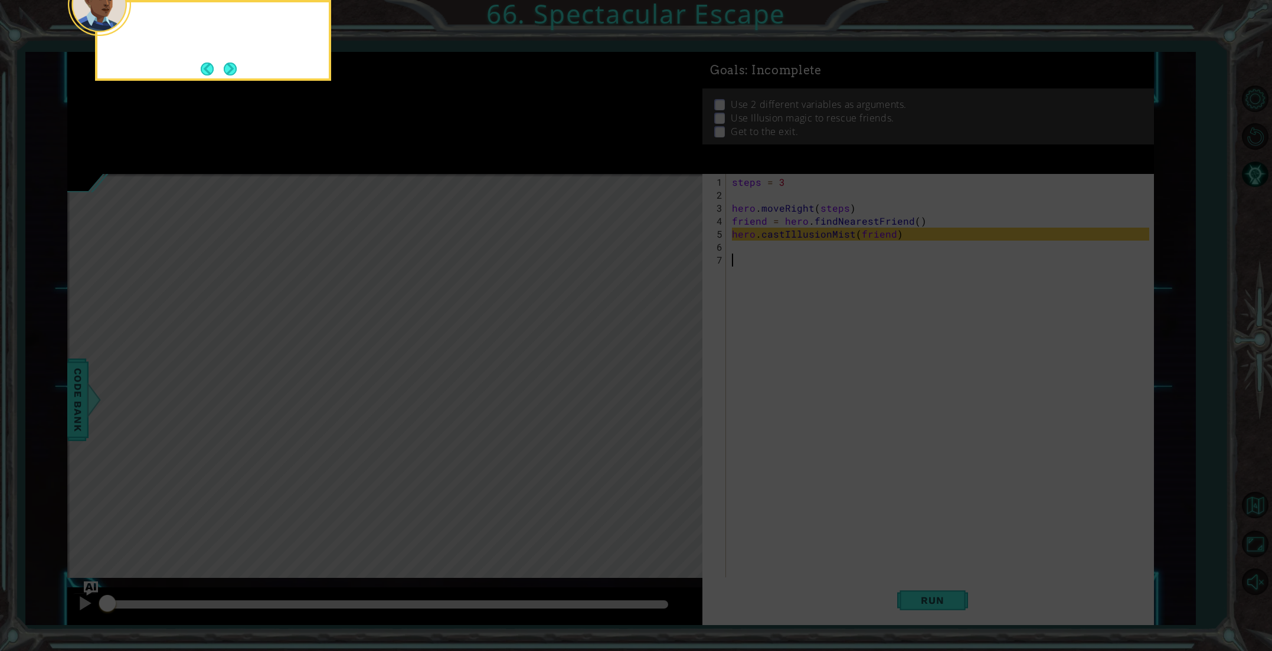
click at [232, 68] on button "Next" at bounding box center [230, 69] width 13 height 13
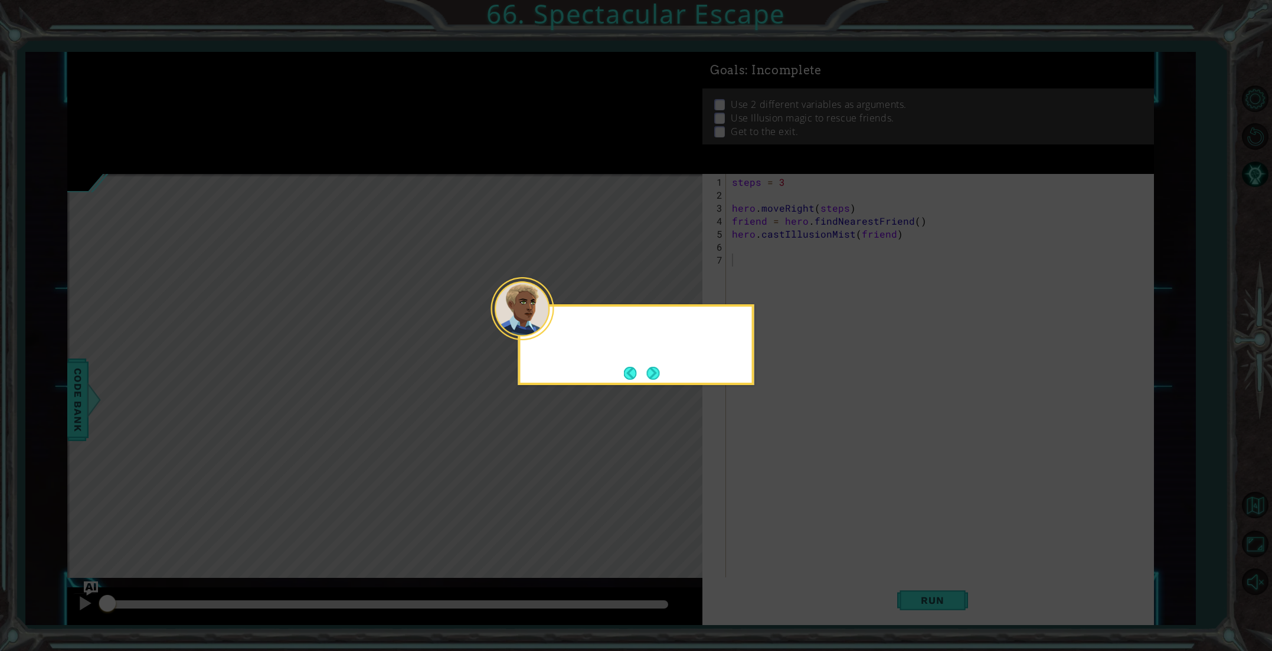
click at [232, 68] on icon at bounding box center [636, 325] width 1272 height 651
drag, startPoint x: 232, startPoint y: 68, endPoint x: 429, endPoint y: 228, distance: 254.2
click at [233, 68] on icon at bounding box center [636, 325] width 1272 height 651
click at [660, 380] on button "Next" at bounding box center [653, 373] width 13 height 13
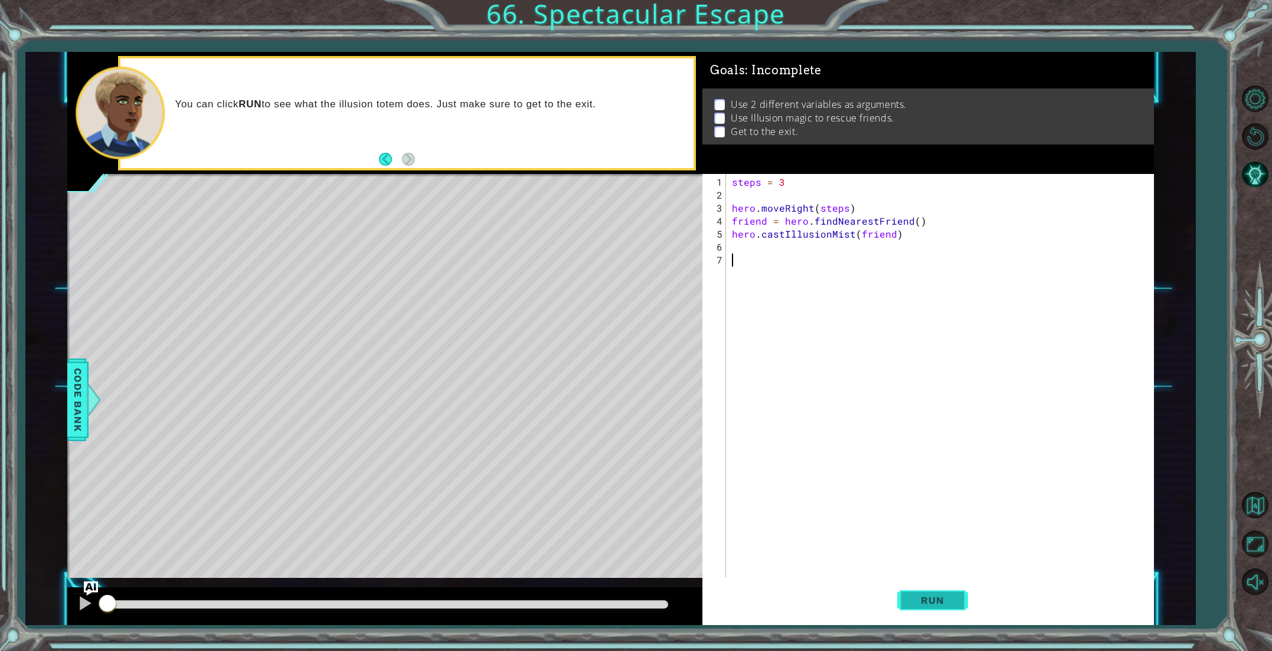
click at [954, 605] on span "Run" at bounding box center [932, 601] width 47 height 12
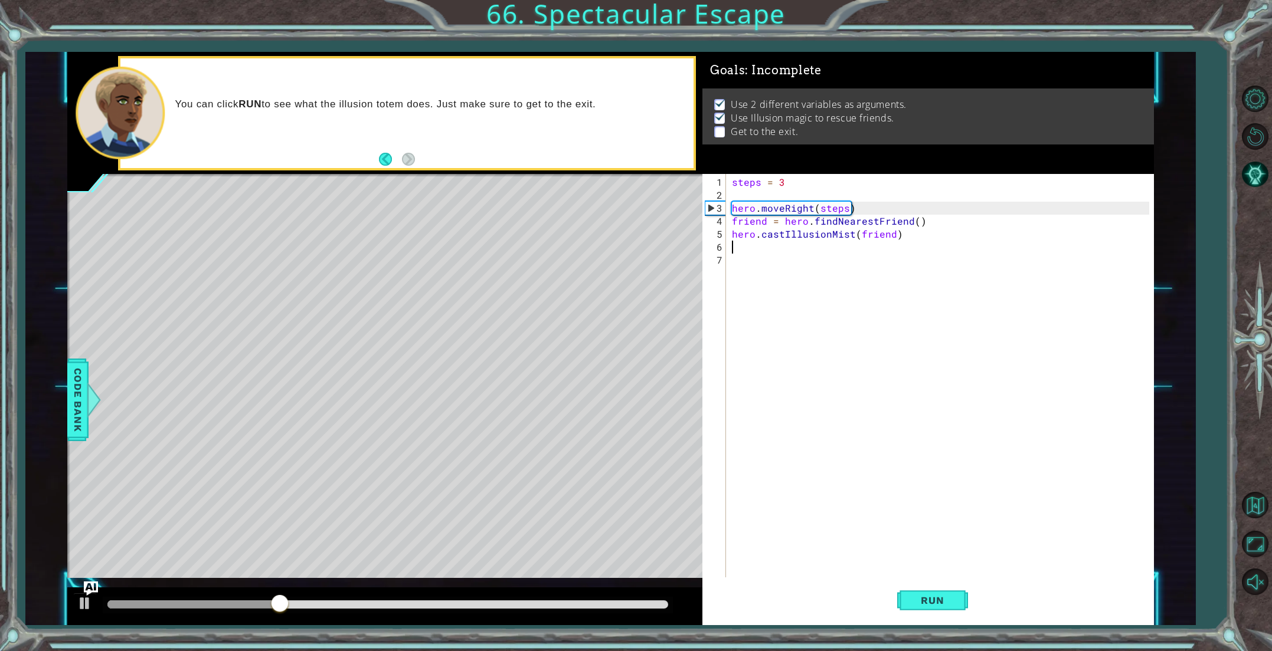
click at [764, 248] on div "steps = 3 hero . moveRight ( steps ) friend = hero . findNearestFriend ( ) hero…" at bounding box center [941, 396] width 425 height 441
click at [939, 607] on button "Run" at bounding box center [932, 600] width 71 height 45
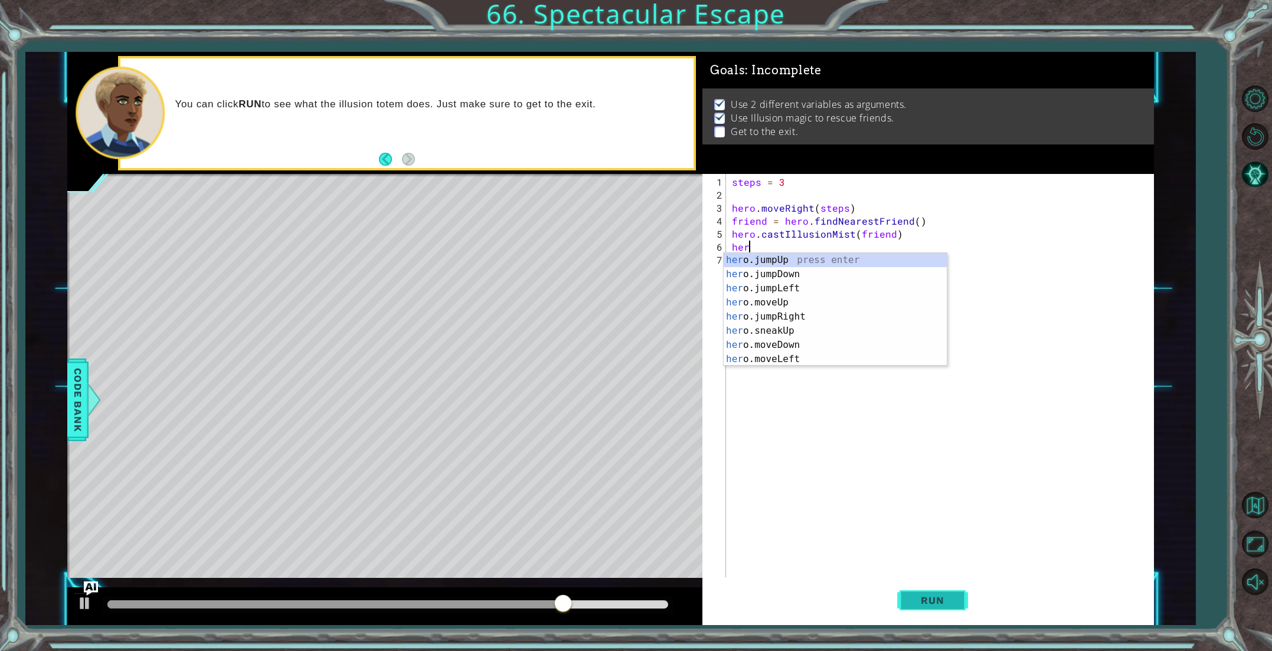
scroll to position [0, 1]
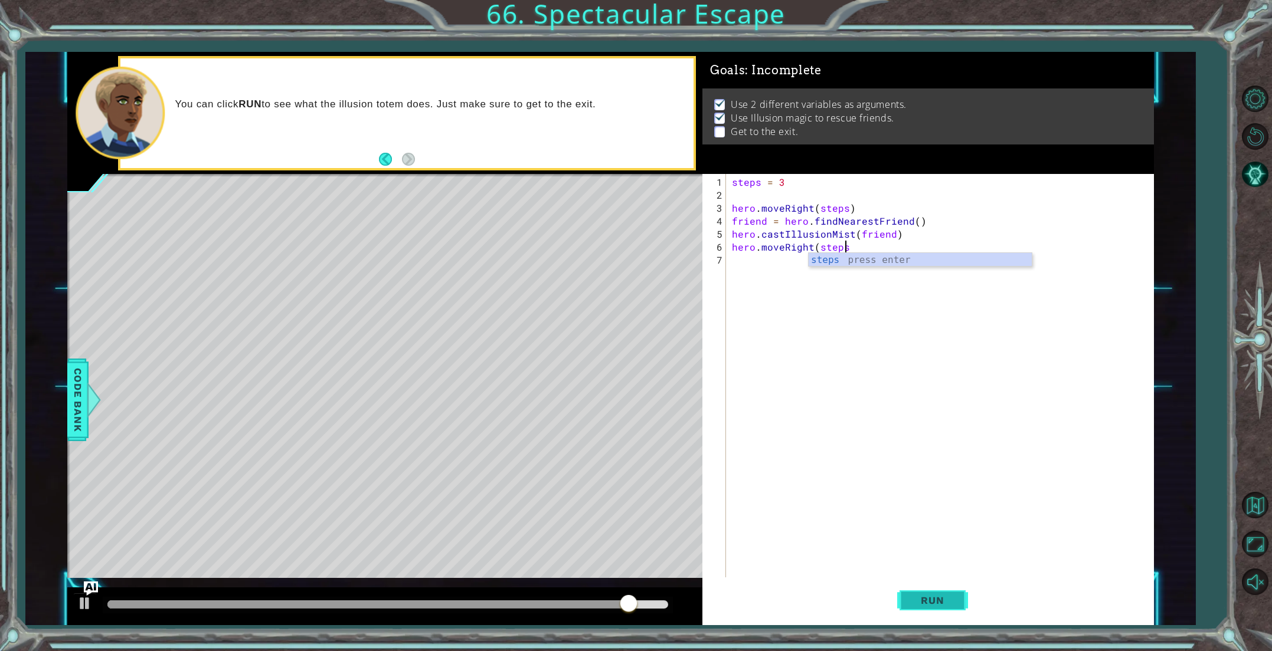
type textarea "hero.moveRight(steps)"
click at [959, 608] on button "Run" at bounding box center [932, 600] width 71 height 45
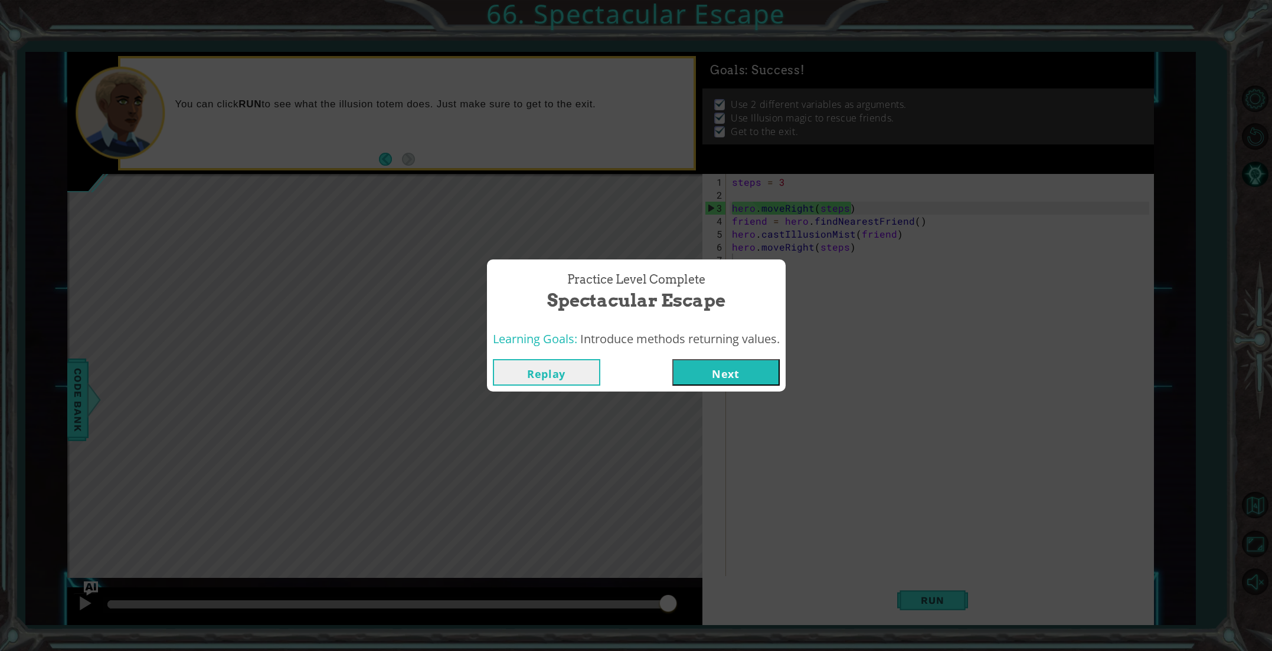
click at [734, 359] on button "Next" at bounding box center [725, 372] width 107 height 27
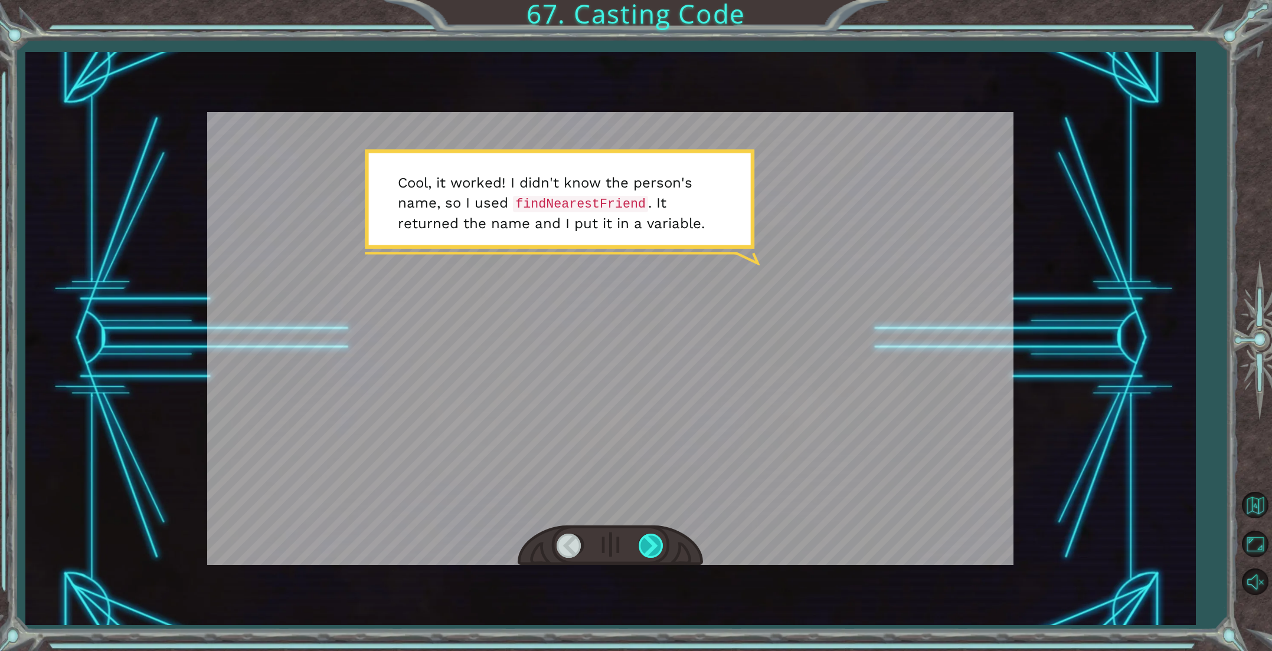
click at [648, 538] on div at bounding box center [651, 546] width 27 height 24
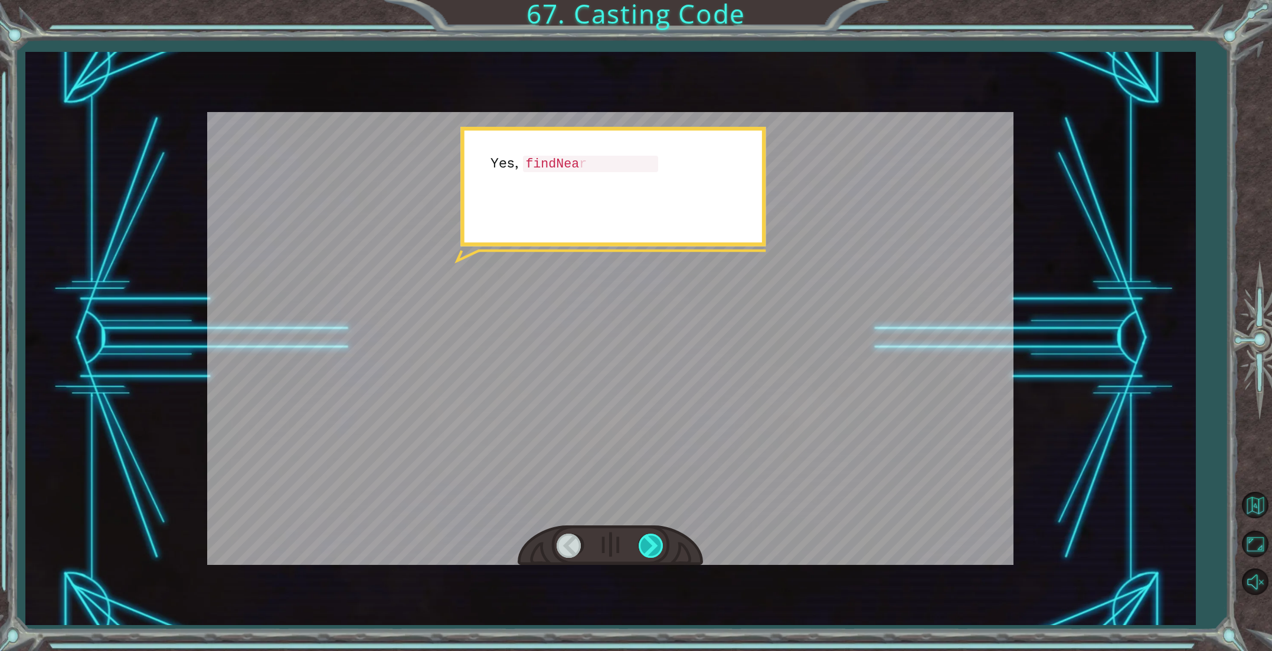
click at [651, 548] on div at bounding box center [651, 546] width 27 height 24
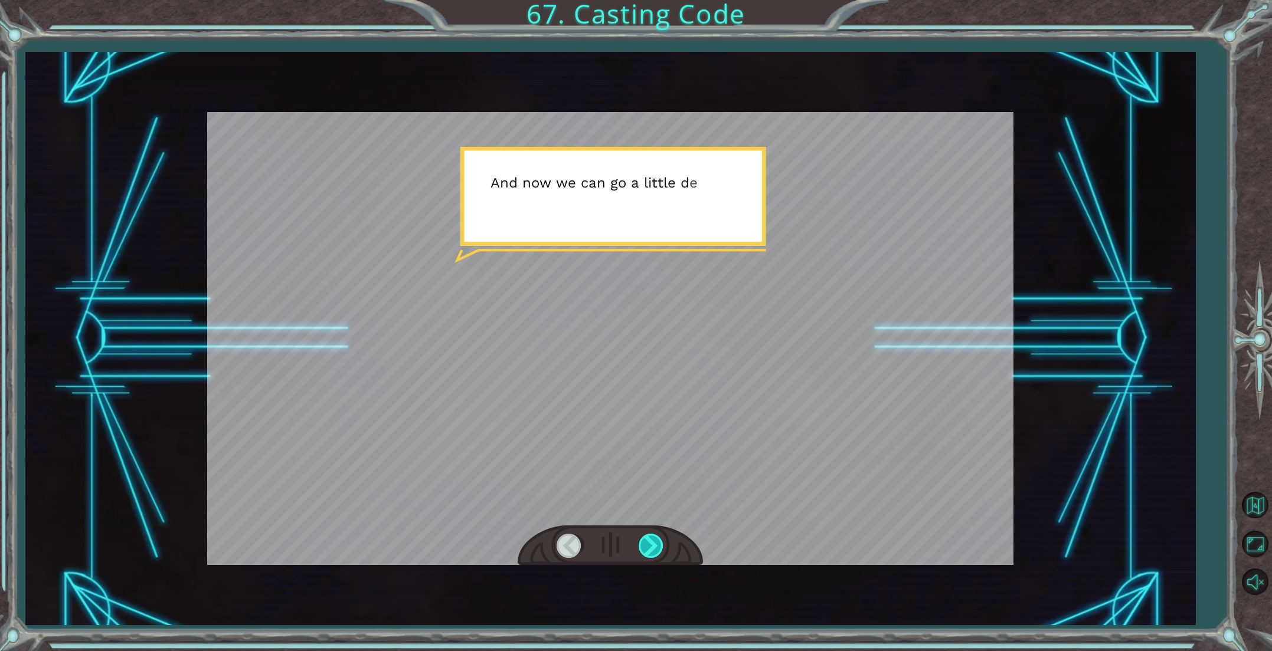
click at [651, 548] on div at bounding box center [651, 546] width 27 height 24
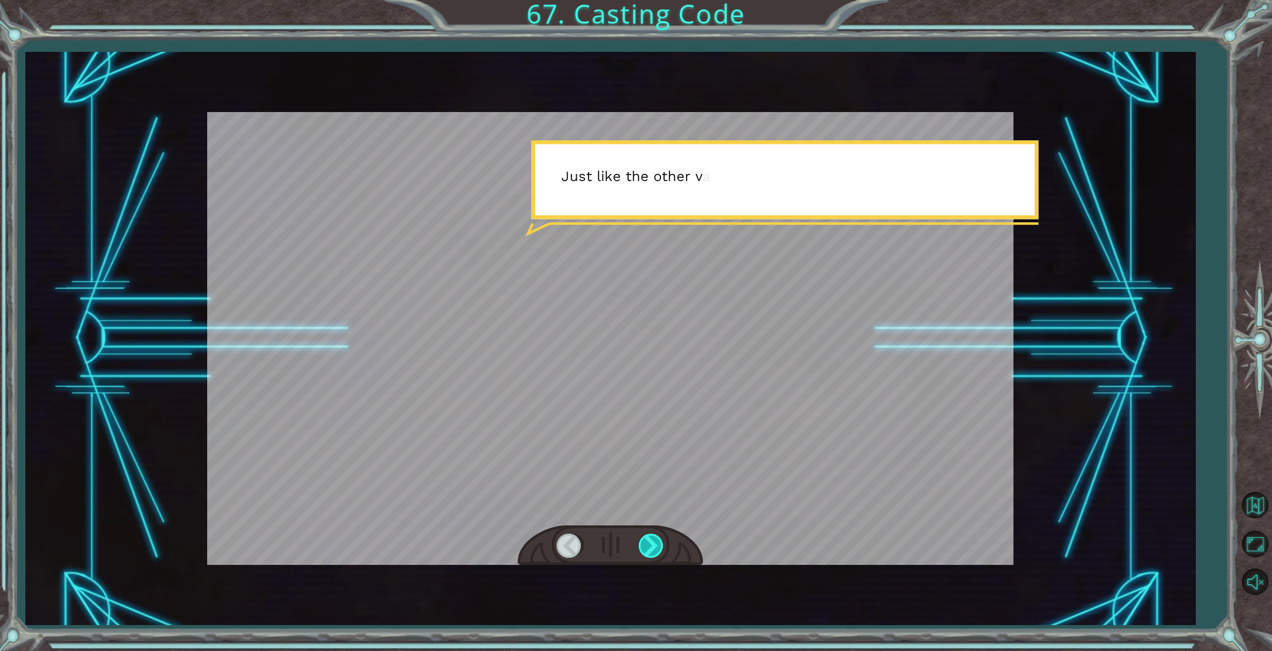
click at [651, 548] on div at bounding box center [651, 546] width 27 height 24
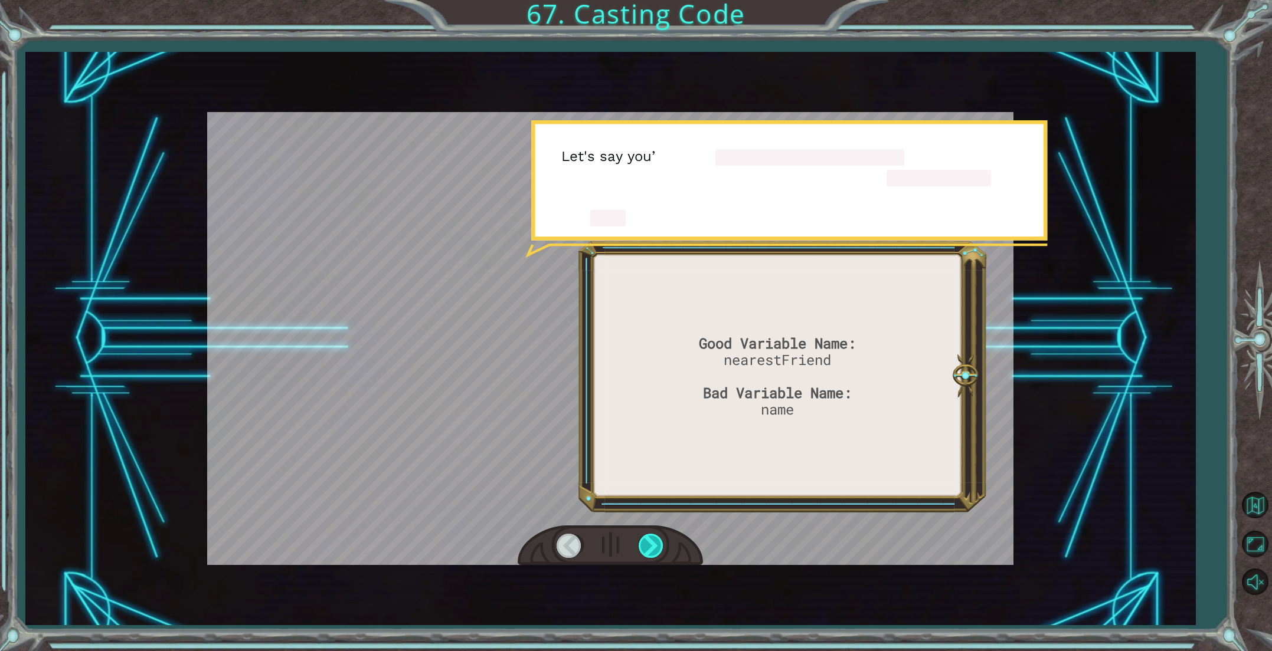
click at [651, 548] on div at bounding box center [651, 546] width 27 height 24
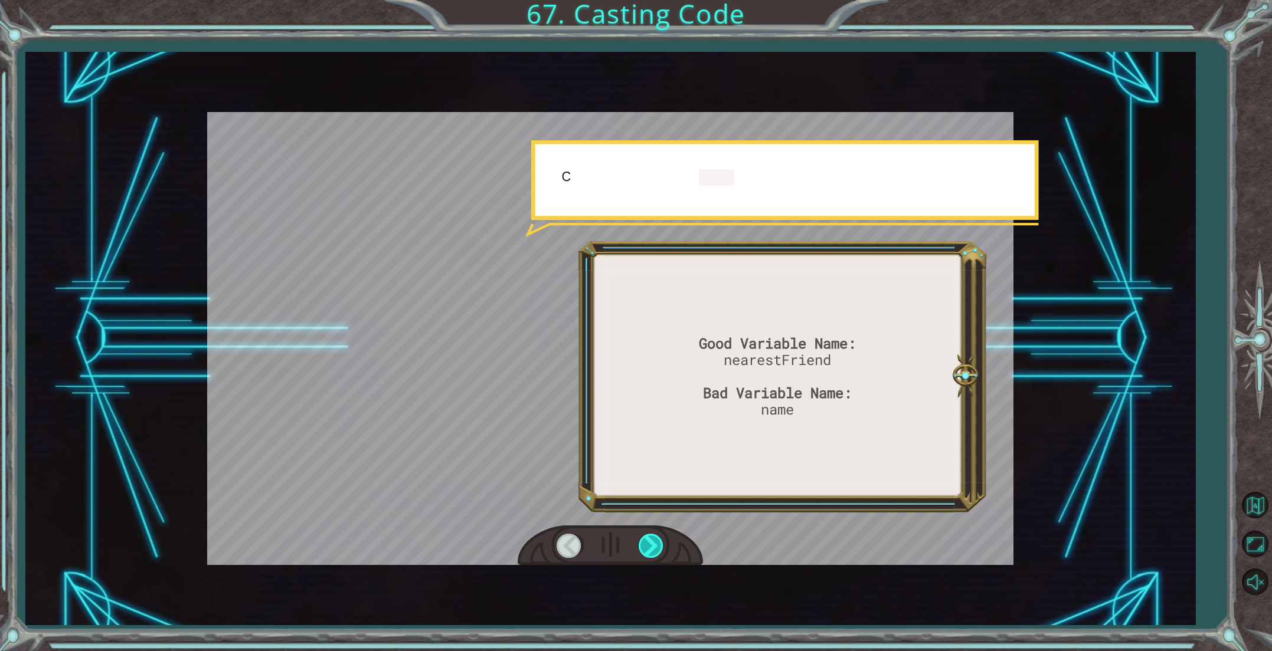
click at [651, 548] on div at bounding box center [651, 546] width 27 height 24
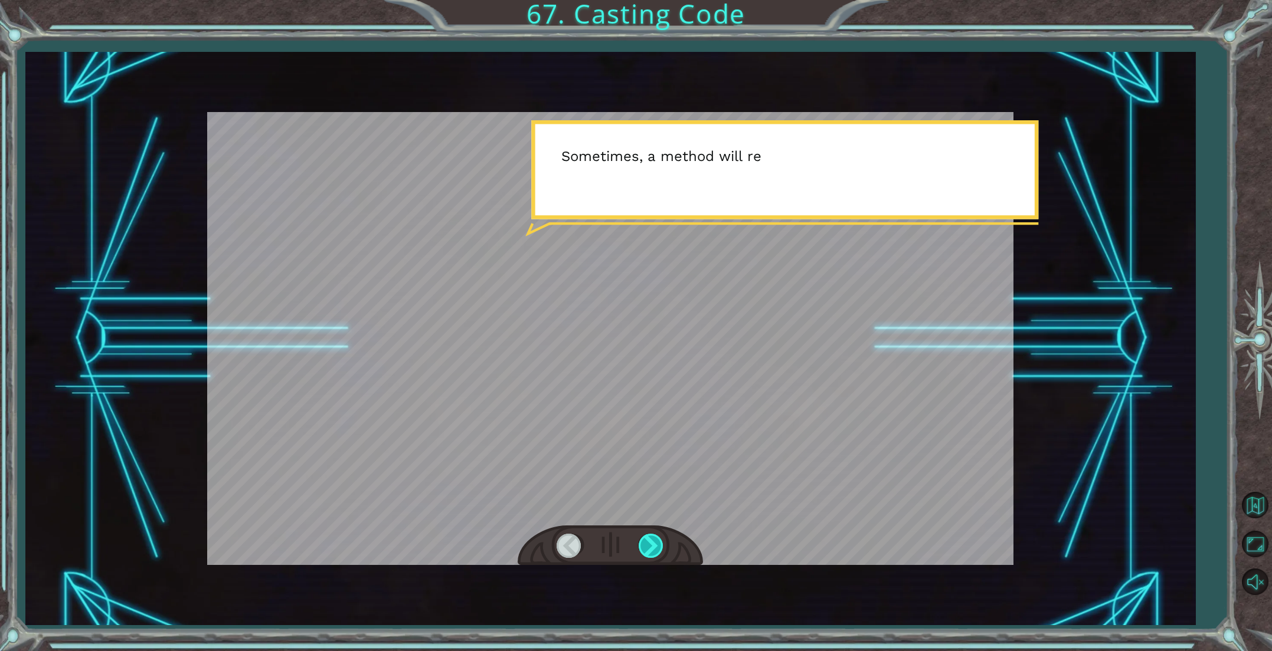
click at [651, 548] on div at bounding box center [651, 546] width 27 height 24
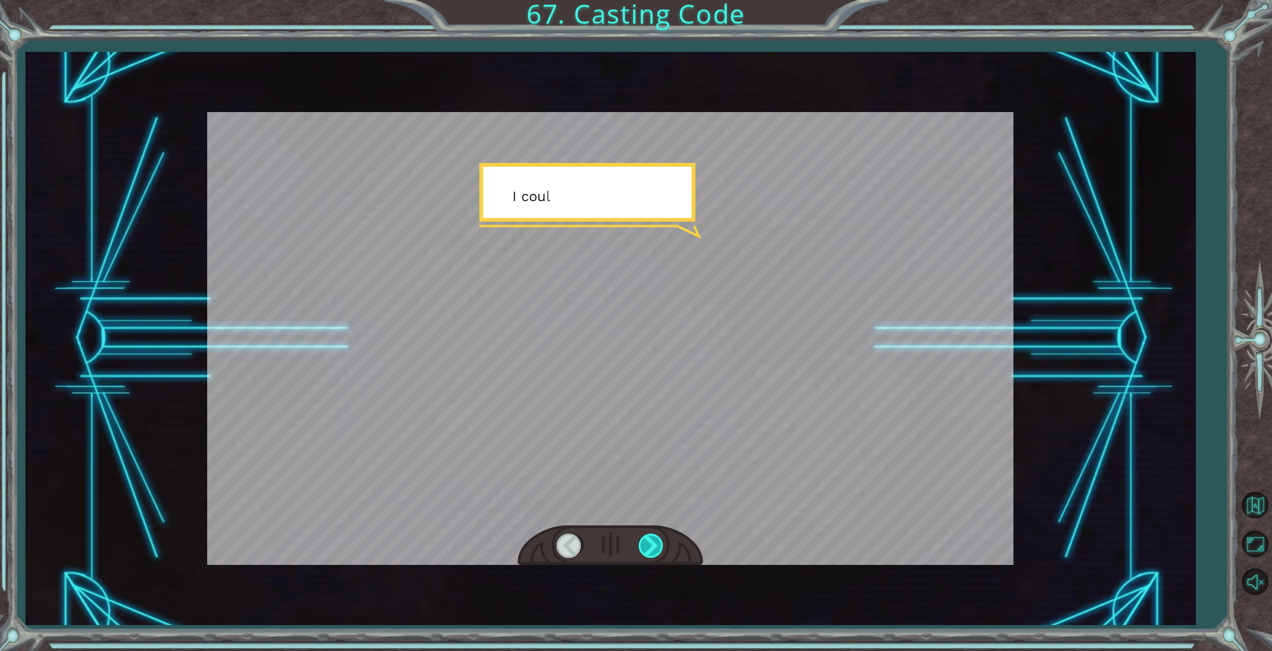
click at [651, 548] on div at bounding box center [651, 546] width 27 height 24
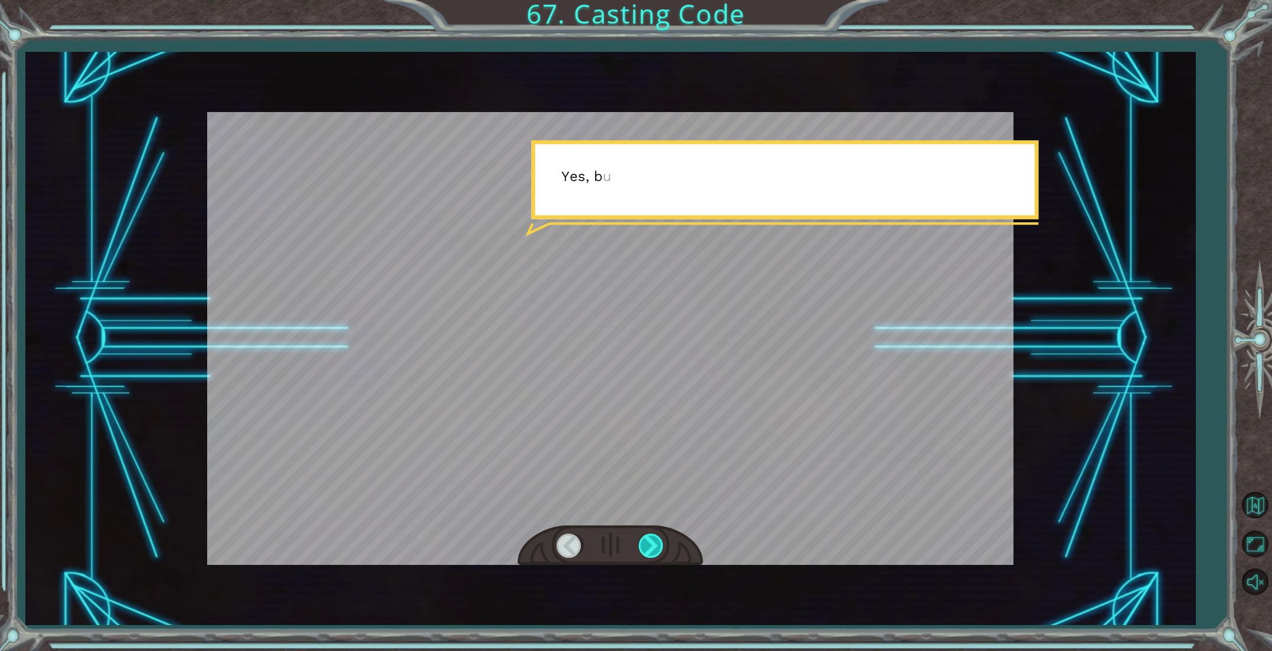
click at [651, 548] on div at bounding box center [651, 546] width 27 height 24
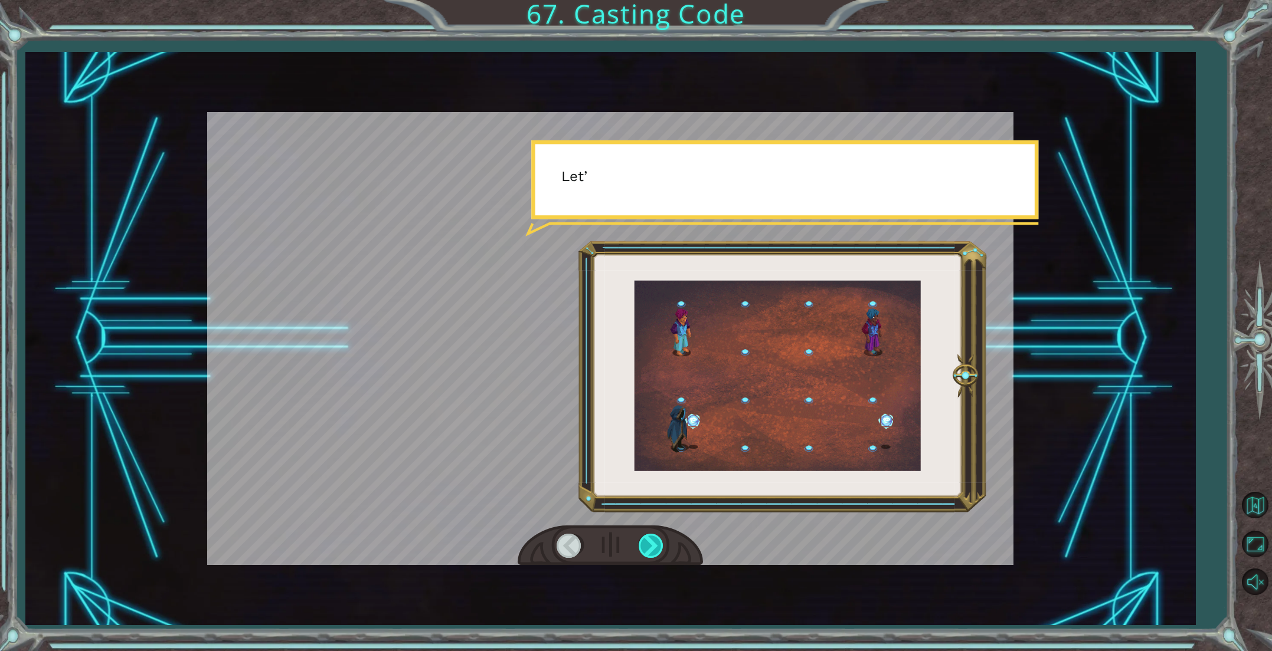
click at [651, 548] on div at bounding box center [651, 546] width 27 height 24
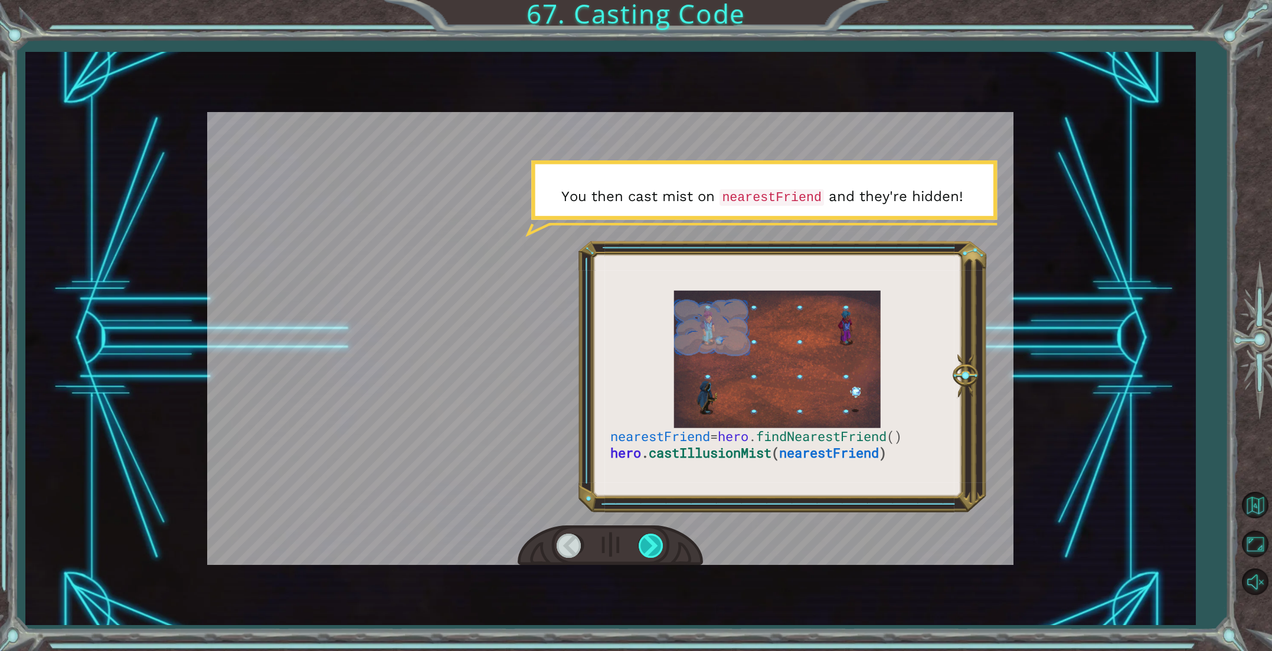
click at [651, 547] on div at bounding box center [651, 546] width 27 height 24
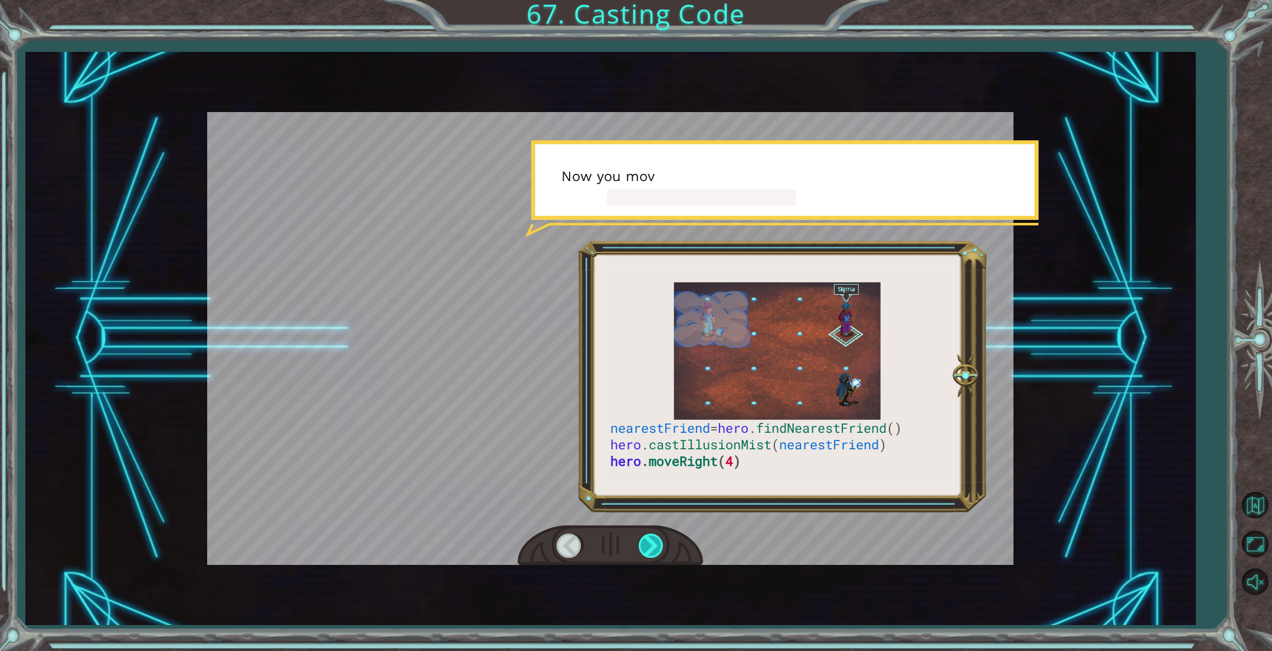
click at [651, 548] on div at bounding box center [651, 546] width 27 height 24
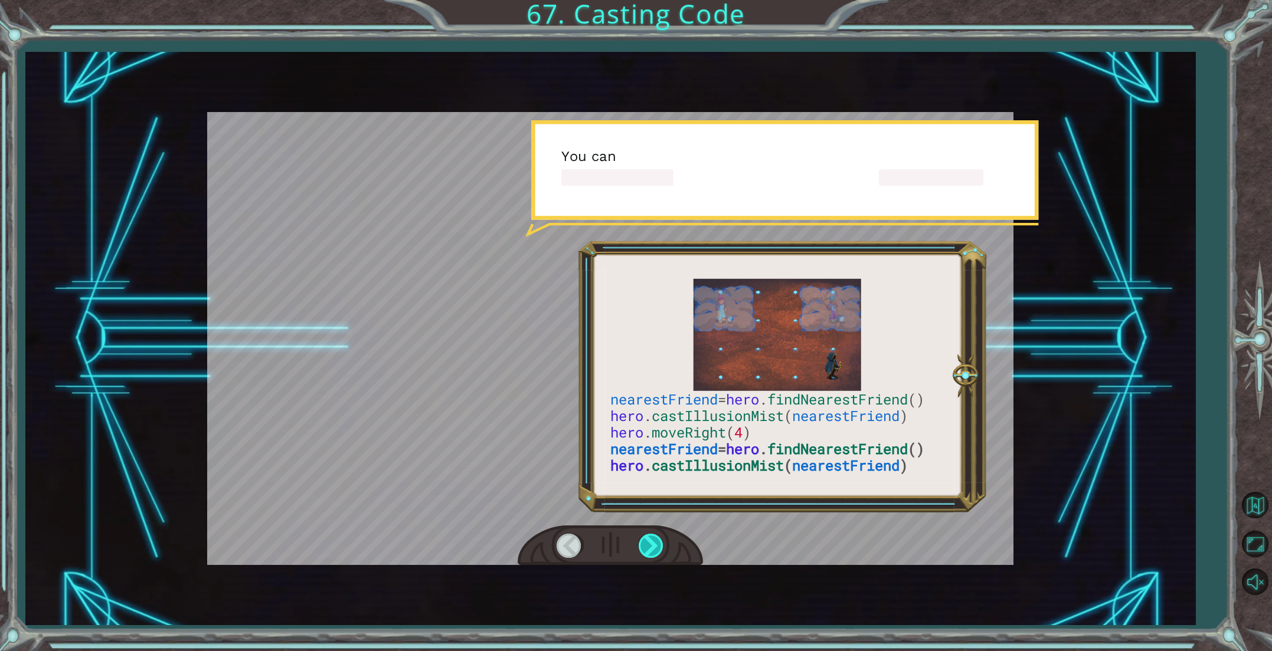
click at [651, 548] on div at bounding box center [651, 546] width 27 height 24
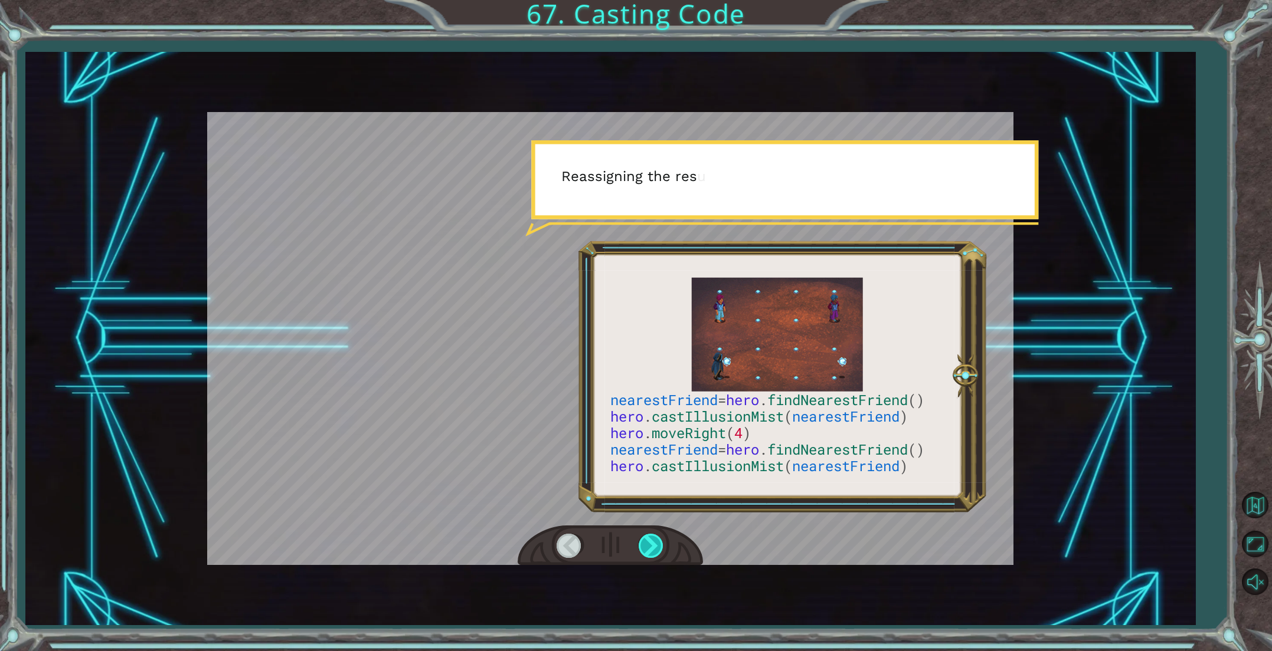
click at [651, 547] on div at bounding box center [651, 546] width 27 height 24
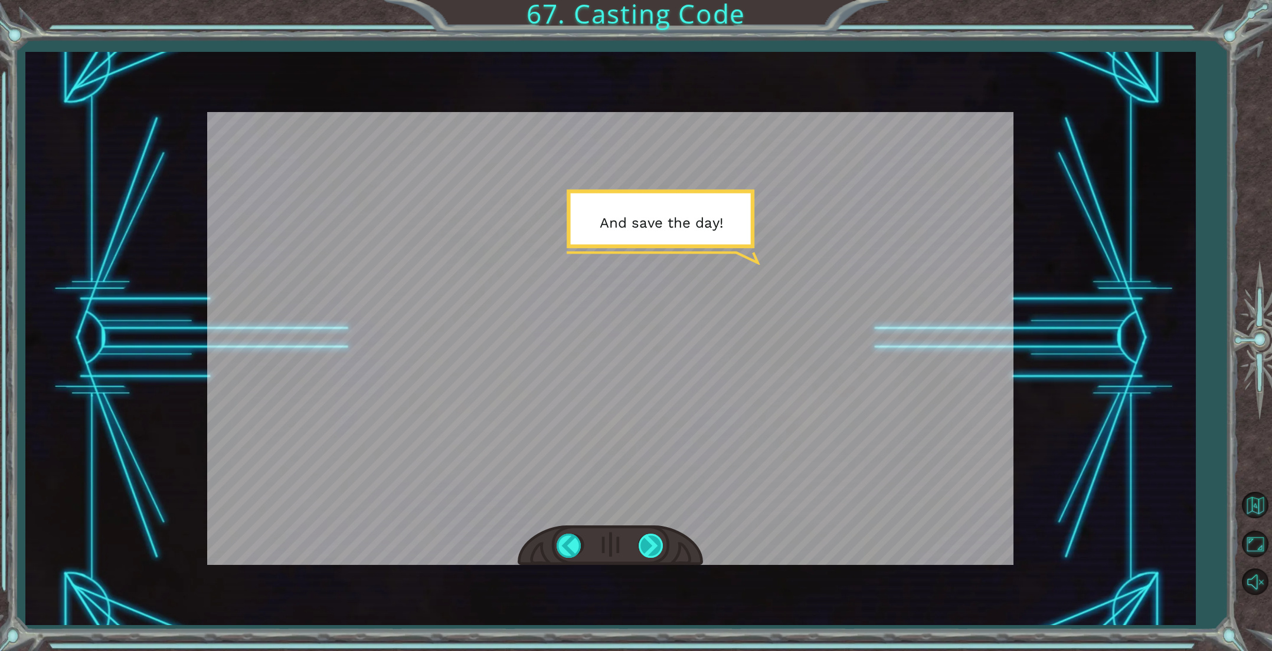
click at [651, 548] on div at bounding box center [651, 546] width 27 height 24
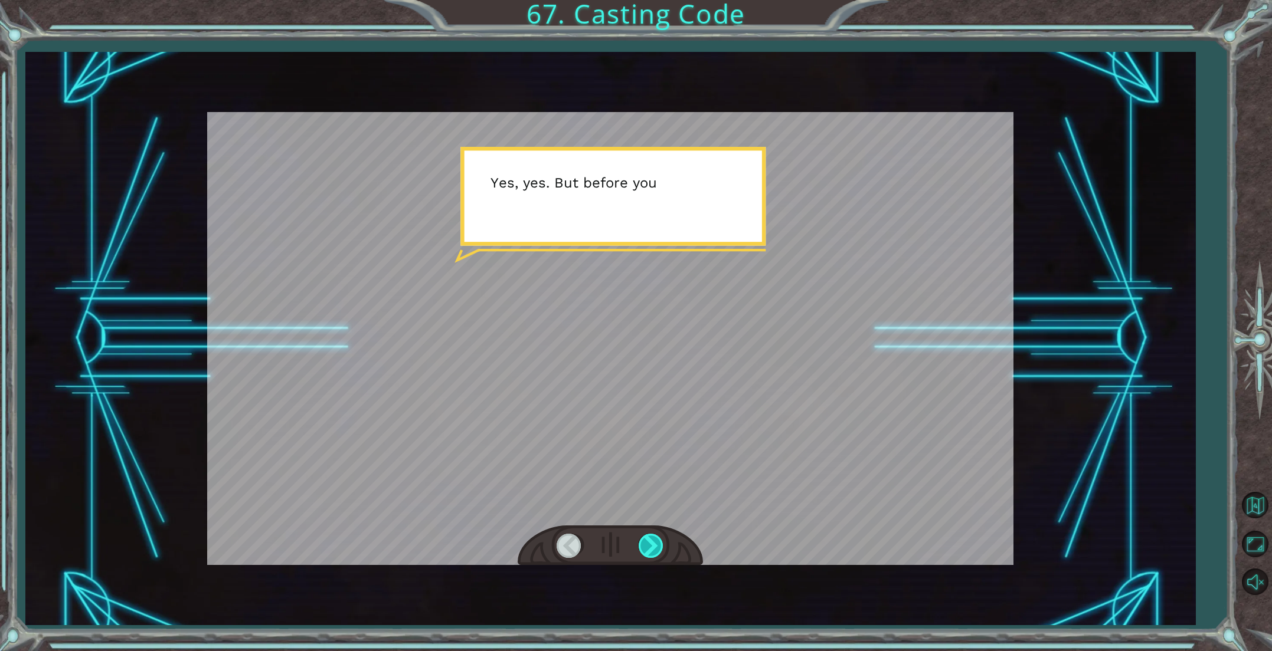
click at [651, 547] on div at bounding box center [651, 546] width 27 height 24
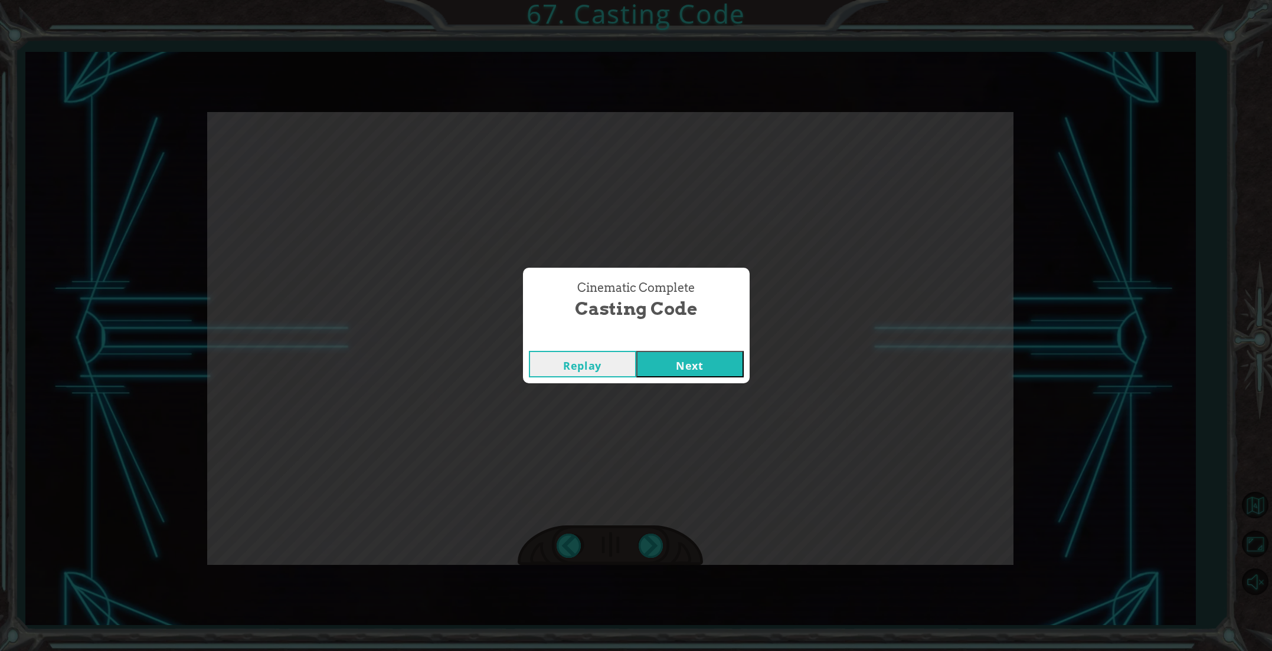
click at [662, 365] on button "Next" at bounding box center [689, 364] width 107 height 27
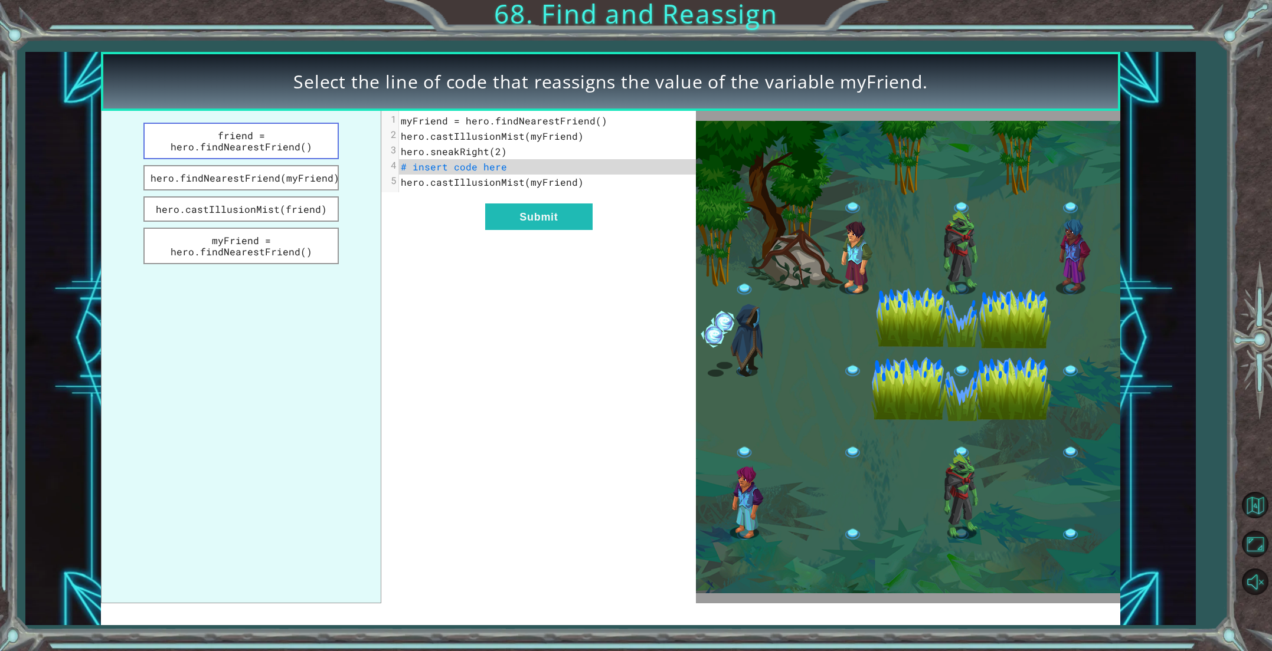
click at [273, 152] on button "friend = hero.findNearestFriend()" at bounding box center [240, 141] width 195 height 37
drag, startPoint x: 479, startPoint y: 225, endPoint x: 489, endPoint y: 222, distance: 9.7
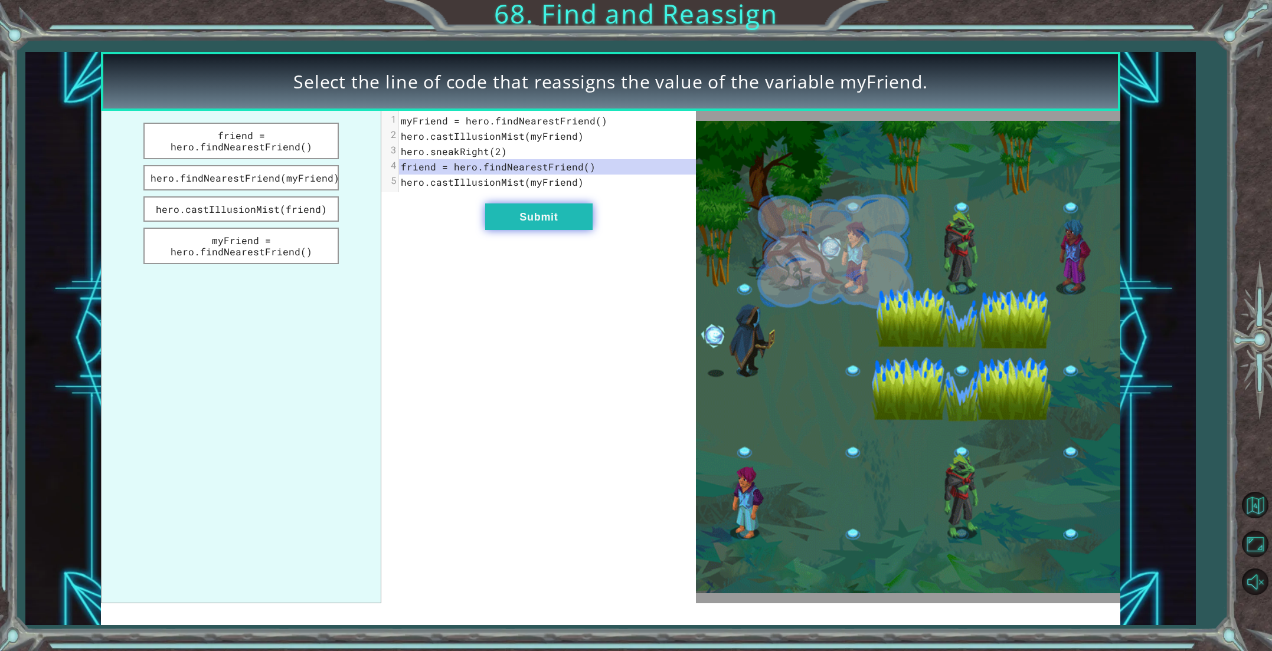
click at [484, 222] on div "xxxxxxxxxx 5 1 myFriend = hero.findNearestFriend() 2 hero.castIllusionMist(myFr…" at bounding box center [538, 357] width 314 height 493
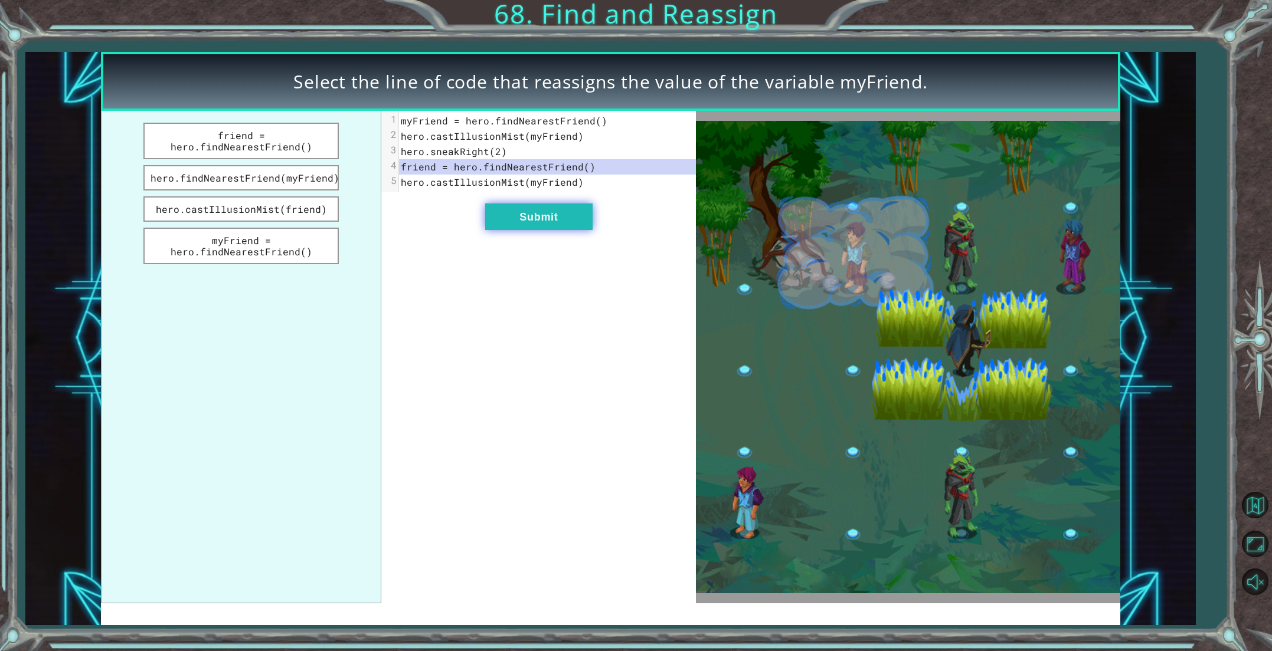
click at [489, 222] on button "Submit" at bounding box center [538, 217] width 107 height 27
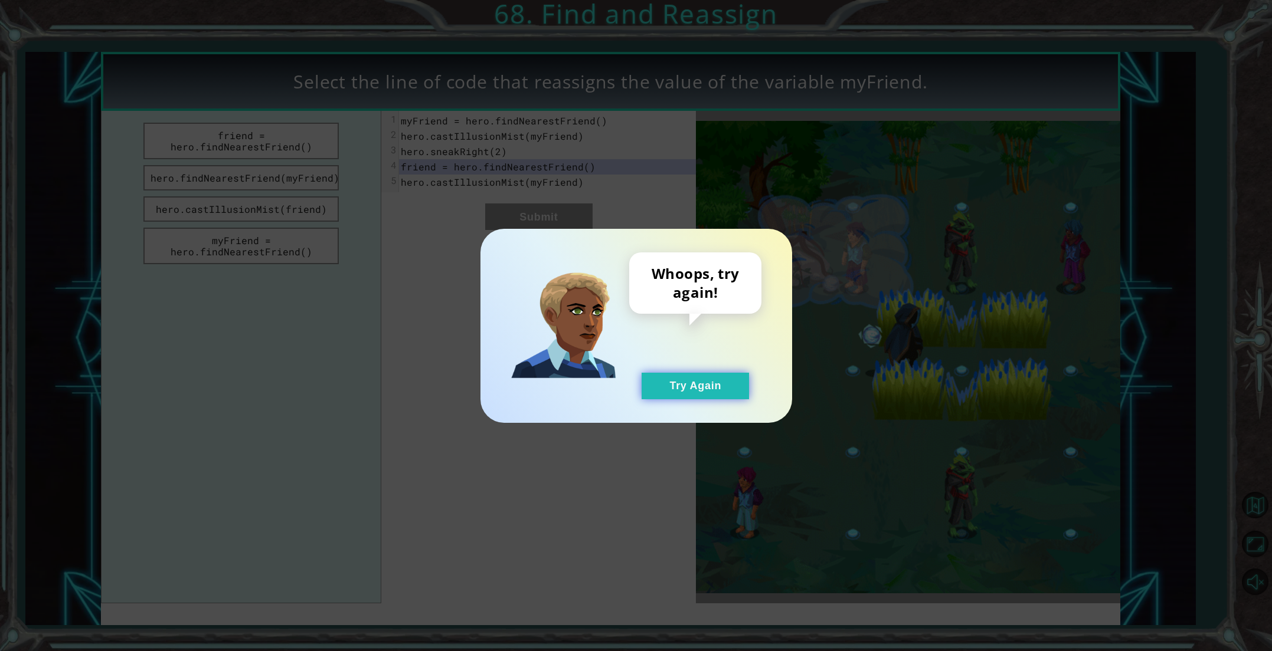
click at [651, 382] on button "Try Again" at bounding box center [694, 386] width 107 height 27
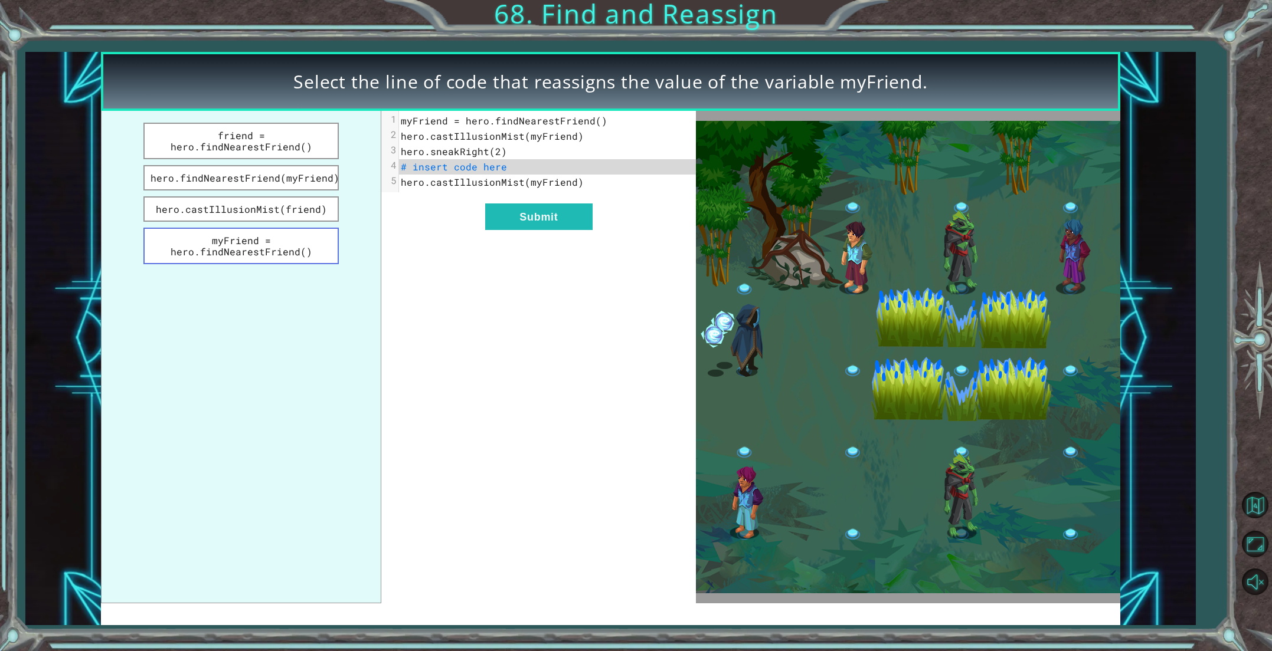
click at [280, 231] on button "myFriend = hero.findNearestFriend()" at bounding box center [240, 246] width 195 height 37
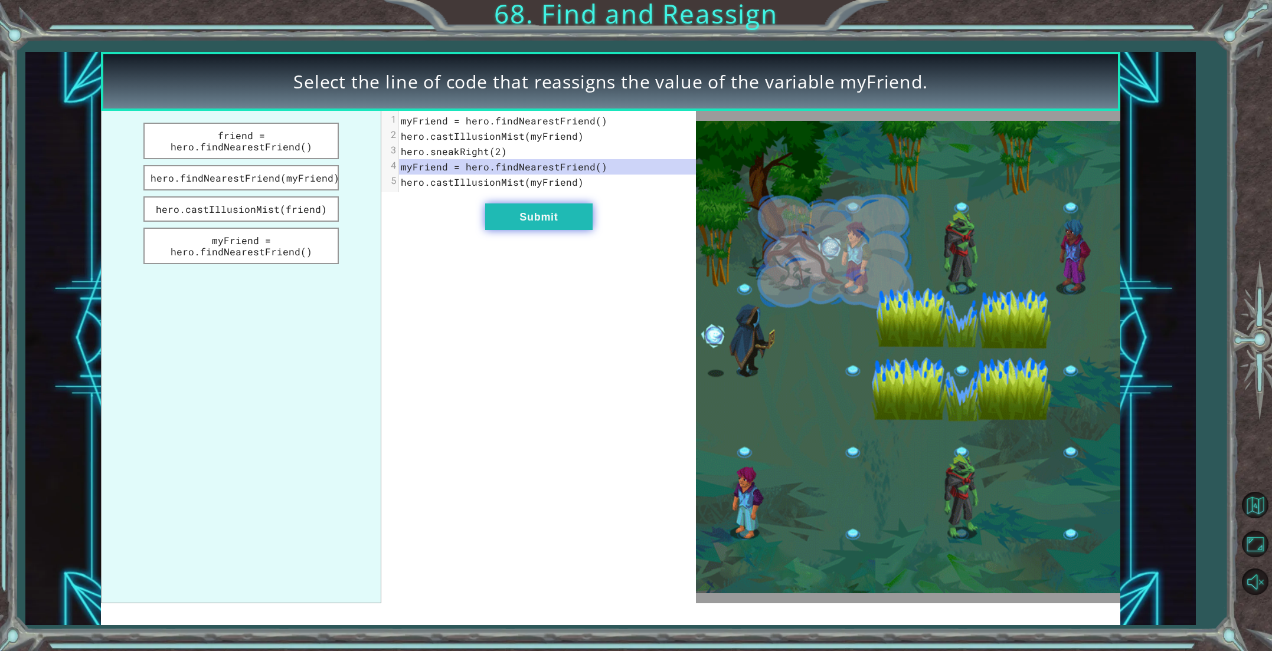
click at [555, 225] on button "Submit" at bounding box center [538, 217] width 107 height 27
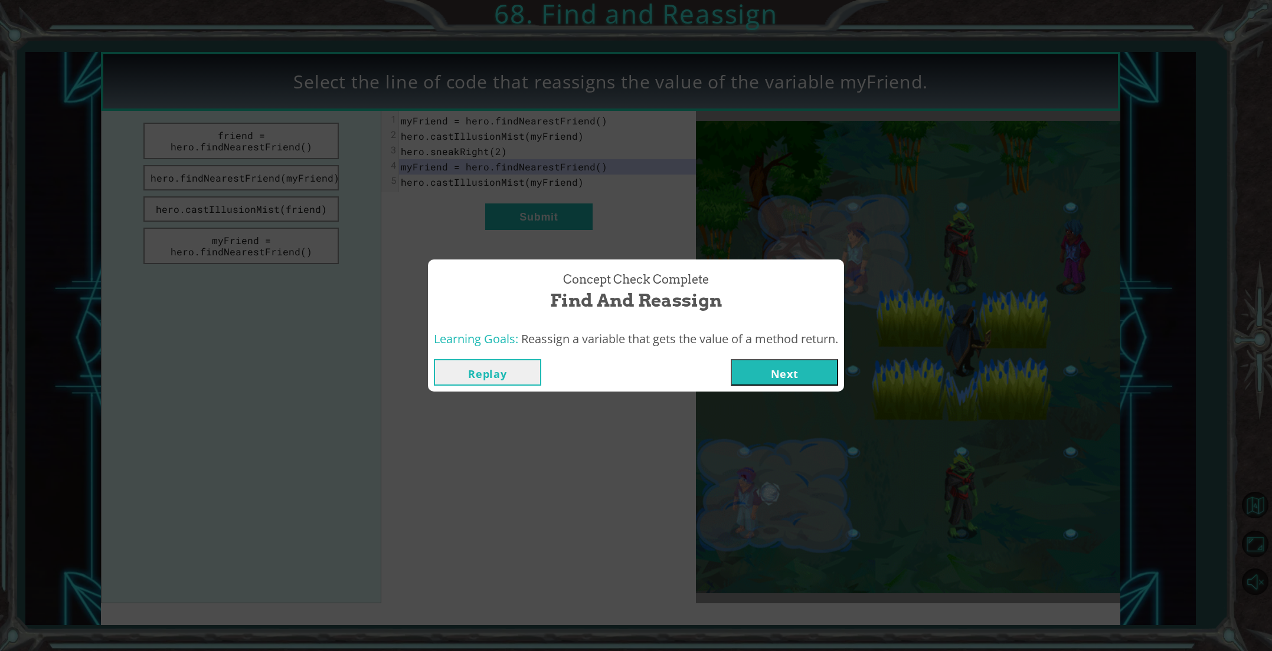
click at [814, 367] on button "Next" at bounding box center [783, 372] width 107 height 27
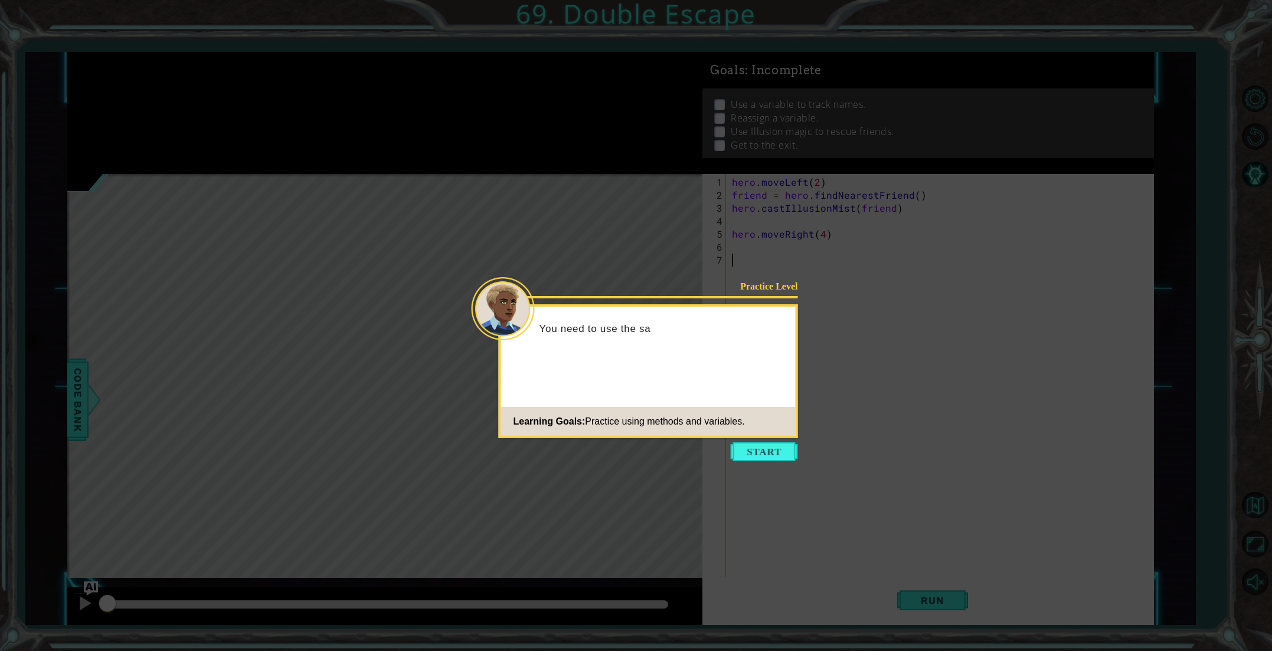
click at [753, 454] on button "Start" at bounding box center [763, 452] width 67 height 19
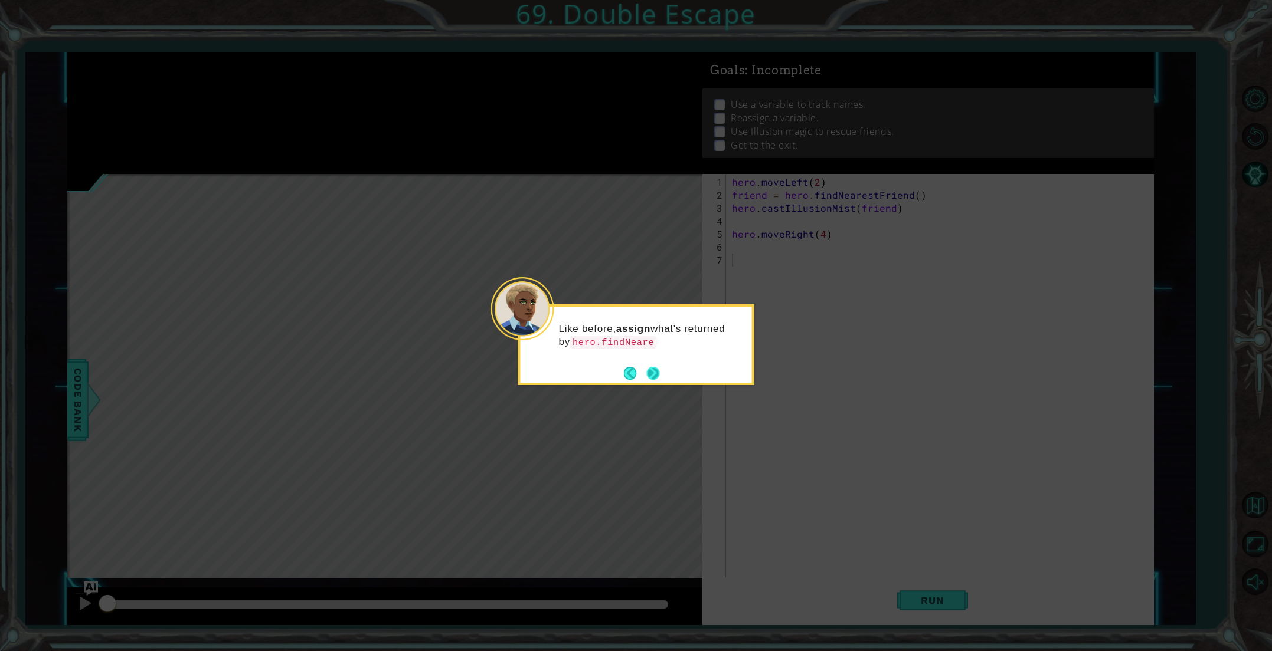
click at [647, 367] on button "Next" at bounding box center [653, 373] width 13 height 13
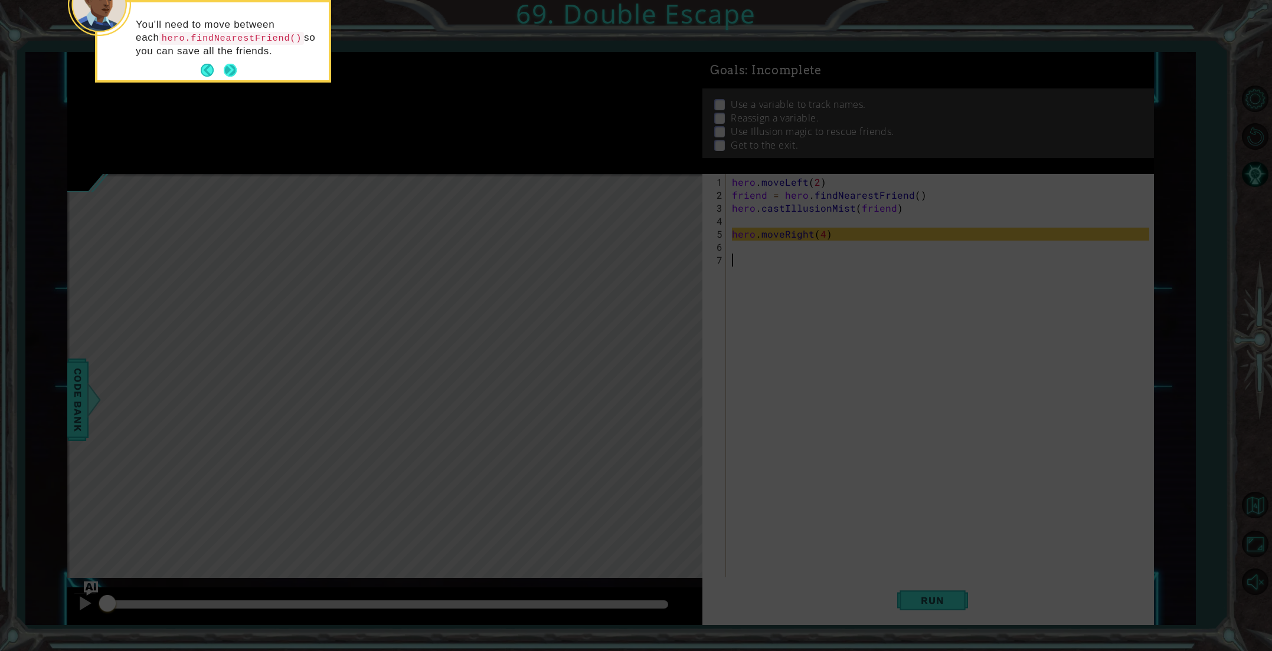
click at [231, 71] on button "Next" at bounding box center [230, 70] width 13 height 13
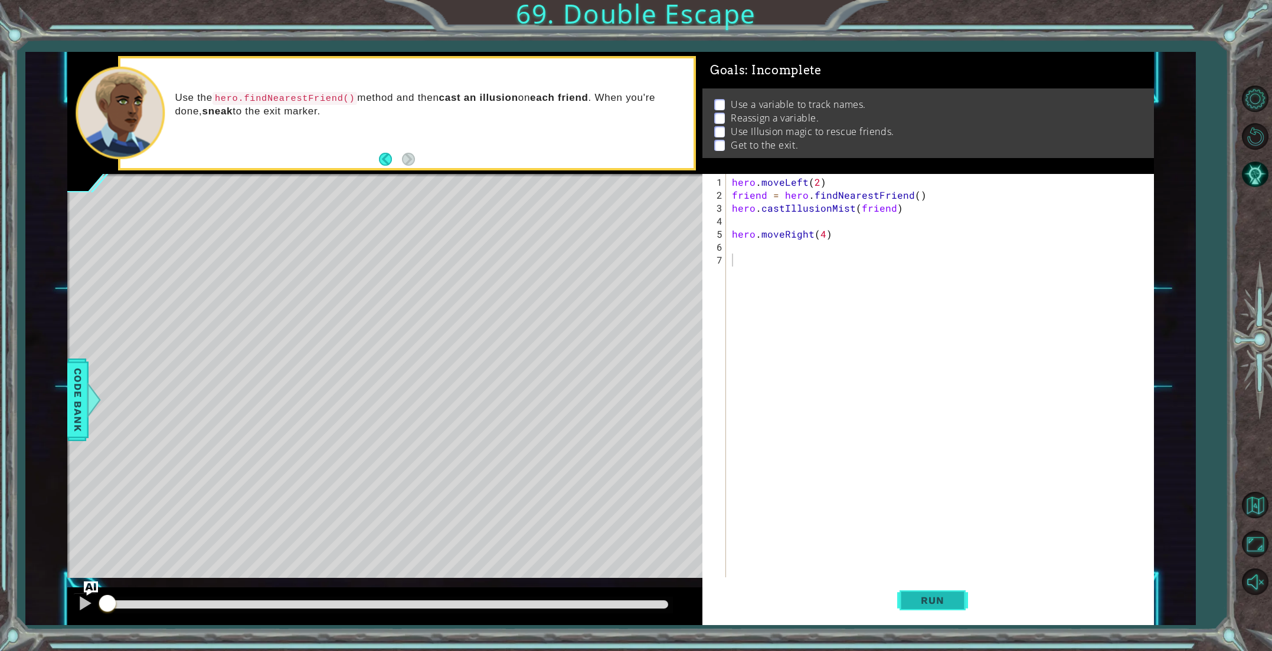
drag, startPoint x: 918, startPoint y: 599, endPoint x: 931, endPoint y: 596, distance: 13.9
click at [918, 597] on span "Run" at bounding box center [932, 601] width 47 height 12
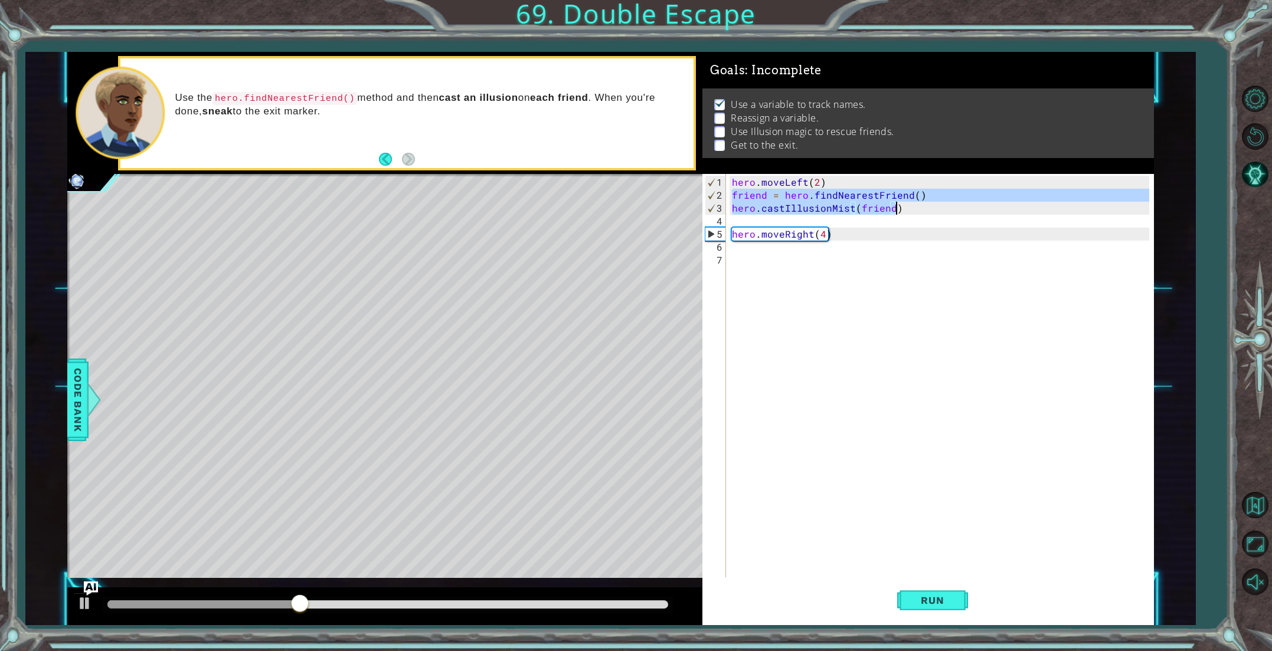
drag, startPoint x: 730, startPoint y: 192, endPoint x: 902, endPoint y: 212, distance: 172.3
click at [904, 212] on div "hero . moveLeft ( 2 ) friend = hero . findNearestFriend ( ) hero . castIllusion…" at bounding box center [941, 396] width 425 height 441
type textarea "friend = hero.findNearestFriend() hero.castIllusionMist(friend)"
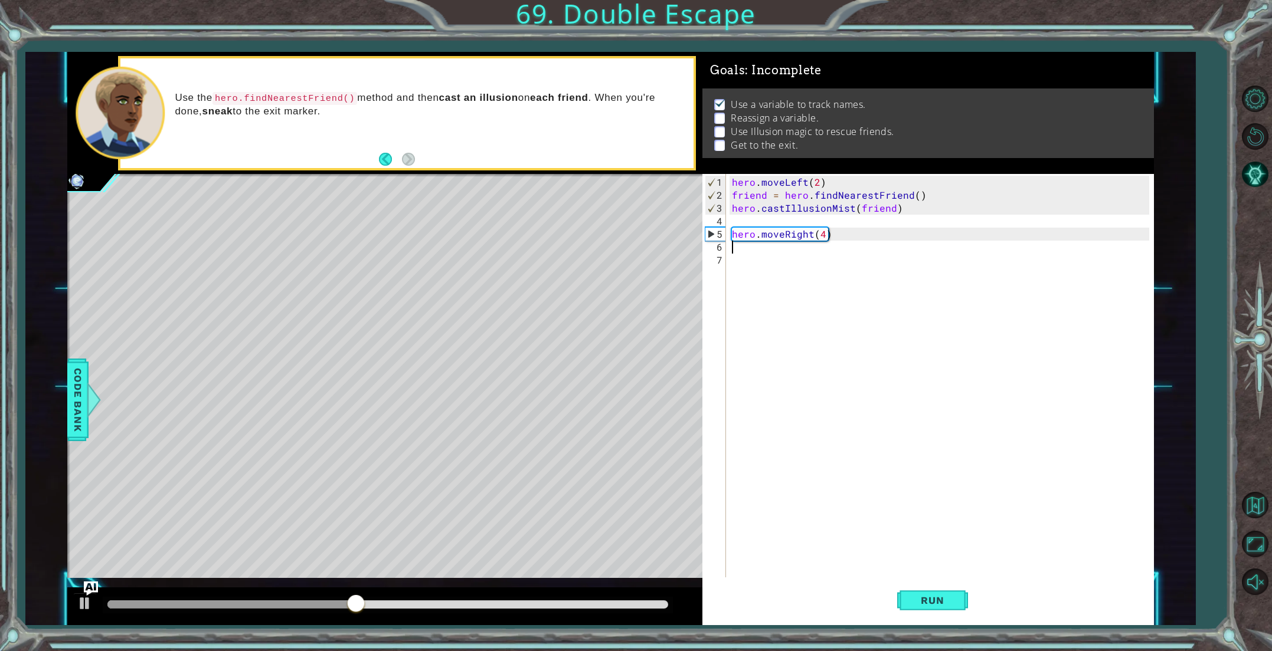
click at [746, 250] on div "hero . moveLeft ( 2 ) friend = hero . findNearestFriend ( ) hero . castIllusion…" at bounding box center [941, 396] width 425 height 441
paste textarea "hero.castIllusionMist(friend)"
type textarea "hero.castIllusionMist(friend)"
click at [925, 599] on span "Run" at bounding box center [932, 601] width 47 height 12
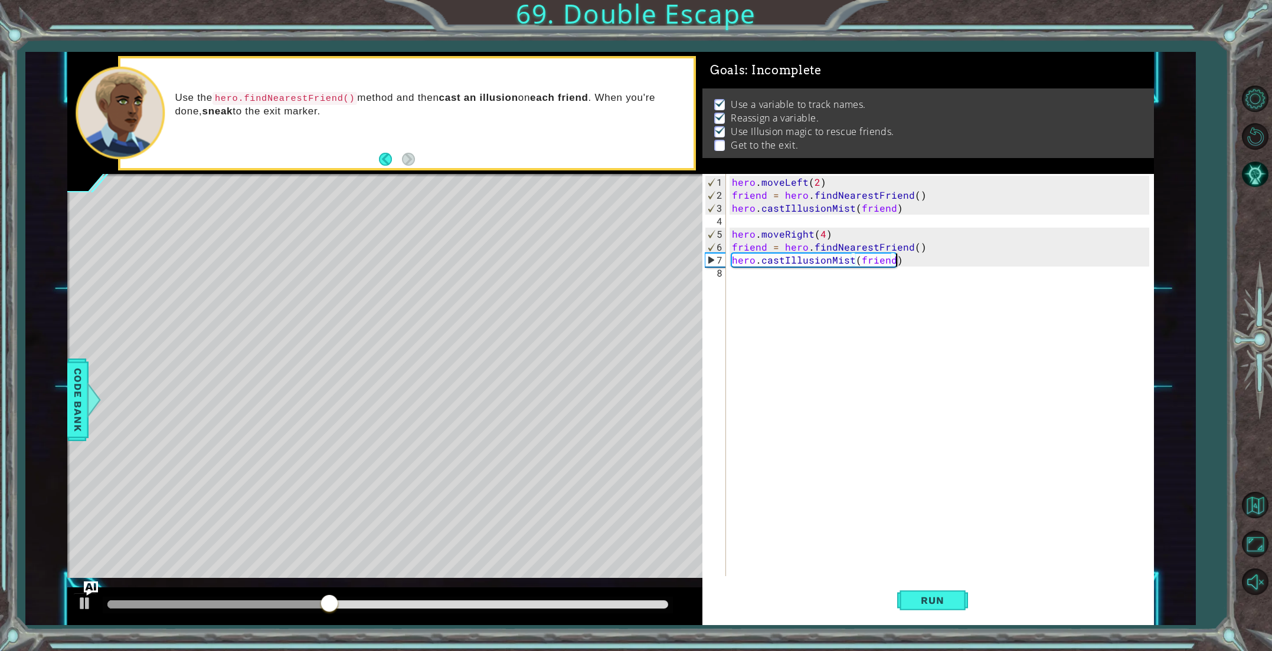
click at [781, 284] on div "hero . moveLeft ( 2 ) friend = hero . findNearestFriend ( ) hero . castIllusion…" at bounding box center [941, 390] width 425 height 428
type textarea "hero.moveLeft(2)"
click at [927, 598] on span "Run" at bounding box center [932, 601] width 47 height 12
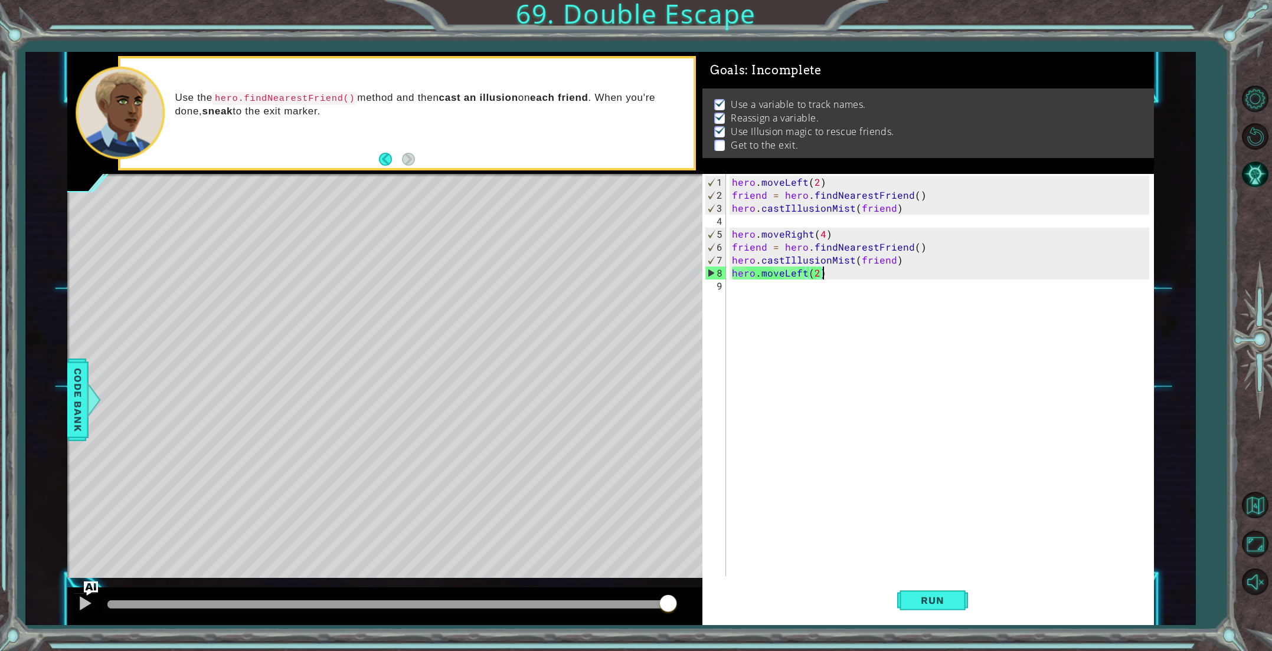
click at [839, 276] on div "hero . moveLeft ( 2 ) friend = hero . findNearestFriend ( ) hero . castIllusion…" at bounding box center [941, 390] width 425 height 428
click at [798, 285] on div "hero . moveLeft ( 2 ) friend = hero . findNearestFriend ( ) hero . castIllusion…" at bounding box center [941, 390] width 425 height 428
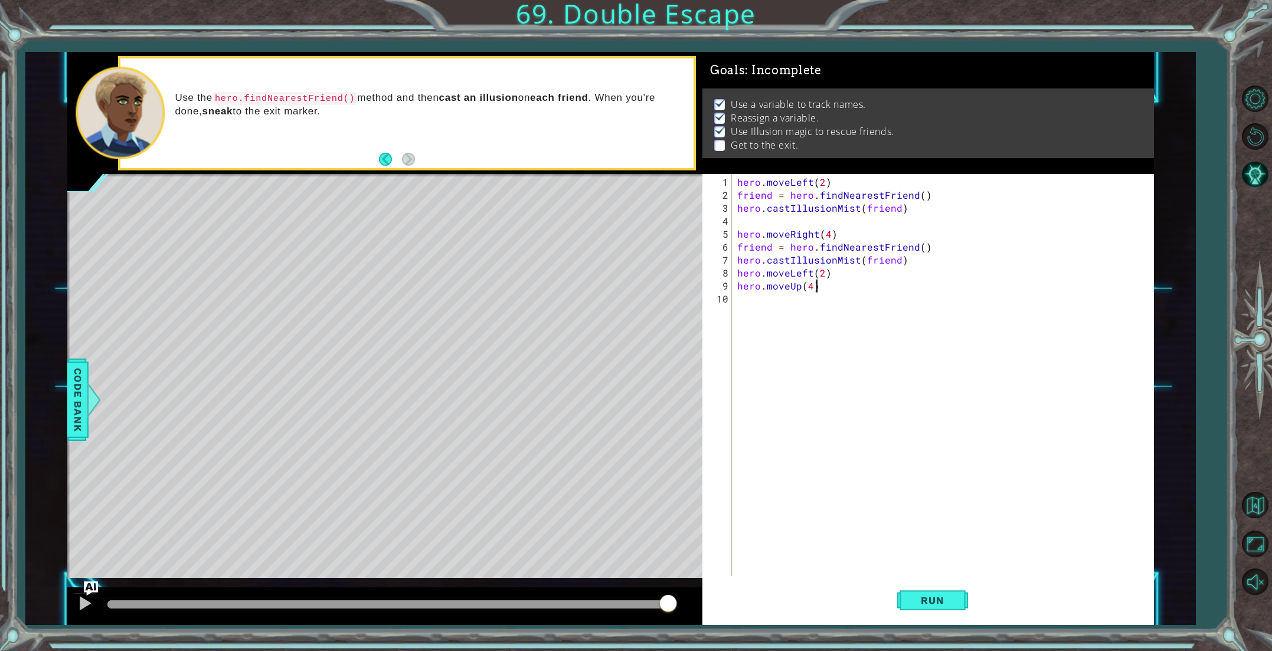
scroll to position [0, 4]
type textarea "hero.moveUp(4)"
click at [956, 608] on button "Run" at bounding box center [932, 600] width 71 height 45
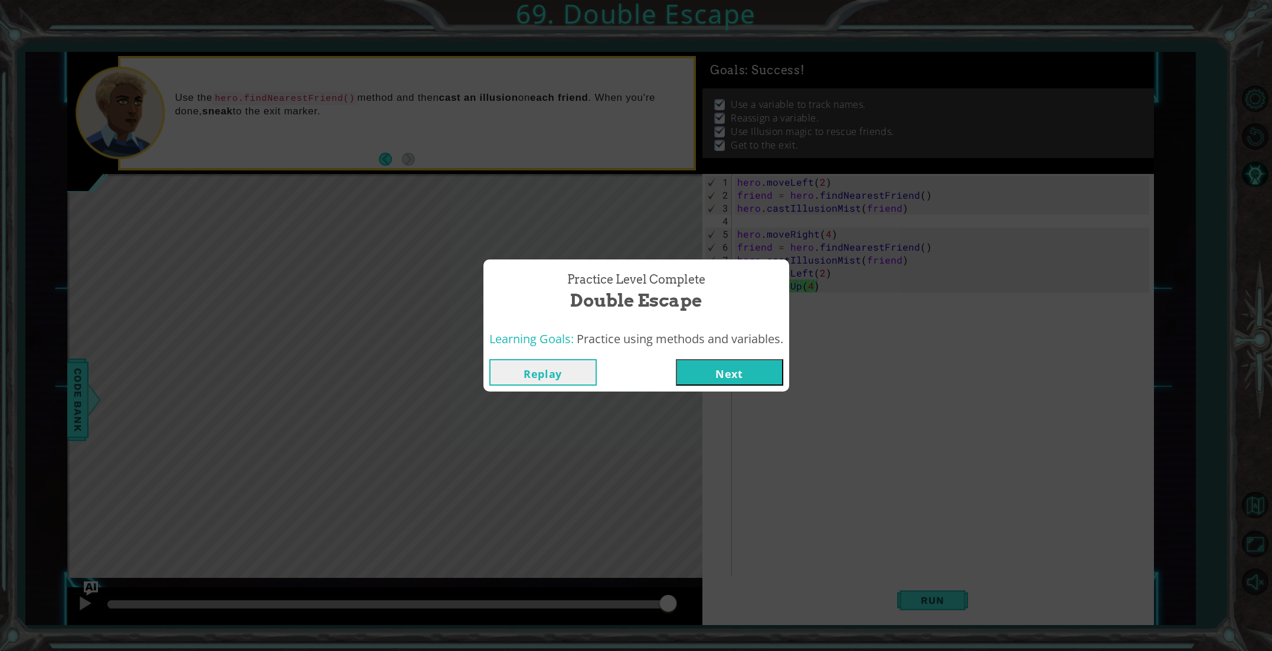
click at [701, 384] on button "Next" at bounding box center [729, 372] width 107 height 27
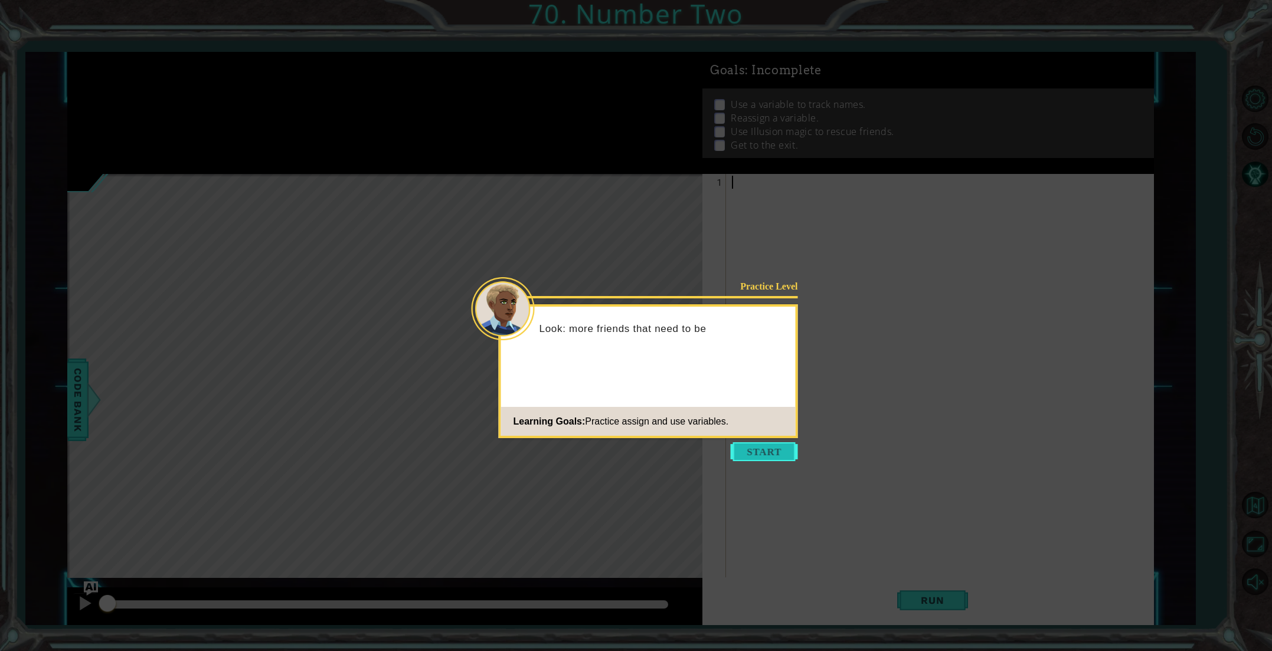
click at [751, 453] on button "Start" at bounding box center [763, 452] width 67 height 19
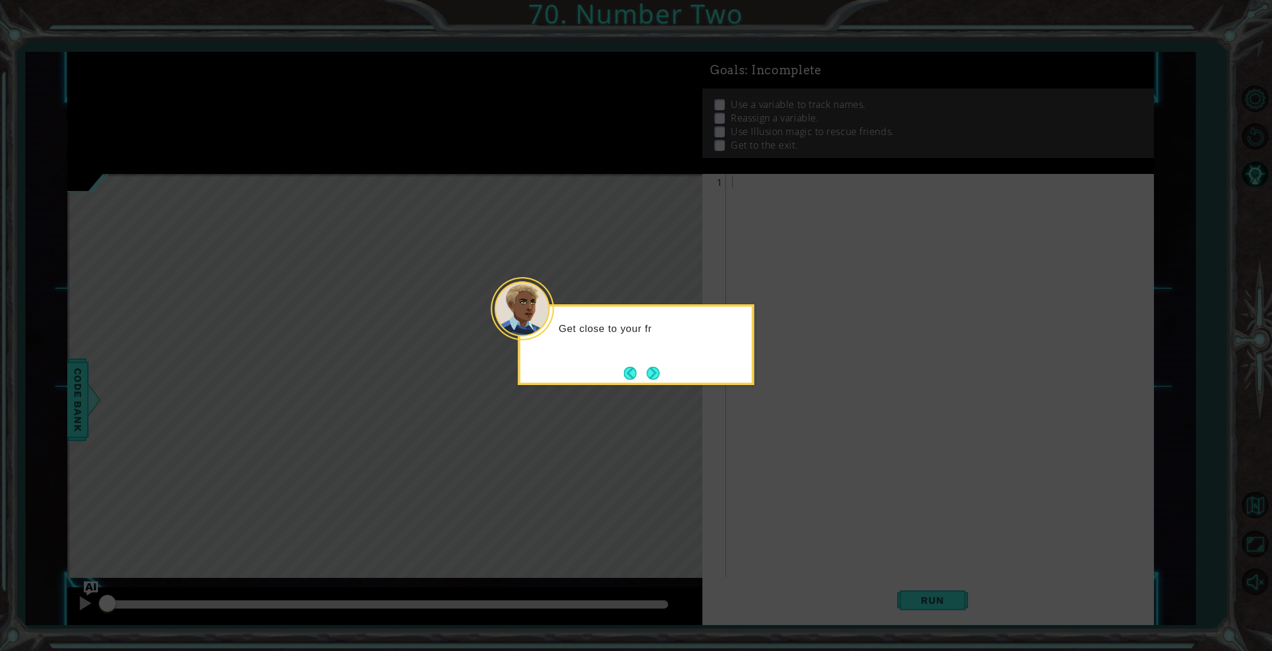
click at [658, 385] on body "1 ההההההההההההההההההההההההההההההההההההההההההההההההההההההההההההההההההההההההההההה…" at bounding box center [636, 325] width 1272 height 651
click at [656, 379] on button "Next" at bounding box center [652, 373] width 13 height 13
click at [654, 379] on button "Next" at bounding box center [652, 373] width 13 height 13
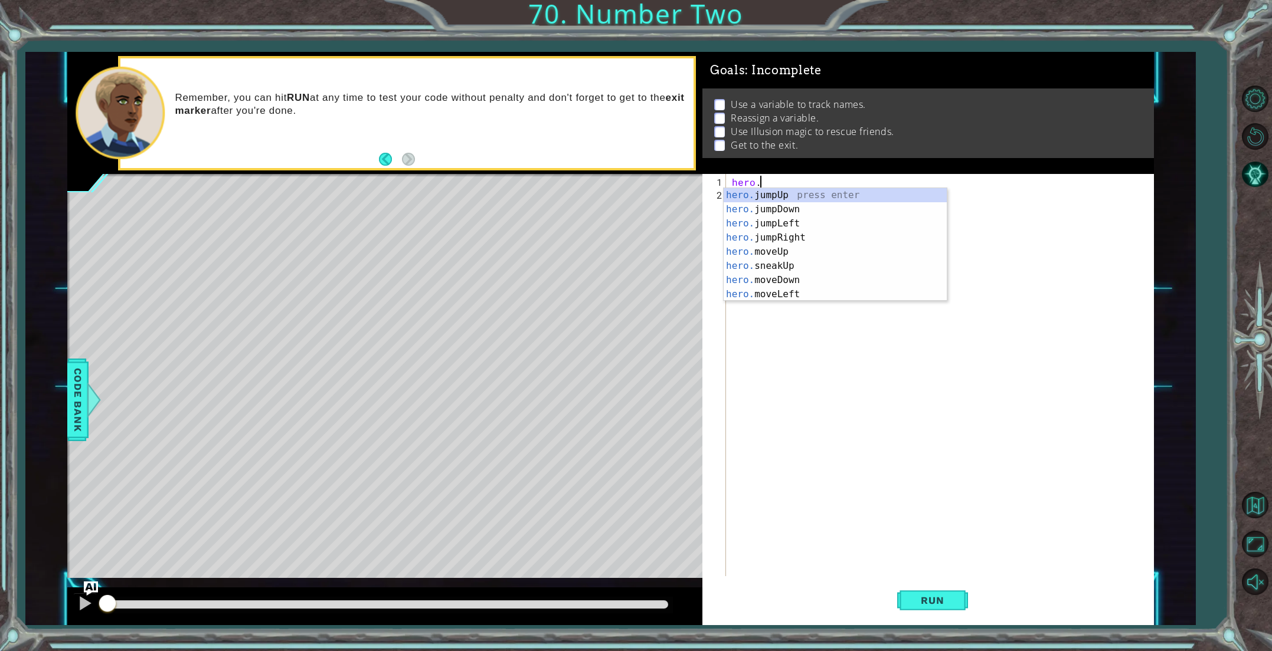
type textarea "hero.f"
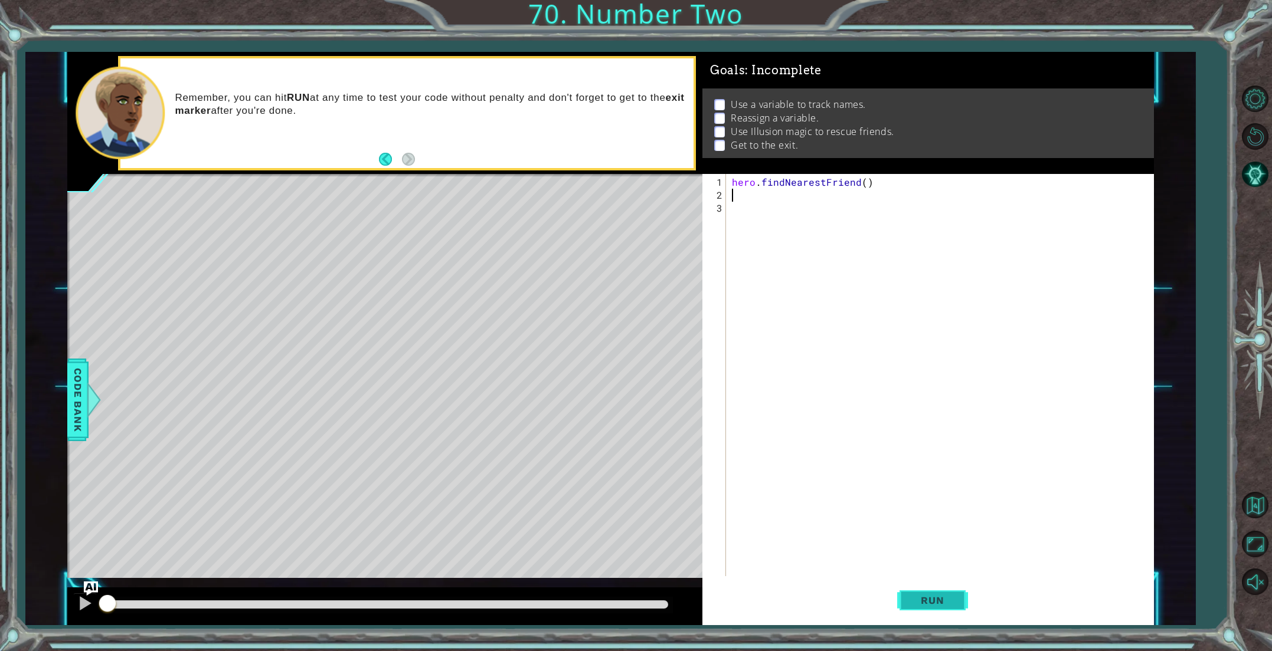
click at [916, 612] on button "Run" at bounding box center [932, 600] width 71 height 45
paste textarea "hero.castIllusionMist(friend)"
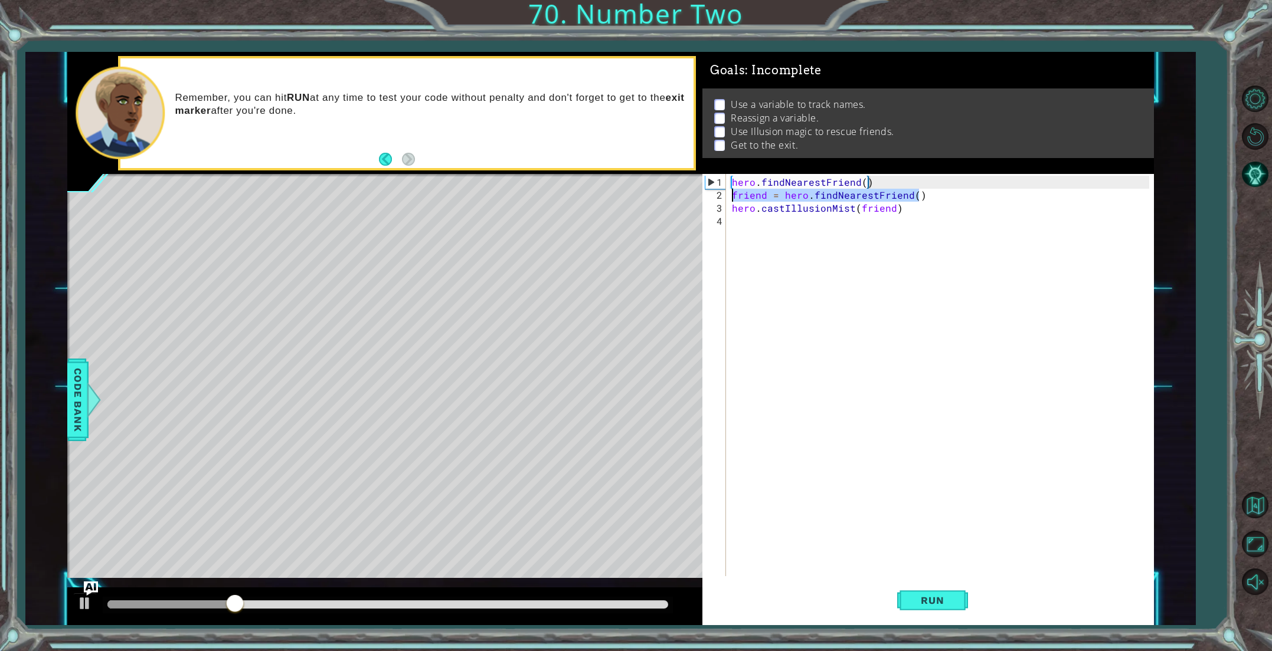
drag, startPoint x: 917, startPoint y: 196, endPoint x: 733, endPoint y: 196, distance: 184.1
click at [733, 196] on div "hero . findNearestFriend ( ) friend = hero . findNearestFriend ( ) hero . castI…" at bounding box center [941, 390] width 425 height 428
type textarea "friend = hero.findNearestFriend()"
click at [736, 212] on div "hero . findNearestFriend ( ) hero . castIllusionMist ( friend )" at bounding box center [941, 390] width 425 height 428
type textarea "hero.castIllusionMist(friend)"
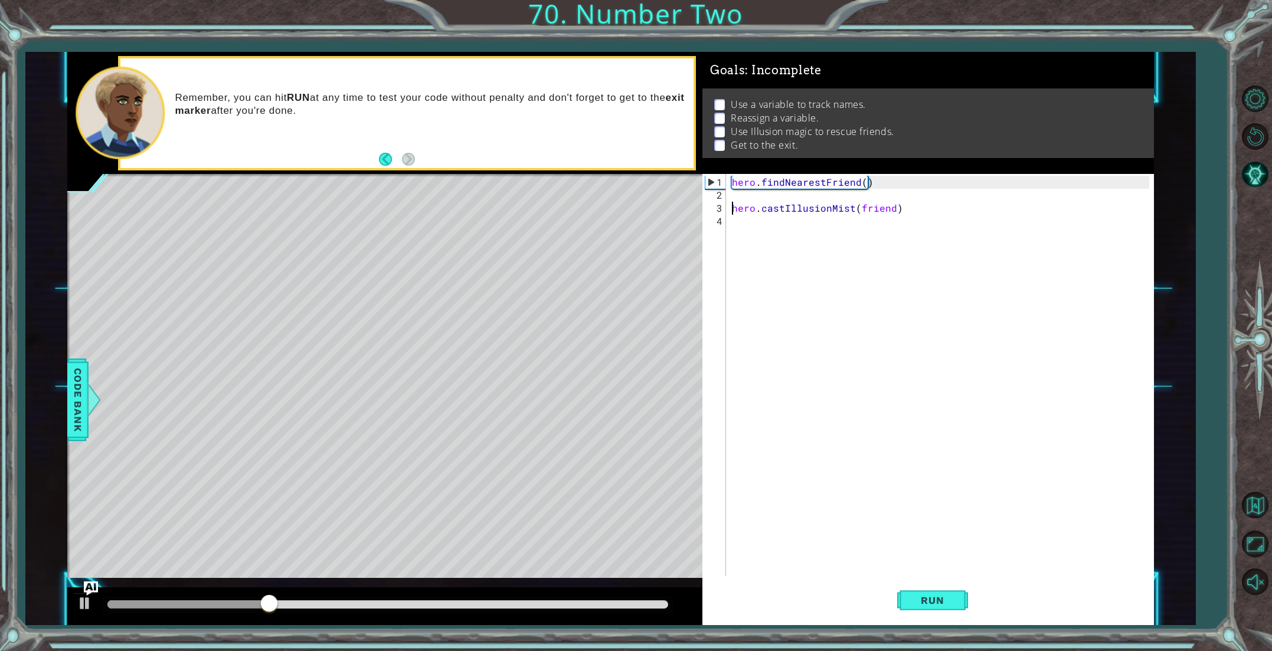
click at [732, 211] on div "hero . findNearestFriend ( ) hero . castIllusionMist ( friend )" at bounding box center [941, 390] width 425 height 428
click at [941, 595] on span "Run" at bounding box center [932, 601] width 47 height 12
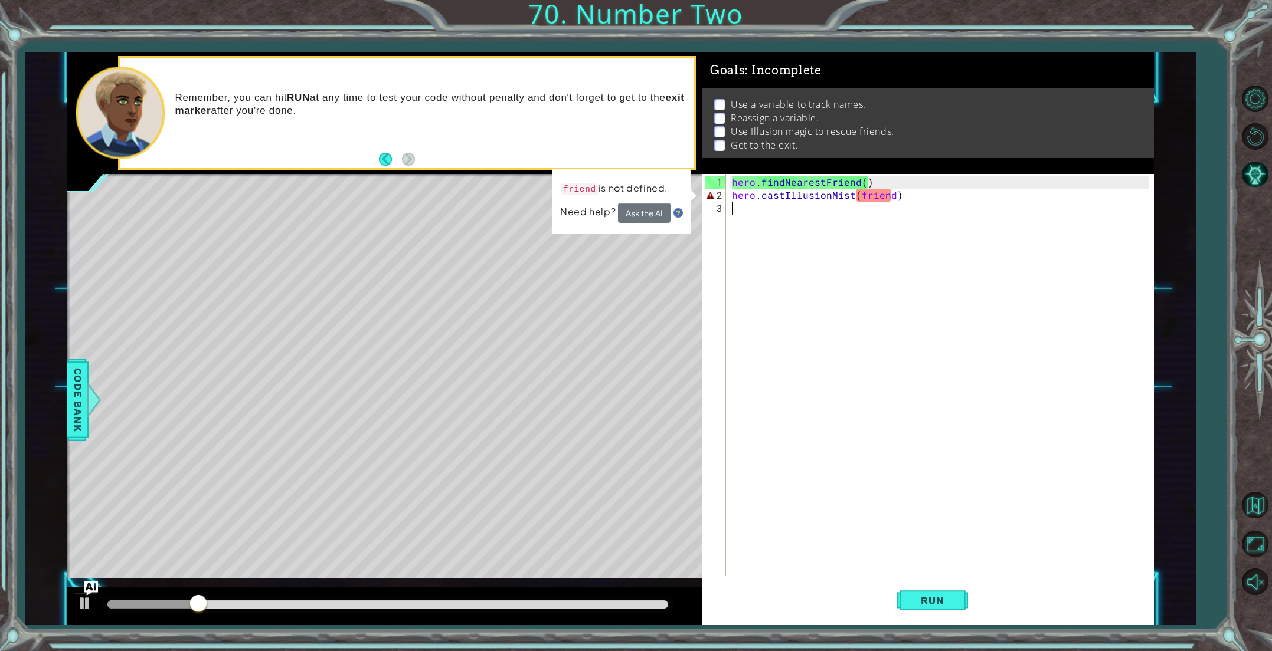
click at [939, 204] on div "hero . findNearestFriend ( ) hero . castIllusionMist ( friend )" at bounding box center [941, 390] width 425 height 428
drag, startPoint x: 892, startPoint y: 195, endPoint x: 856, endPoint y: 195, distance: 36.0
click at [856, 195] on div "hero . findNearestFriend ( ) hero . castIllusionMist ( friend )" at bounding box center [941, 390] width 425 height 428
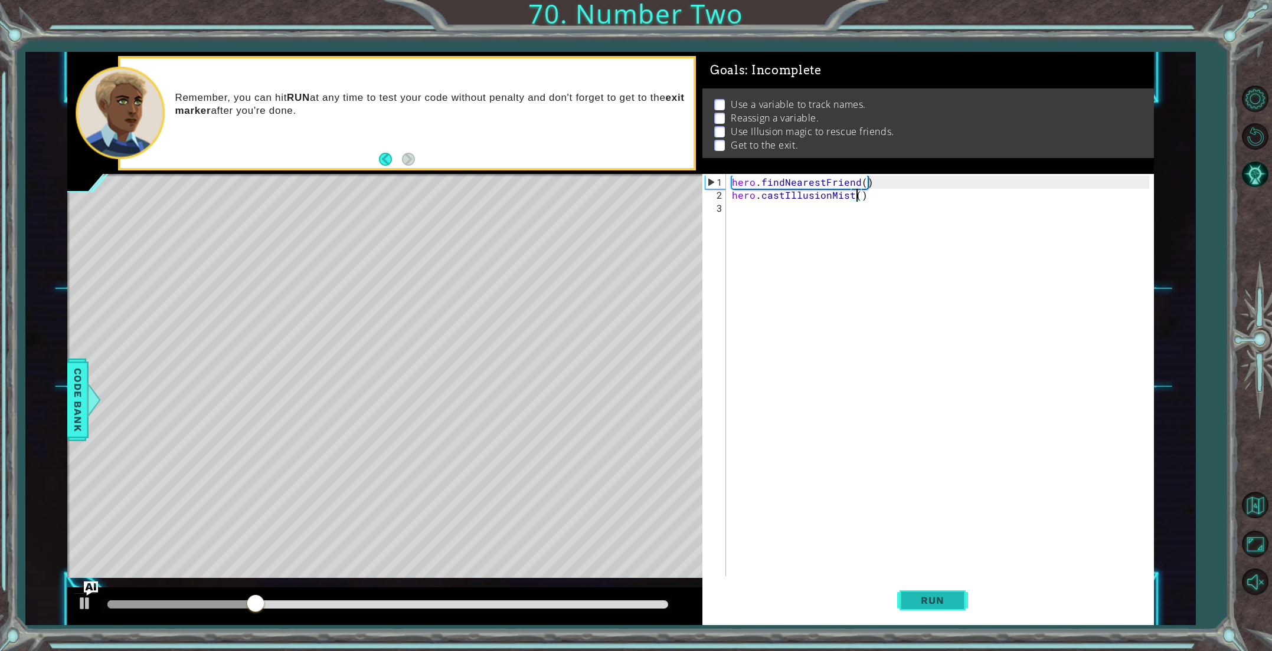
click at [919, 607] on button "Run" at bounding box center [932, 600] width 71 height 45
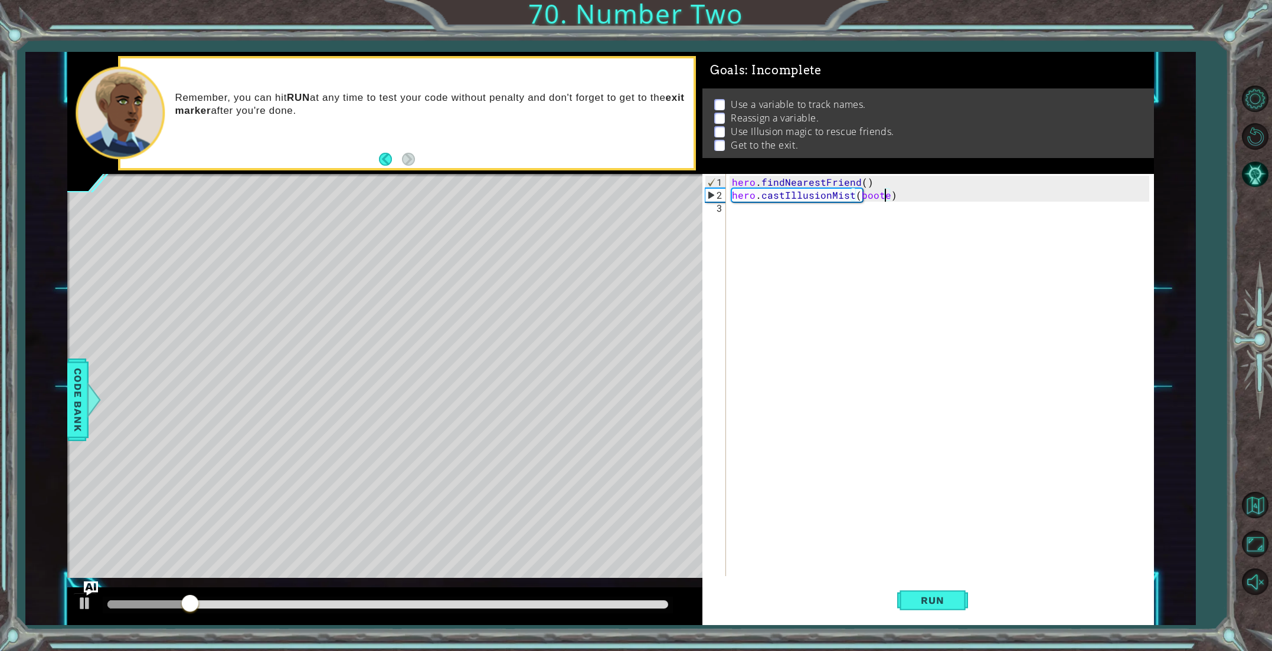
type textarea "hero.castIllusionMist(bootes)"
click at [731, 195] on div "hero . findNearestFriend ( ) hero . castIllusionMist ( bootes )" at bounding box center [941, 390] width 425 height 428
click at [762, 193] on div "hero . findNearestFriend ( ) hero . castIllusionMist ( bootes )" at bounding box center [941, 390] width 425 height 428
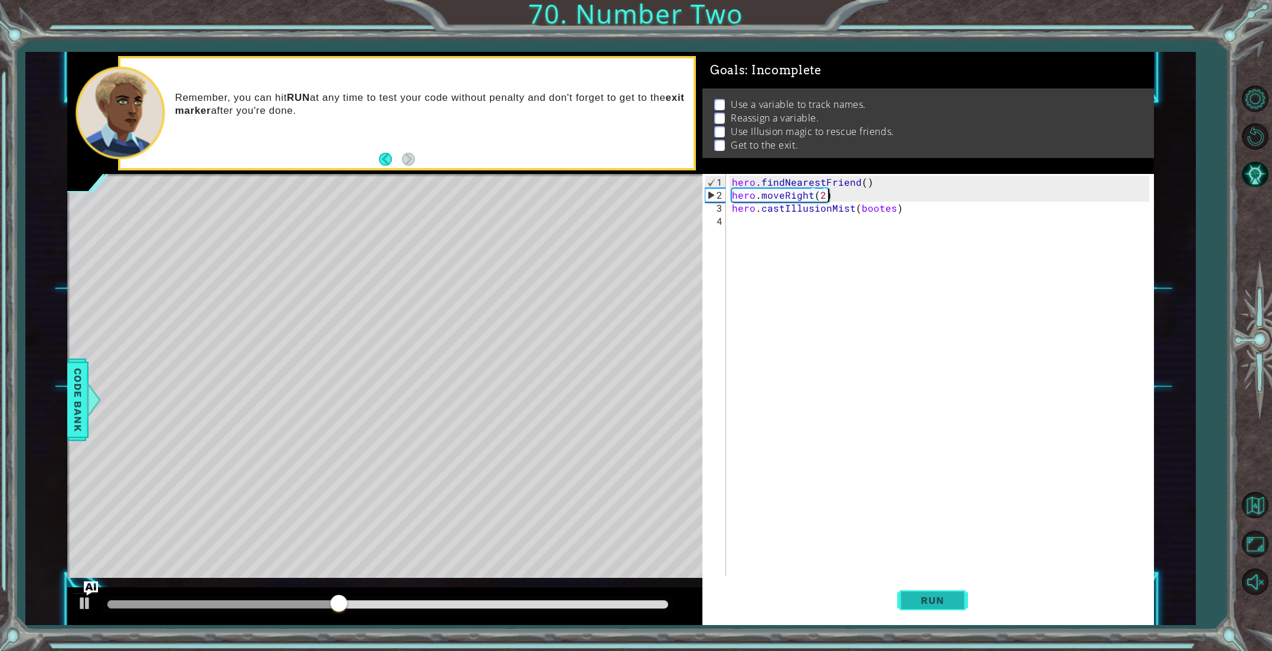
click at [897, 591] on button "Run" at bounding box center [932, 600] width 71 height 45
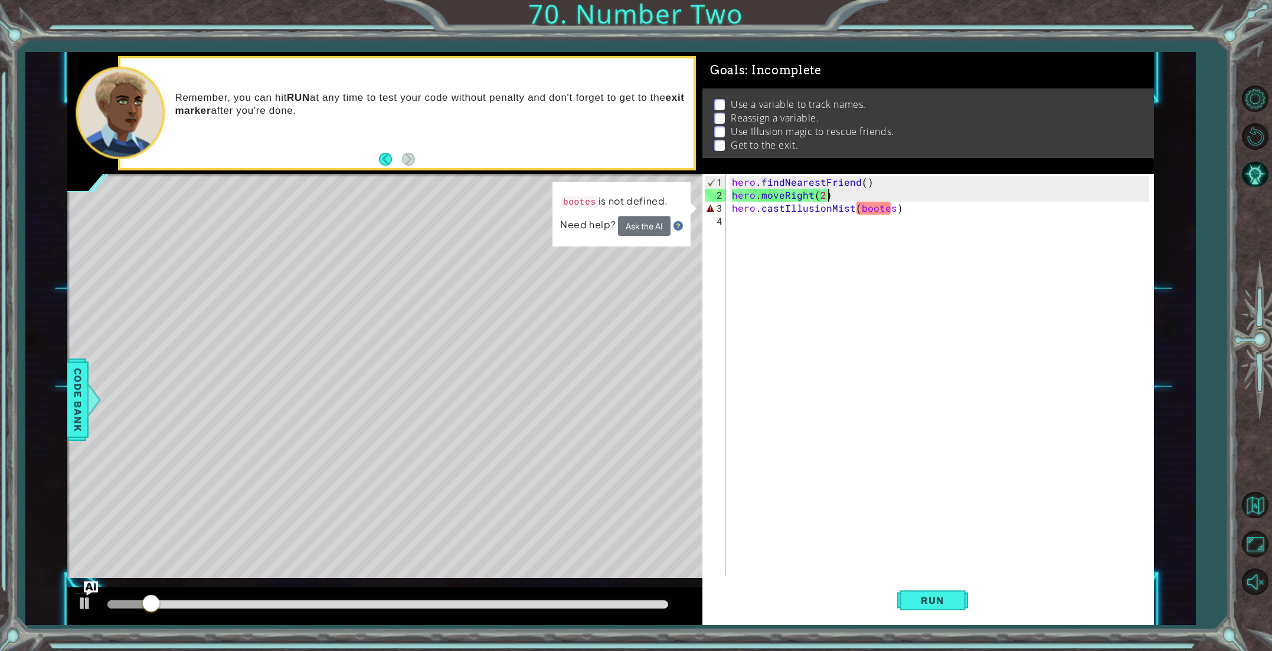
click at [860, 212] on div "hero . findNearestFriend ( ) hero . moveRight ( 2 ) hero . castIllusionMist ( b…" at bounding box center [941, 390] width 425 height 428
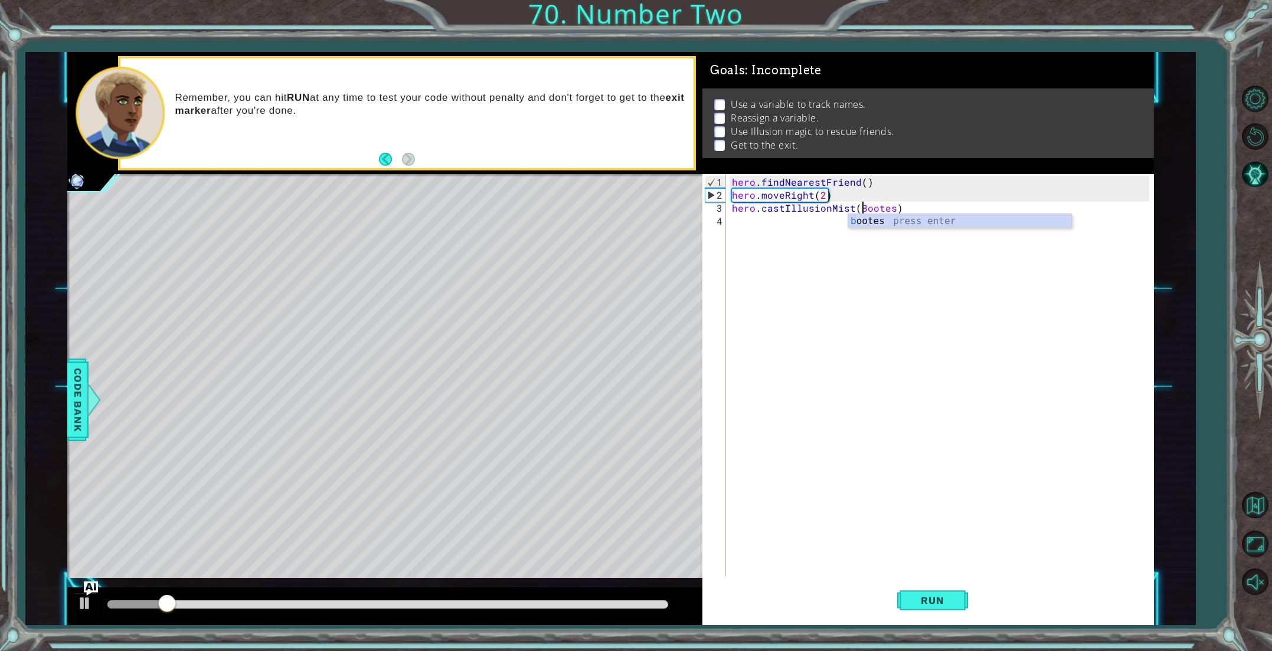
scroll to position [0, 8]
click at [949, 602] on span "Run" at bounding box center [932, 601] width 47 height 12
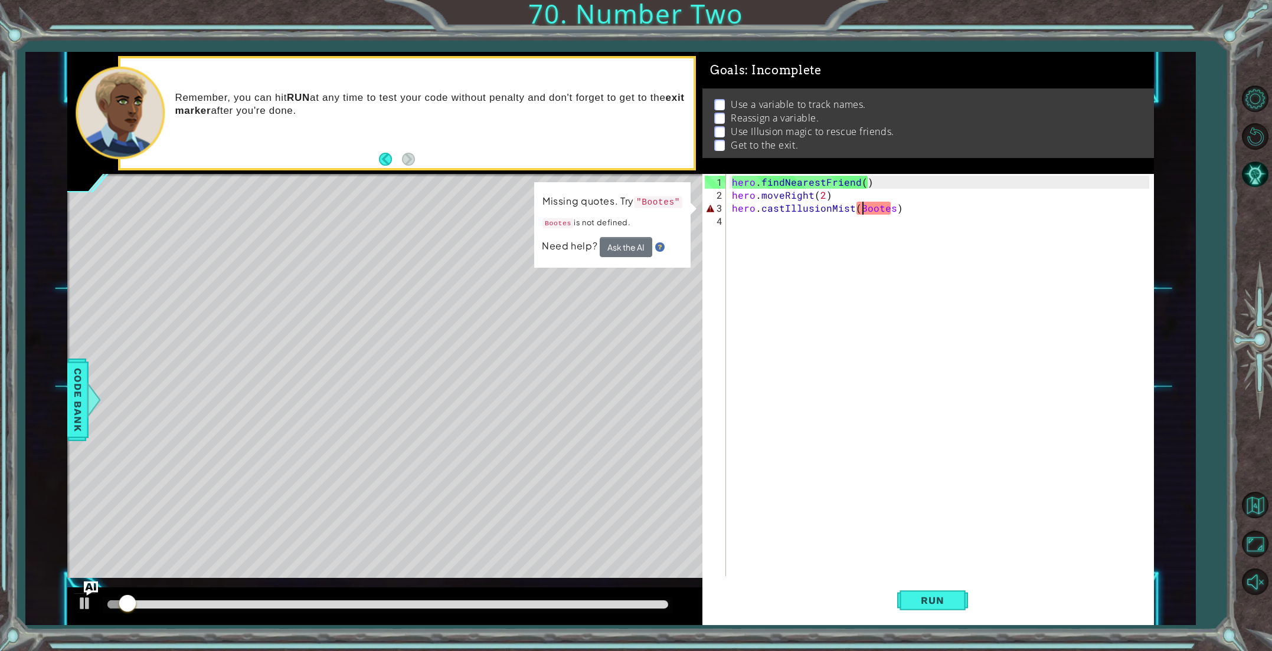
click at [856, 210] on div "hero . findNearestFriend ( ) hero . moveRight ( 2 ) hero . castIllusionMist ( B…" at bounding box center [941, 390] width 425 height 428
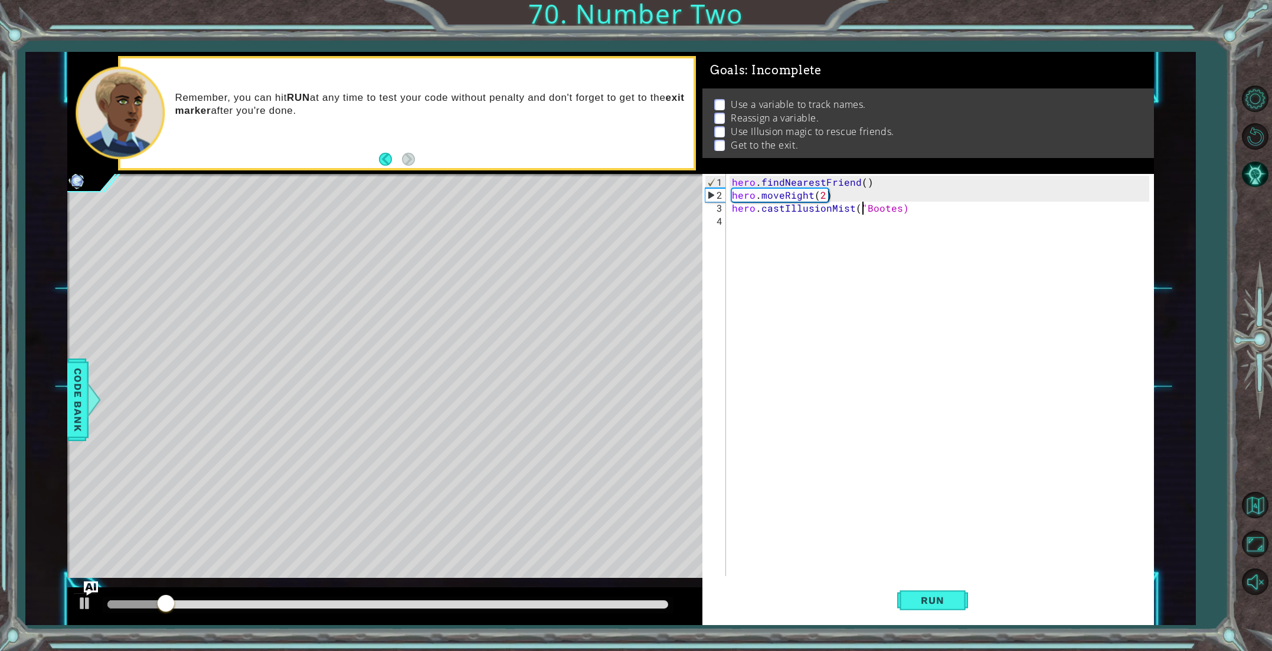
click at [896, 211] on div "hero . findNearestFriend ( ) hero . moveRight ( 2 ) hero . castIllusionMist ( "…" at bounding box center [941, 390] width 425 height 428
type textarea "hero.castIllusionMist("Bootes")"
click at [916, 589] on button "Run" at bounding box center [932, 600] width 71 height 45
click at [779, 235] on div "hero . findNearestFriend ( ) hero . moveRight ( 2 ) hero . castIllusionMist ( "…" at bounding box center [941, 390] width 425 height 428
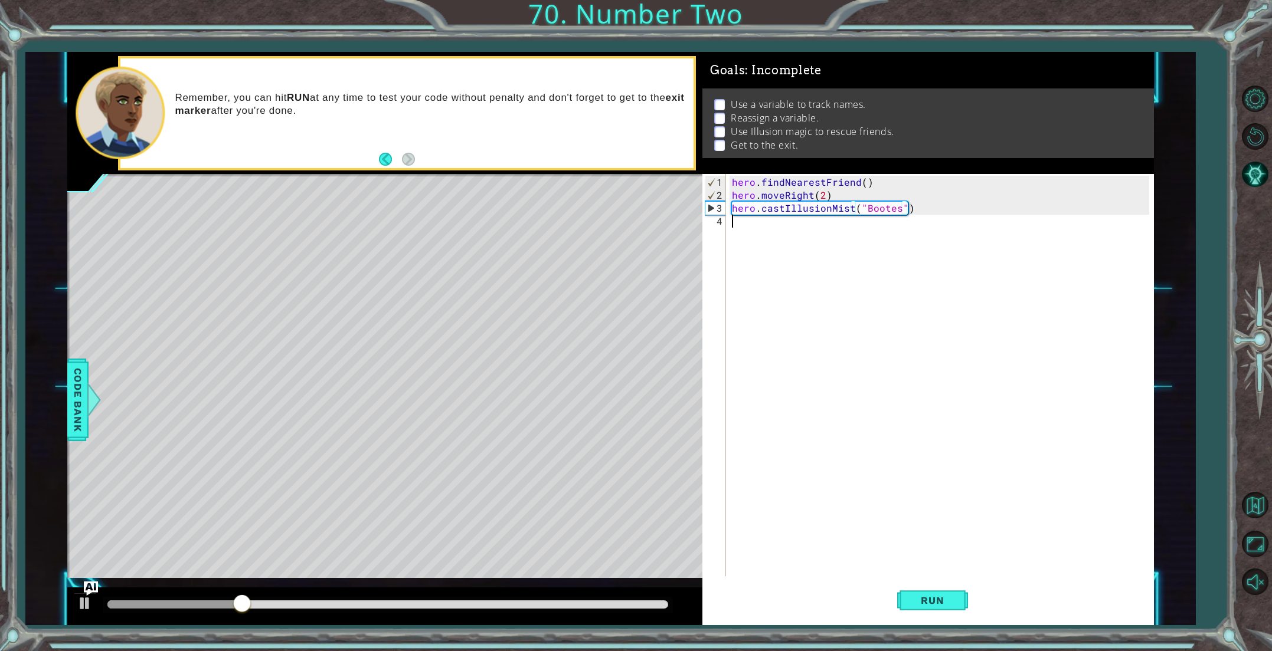
scroll to position [0, 0]
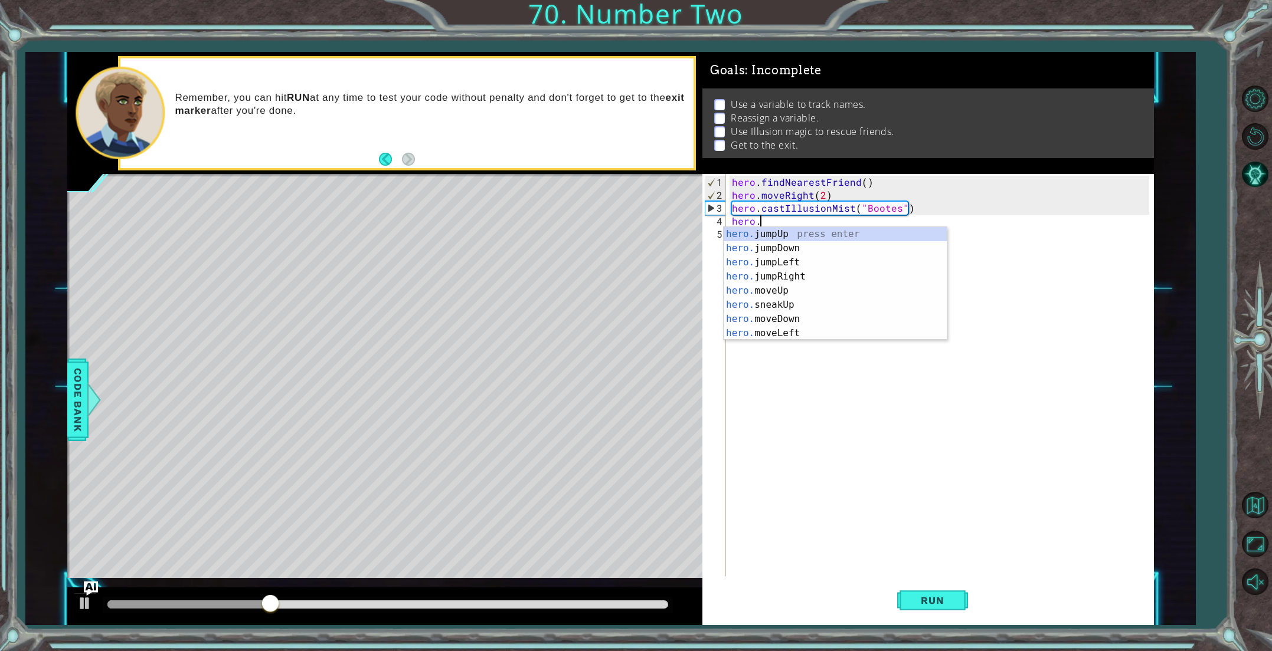
type textarea "hero.M"
